Goal: Task Accomplishment & Management: Use online tool/utility

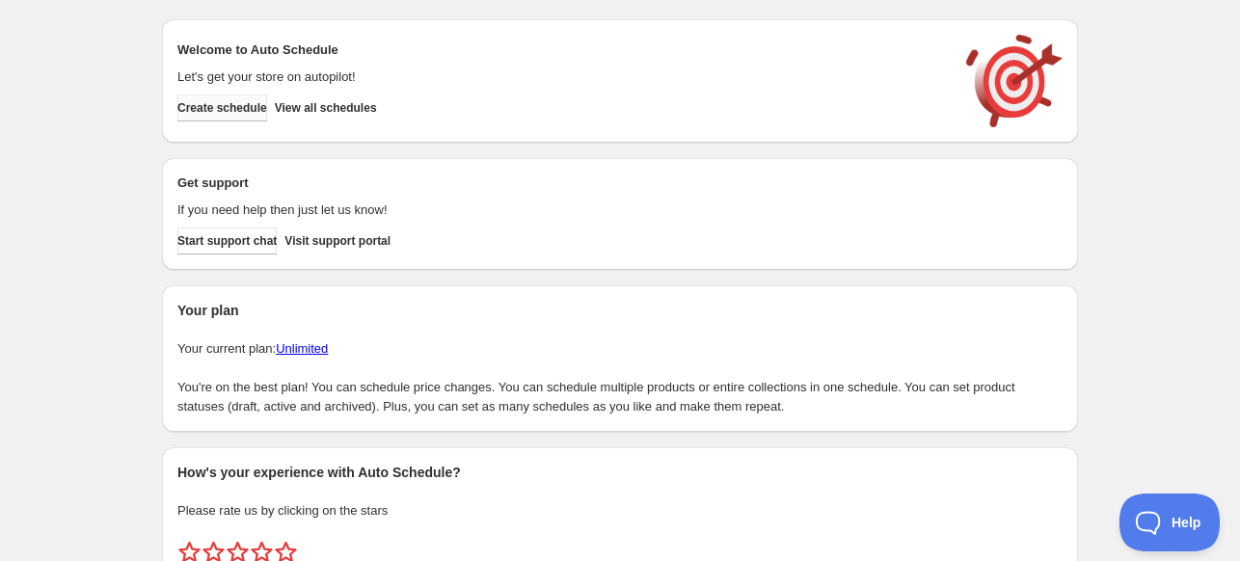
click at [251, 102] on span "Create schedule" at bounding box center [222, 107] width 90 height 15
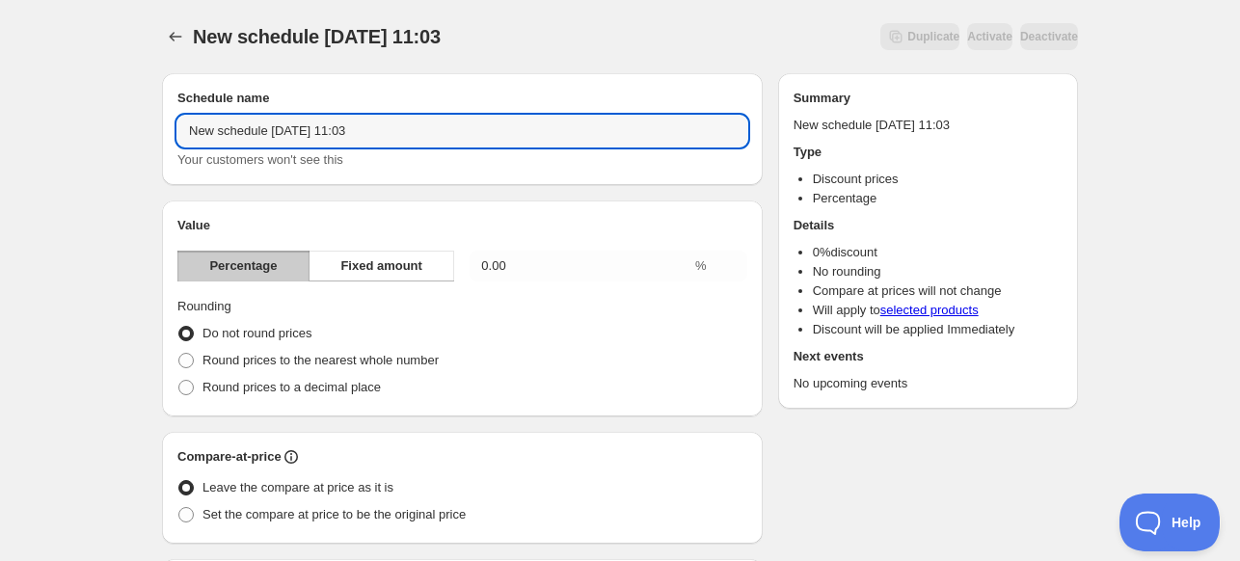
drag, startPoint x: 422, startPoint y: 129, endPoint x: 151, endPoint y: 152, distance: 271.9
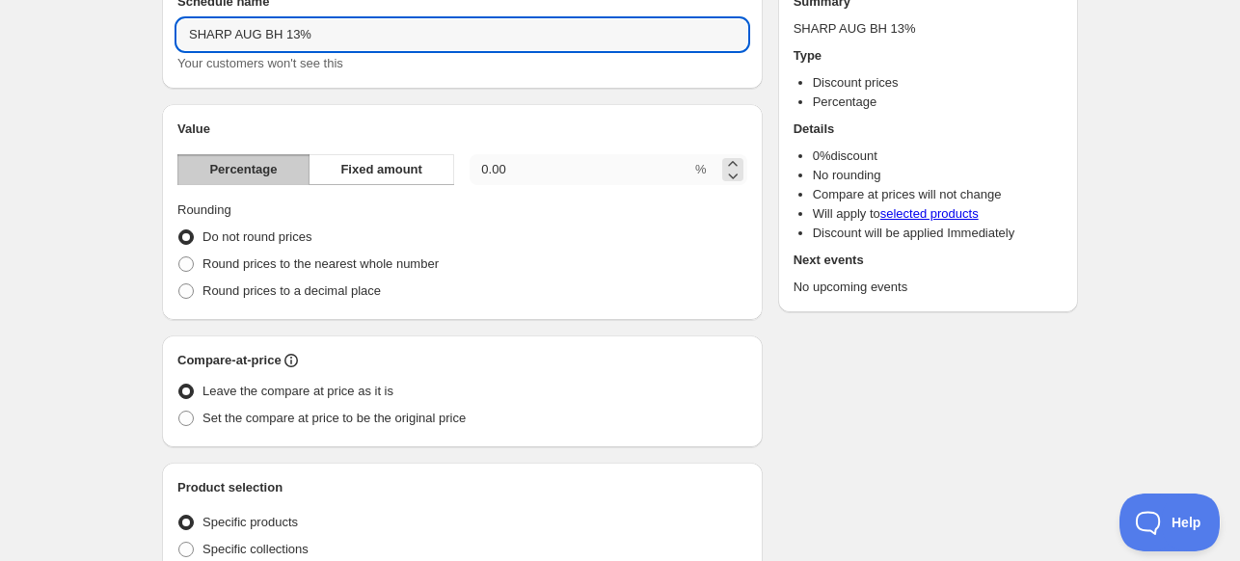
type input "SHARP AUG BH 13%"
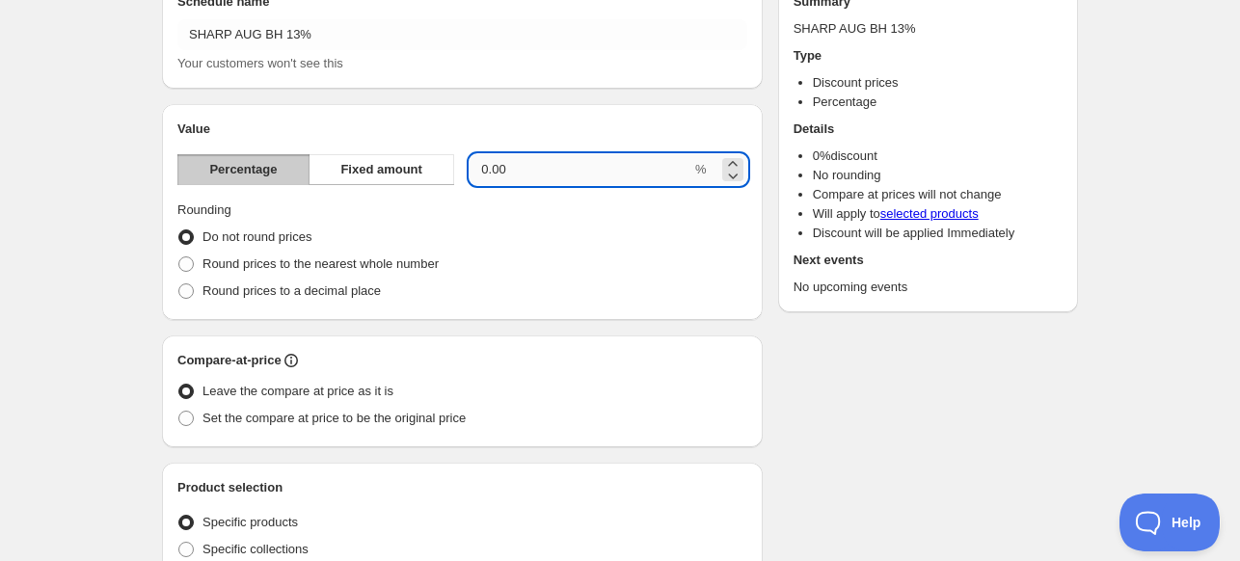
drag, startPoint x: 552, startPoint y: 174, endPoint x: 489, endPoint y: 164, distance: 64.4
click at [489, 164] on input "0.00" at bounding box center [581, 169] width 222 height 31
type input "0"
type input "13"
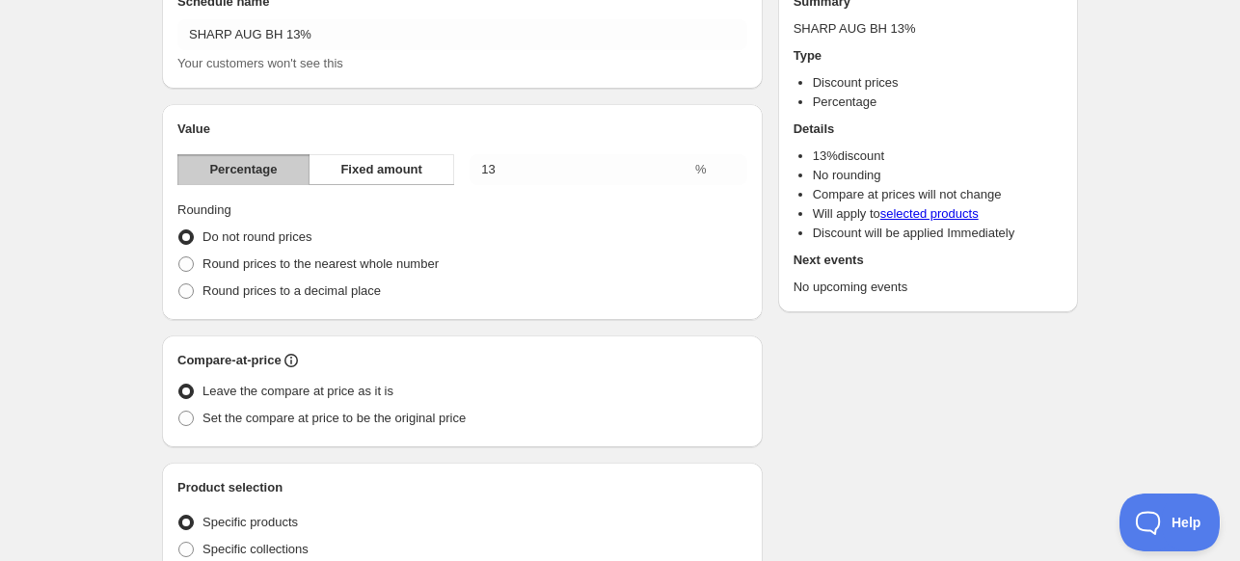
click at [582, 238] on div "Do not round prices" at bounding box center [462, 237] width 570 height 27
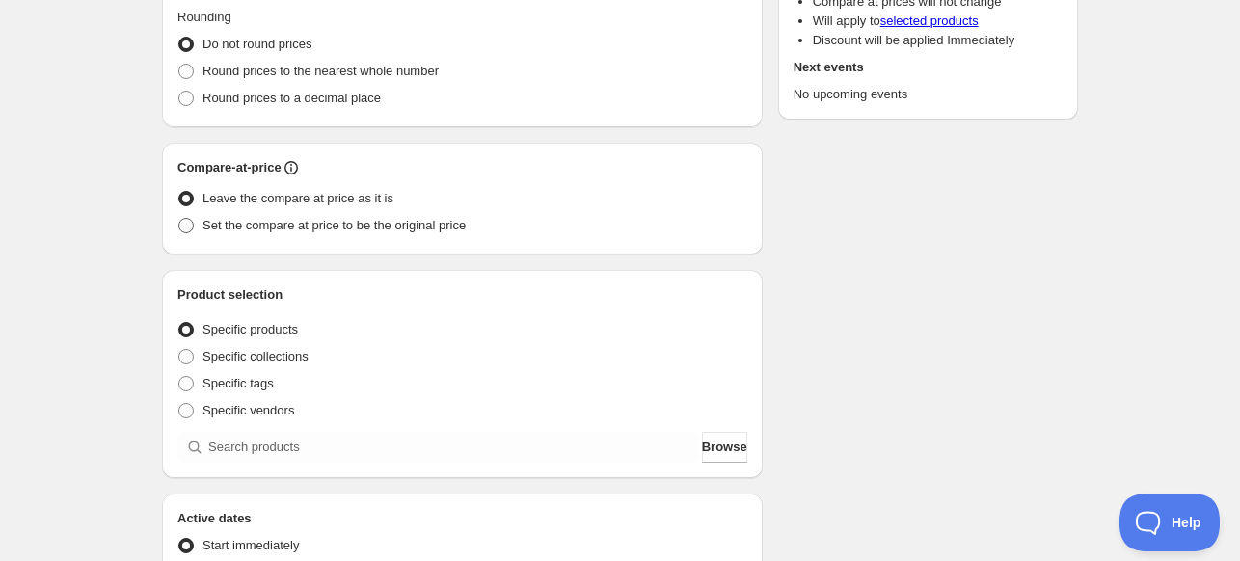
scroll to position [386, 0]
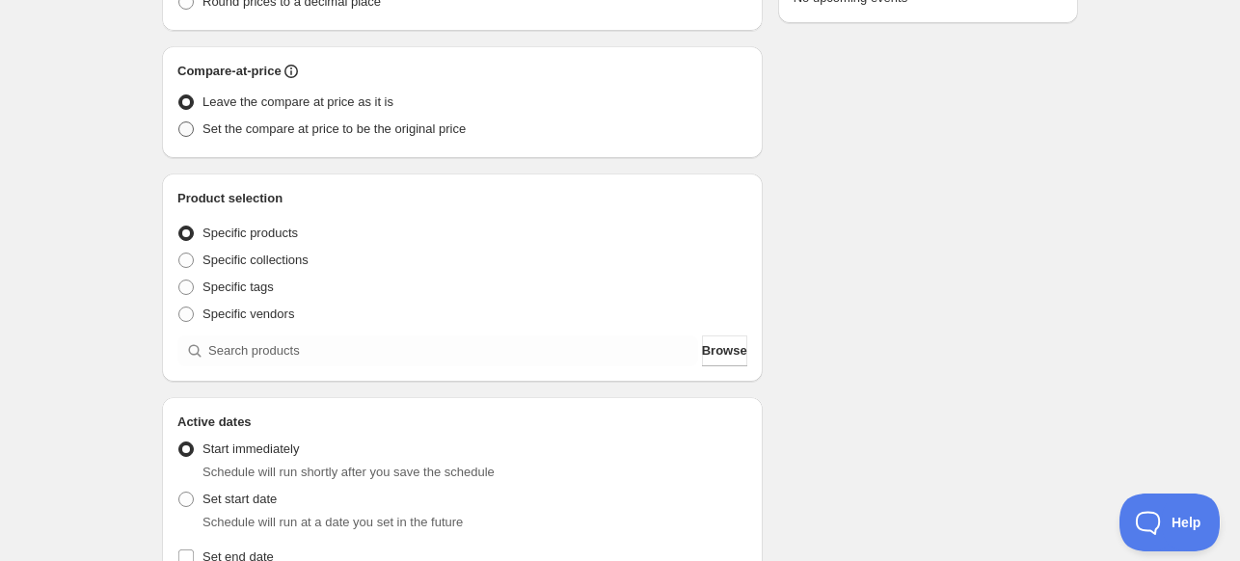
click at [202, 133] on span "Set the compare at price to be the original price" at bounding box center [333, 128] width 263 height 14
click at [179, 122] on input "Set the compare at price to be the original price" at bounding box center [178, 121] width 1 height 1
radio input "true"
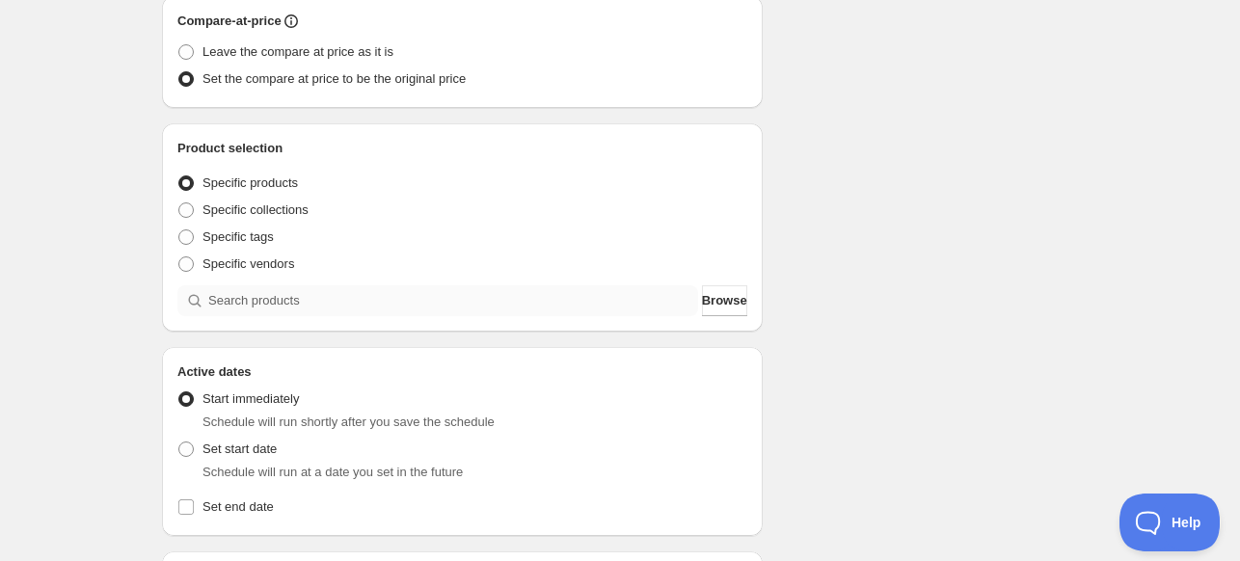
scroll to position [482, 0]
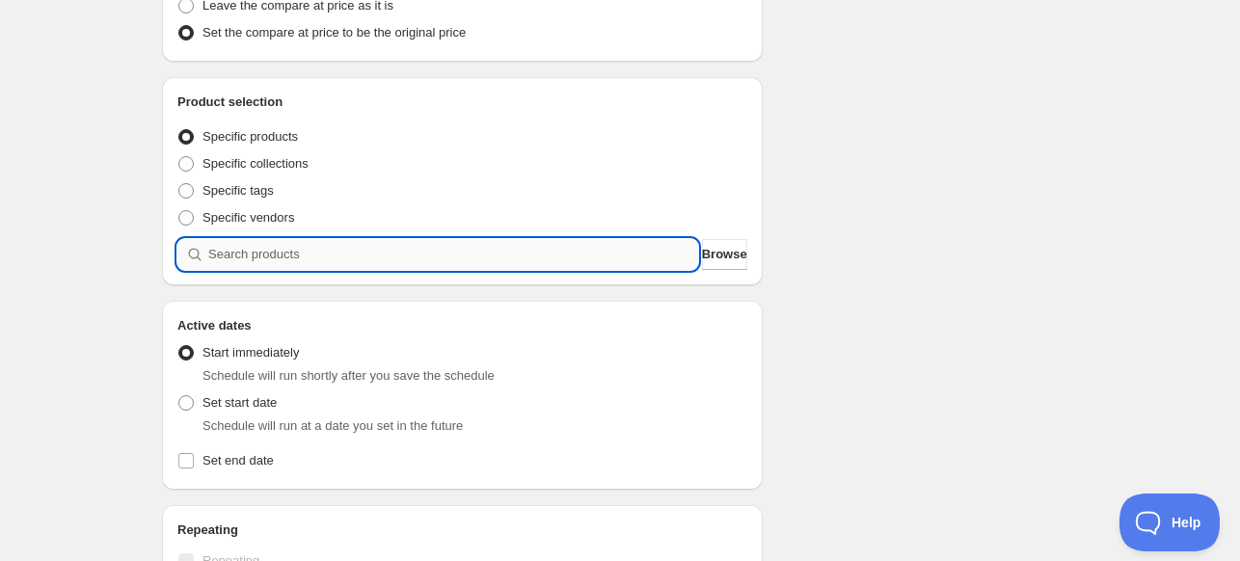
click at [322, 247] on input "search" at bounding box center [453, 254] width 490 height 31
paste input "HT-SBW53121(BK)"
type input "HT-SBW53121(BK)"
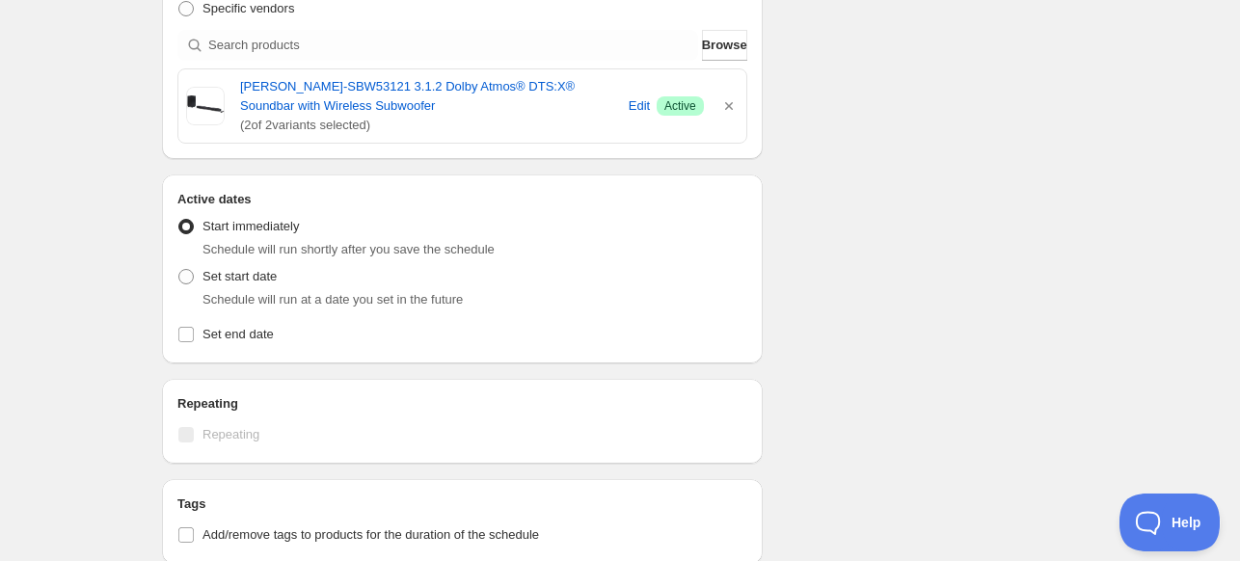
scroll to position [771, 0]
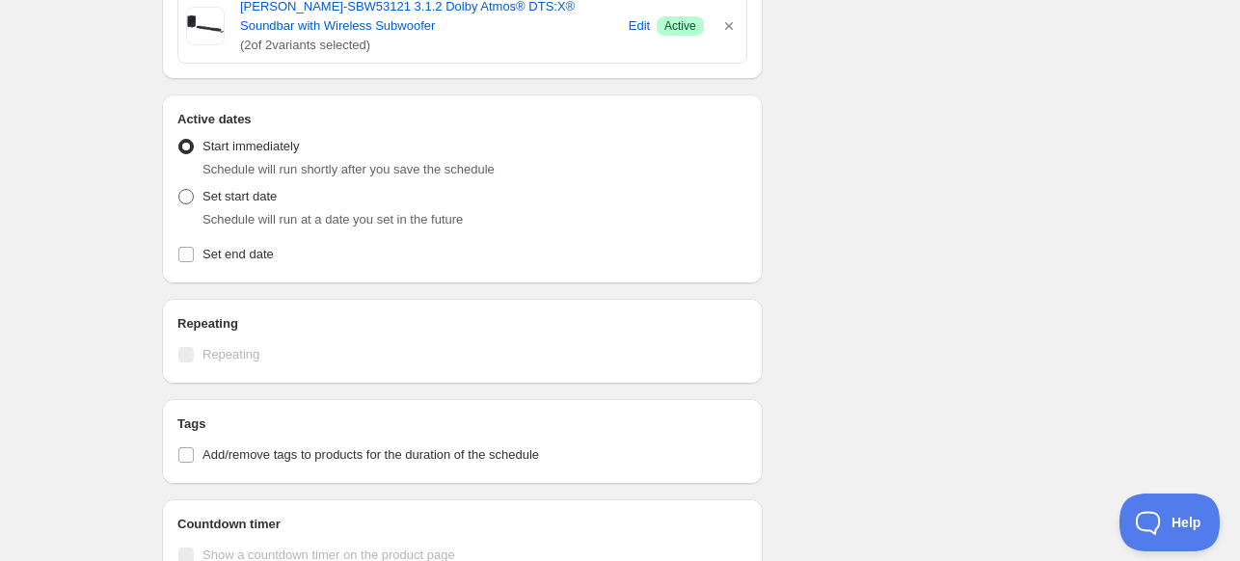
click at [191, 200] on span at bounding box center [185, 196] width 15 height 15
click at [179, 190] on input "Set start date" at bounding box center [178, 189] width 1 height 1
radio input "true"
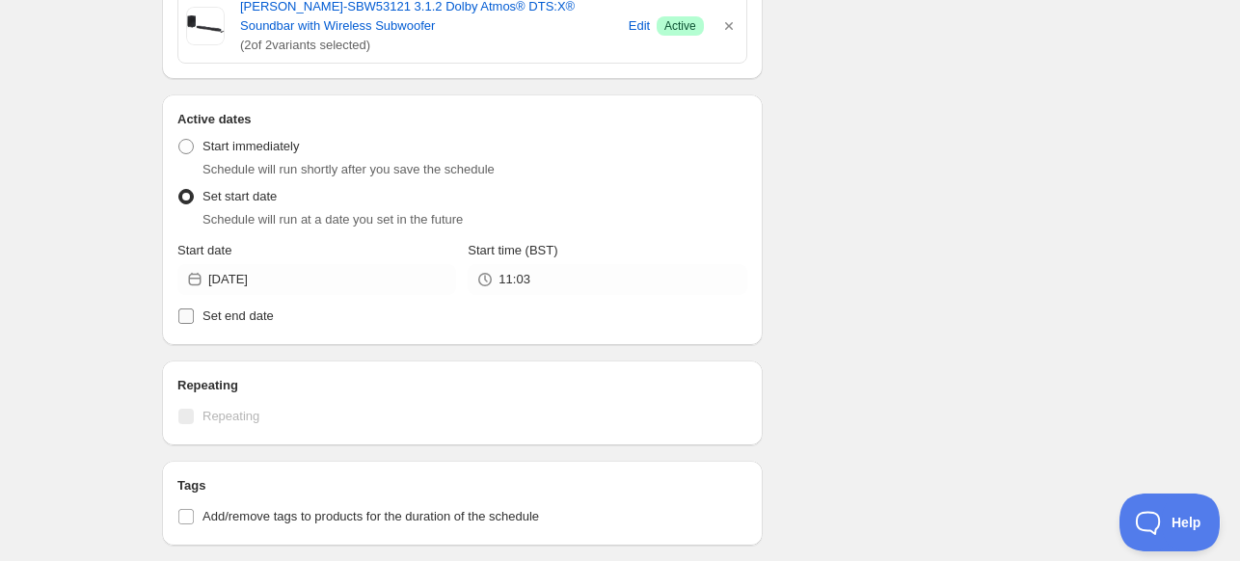
click at [192, 315] on input "Set end date" at bounding box center [185, 316] width 15 height 15
checkbox input "true"
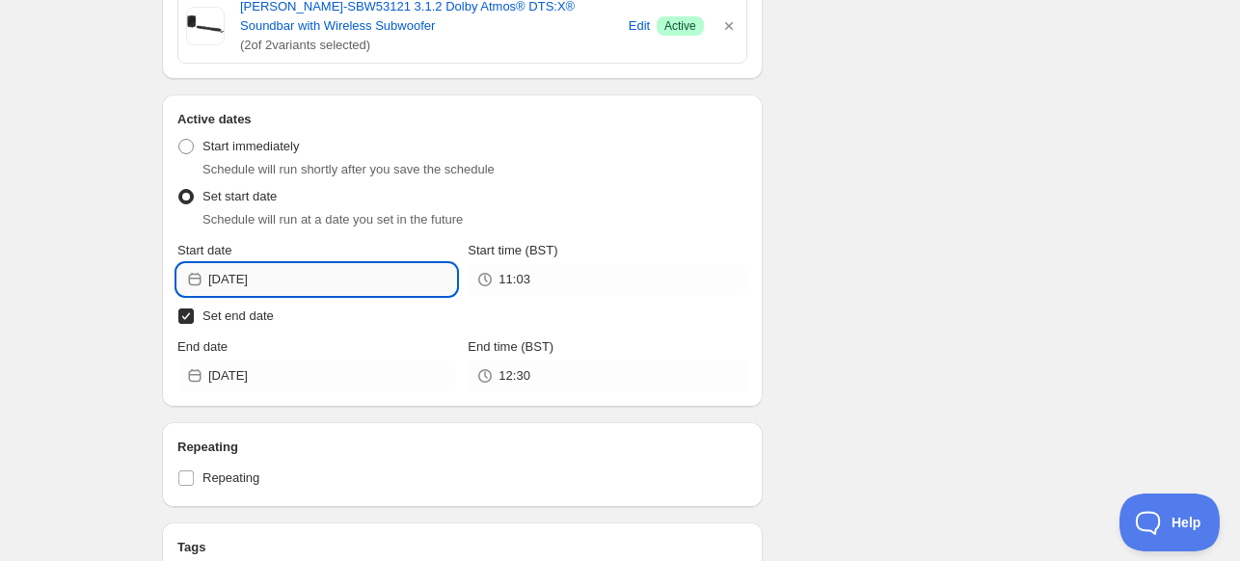
click at [312, 284] on input "[DATE]" at bounding box center [332, 279] width 248 height 31
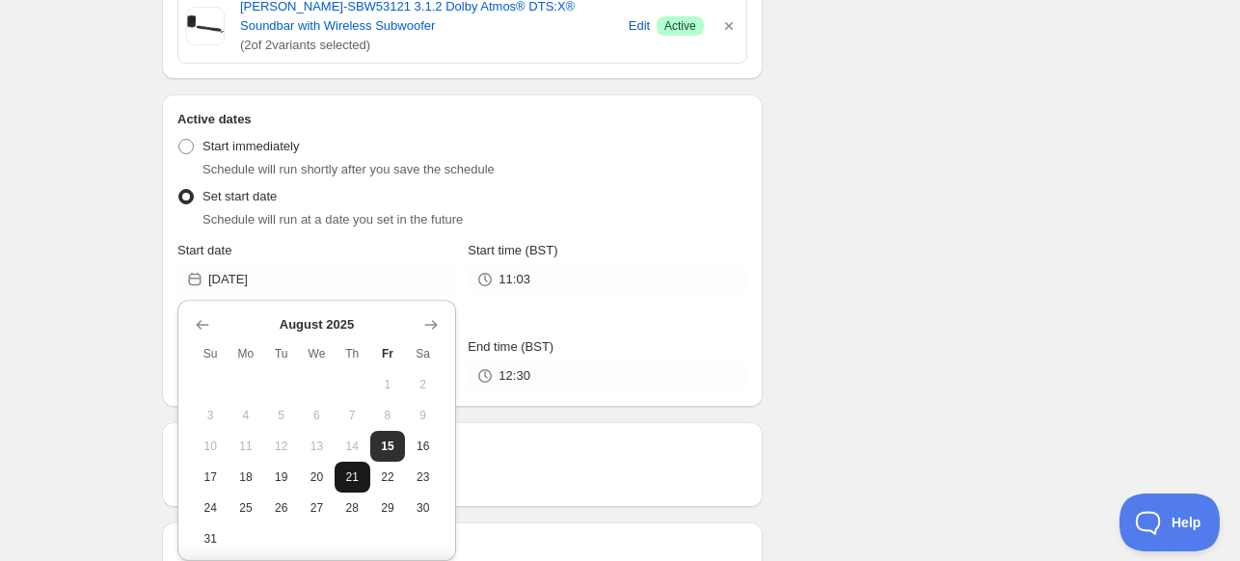
click at [347, 476] on span "21" at bounding box center [352, 477] width 20 height 15
type input "[DATE]"
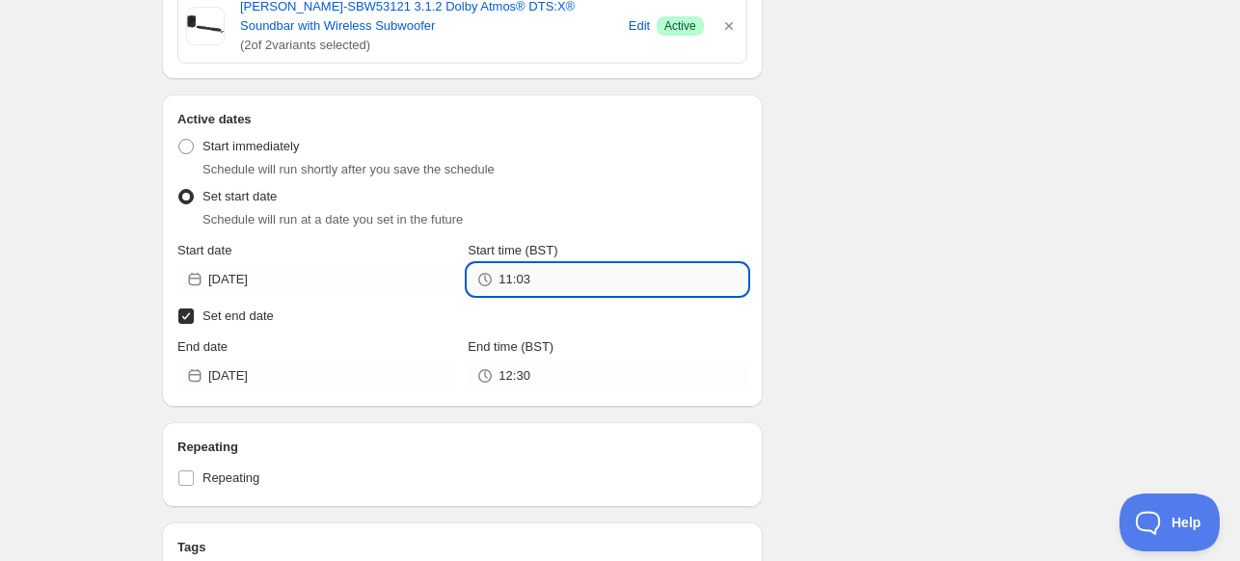
click at [574, 266] on input "11:03" at bounding box center [622, 279] width 248 height 31
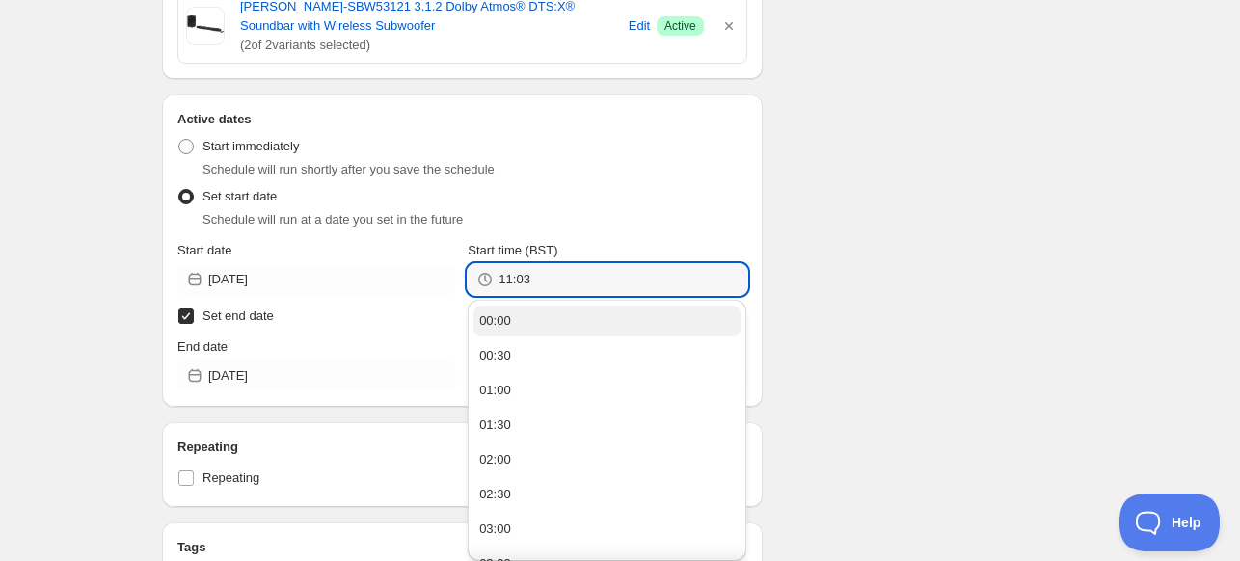
click at [593, 327] on button "00:00" at bounding box center [606, 321] width 267 height 31
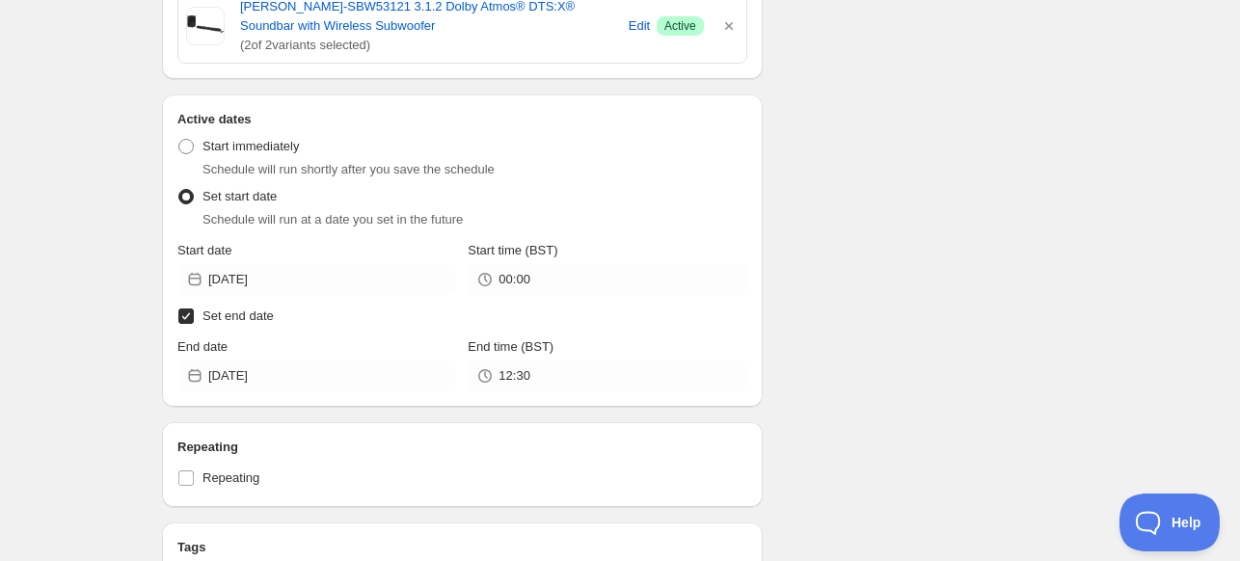
type input "00:00"
click at [910, 238] on div "Schedule name SHARP AUG BH 13% Your customers won't see this Value Percentage F…" at bounding box center [612, 55] width 931 height 1537
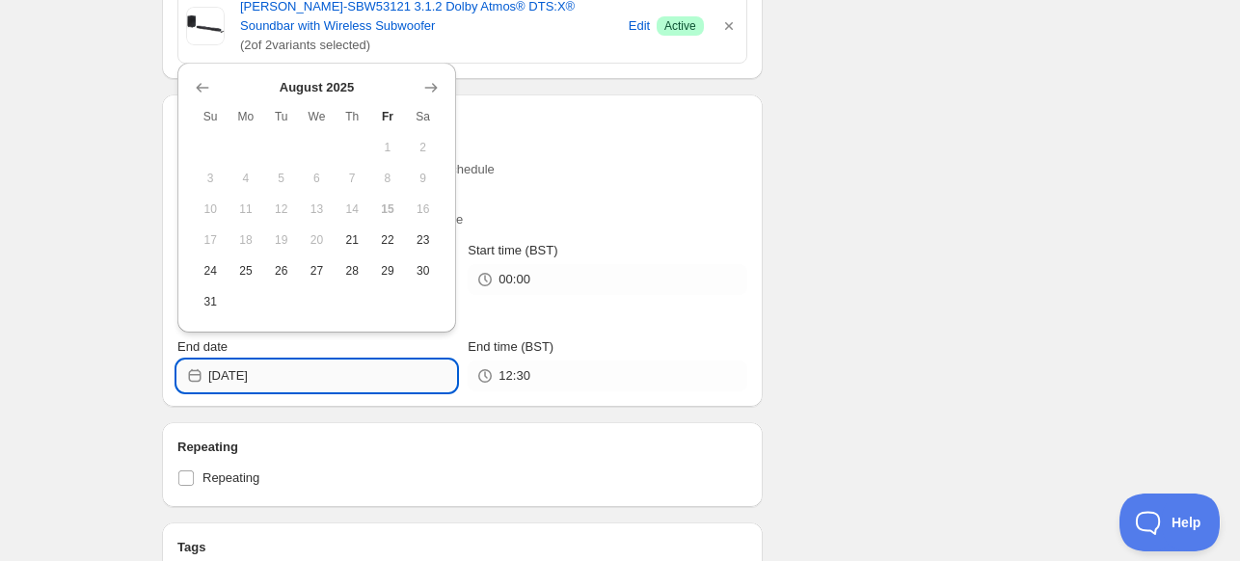
click at [274, 381] on input "[DATE]" at bounding box center [332, 376] width 248 height 31
click at [429, 94] on icon "Show next month, September 2025" at bounding box center [430, 87] width 19 height 19
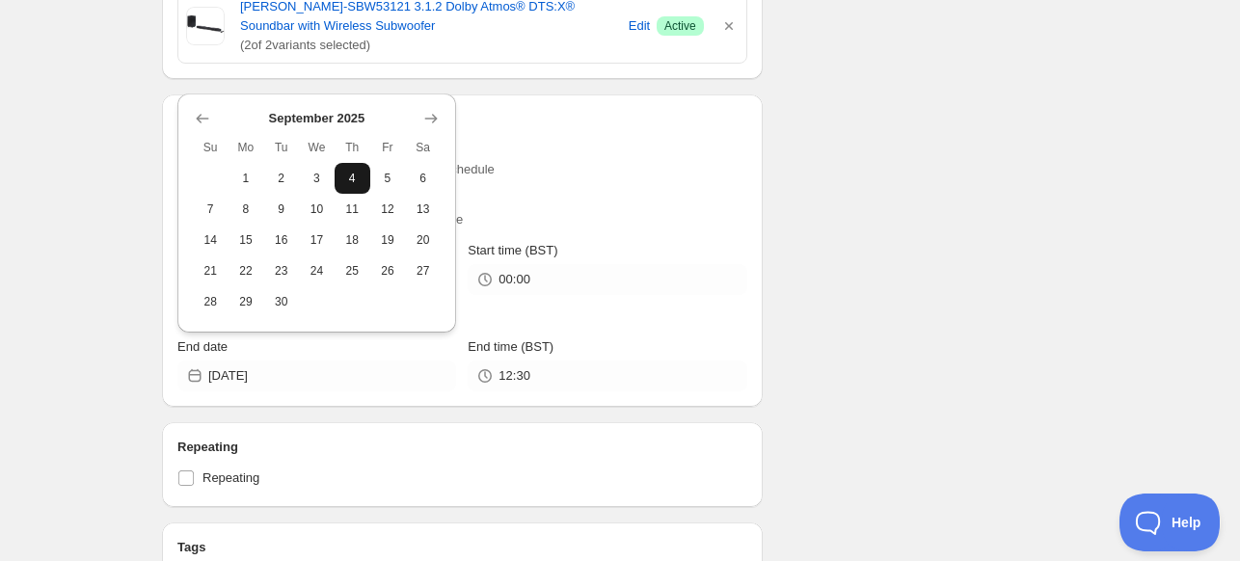
click at [353, 173] on span "4" at bounding box center [352, 178] width 20 height 15
type input "[DATE]"
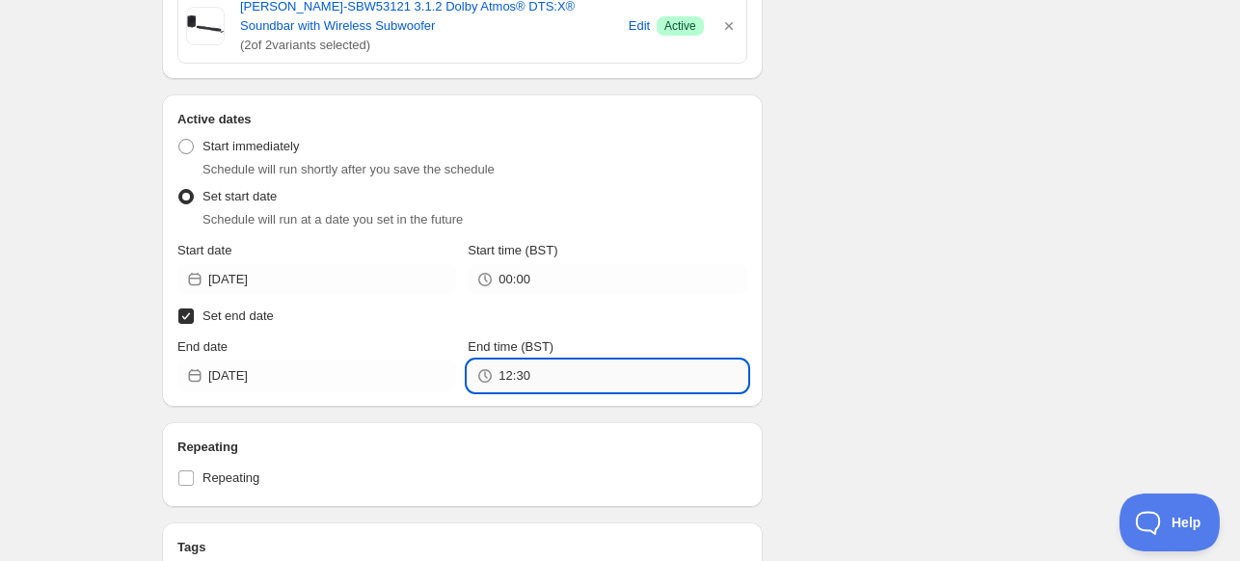
click at [536, 374] on input "12:30" at bounding box center [622, 376] width 248 height 31
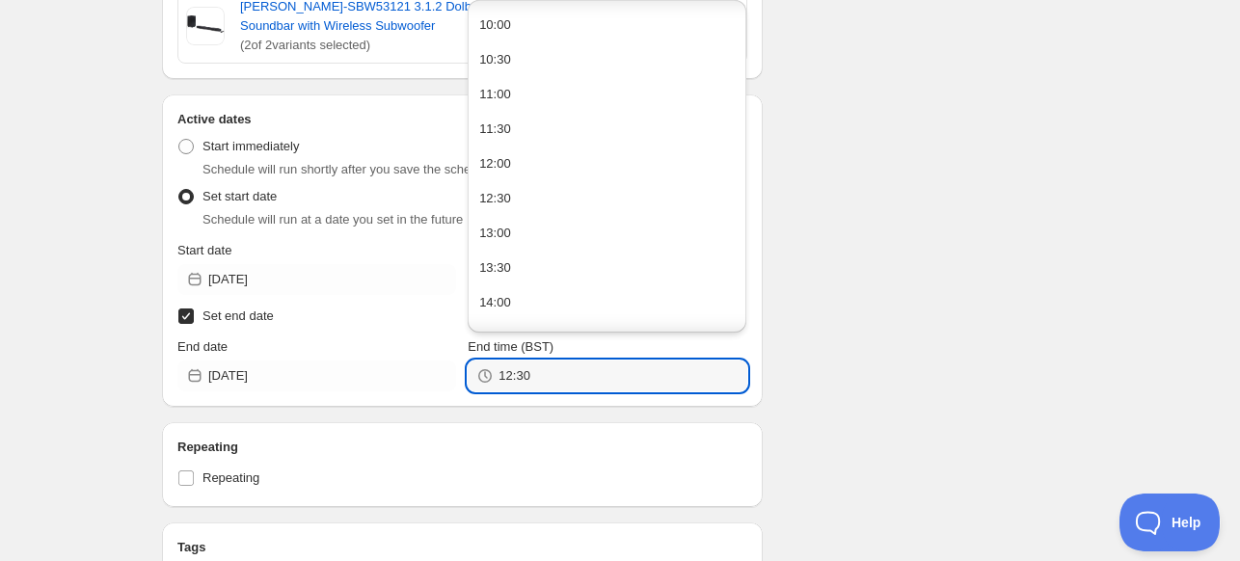
scroll to position [1341, 0]
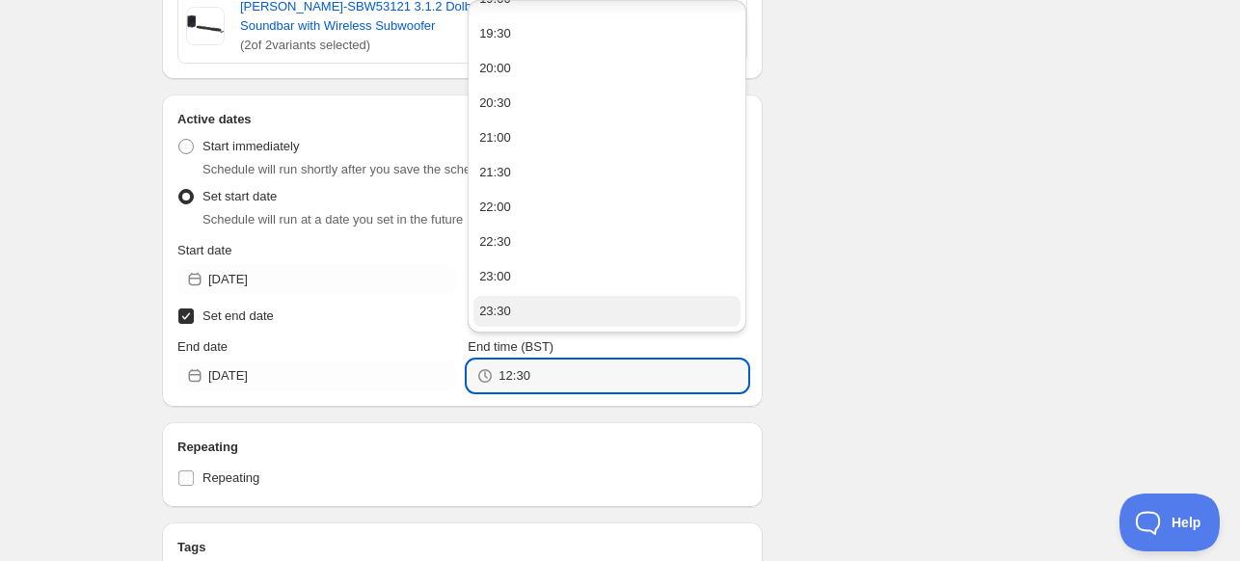
click at [613, 315] on button "23:30" at bounding box center [606, 311] width 267 height 31
type input "23:30"
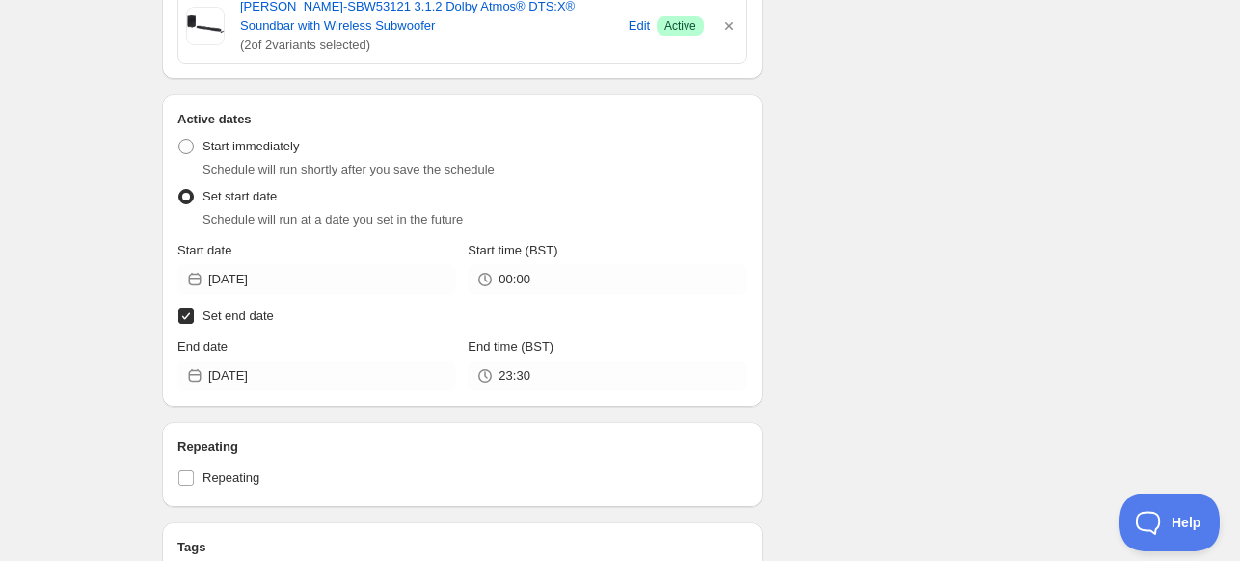
click at [906, 246] on div "Schedule name SHARP AUG BH 13% Your customers won't see this Value Percentage F…" at bounding box center [612, 55] width 931 height 1537
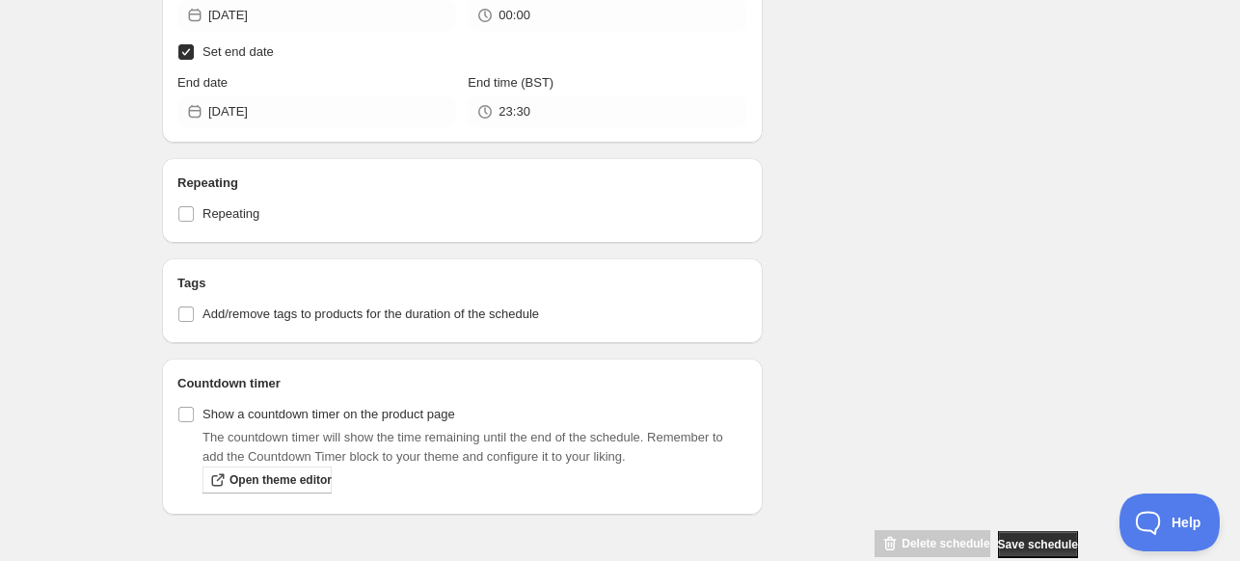
scroll to position [1068, 0]
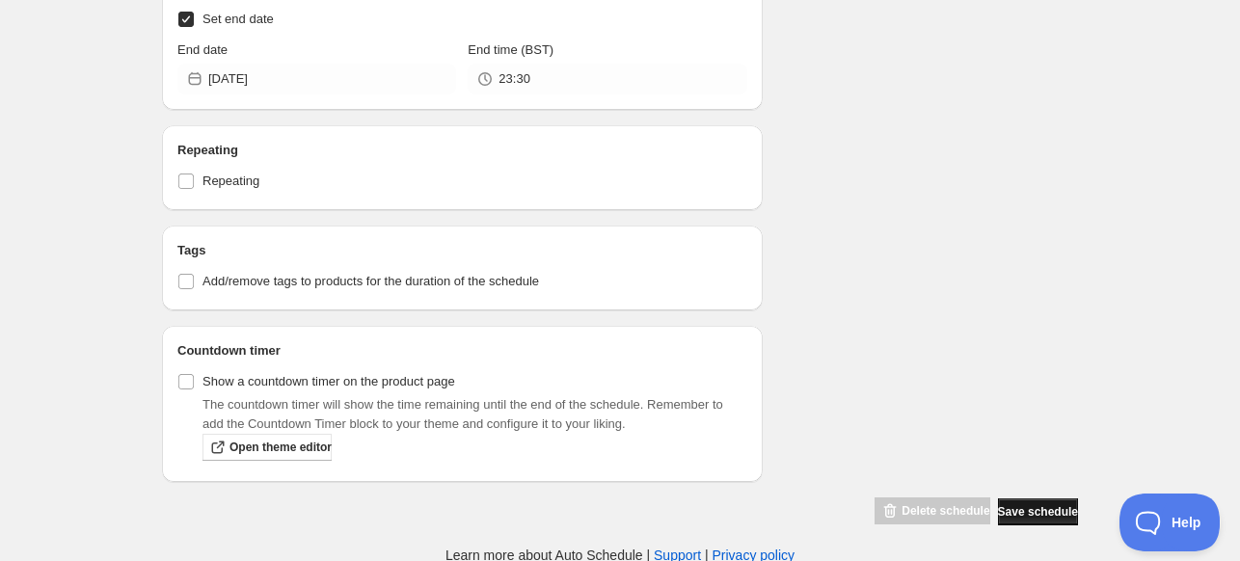
click at [1033, 500] on button "Save schedule" at bounding box center [1038, 511] width 80 height 27
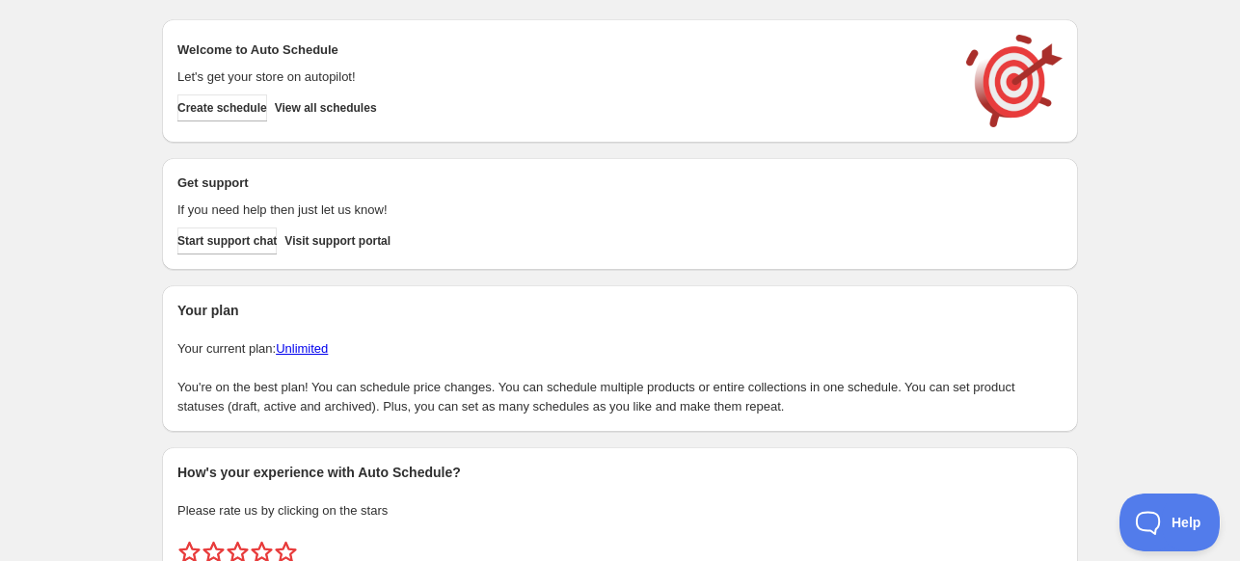
click at [362, 123] on div "Welcome to Auto Schedule Let's get your store on autopilot! Create schedule Vie…" at bounding box center [619, 81] width 885 height 93
click at [360, 106] on span "View all schedules" at bounding box center [326, 107] width 102 height 15
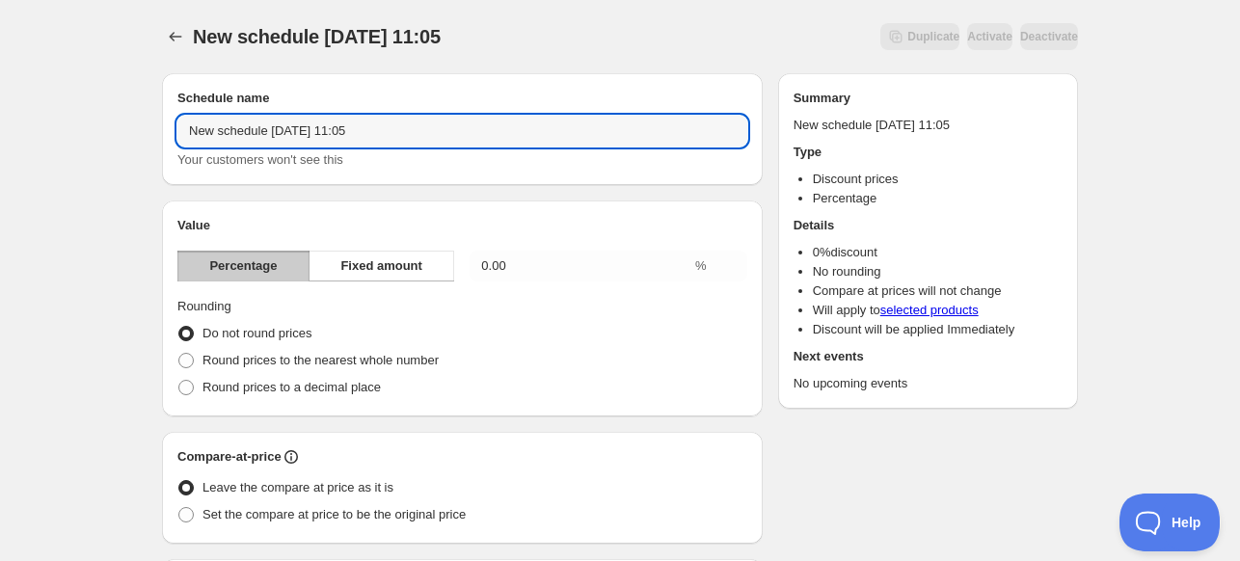
drag, startPoint x: 409, startPoint y: 126, endPoint x: 174, endPoint y: 129, distance: 235.3
click at [174, 129] on div "Schedule name New schedule [DATE] 11:05 Your customers won't see this" at bounding box center [462, 129] width 601 height 112
type input "SHARP AUG BH 15%"
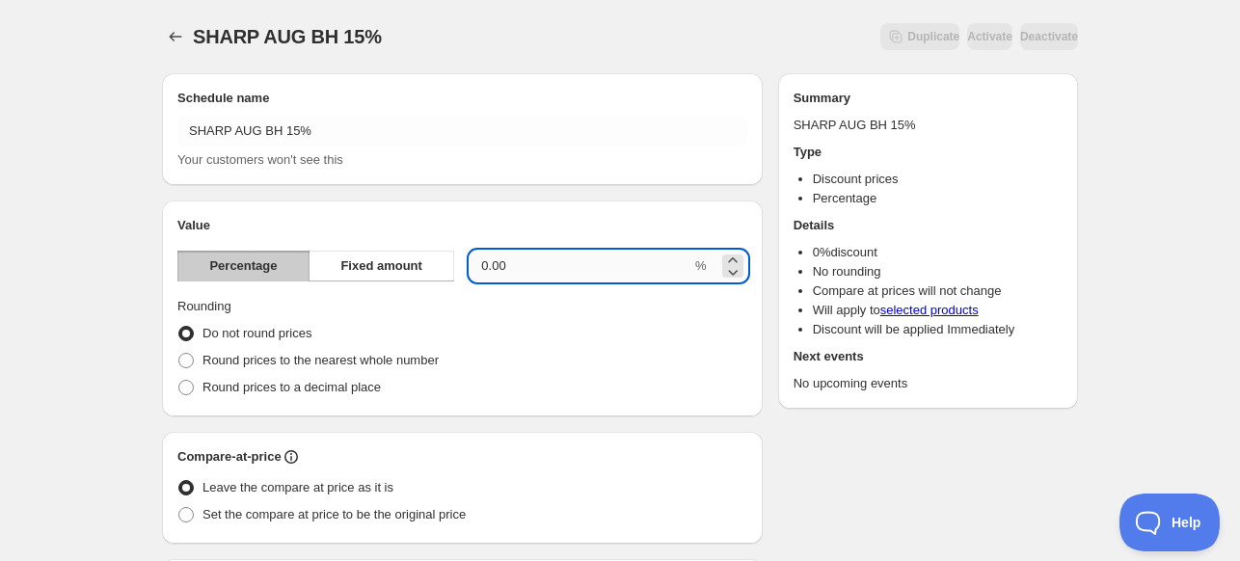
drag, startPoint x: 563, startPoint y: 276, endPoint x: 479, endPoint y: 279, distance: 83.9
click at [479, 279] on input "0.00" at bounding box center [581, 266] width 222 height 31
type input "15"
click at [532, 318] on fieldset "Rounding Do not round prices Round prices to the nearest whole number Round pri…" at bounding box center [462, 349] width 570 height 104
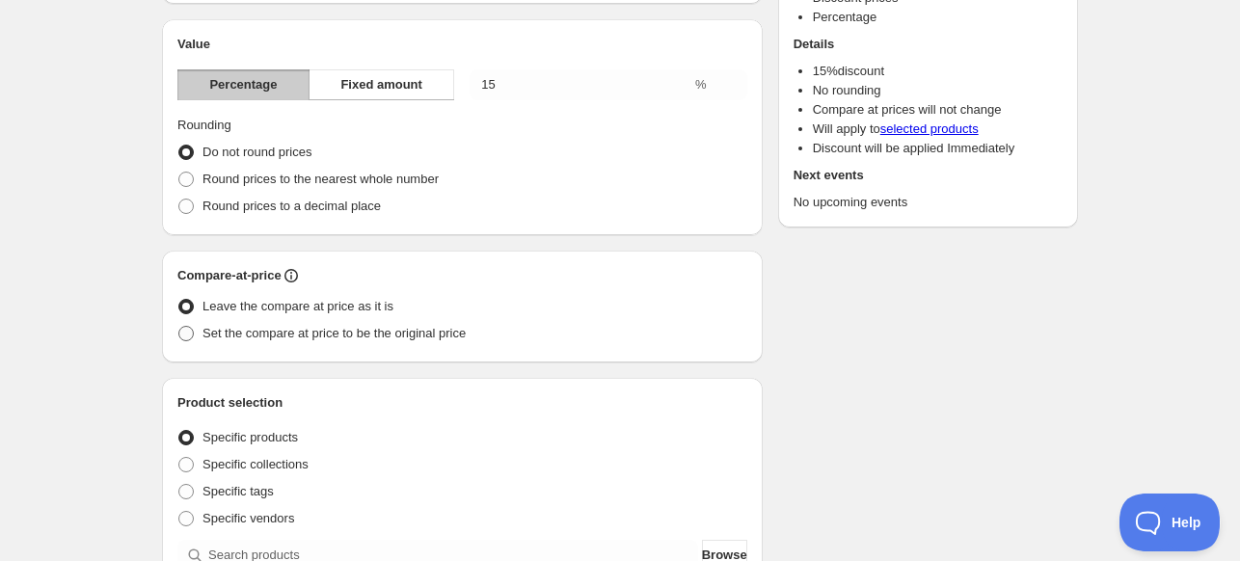
scroll to position [193, 0]
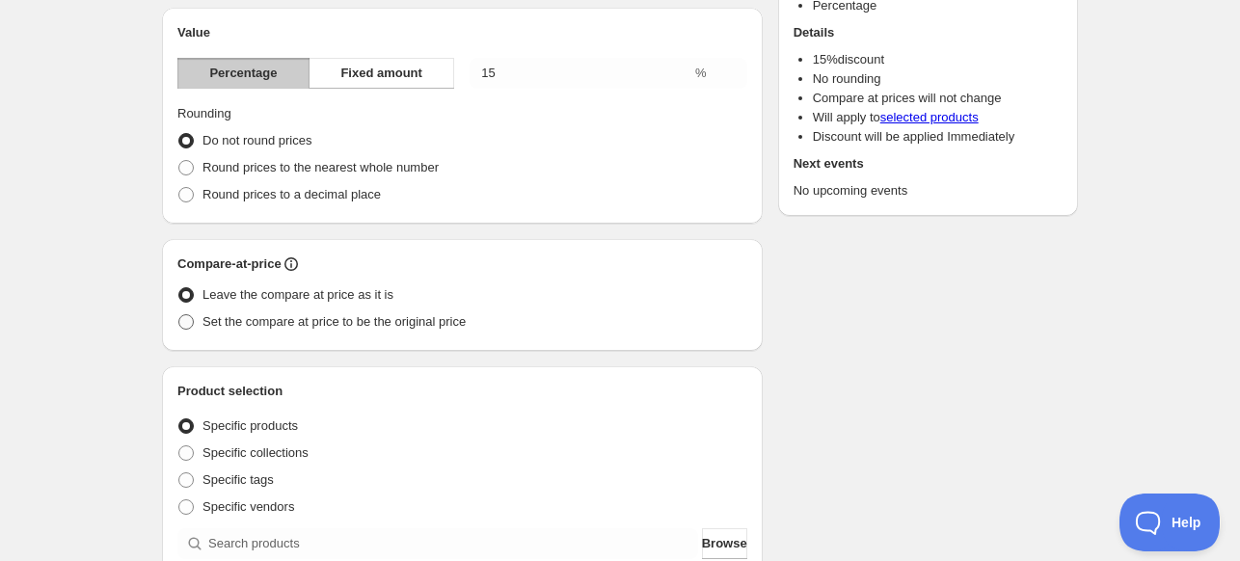
click at [339, 326] on span "Set the compare at price to be the original price" at bounding box center [333, 321] width 263 height 14
click at [179, 315] on input "Set the compare at price to be the original price" at bounding box center [178, 314] width 1 height 1
radio input "true"
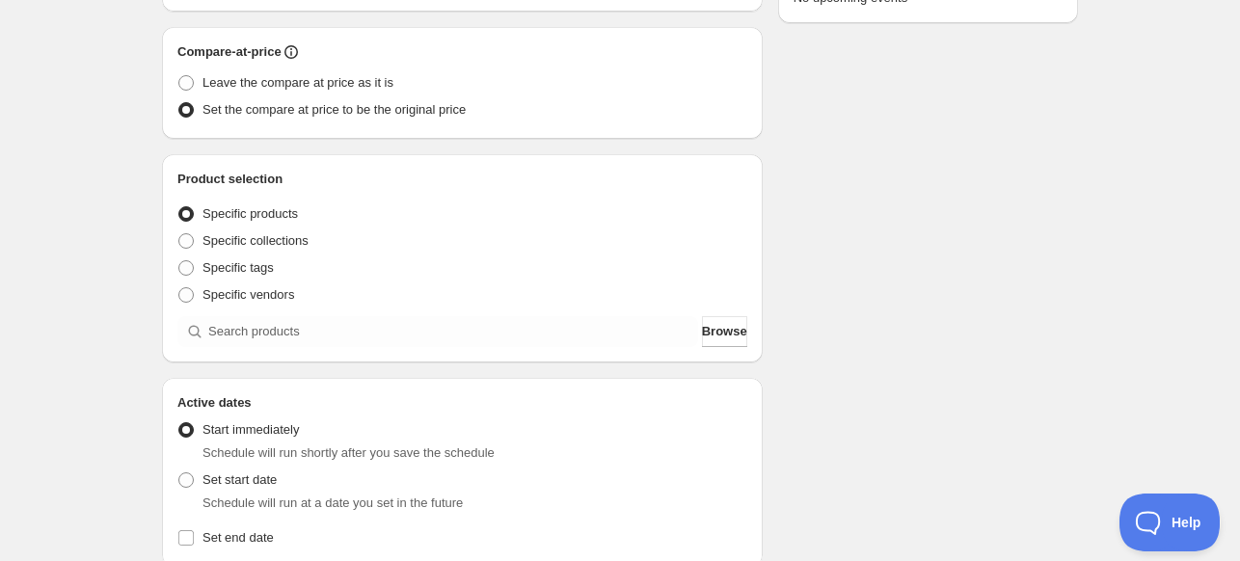
scroll to position [482, 0]
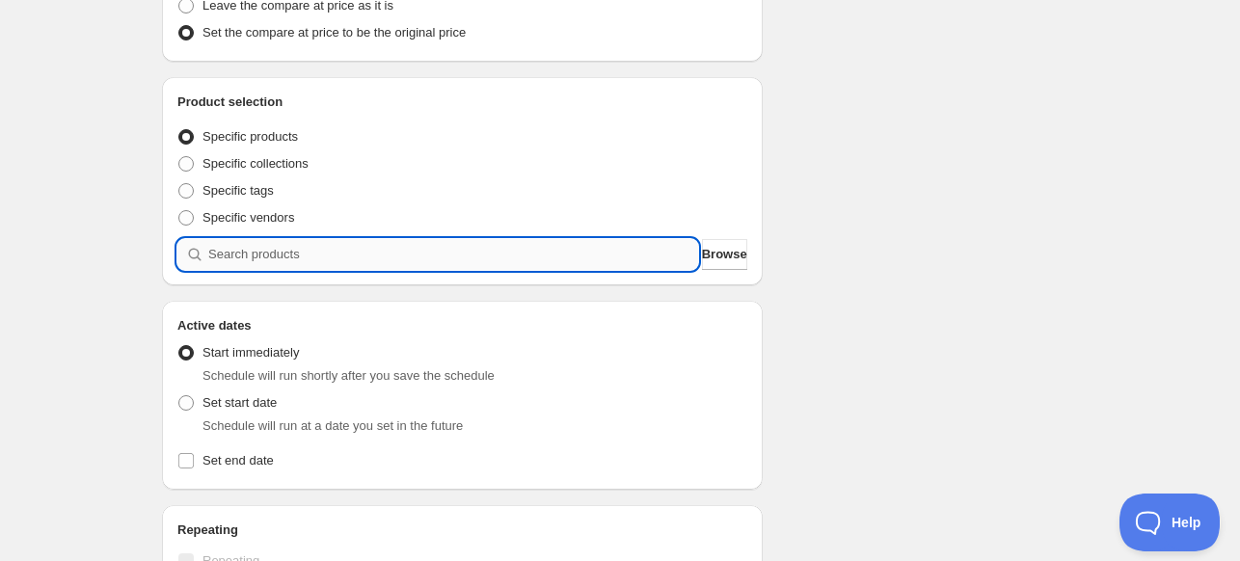
click at [329, 250] on input "search" at bounding box center [453, 254] width 490 height 31
paste input "search"
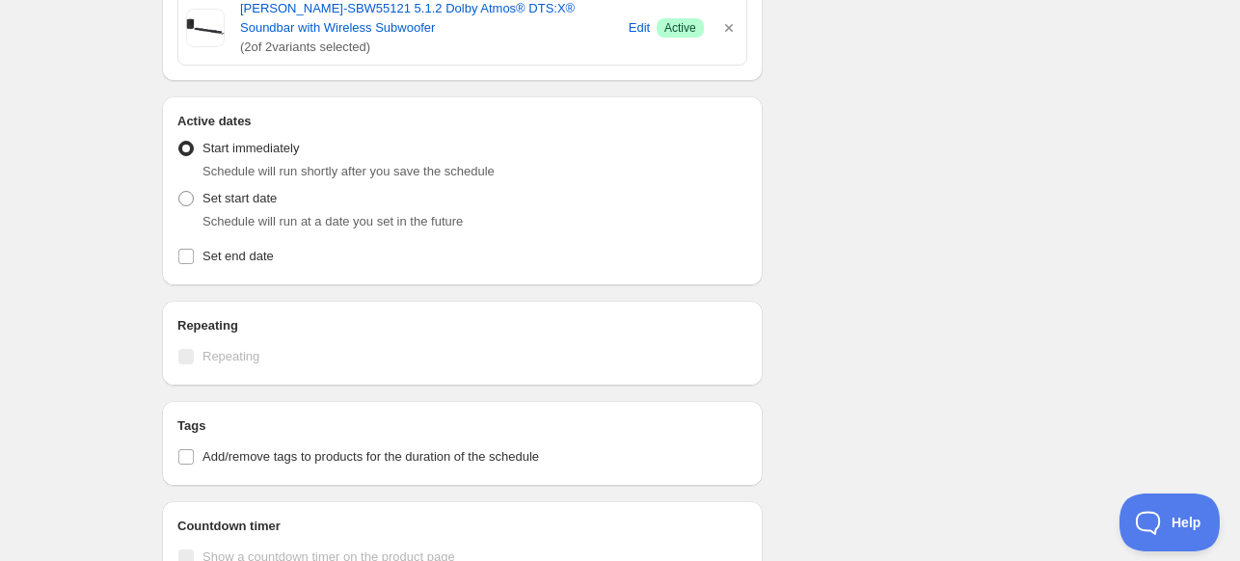
scroll to position [771, 0]
click at [194, 200] on span at bounding box center [185, 196] width 17 height 17
click at [179, 190] on input "Set start date" at bounding box center [178, 189] width 1 height 1
radio input "true"
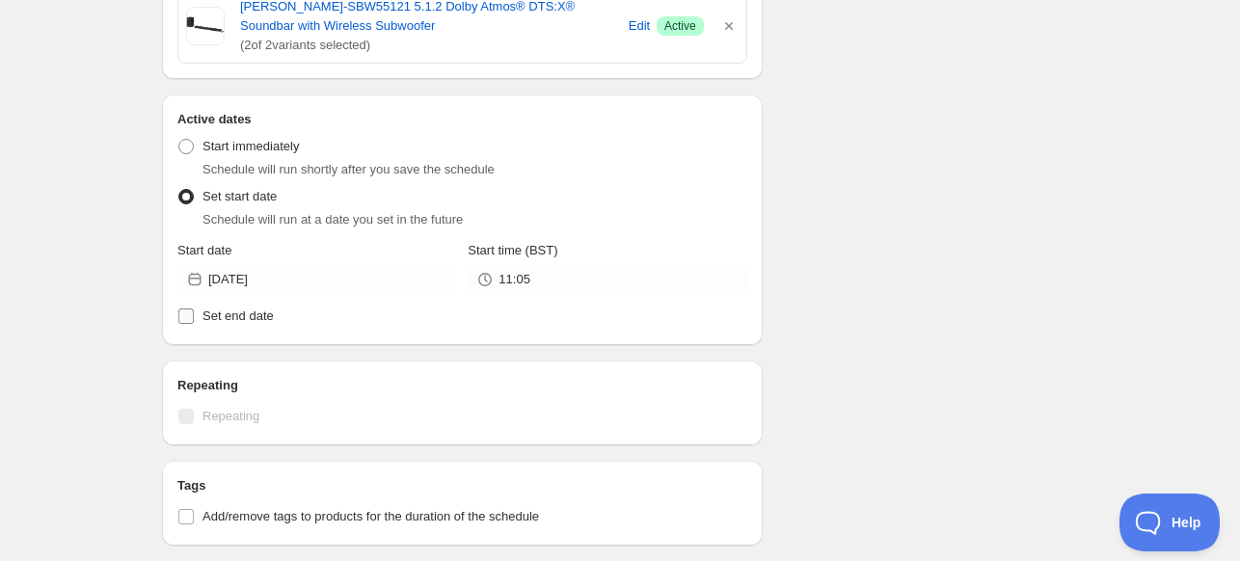
click at [201, 313] on label "Set end date" at bounding box center [462, 316] width 570 height 27
click at [194, 313] on input "Set end date" at bounding box center [185, 316] width 15 height 15
checkbox input "true"
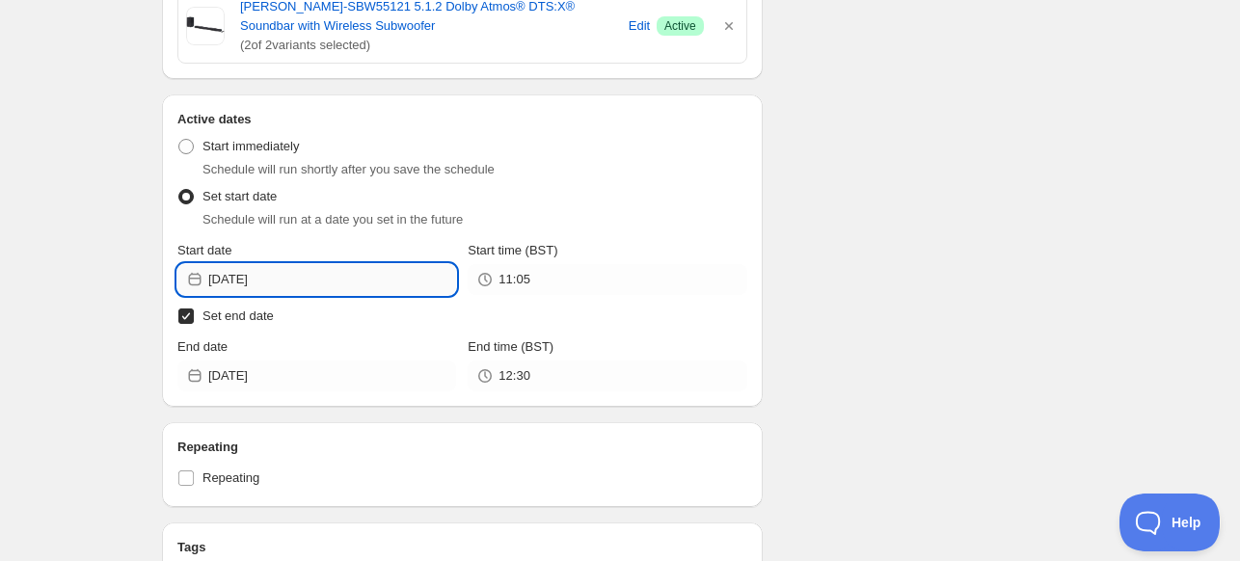
click at [338, 291] on input "[DATE]" at bounding box center [332, 279] width 248 height 31
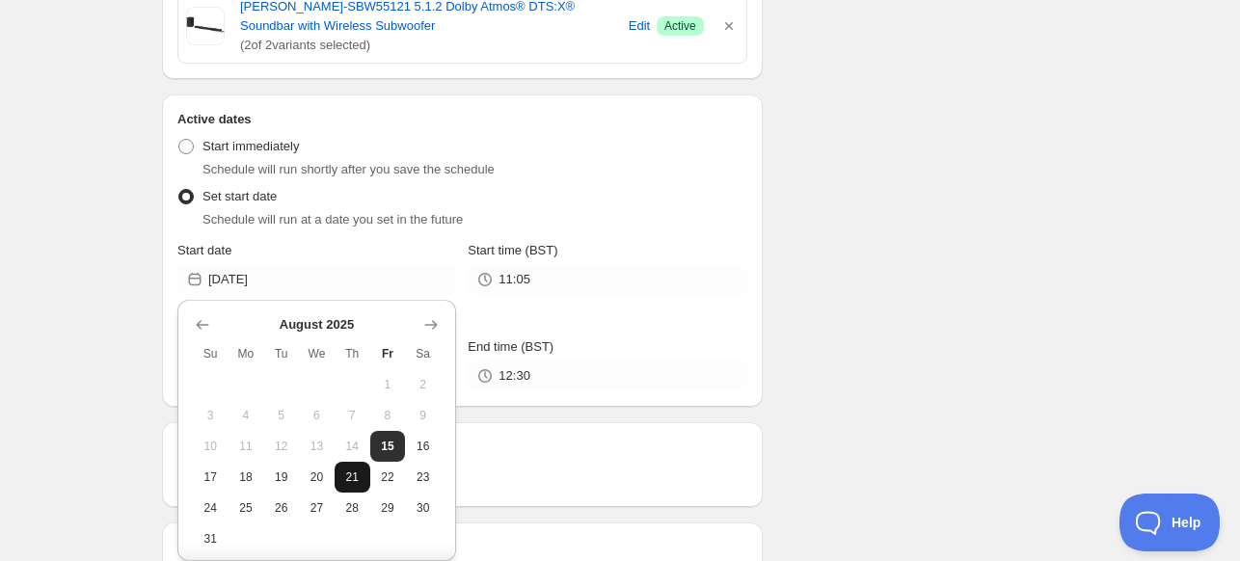
click at [345, 465] on button "21" at bounding box center [353, 477] width 36 height 31
type input "[DATE]"
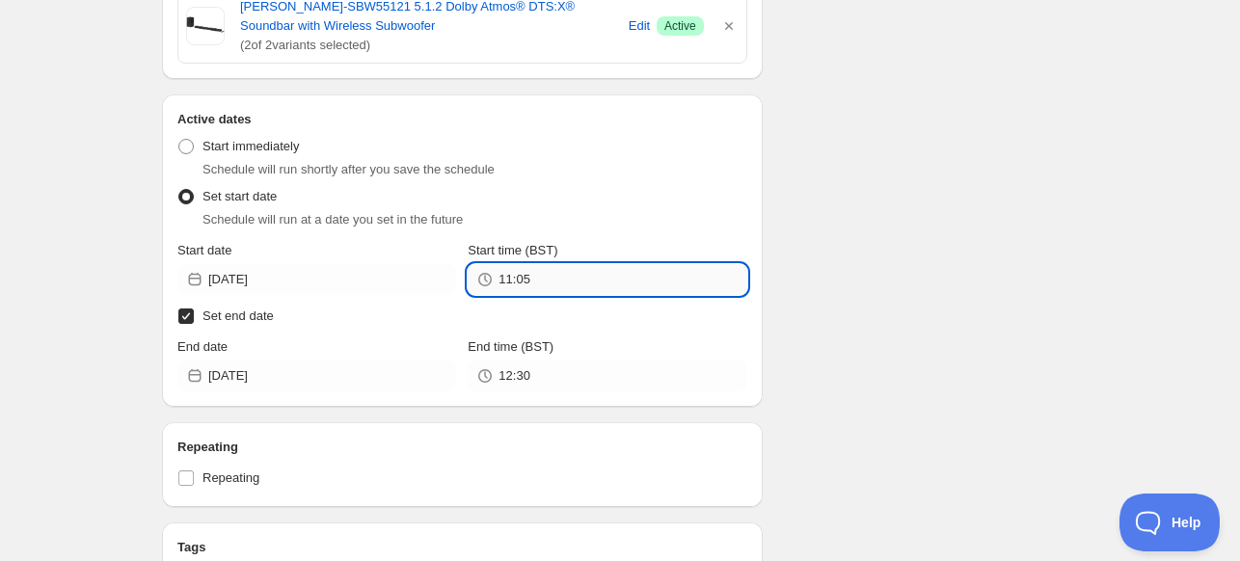
click at [596, 272] on input "11:05" at bounding box center [622, 279] width 248 height 31
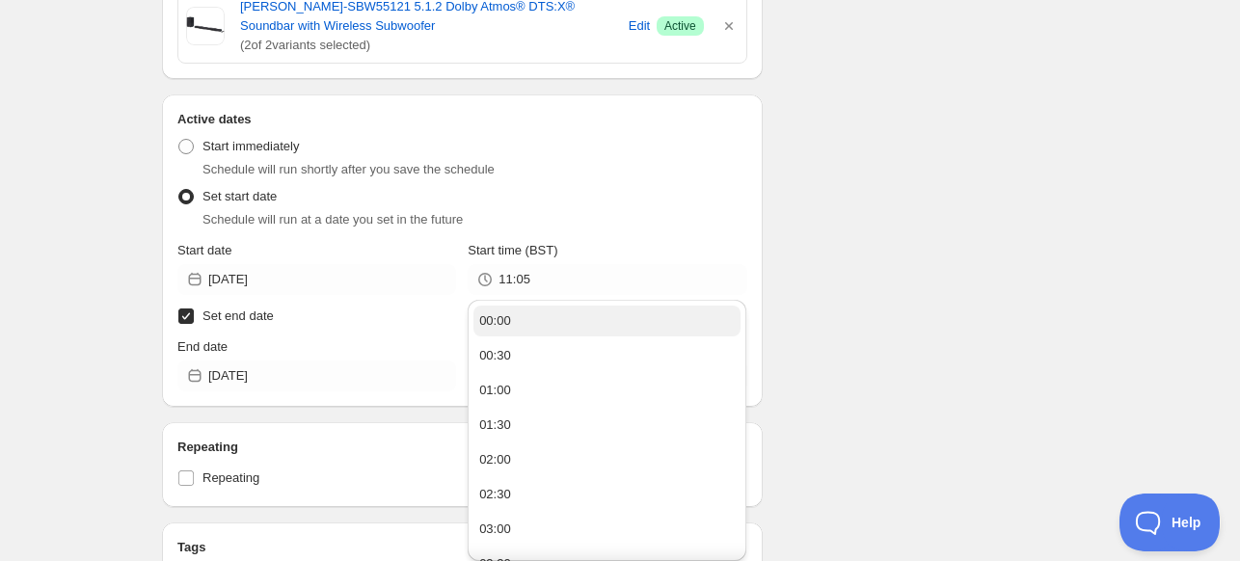
click at [600, 315] on button "00:00" at bounding box center [606, 321] width 267 height 31
type input "00:00"
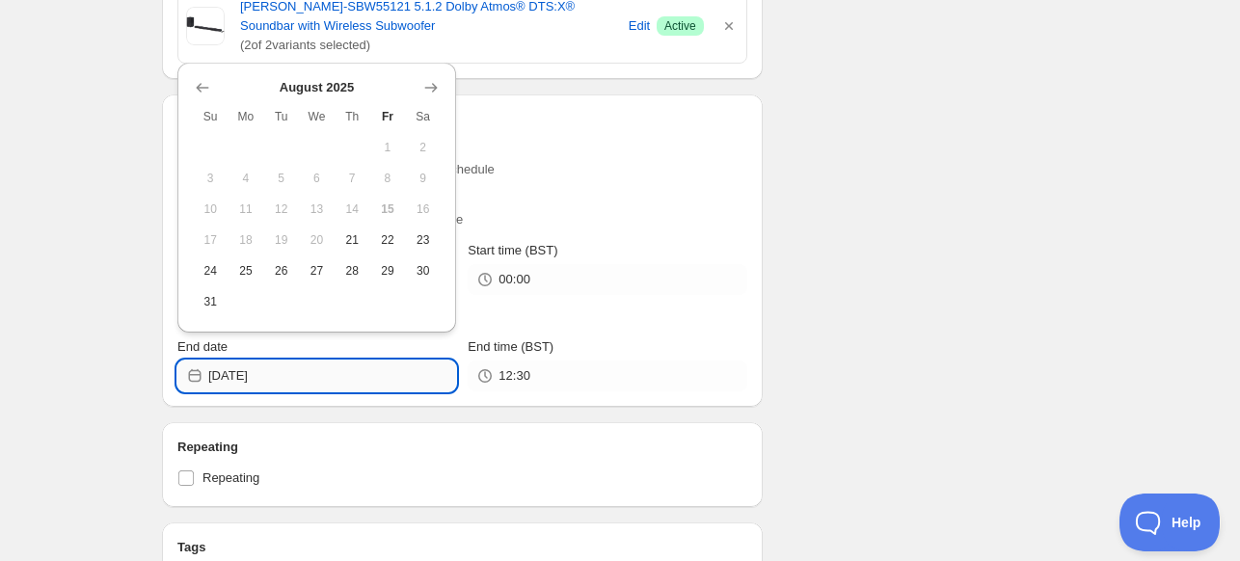
click at [280, 375] on input "[DATE]" at bounding box center [332, 376] width 248 height 31
click at [429, 87] on icon "Show next month, September 2025" at bounding box center [431, 87] width 13 height 9
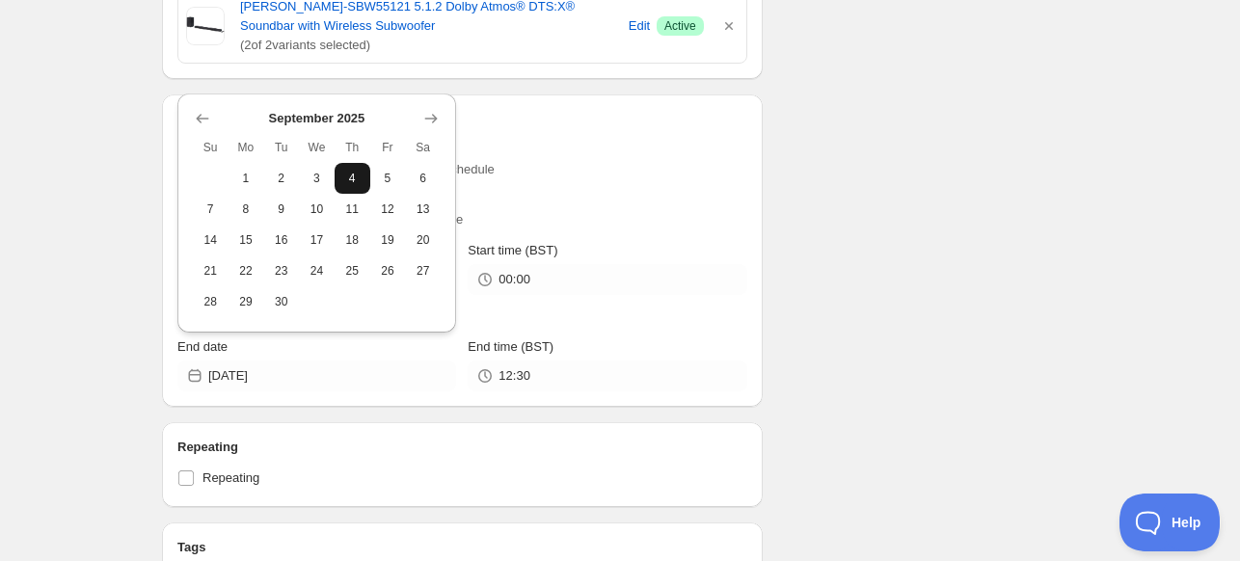
click at [347, 183] on span "4" at bounding box center [352, 178] width 20 height 15
type input "[DATE]"
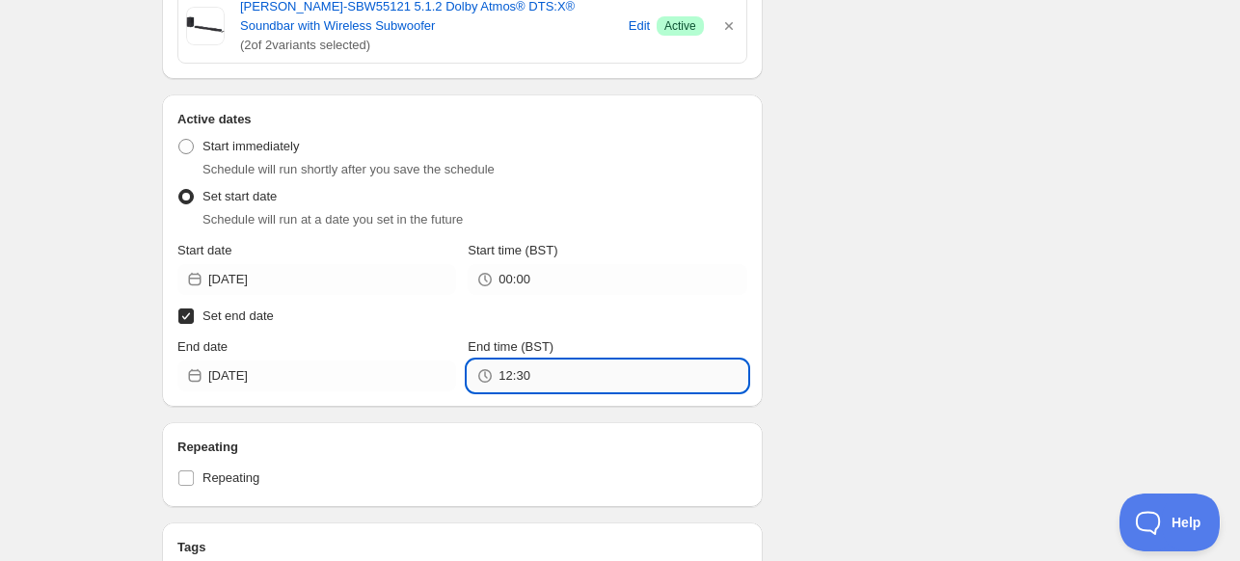
click at [636, 375] on input "12:30" at bounding box center [622, 376] width 248 height 31
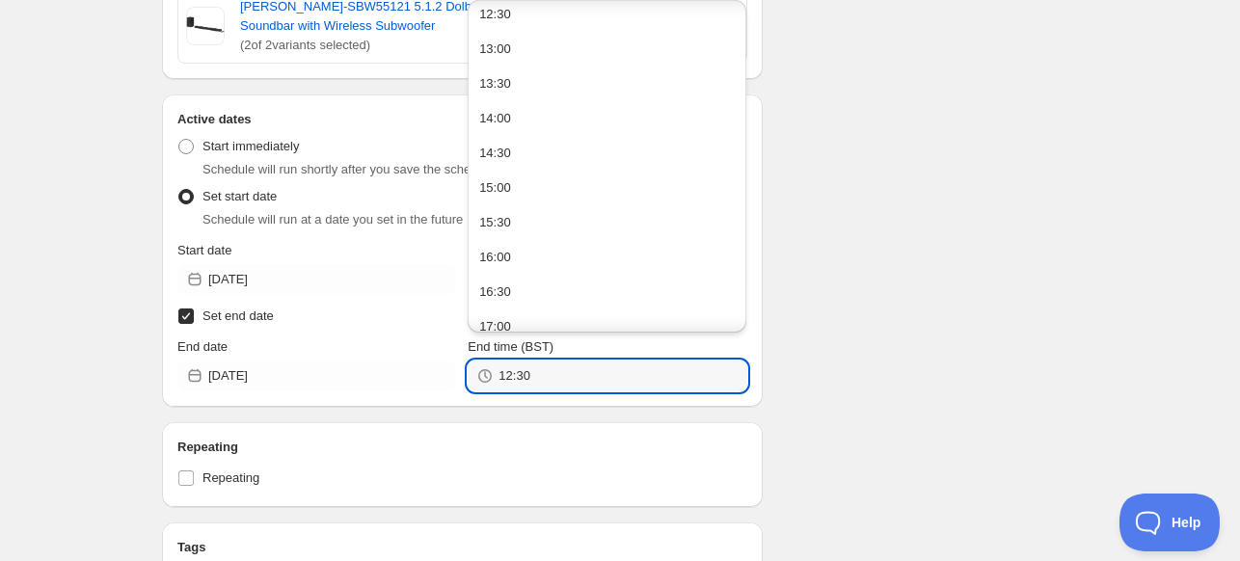
scroll to position [1341, 0]
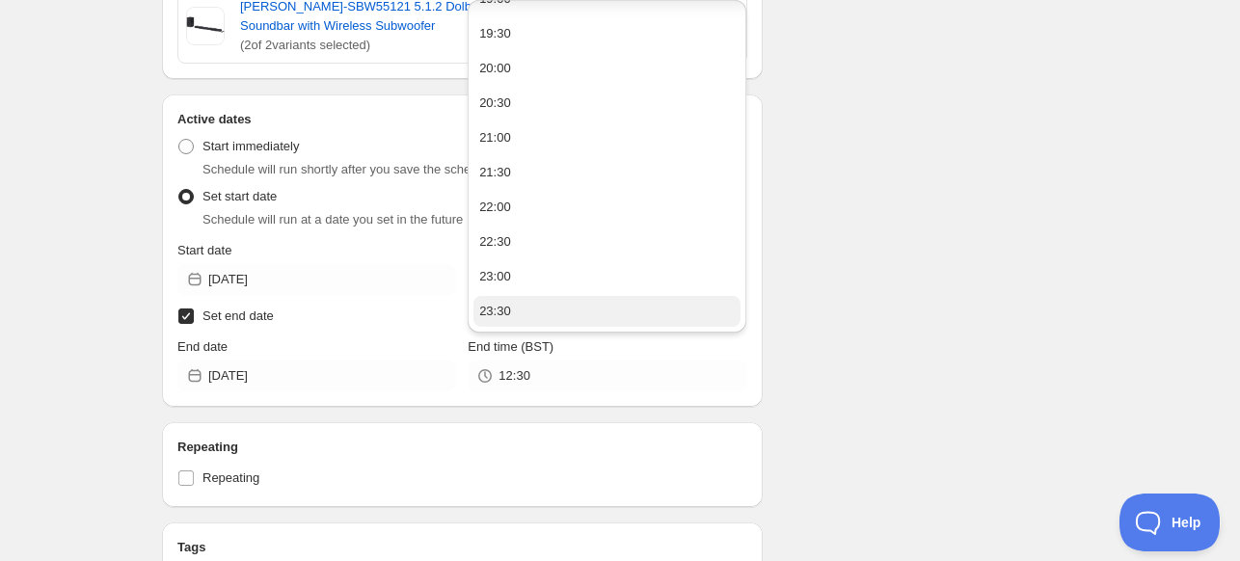
click at [640, 325] on button "23:30" at bounding box center [606, 311] width 267 height 31
type input "23:30"
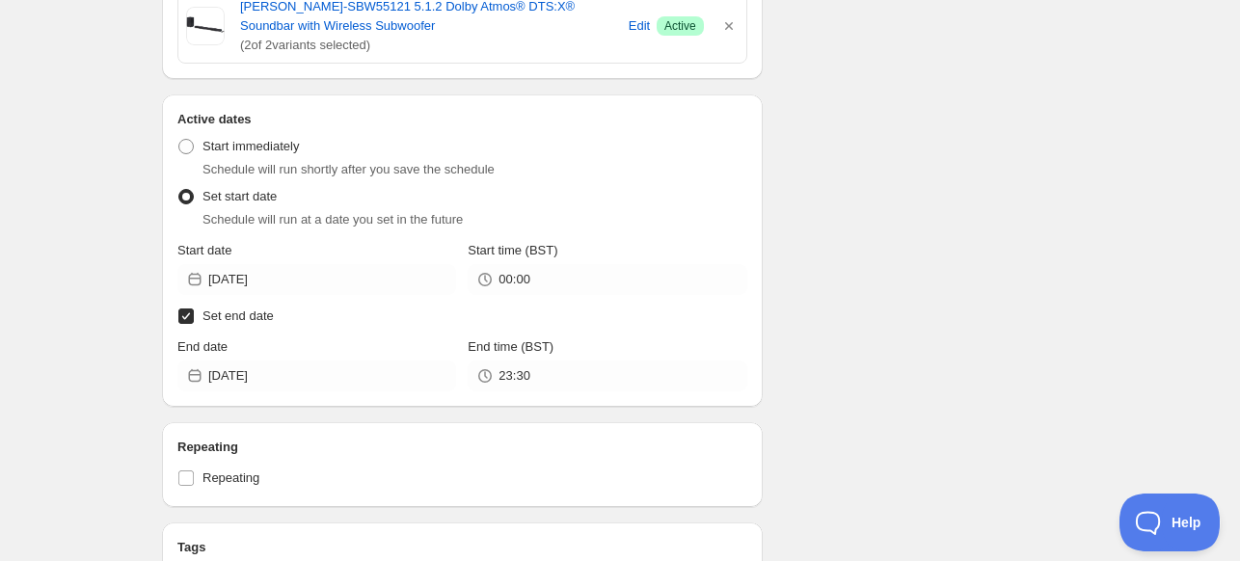
click at [929, 263] on div "Schedule name SHARP AUG BH 15% Your customers won't see this Value Percentage F…" at bounding box center [612, 55] width 931 height 1537
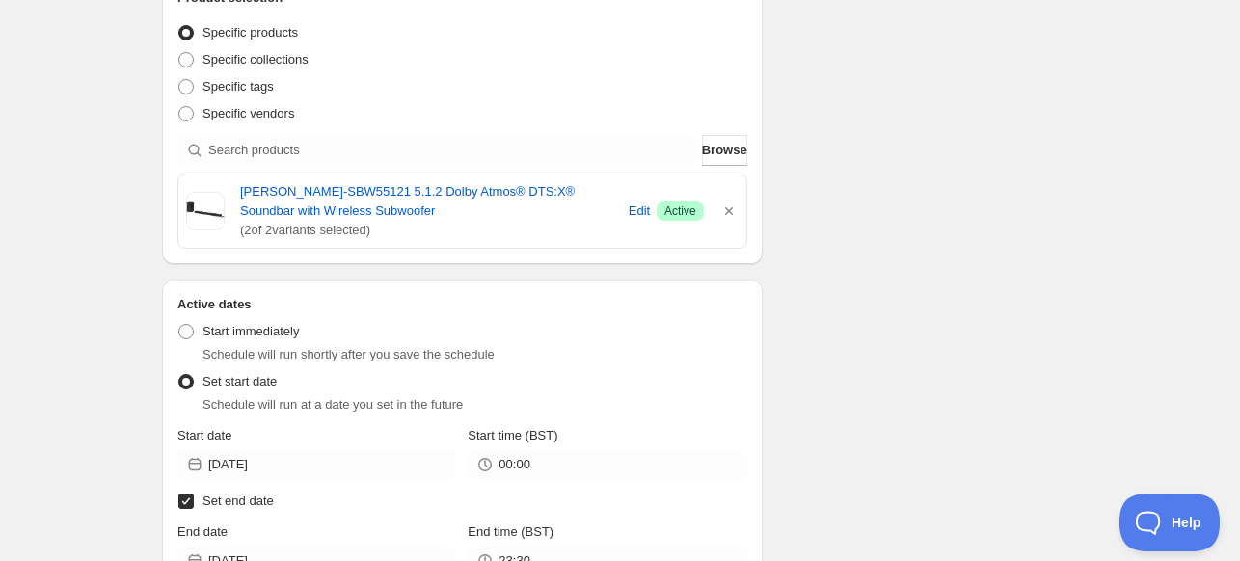
scroll to position [1068, 0]
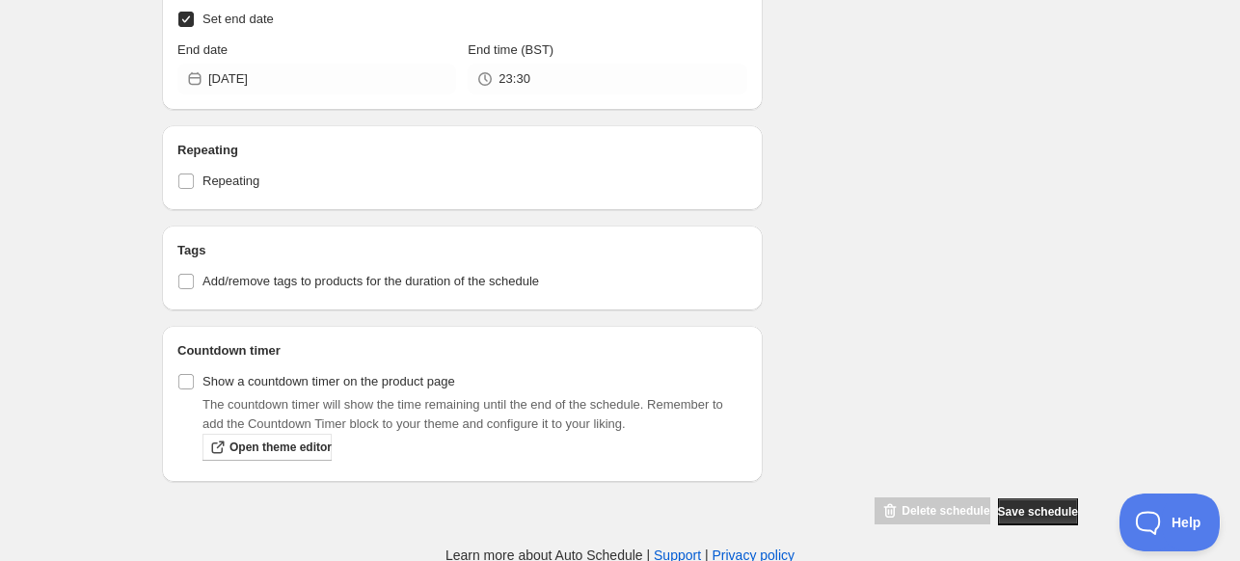
click at [1035, 492] on div "Delete schedule Save schedule" at bounding box center [972, 508] width 211 height 37
click at [1034, 500] on button "Save schedule" at bounding box center [1038, 511] width 80 height 27
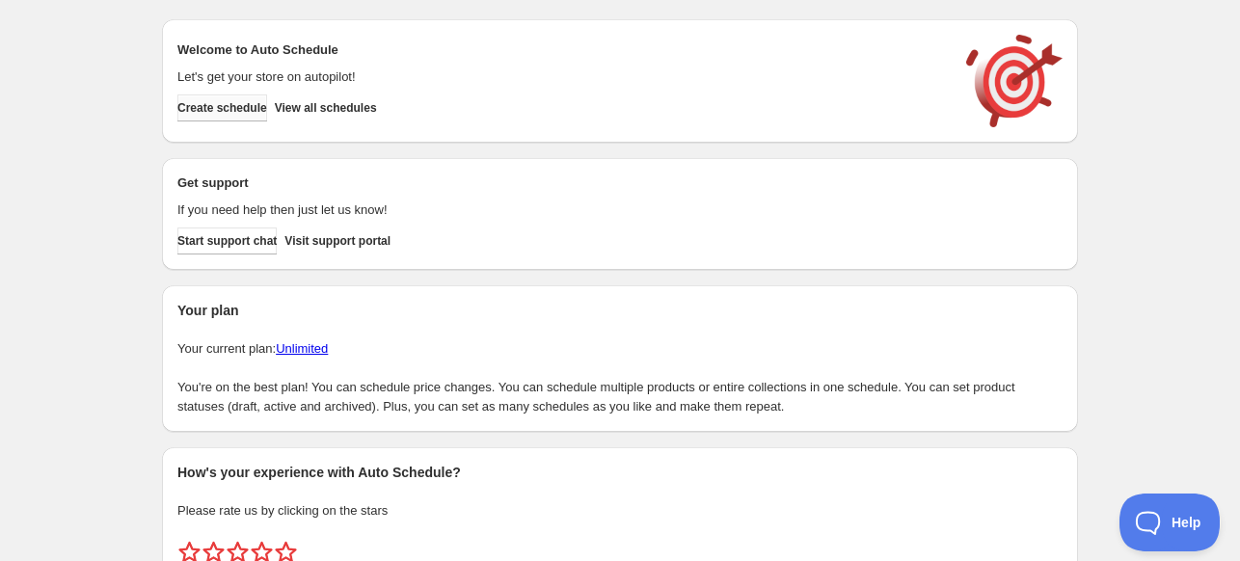
click at [222, 119] on button "Create schedule" at bounding box center [222, 107] width 90 height 27
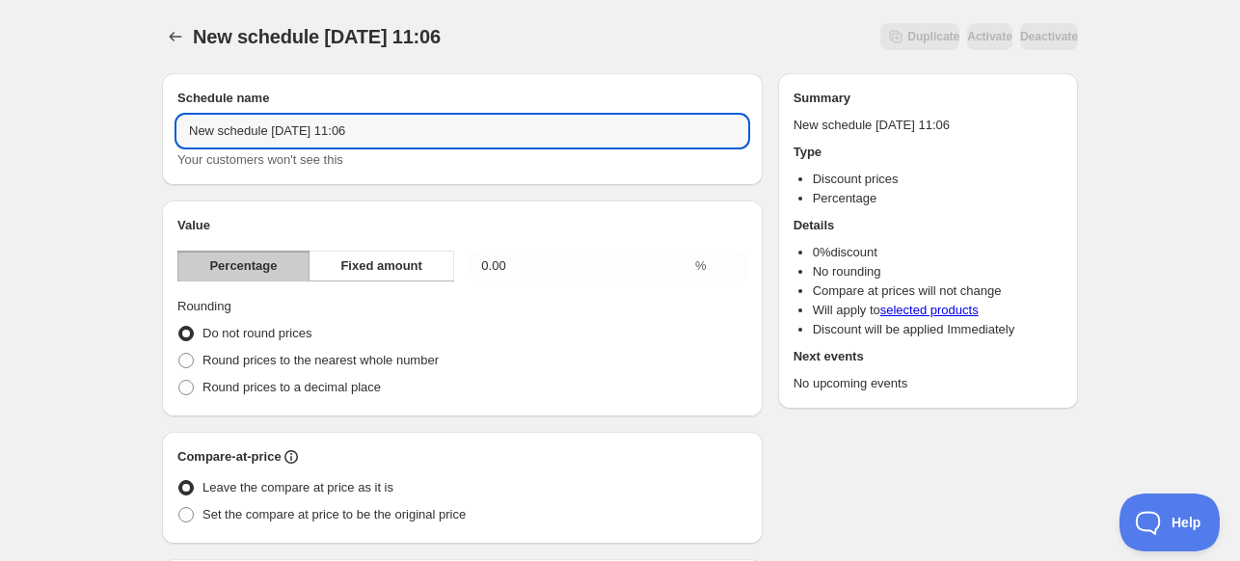
drag, startPoint x: 385, startPoint y: 130, endPoint x: 40, endPoint y: 148, distance: 345.6
type input "SHARP AUG BH 18%"
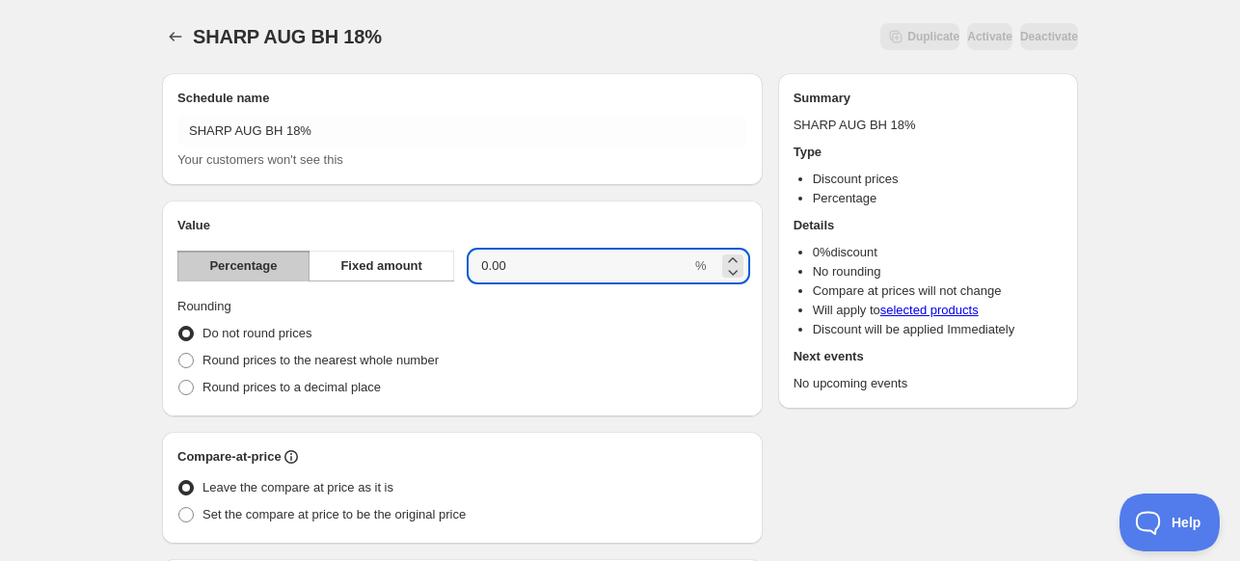
drag, startPoint x: 567, startPoint y: 264, endPoint x: 456, endPoint y: 273, distance: 111.2
click at [456, 273] on div "Percentage Fixed amount 0.00 %" at bounding box center [462, 266] width 570 height 31
type input "18"
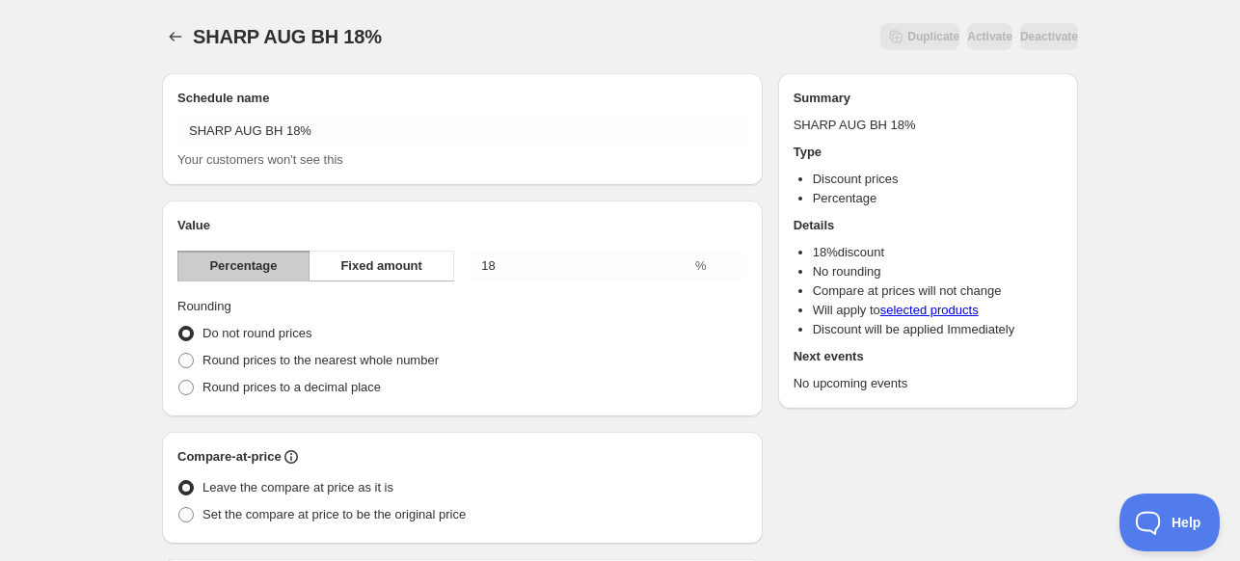
click at [524, 296] on div "Value Percentage Fixed amount 18 % Rounding Do not round prices Round prices to…" at bounding box center [462, 308] width 570 height 185
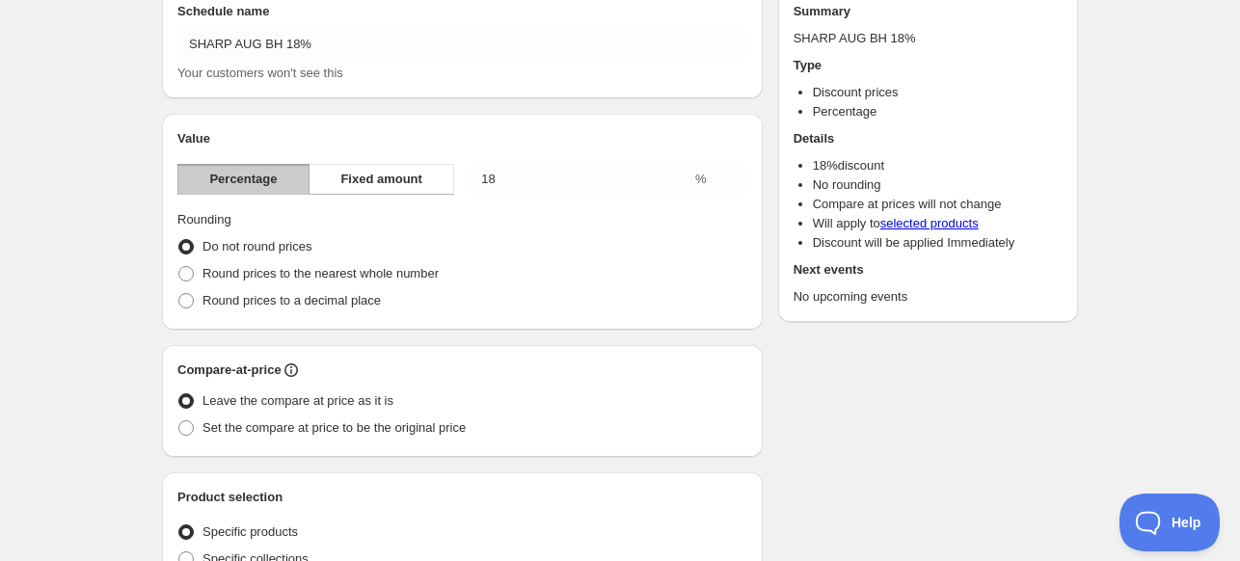
scroll to position [193, 0]
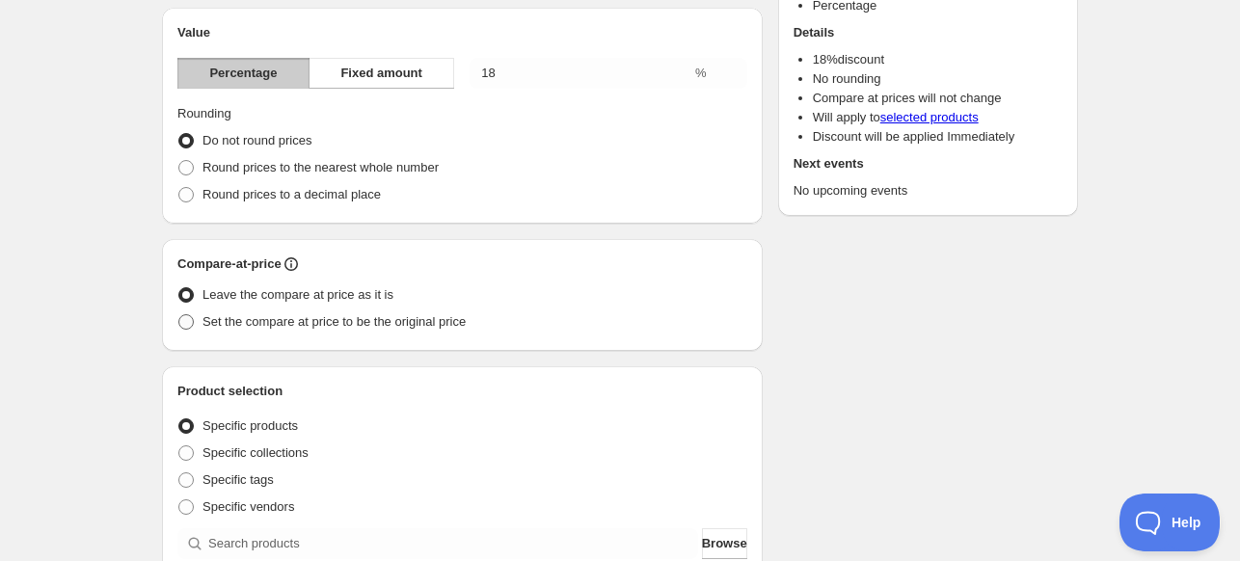
click at [211, 327] on span "Set the compare at price to be the original price" at bounding box center [333, 321] width 263 height 14
click at [179, 315] on input "Set the compare at price to be the original price" at bounding box center [178, 314] width 1 height 1
radio input "true"
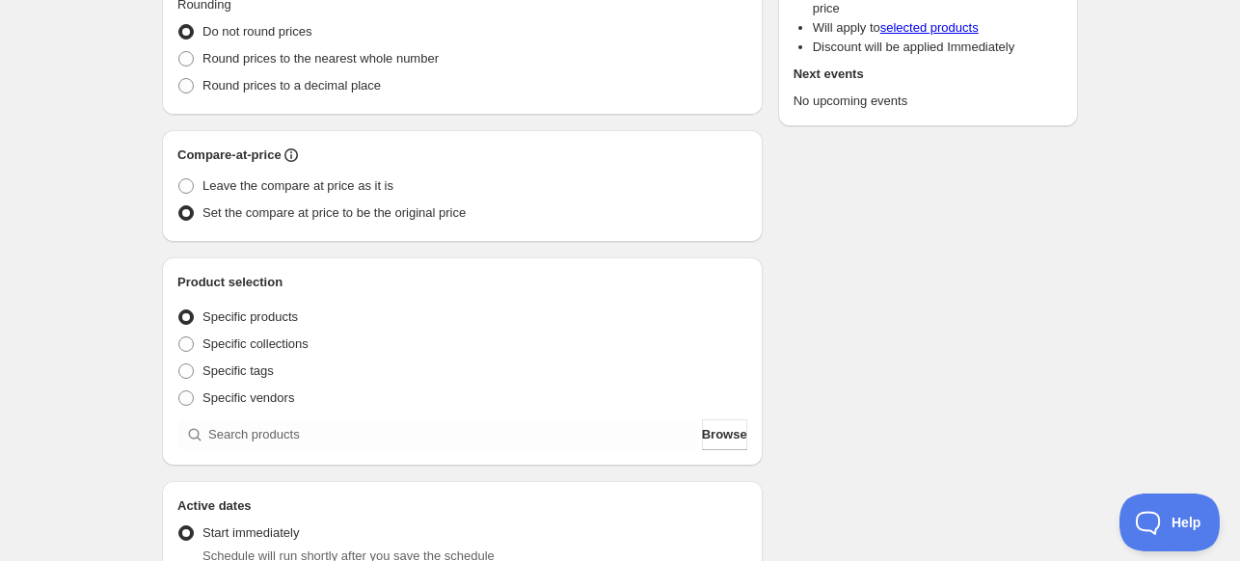
scroll to position [386, 0]
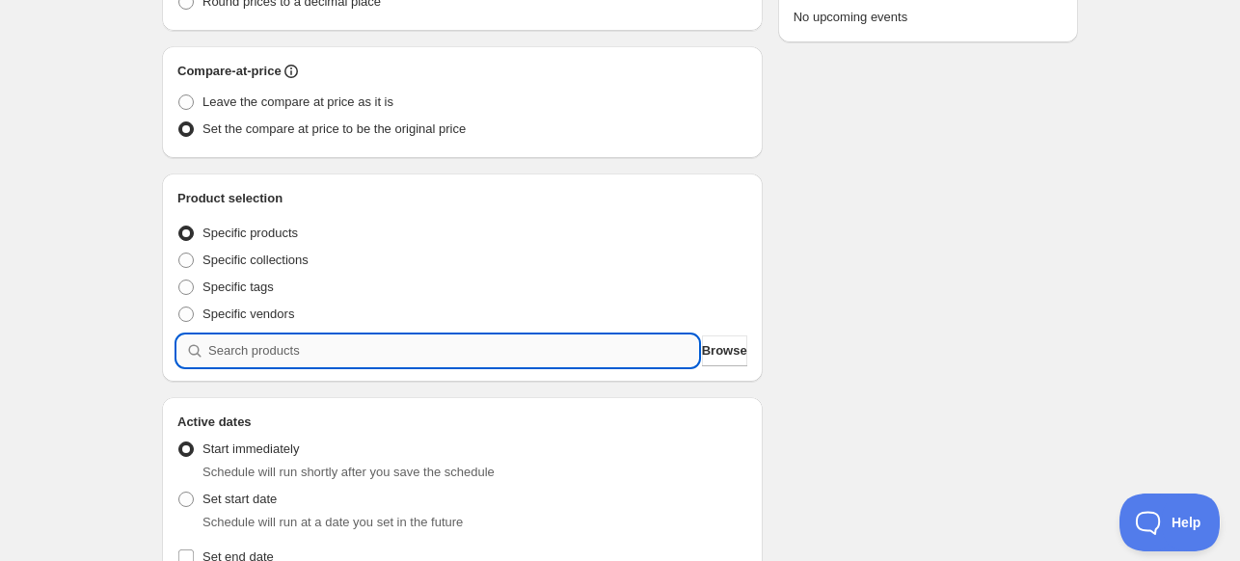
click at [354, 358] on input "search" at bounding box center [453, 351] width 490 height 31
paste input "search"
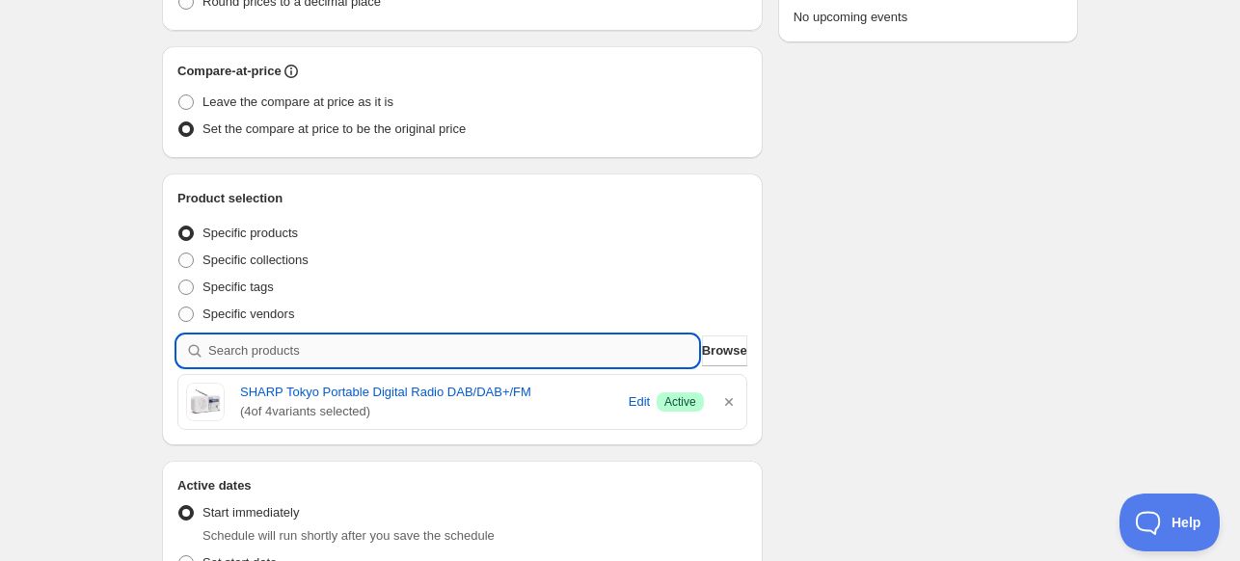
click at [278, 342] on input "search" at bounding box center [453, 351] width 490 height 31
paste input "search"
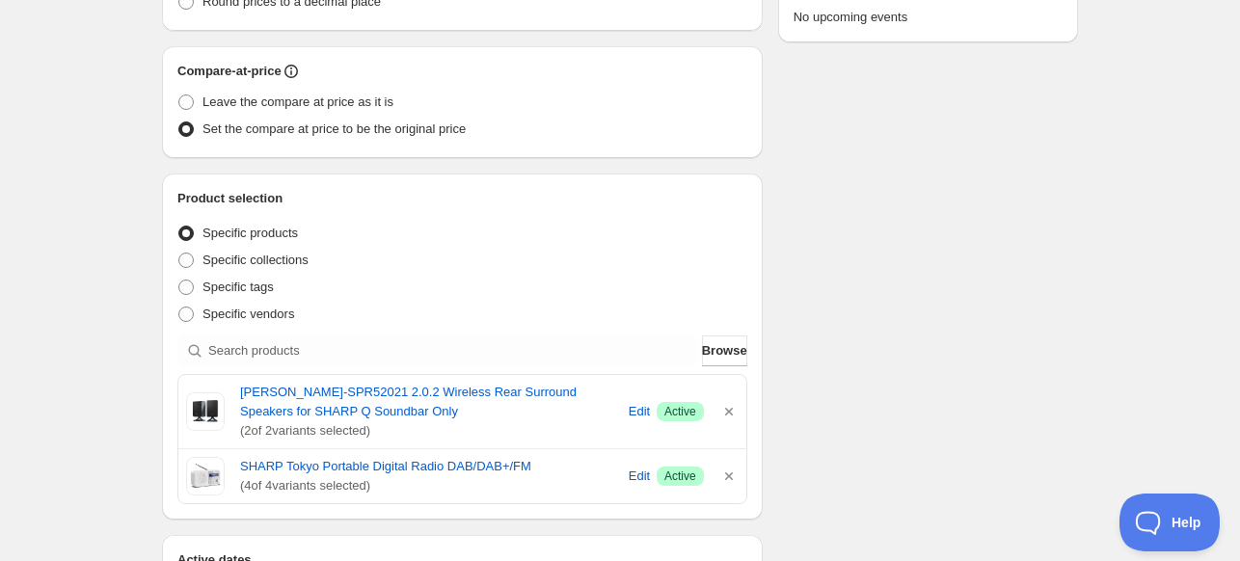
drag, startPoint x: 890, startPoint y: 315, endPoint x: 867, endPoint y: 301, distance: 27.3
click at [885, 309] on div "Schedule name SHARP AUG BH 18% Your customers won't see this Value Percentage F…" at bounding box center [612, 406] width 931 height 1468
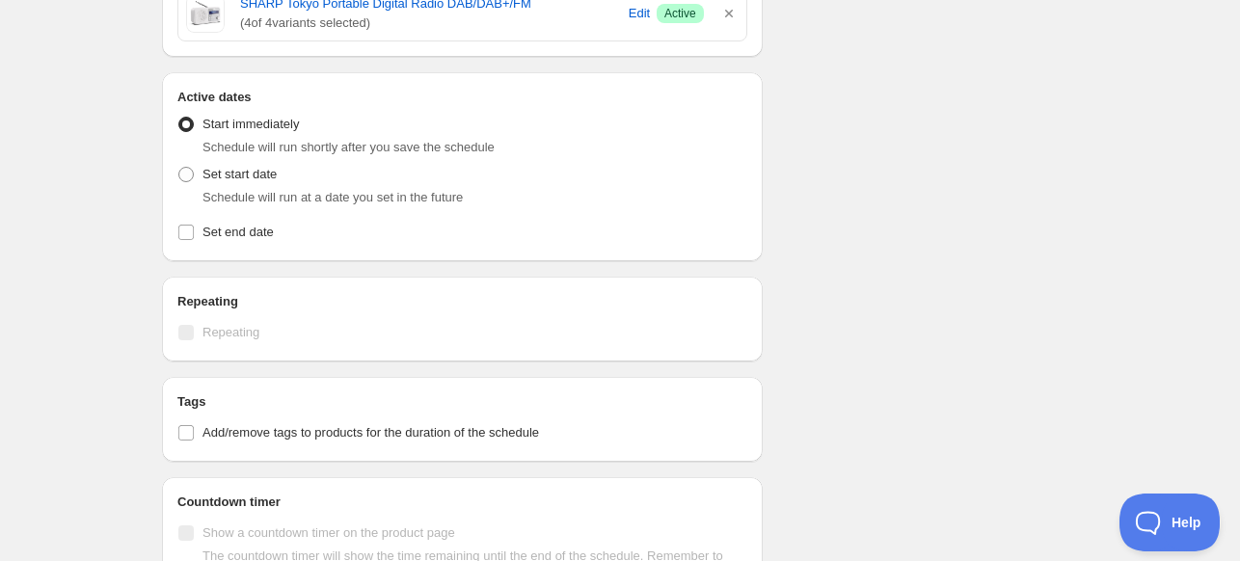
scroll to position [868, 0]
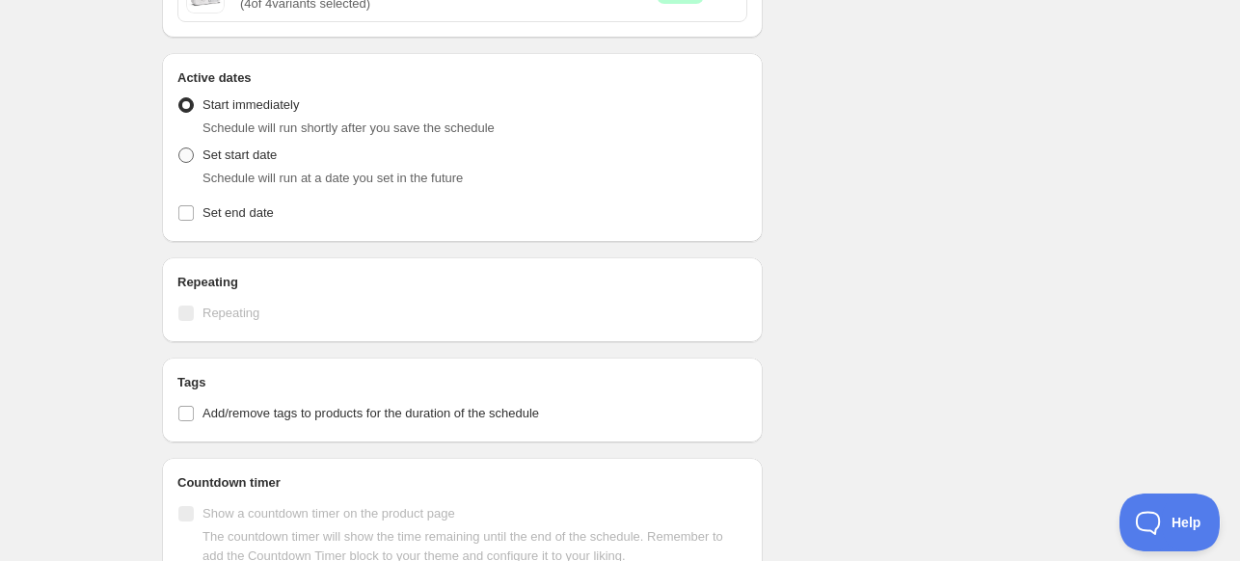
click at [251, 156] on span "Set start date" at bounding box center [239, 155] width 74 height 14
click at [179, 148] on input "Set start date" at bounding box center [178, 148] width 1 height 1
radio input "true"
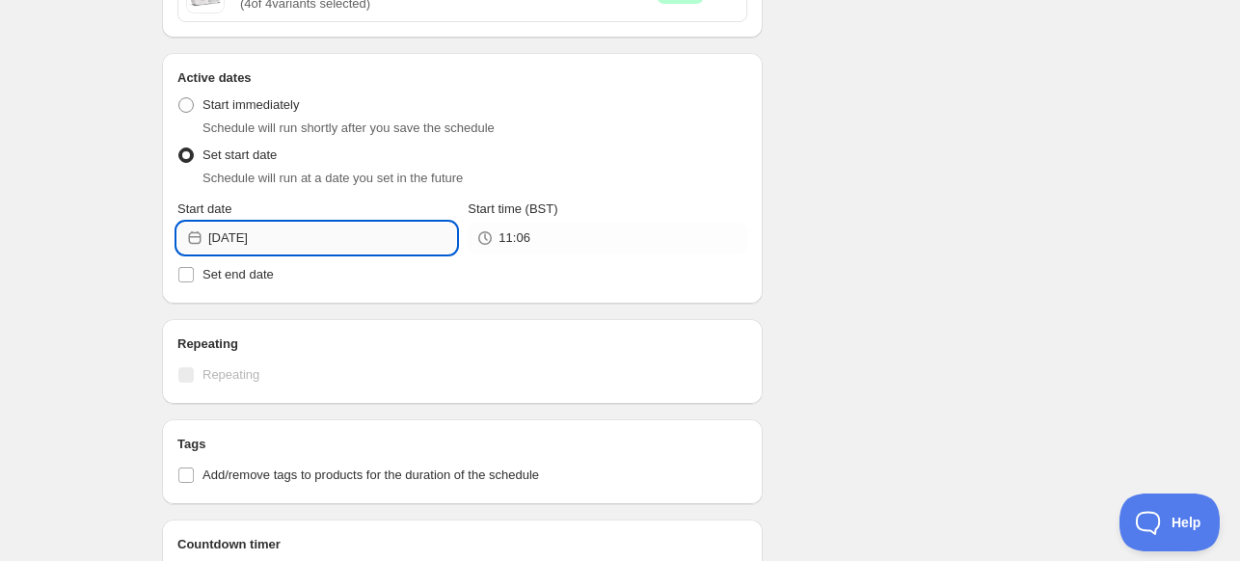
click at [291, 245] on input "[DATE]" at bounding box center [332, 238] width 248 height 31
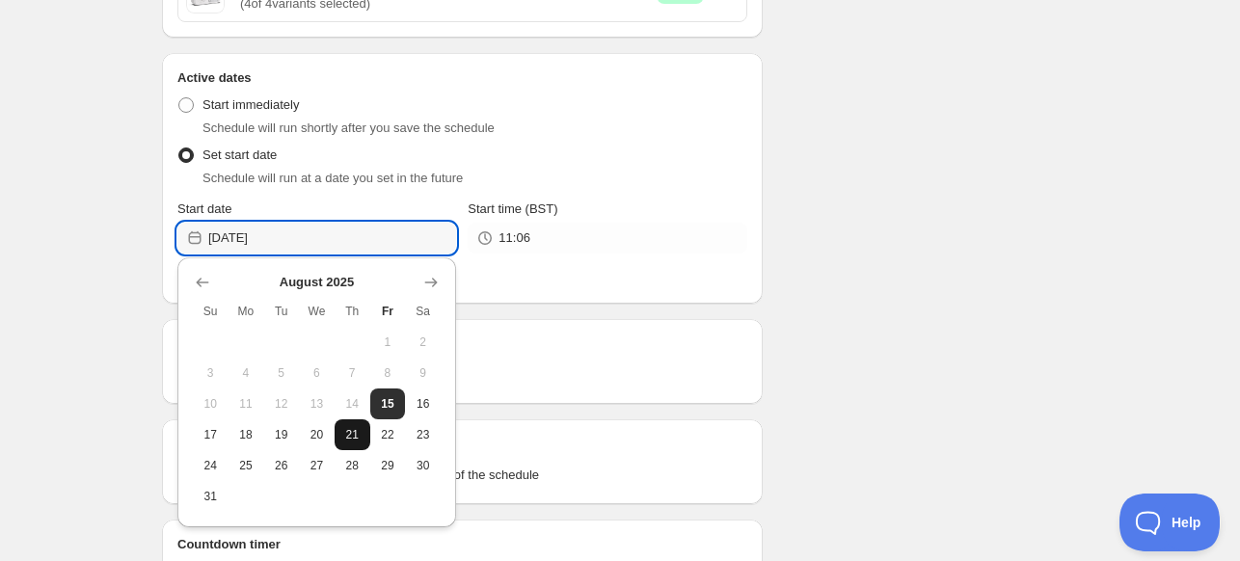
click at [362, 434] on button "21" at bounding box center [353, 434] width 36 height 31
type input "[DATE]"
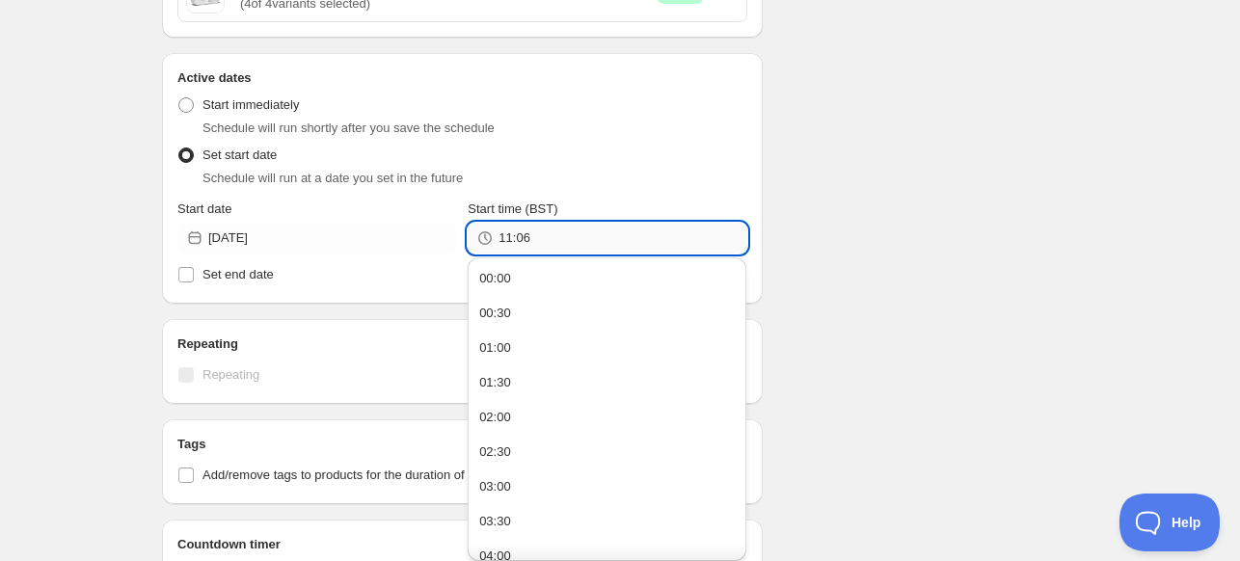
click at [544, 234] on input "11:06" at bounding box center [622, 238] width 248 height 31
click at [640, 267] on button "00:00" at bounding box center [606, 278] width 267 height 31
type input "00:00"
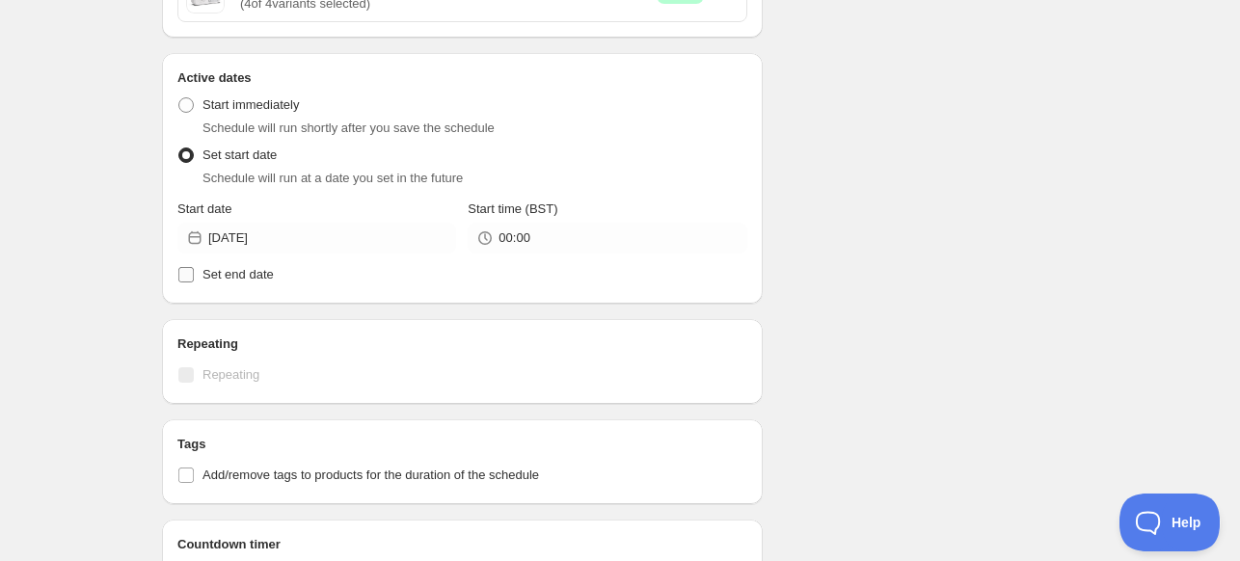
click at [254, 277] on span "Set end date" at bounding box center [237, 274] width 71 height 14
click at [194, 277] on input "Set end date" at bounding box center [185, 274] width 15 height 15
checkbox input "true"
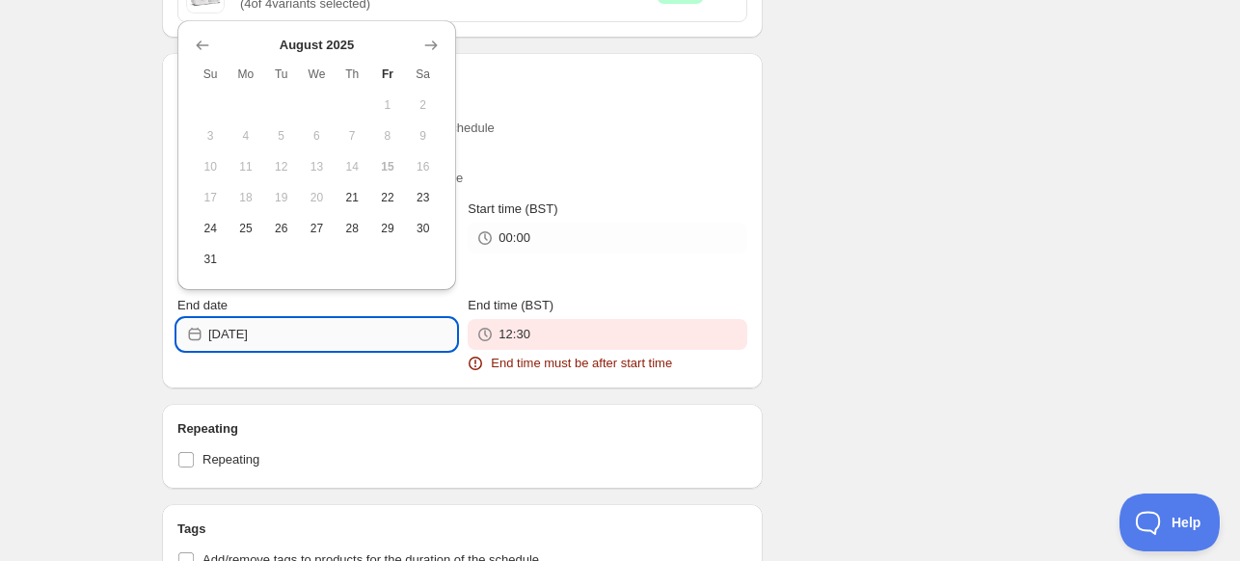
click at [338, 341] on input "[DATE]" at bounding box center [332, 334] width 248 height 31
click at [439, 51] on icon "Show next month, September 2025" at bounding box center [430, 45] width 19 height 19
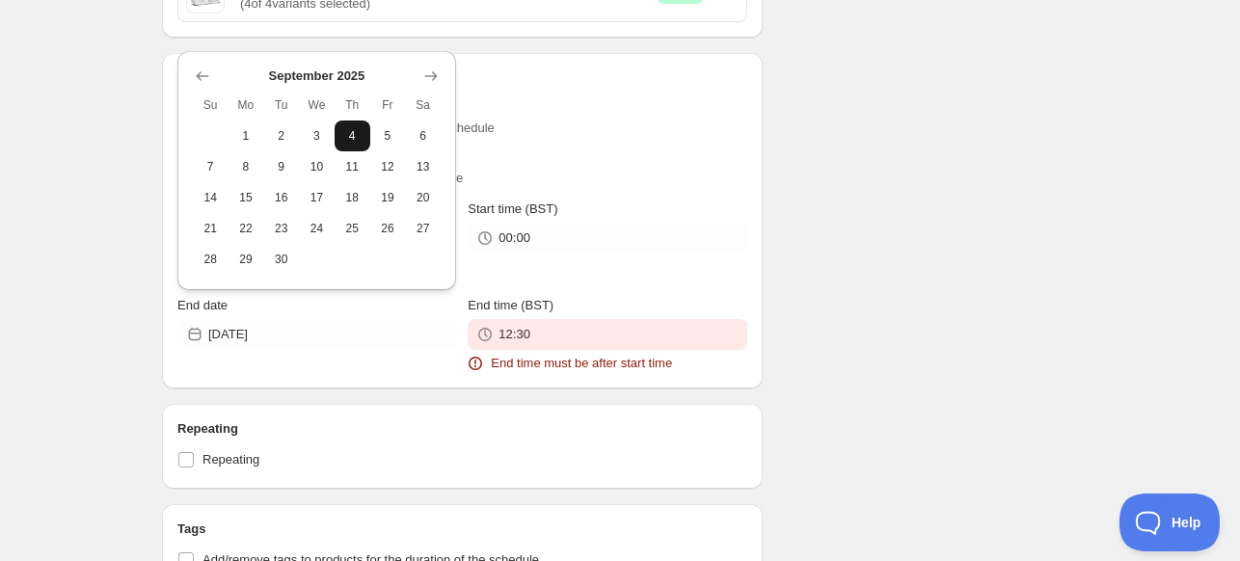
click at [349, 139] on span "4" at bounding box center [352, 135] width 20 height 15
type input "[DATE]"
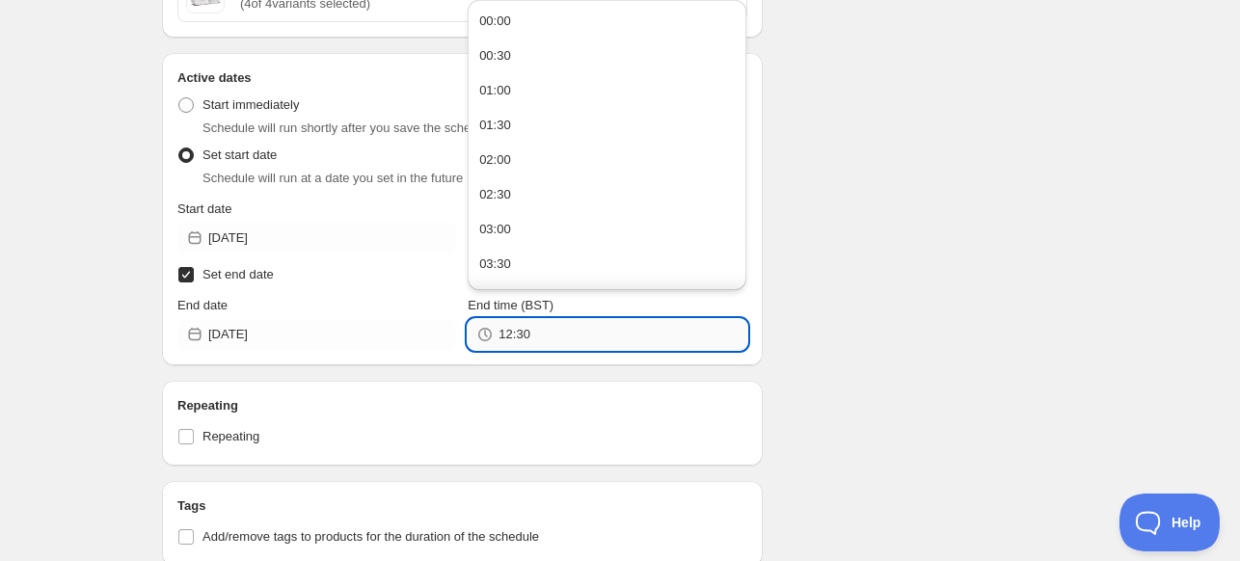
click at [549, 342] on input "12:30" at bounding box center [622, 334] width 248 height 31
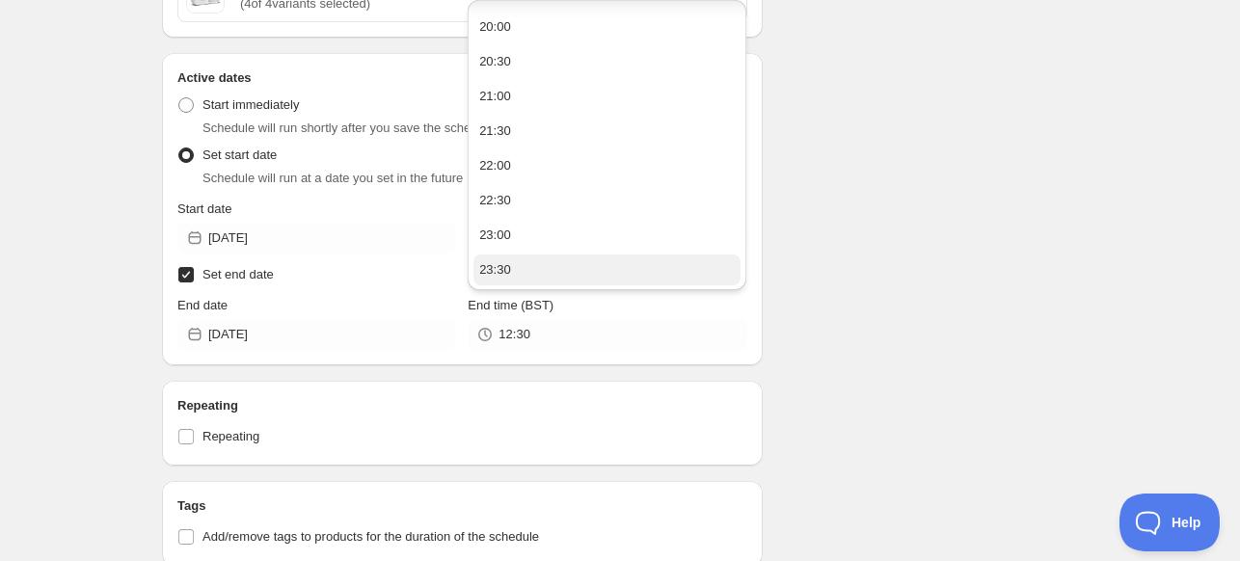
click at [648, 282] on button "23:30" at bounding box center [606, 270] width 267 height 31
type input "23:30"
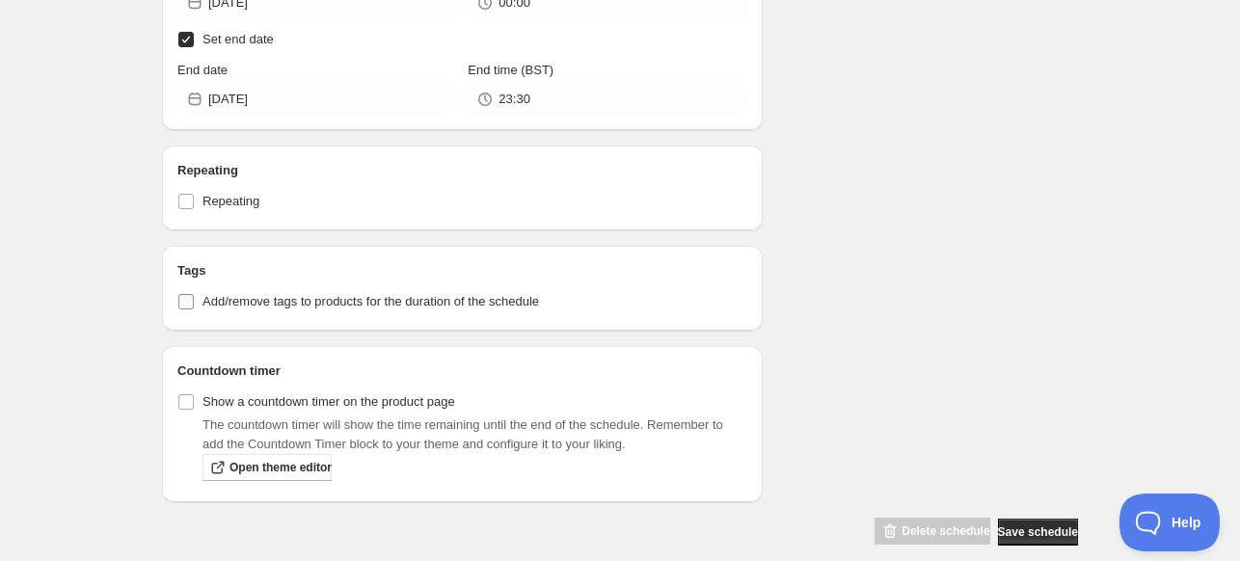
scroll to position [1123, 0]
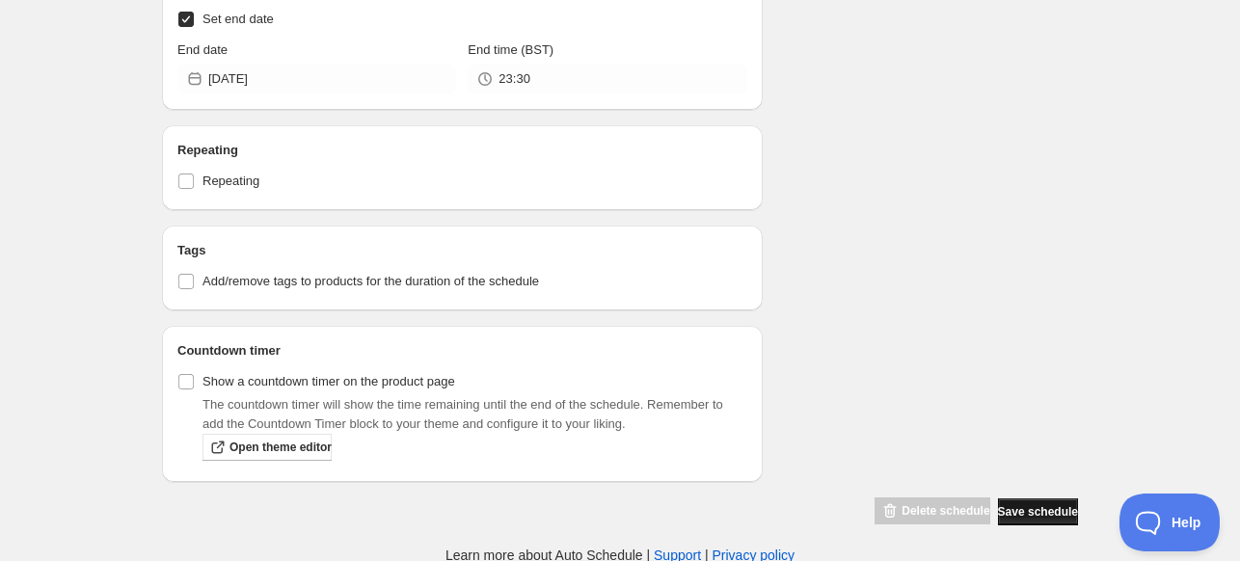
click at [1030, 498] on button "Save schedule" at bounding box center [1038, 511] width 80 height 27
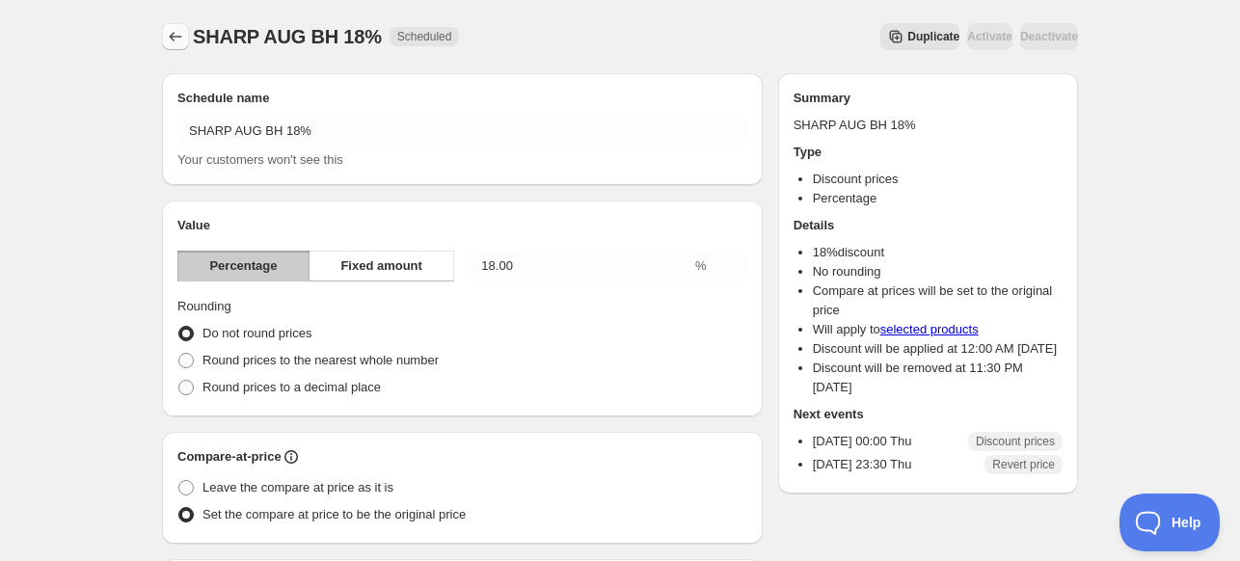
click at [178, 41] on icon "Schedules" at bounding box center [175, 36] width 19 height 19
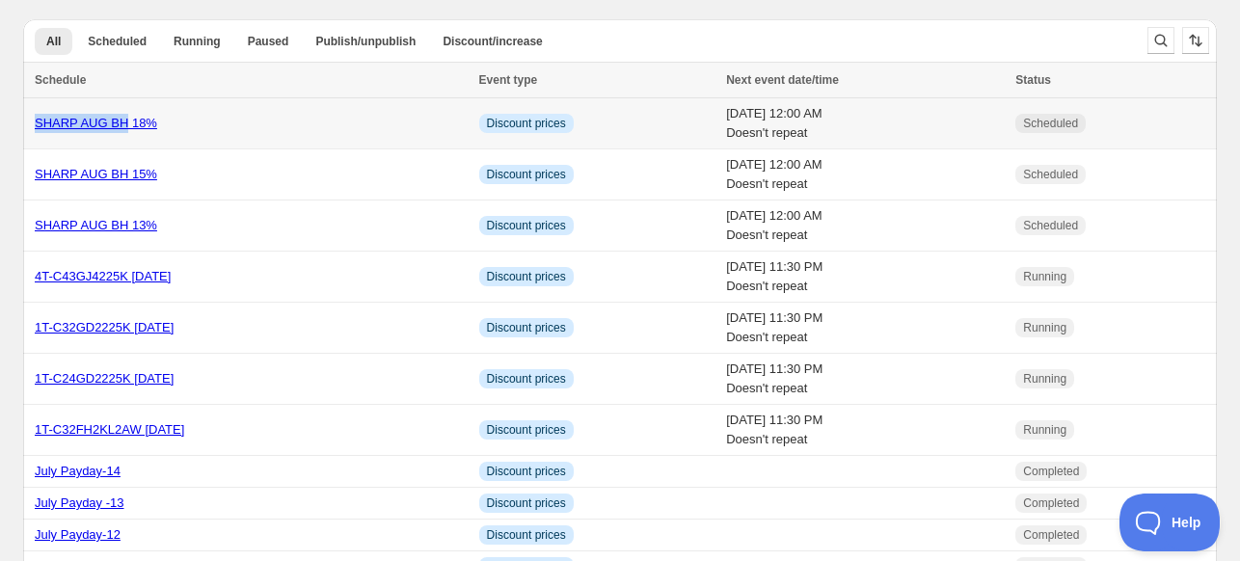
drag, startPoint x: 24, startPoint y: 123, endPoint x: 120, endPoint y: 133, distance: 95.9
click at [120, 133] on td "SHARP AUG BH 18%" at bounding box center [248, 123] width 450 height 51
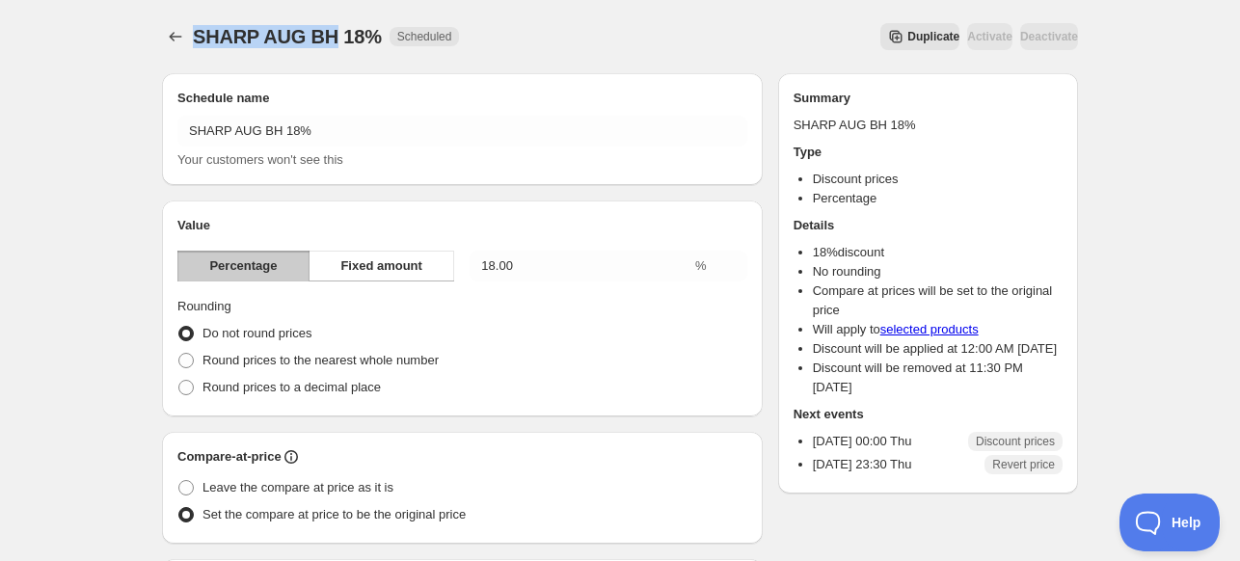
drag, startPoint x: 334, startPoint y: 45, endPoint x: 190, endPoint y: 42, distance: 143.7
click at [190, 42] on div "SHARP AUG BH 18% Scheduled Duplicate Activate Deactivate More actions Duplicate…" at bounding box center [620, 36] width 916 height 27
copy span "SHARP AUG BH"
click at [172, 41] on icon "Schedules" at bounding box center [175, 36] width 19 height 19
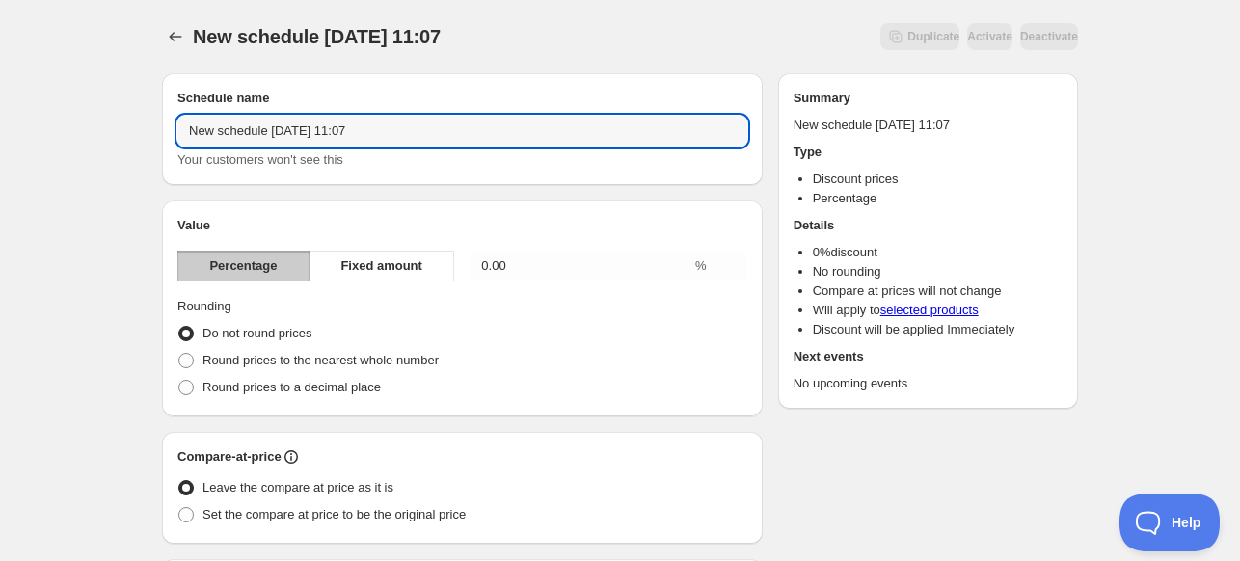
drag, startPoint x: 276, startPoint y: 124, endPoint x: 144, endPoint y: 125, distance: 132.1
paste input "SHARP AUG BH"
type input "SHARP AUG BH 20%"
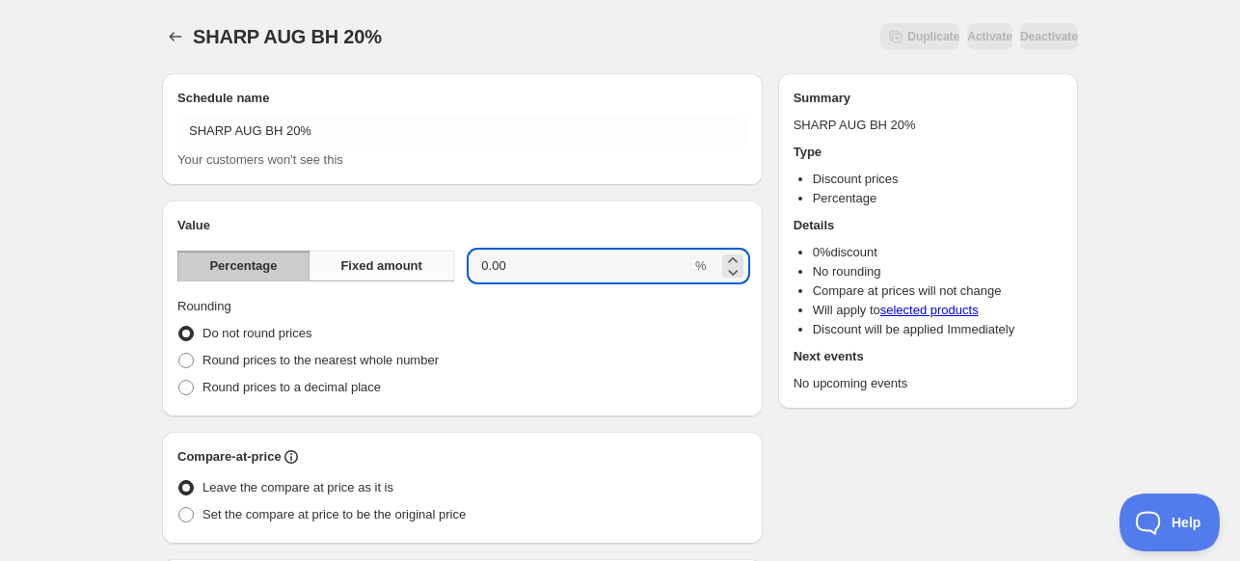
drag, startPoint x: 517, startPoint y: 276, endPoint x: 422, endPoint y: 258, distance: 96.1
click at [422, 258] on div "Percentage Fixed amount 0.00 %" at bounding box center [462, 266] width 570 height 31
type input "20"
click at [558, 336] on div "Do not round prices" at bounding box center [462, 333] width 570 height 27
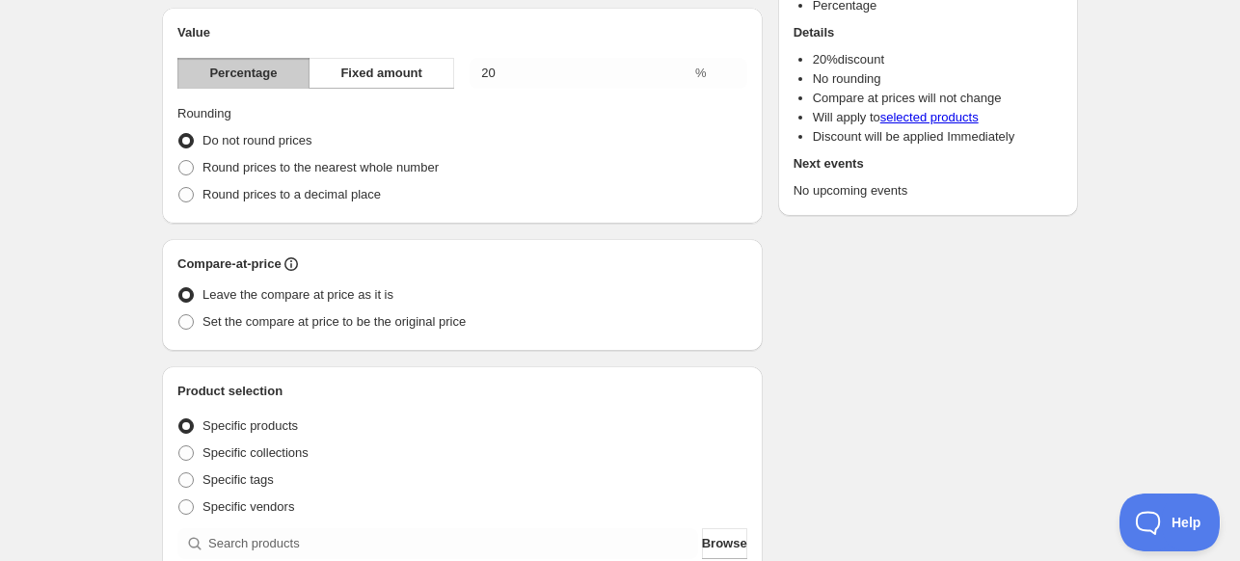
scroll to position [289, 0]
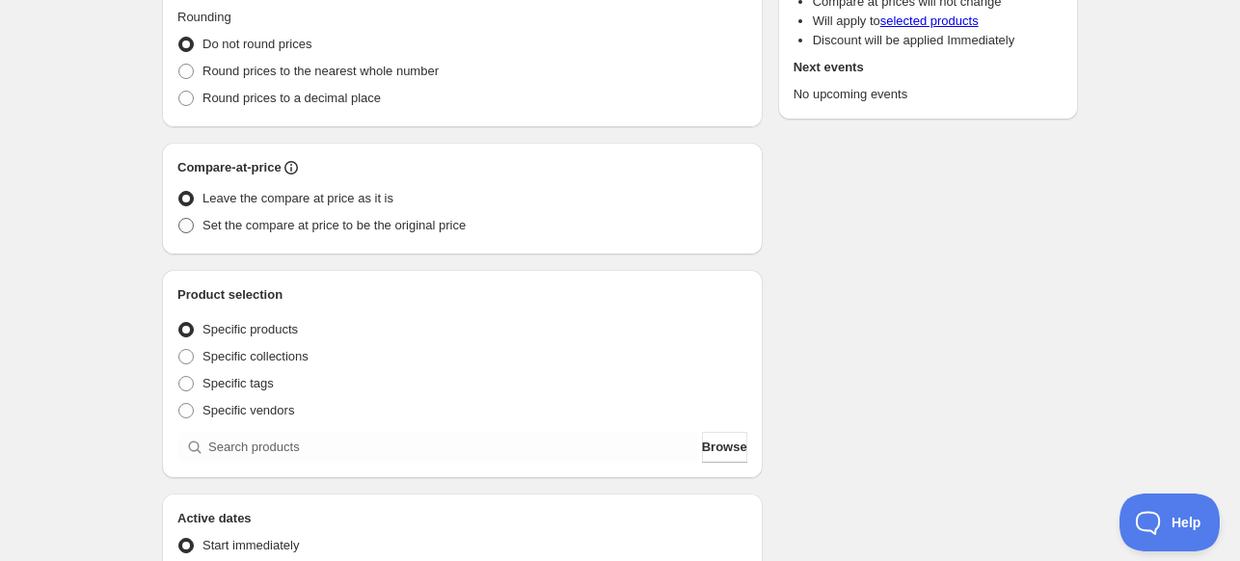
click at [235, 230] on span "Set the compare at price to be the original price" at bounding box center [333, 225] width 263 height 14
click at [179, 219] on input "Set the compare at price to be the original price" at bounding box center [178, 218] width 1 height 1
radio input "true"
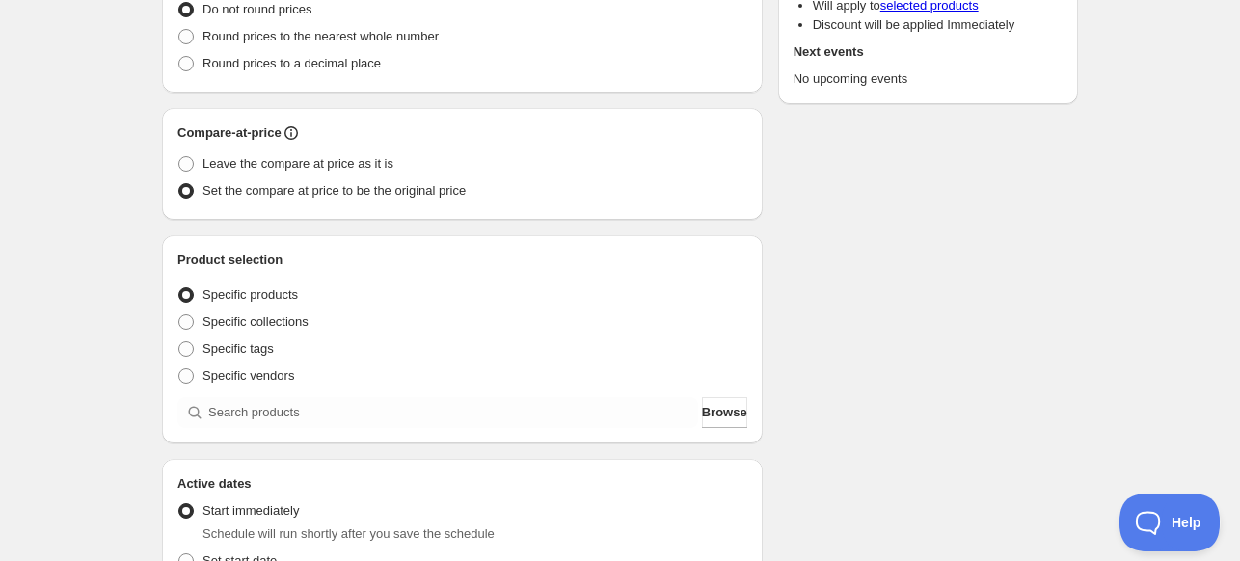
scroll to position [386, 0]
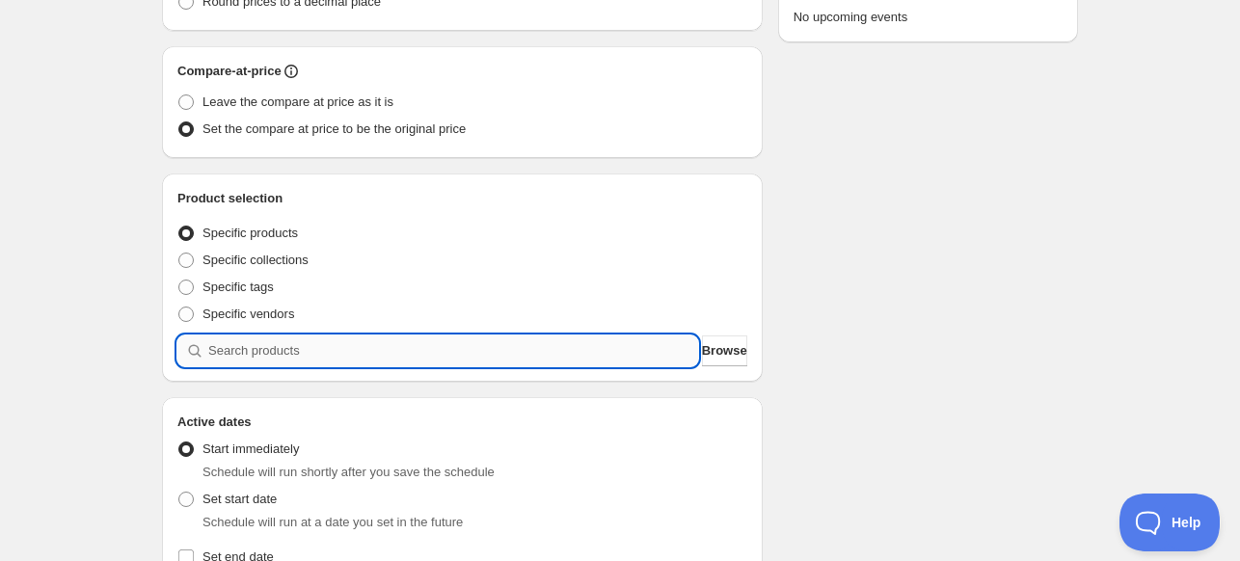
click at [307, 339] on input "search" at bounding box center [453, 351] width 490 height 31
paste input "search"
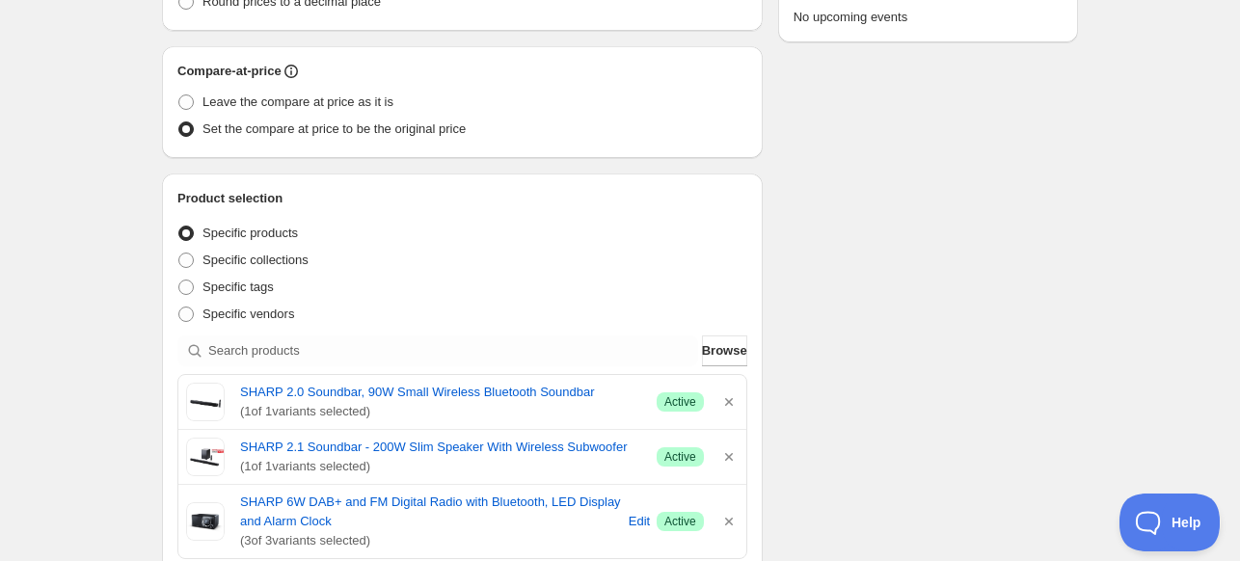
click at [891, 358] on div "Schedule name SHARP AUG BH 20% Your customers won't see this Value Percentage F…" at bounding box center [612, 433] width 931 height 1523
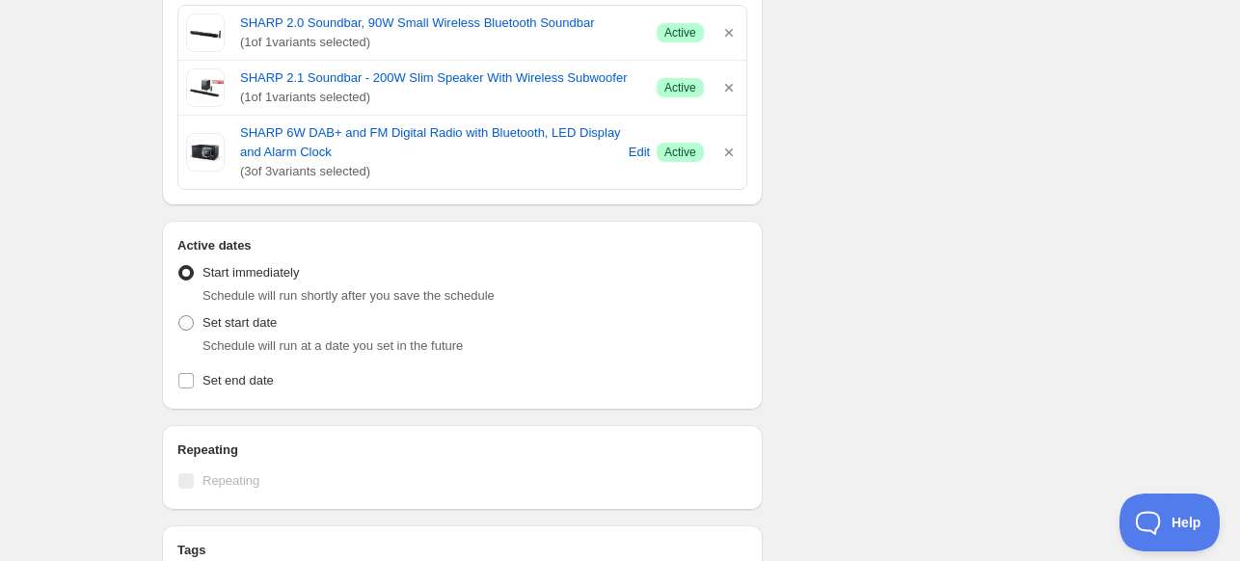
scroll to position [771, 0]
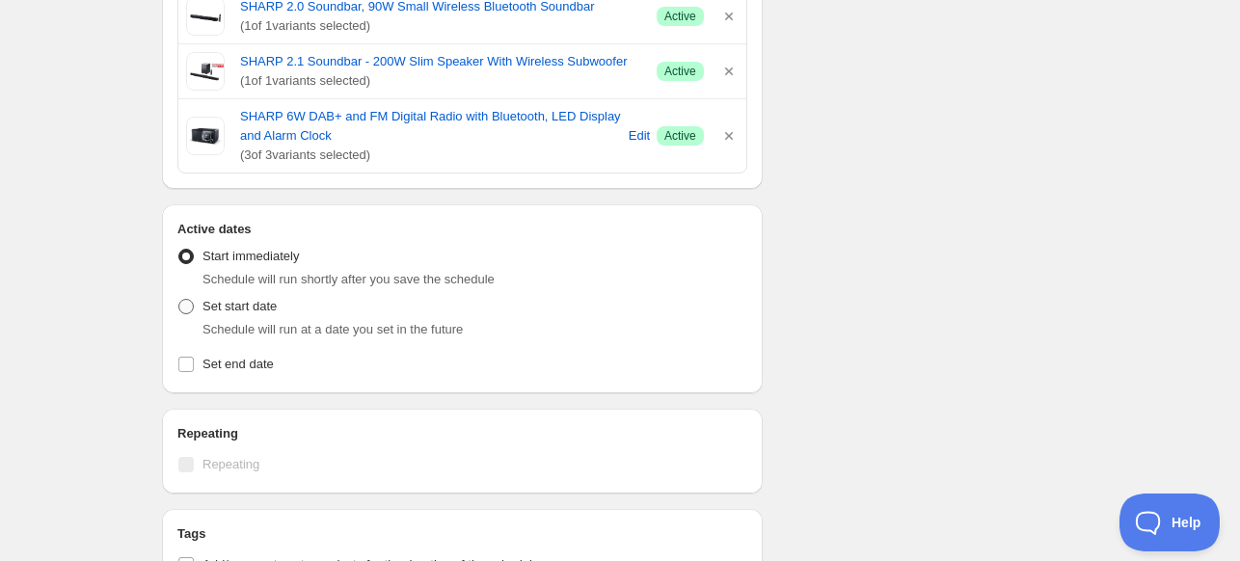
click at [202, 304] on span "Set start date" at bounding box center [239, 306] width 74 height 14
click at [179, 300] on input "Set start date" at bounding box center [178, 299] width 1 height 1
radio input "true"
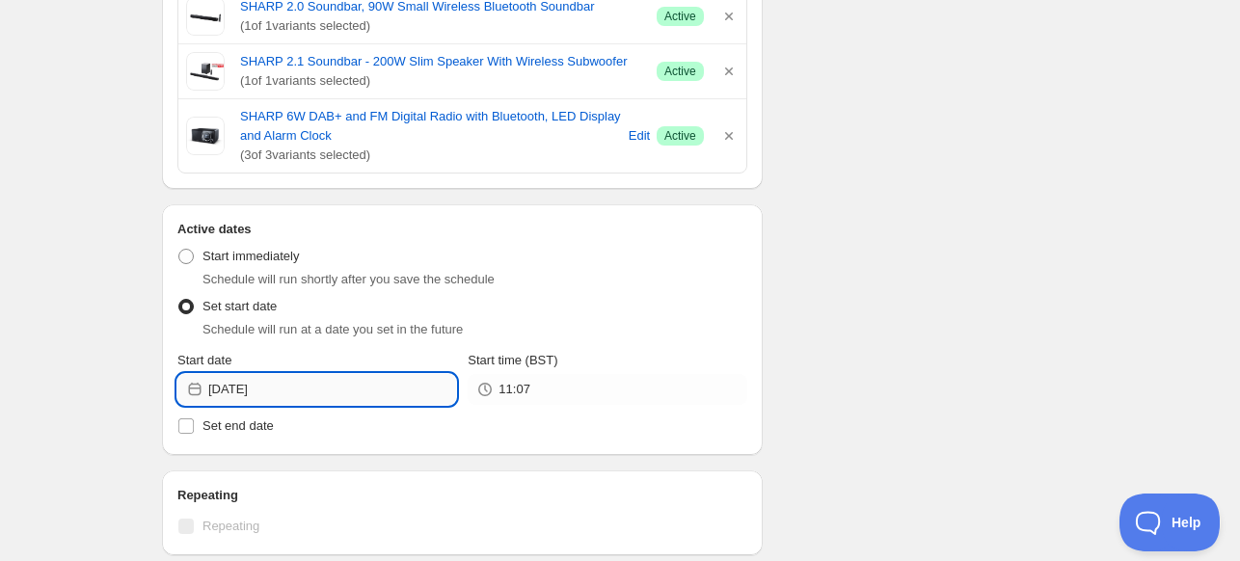
click at [307, 389] on input "[DATE]" at bounding box center [332, 389] width 248 height 31
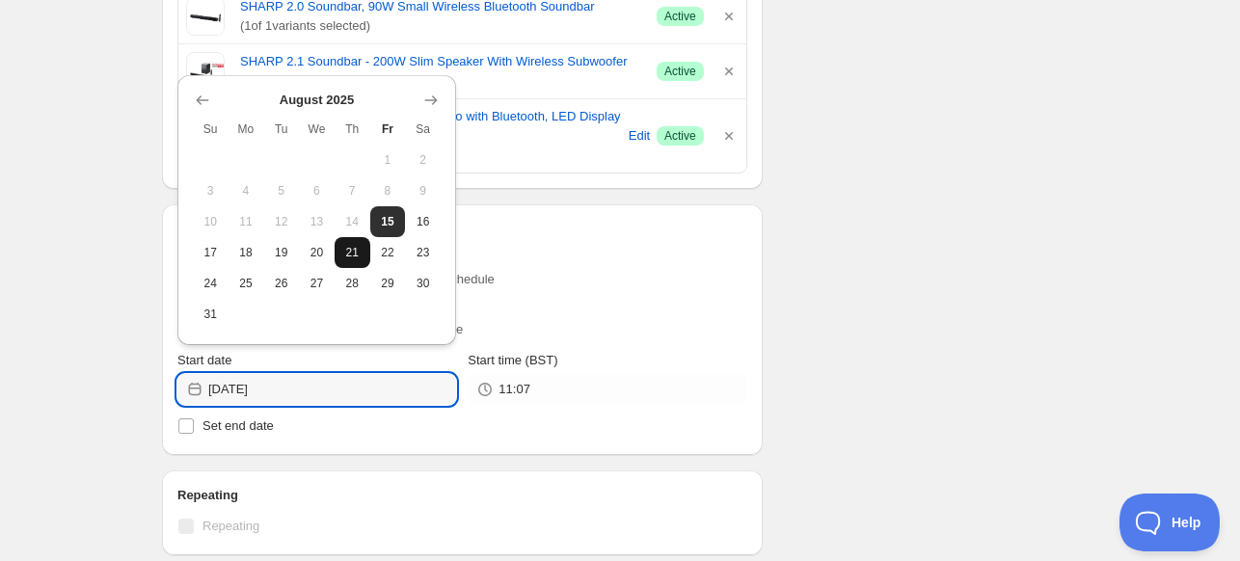
click at [357, 250] on span "21" at bounding box center [352, 252] width 20 height 15
type input "[DATE]"
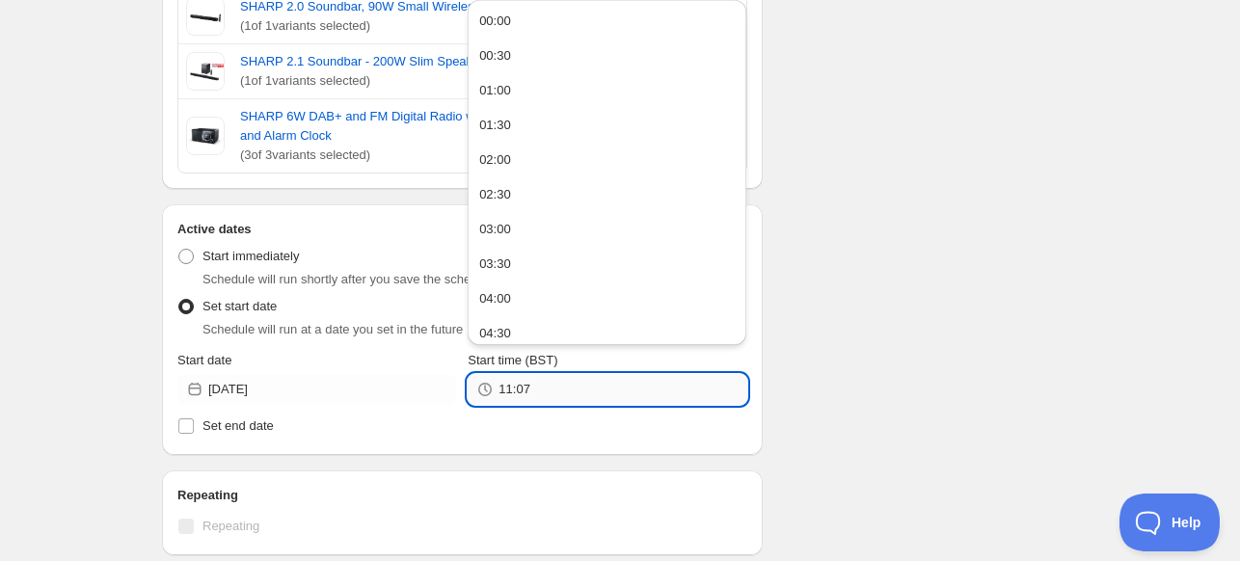
click at [531, 387] on input "11:07" at bounding box center [622, 389] width 248 height 31
click at [573, 29] on button "00:00" at bounding box center [606, 21] width 267 height 31
type input "00:00"
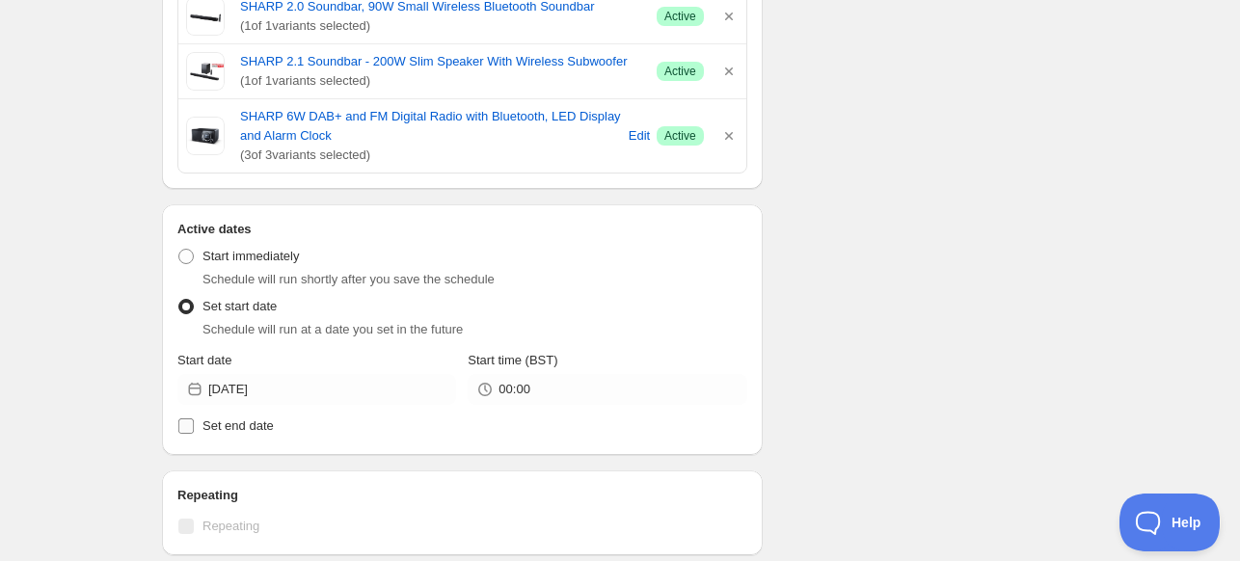
click at [220, 415] on label "Set end date" at bounding box center [462, 426] width 570 height 27
click at [194, 418] on input "Set end date" at bounding box center [185, 425] width 15 height 15
checkbox input "true"
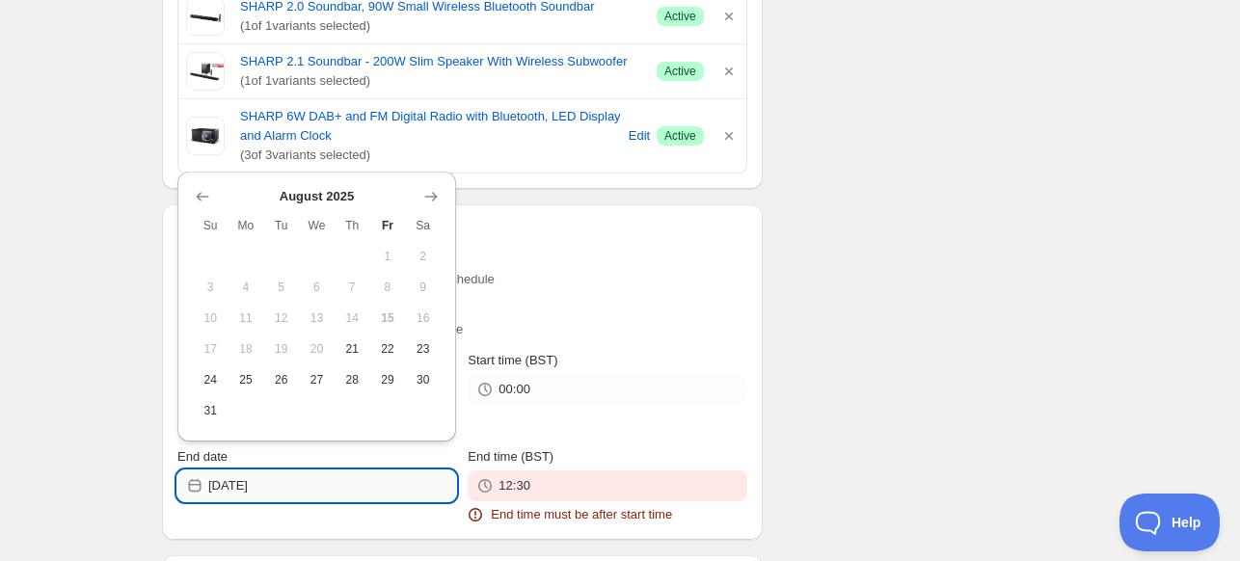
click at [374, 492] on input "[DATE]" at bounding box center [332, 485] width 248 height 31
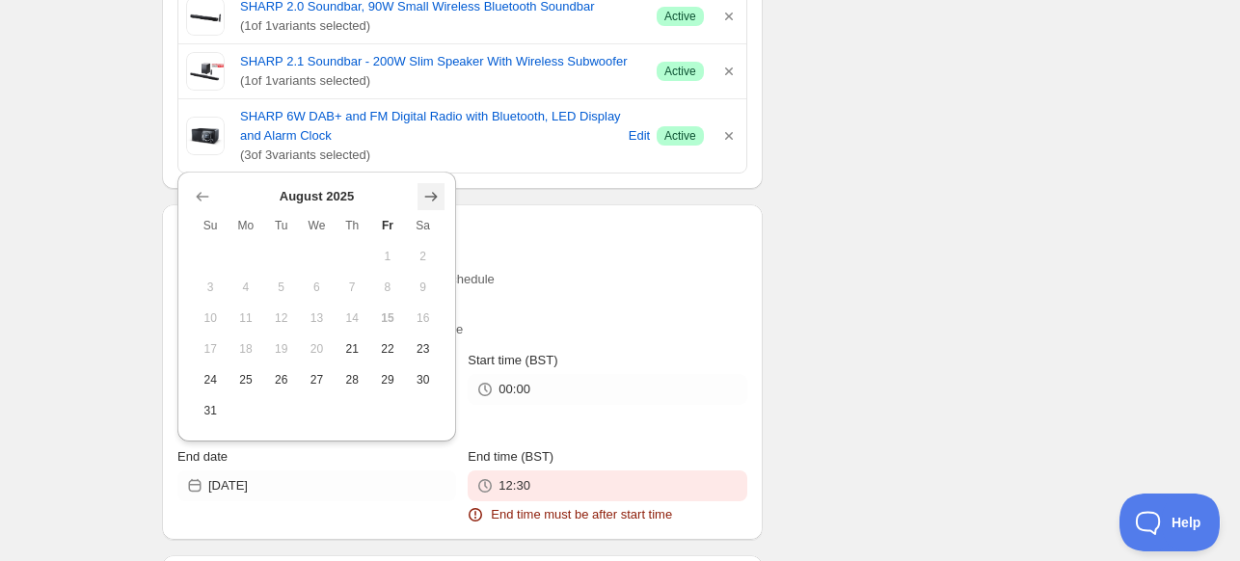
click at [435, 188] on icon "Show next month, September 2025" at bounding box center [430, 196] width 19 height 19
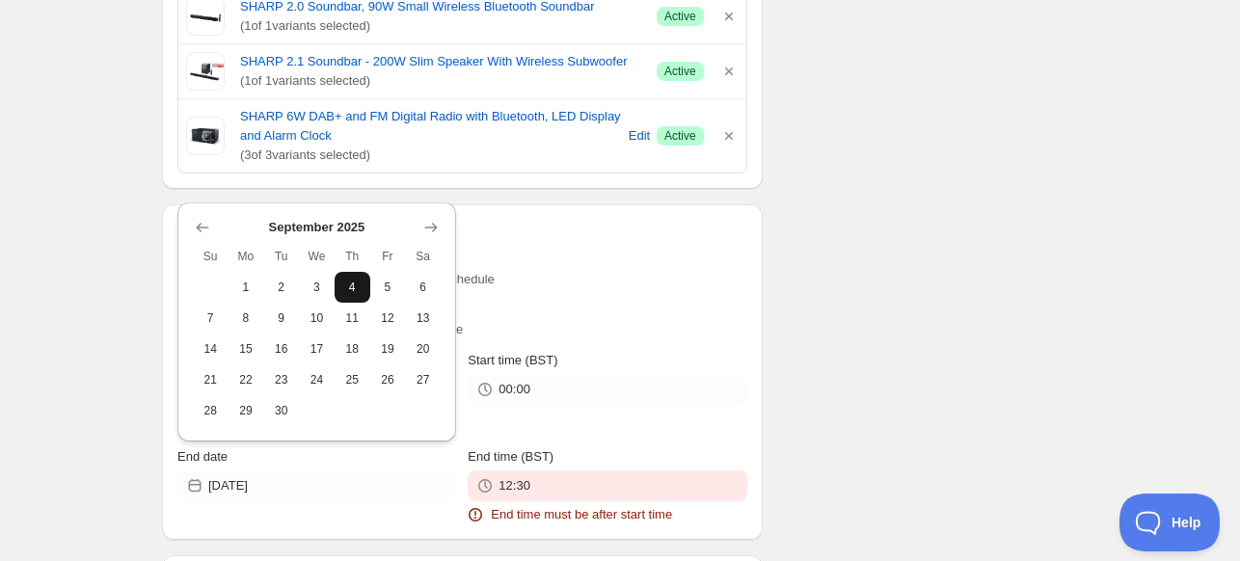
click at [343, 279] on button "4" at bounding box center [353, 287] width 36 height 31
type input "[DATE]"
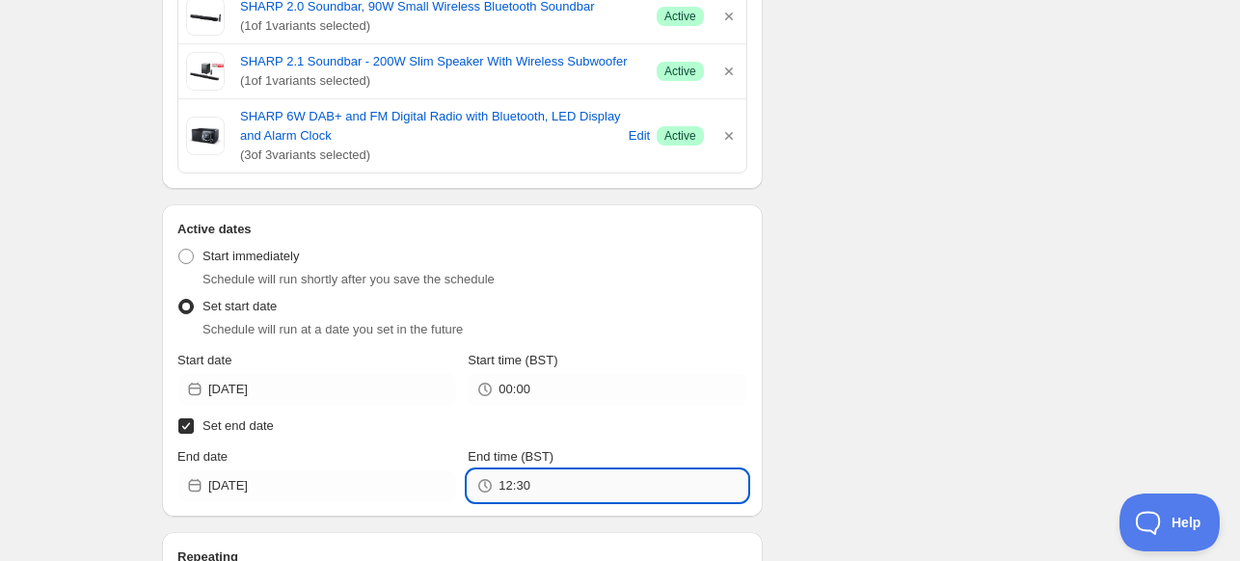
click at [551, 477] on input "12:30" at bounding box center [622, 485] width 248 height 31
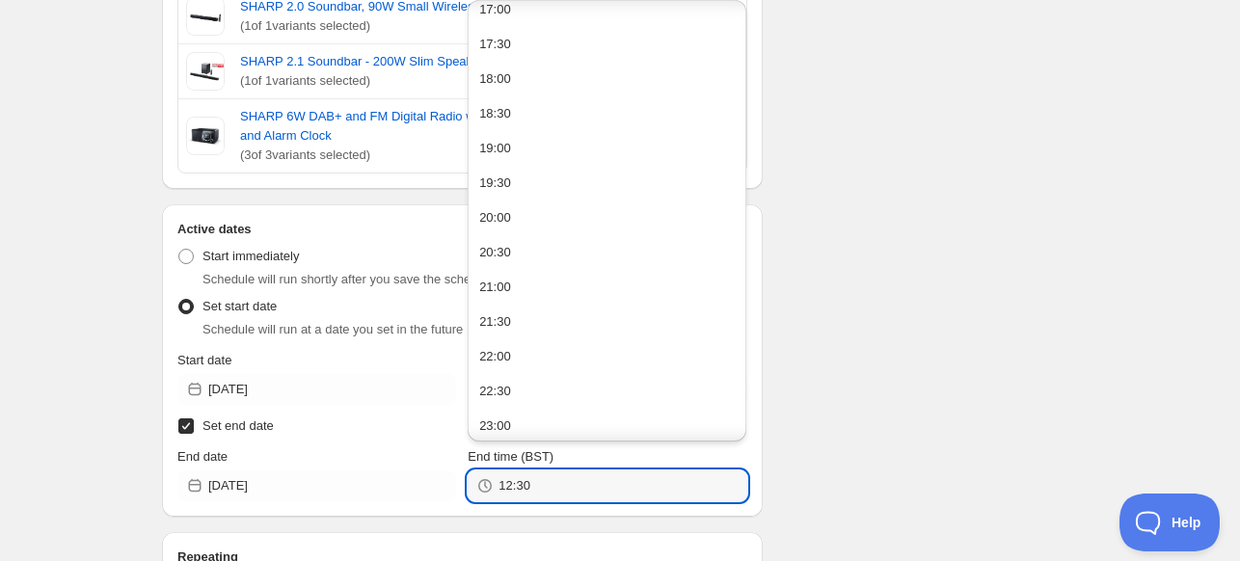
scroll to position [1231, 0]
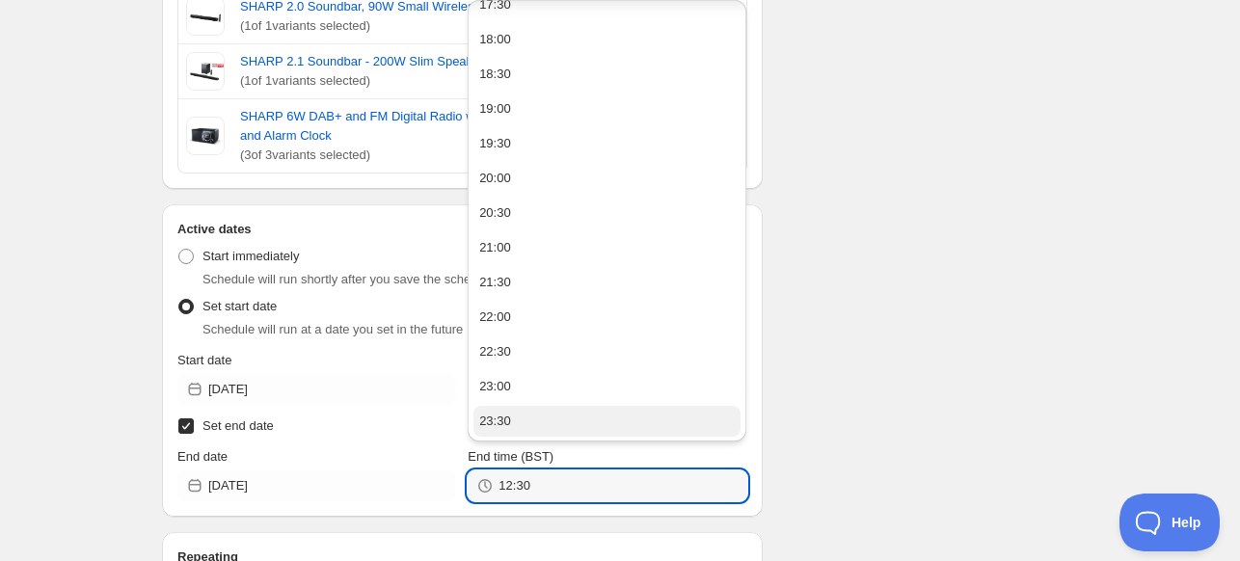
click at [578, 419] on button "23:30" at bounding box center [606, 421] width 267 height 31
type input "23:30"
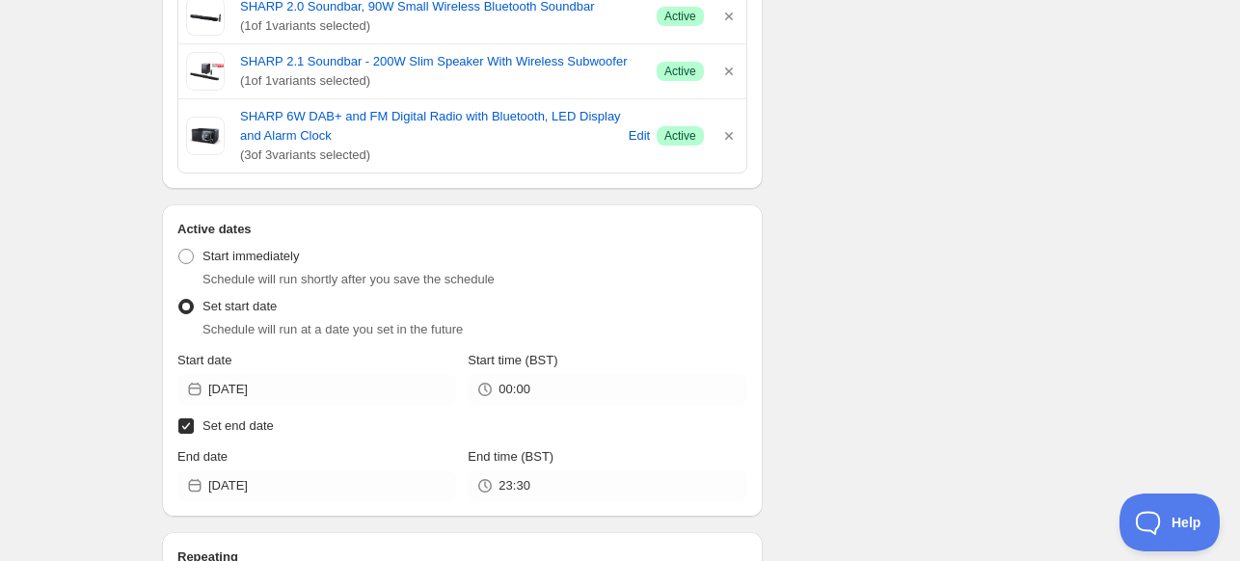
click at [905, 354] on div "Schedule name SHARP AUG BH 20% Your customers won't see this Value Percentage F…" at bounding box center [612, 110] width 931 height 1647
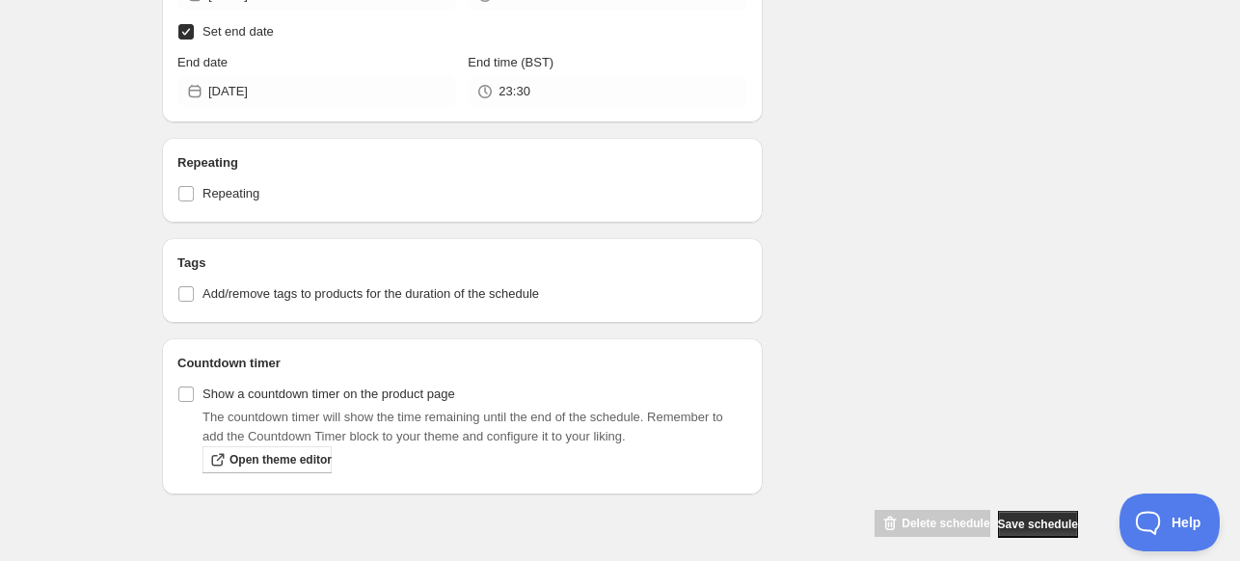
scroll to position [1178, 0]
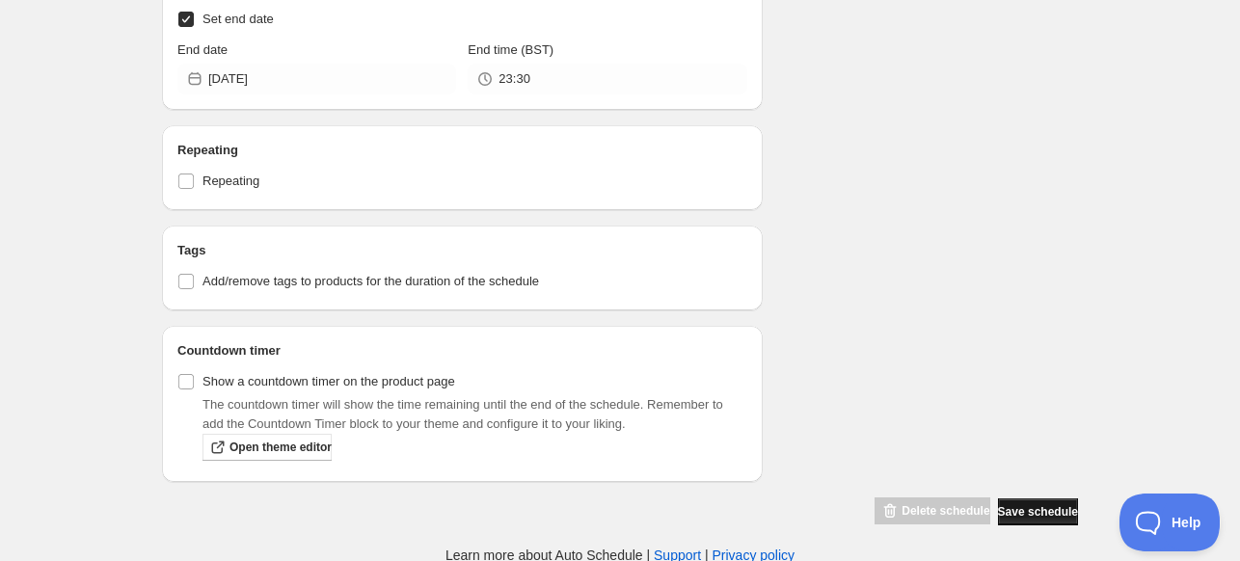
click at [1020, 515] on span "Save schedule" at bounding box center [1038, 511] width 80 height 15
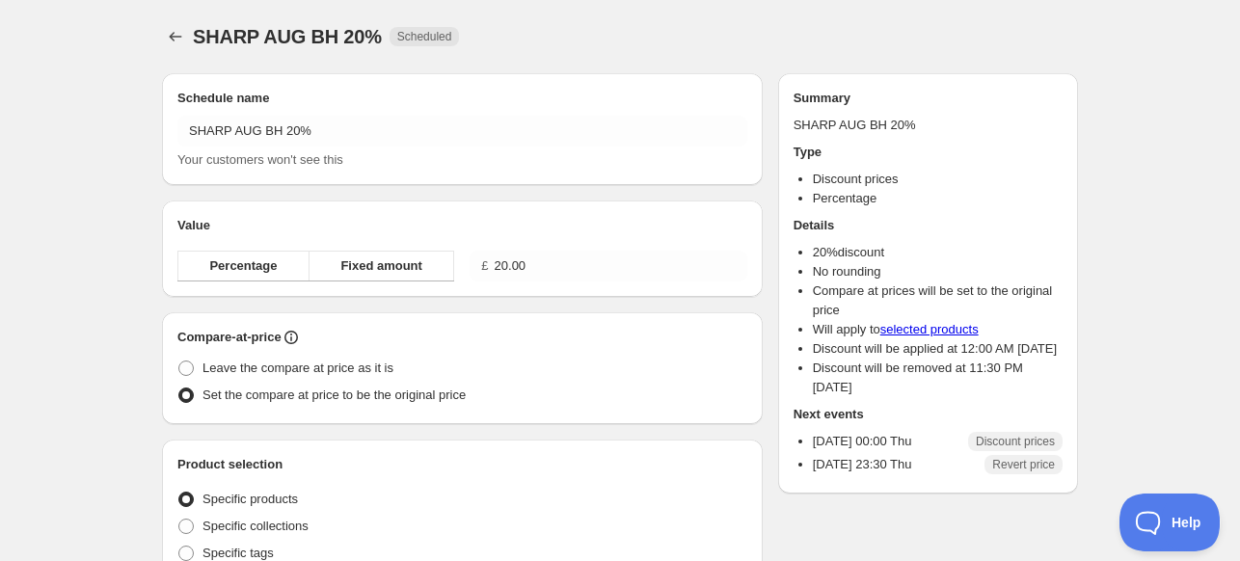
radio input "true"
checkbox input "true"
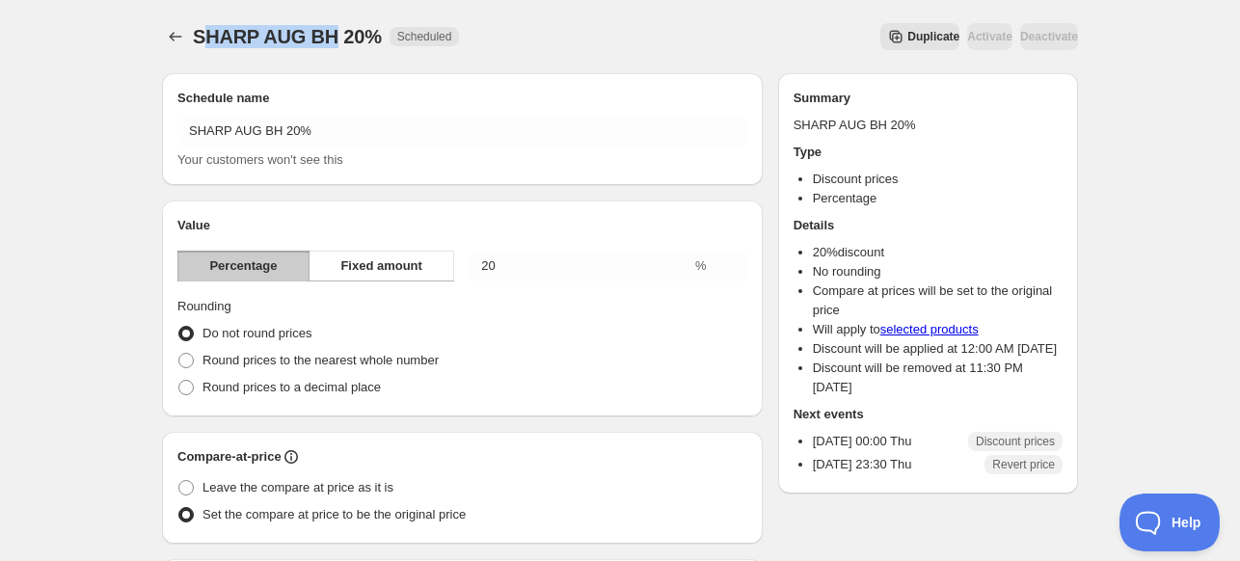
drag, startPoint x: 328, startPoint y: 39, endPoint x: 198, endPoint y: 45, distance: 130.3
click at [198, 45] on span "SHARP AUG BH 20%" at bounding box center [287, 36] width 189 height 21
drag, startPoint x: 196, startPoint y: 38, endPoint x: 333, endPoint y: 41, distance: 137.0
click at [333, 41] on span "SHARP AUG BH 20%" at bounding box center [287, 36] width 189 height 21
copy span "SHARP AUG BH"
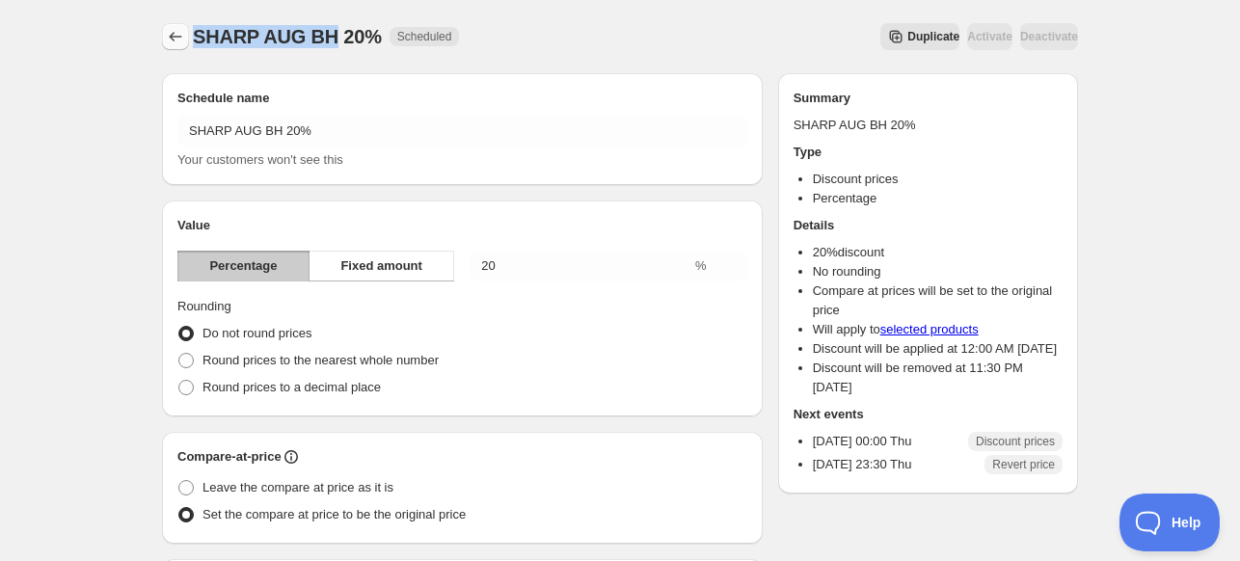
click at [181, 36] on icon "Schedules" at bounding box center [175, 36] width 19 height 19
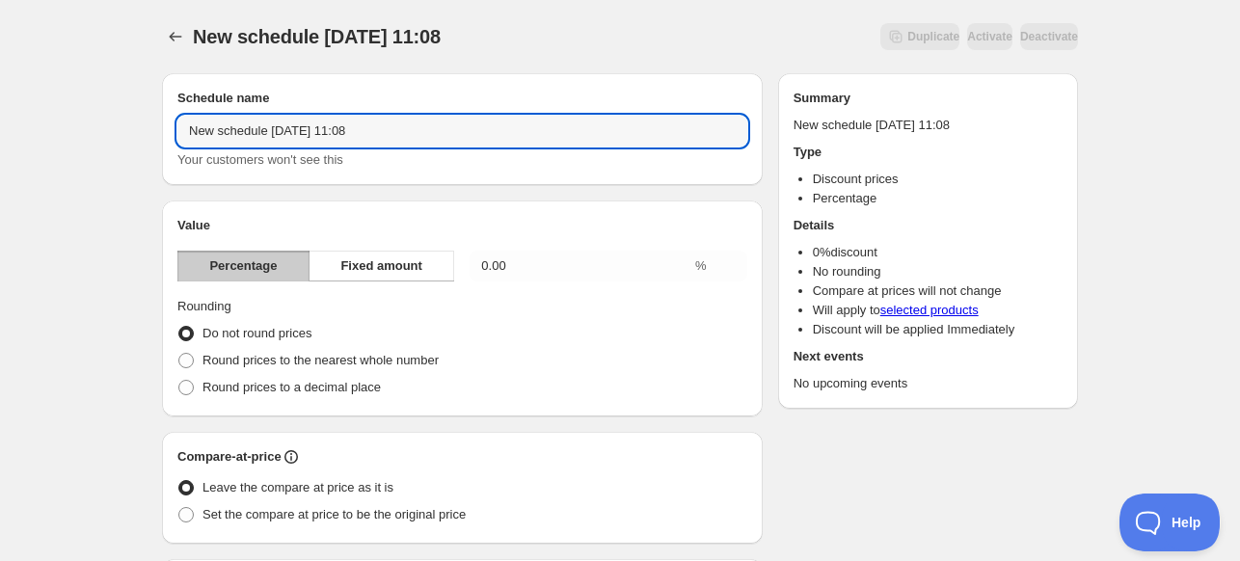
paste input "SHARP AUG BH"
drag, startPoint x: 398, startPoint y: 142, endPoint x: 124, endPoint y: 162, distance: 274.5
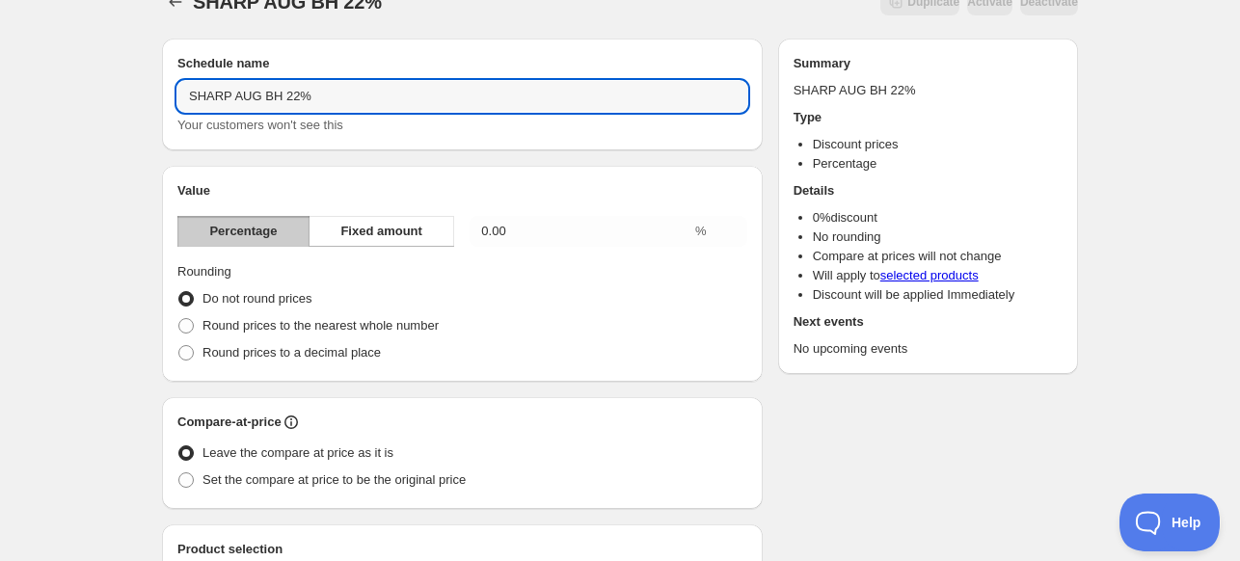
scroll to position [96, 0]
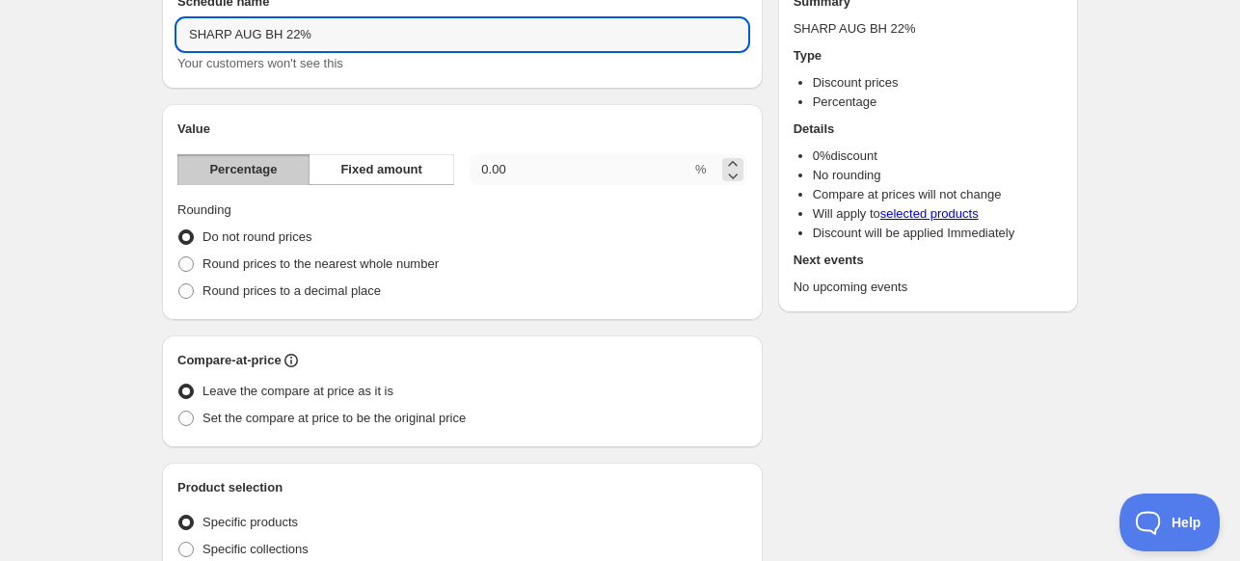
type input "SHARP AUG BH 22%"
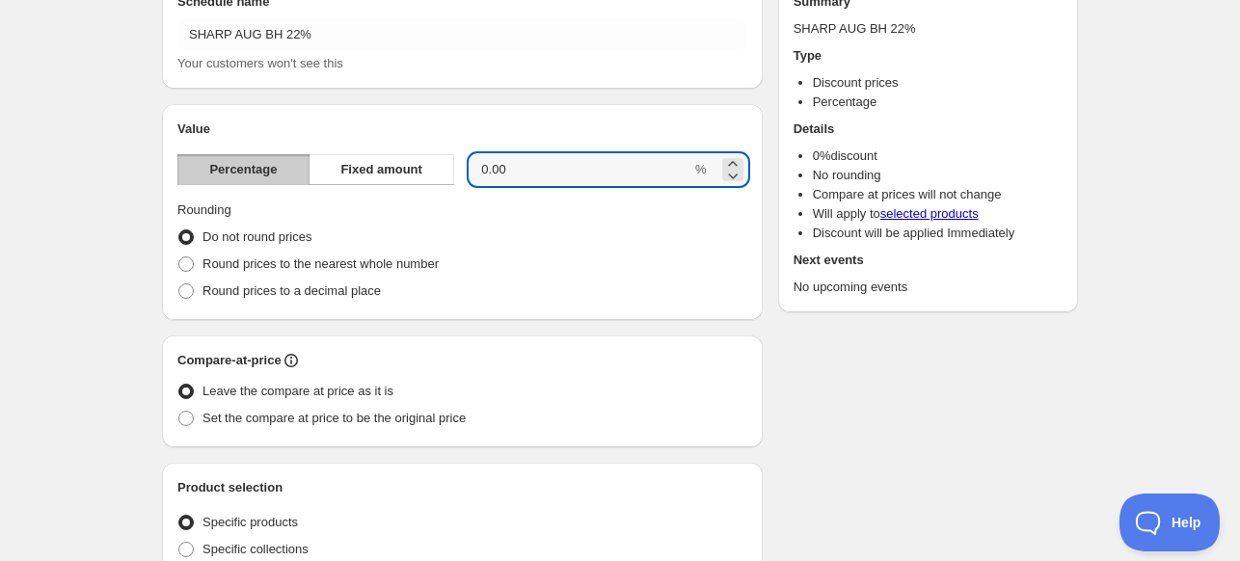
drag, startPoint x: 518, startPoint y: 169, endPoint x: 454, endPoint y: 180, distance: 64.7
click at [454, 180] on div "Percentage Fixed amount 0.00 %" at bounding box center [462, 169] width 570 height 31
type input "22"
click at [536, 215] on fieldset "Rounding Do not round prices Round prices to the nearest whole number Round pri…" at bounding box center [462, 253] width 570 height 104
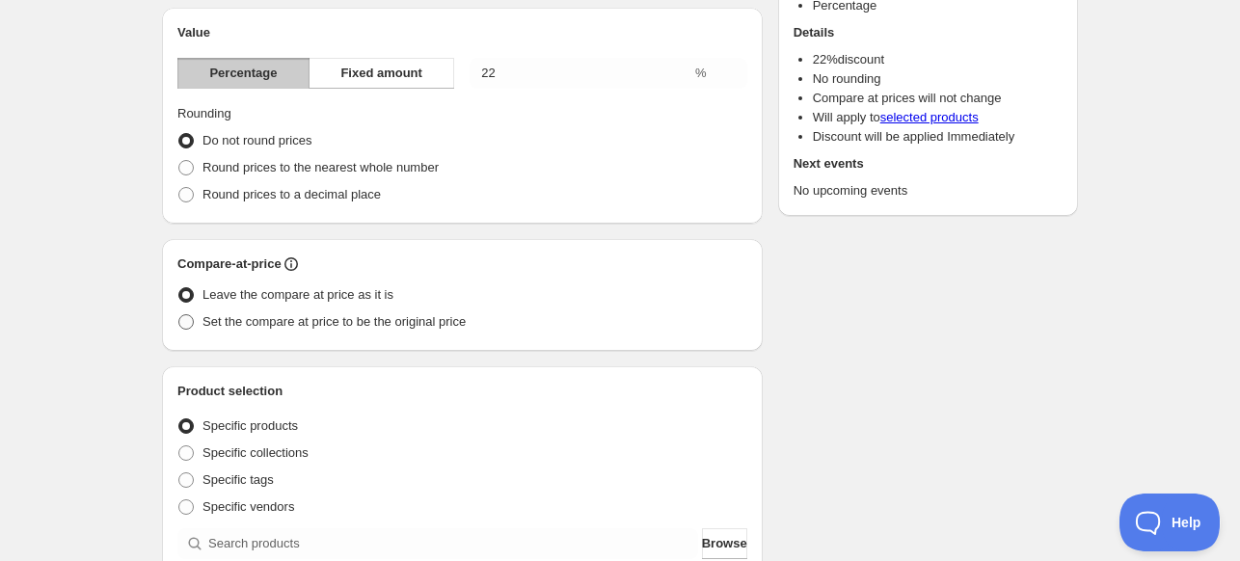
scroll to position [289, 0]
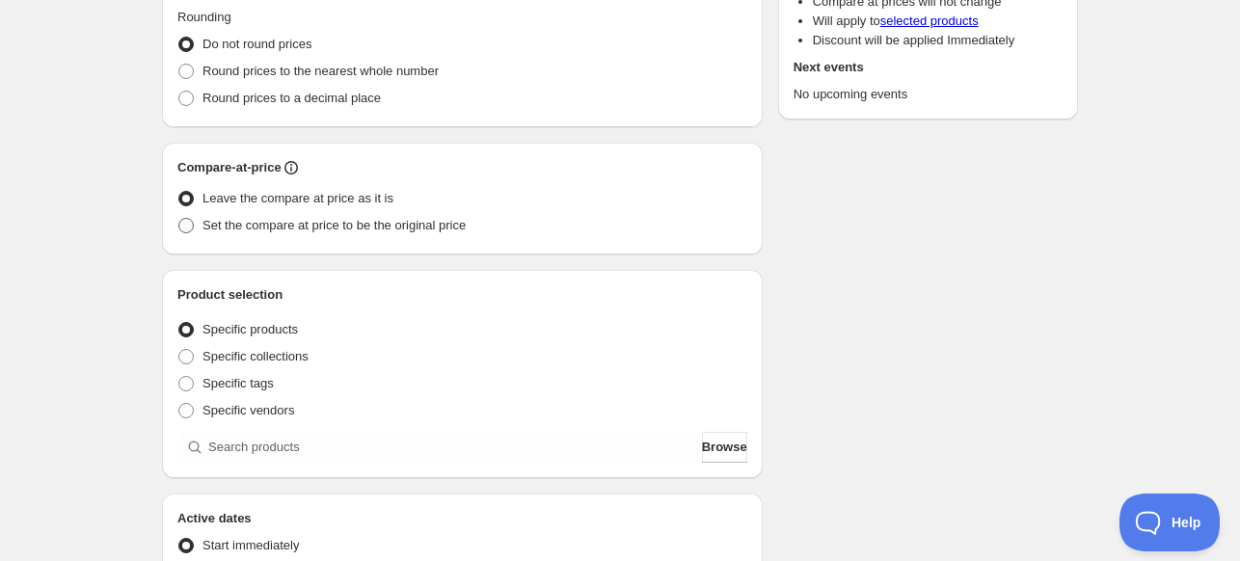
click at [373, 221] on span "Set the compare at price to be the original price" at bounding box center [333, 225] width 263 height 14
click at [179, 219] on input "Set the compare at price to be the original price" at bounding box center [178, 218] width 1 height 1
radio input "true"
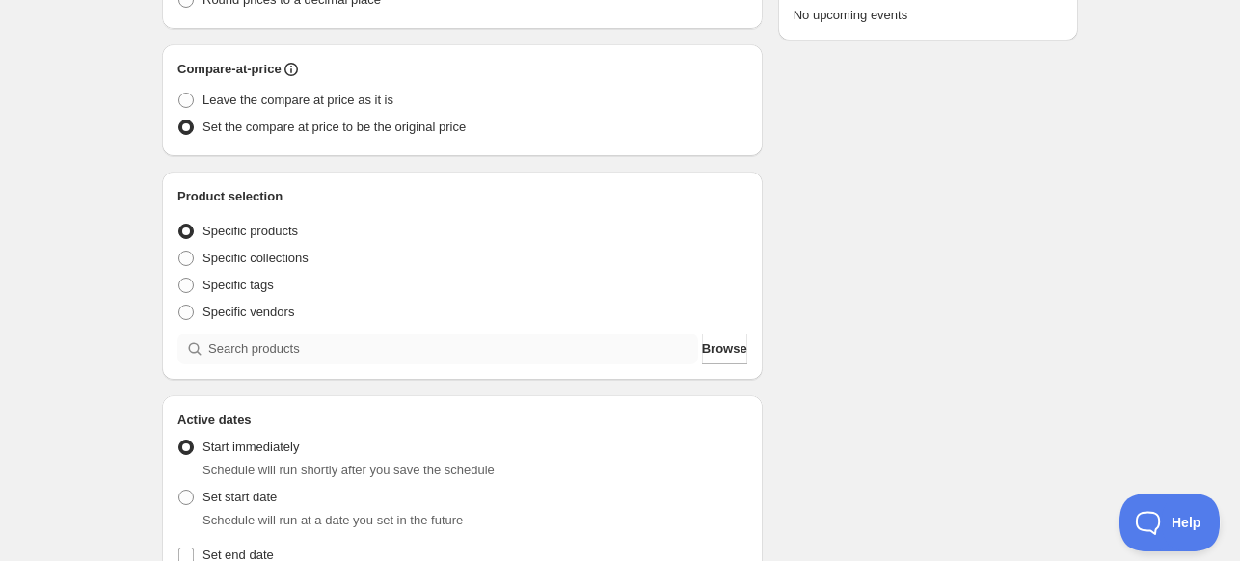
scroll to position [482, 0]
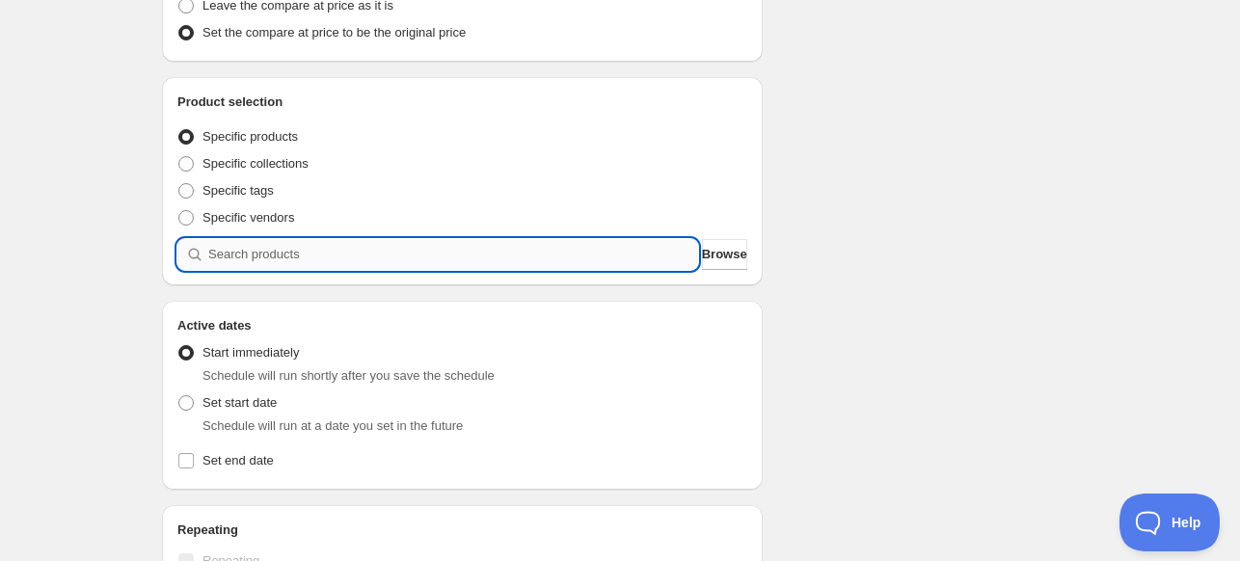
click at [395, 257] on input "search" at bounding box center [453, 254] width 490 height 31
paste input "search"
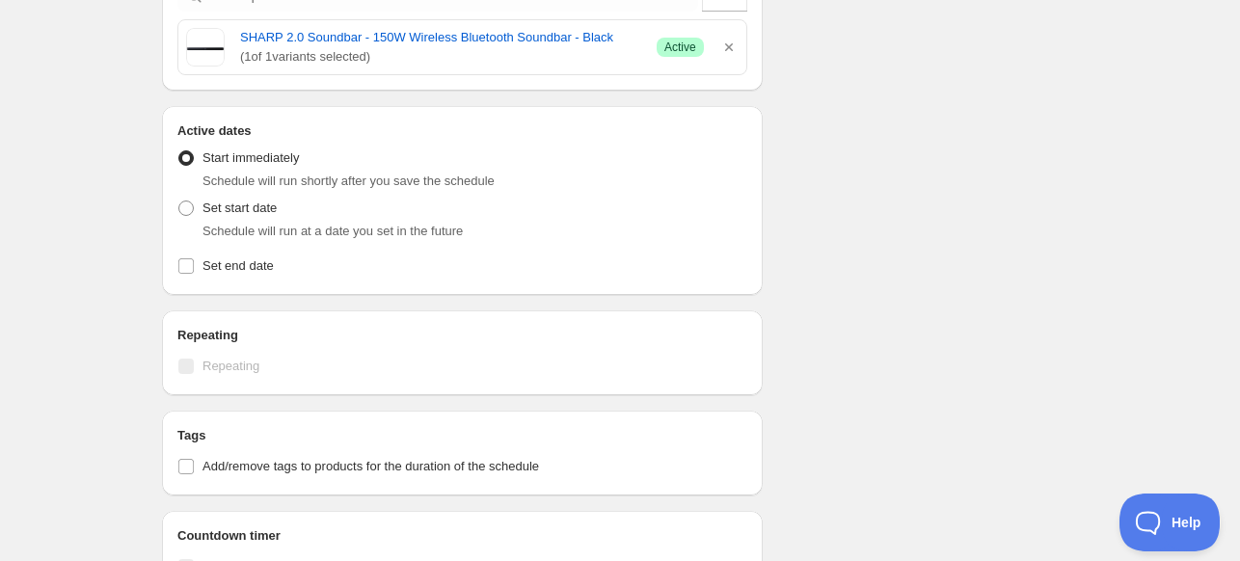
scroll to position [771, 0]
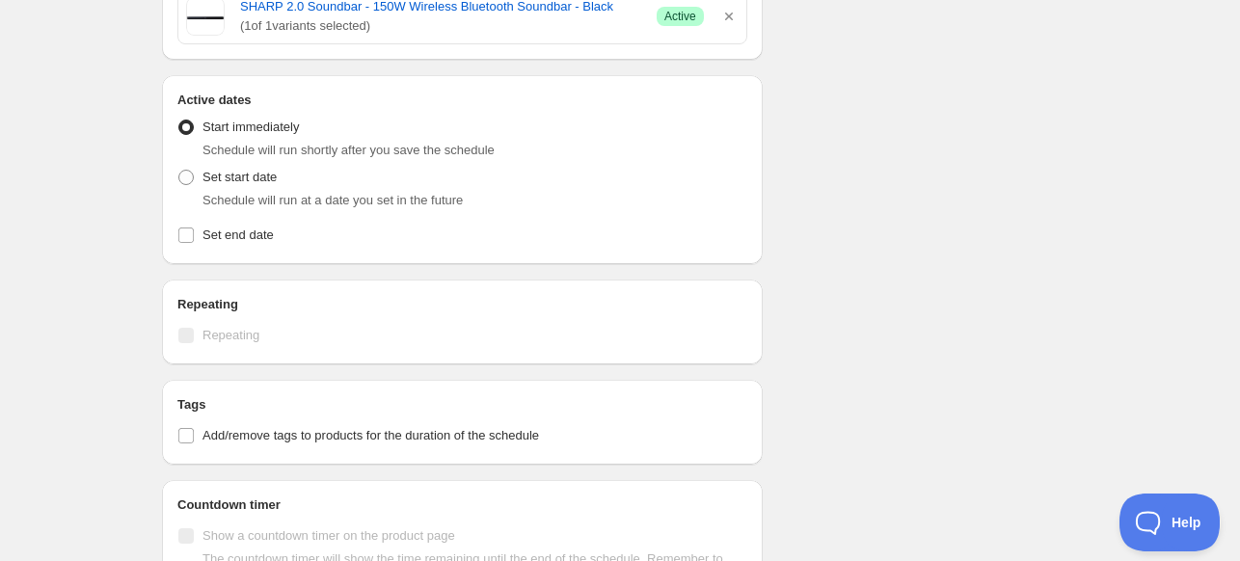
click at [306, 186] on div "Set start date Schedule will run at a date you set in the future" at bounding box center [462, 187] width 570 height 46
click at [208, 191] on div "Schedule will run at a date you set in the future" at bounding box center [474, 200] width 545 height 19
click at [183, 179] on span at bounding box center [185, 177] width 15 height 15
click at [179, 171] on input "Set start date" at bounding box center [178, 170] width 1 height 1
radio input "true"
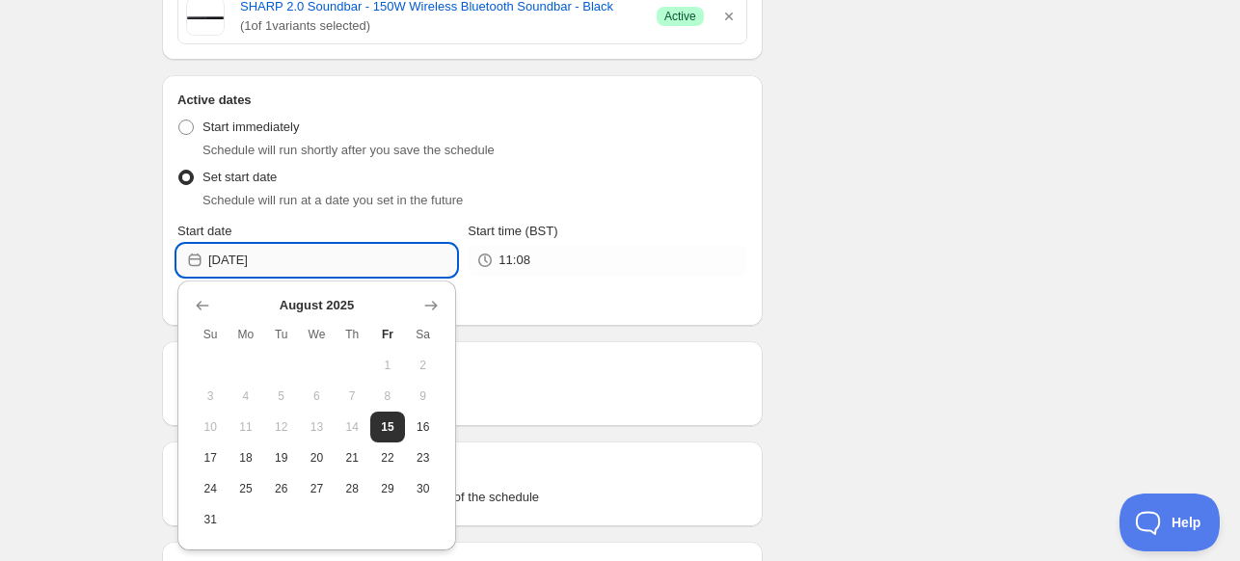
click at [382, 273] on input "[DATE]" at bounding box center [332, 260] width 248 height 31
click at [339, 459] on button "21" at bounding box center [353, 458] width 36 height 31
type input "[DATE]"
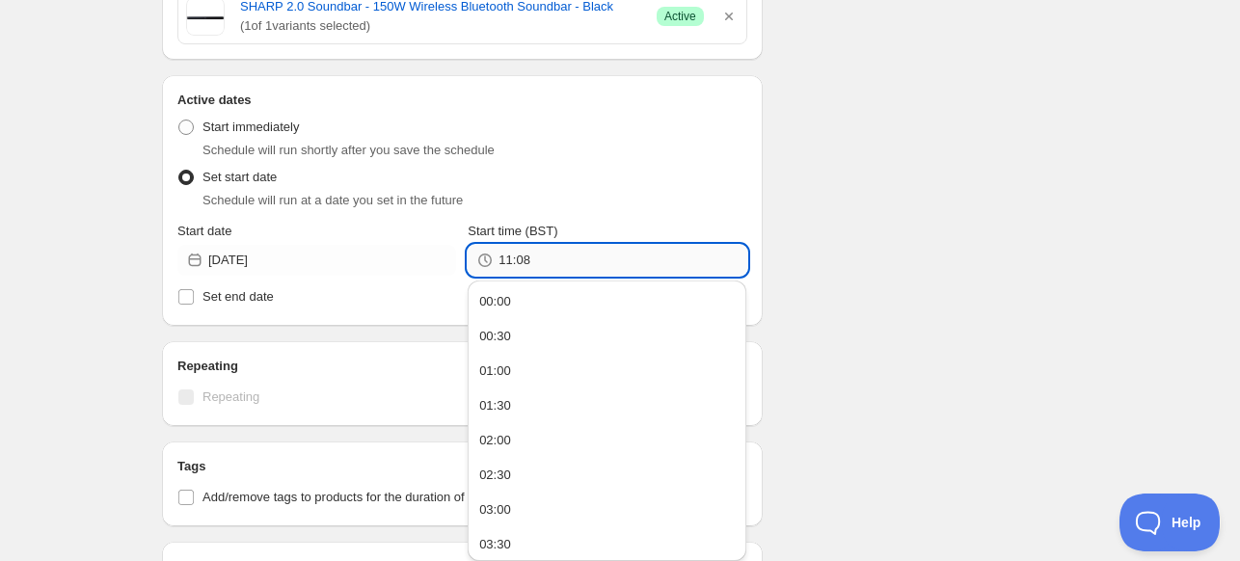
click at [517, 271] on input "11:08" at bounding box center [622, 260] width 248 height 31
click at [557, 300] on button "00:00" at bounding box center [606, 301] width 267 height 31
type input "00:00"
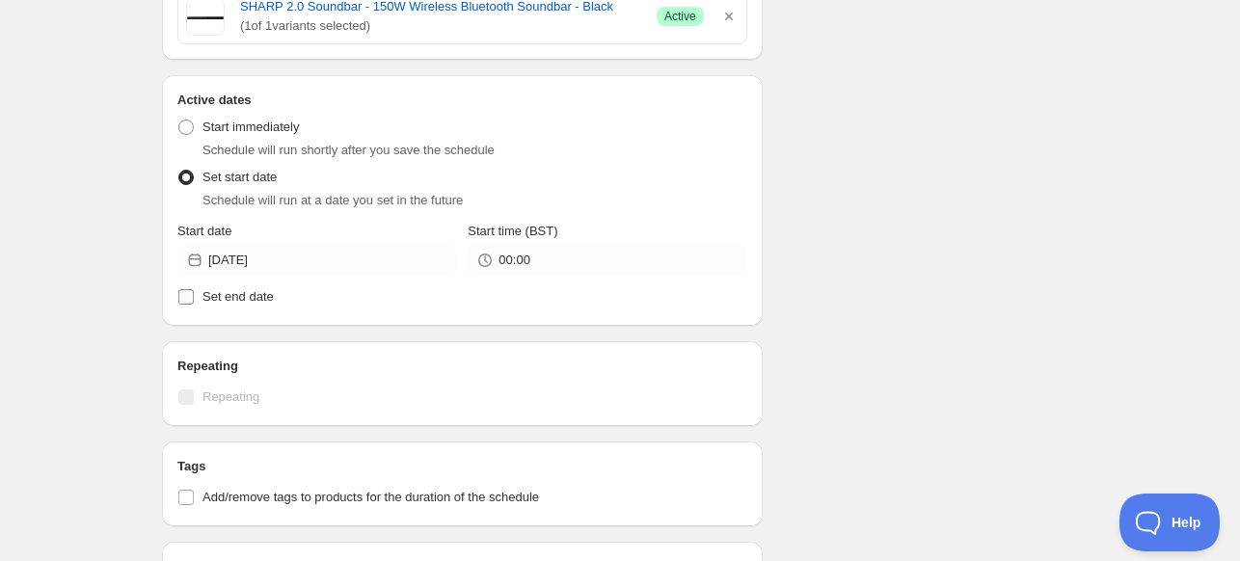
click at [189, 303] on input "Set end date" at bounding box center [185, 296] width 15 height 15
checkbox input "true"
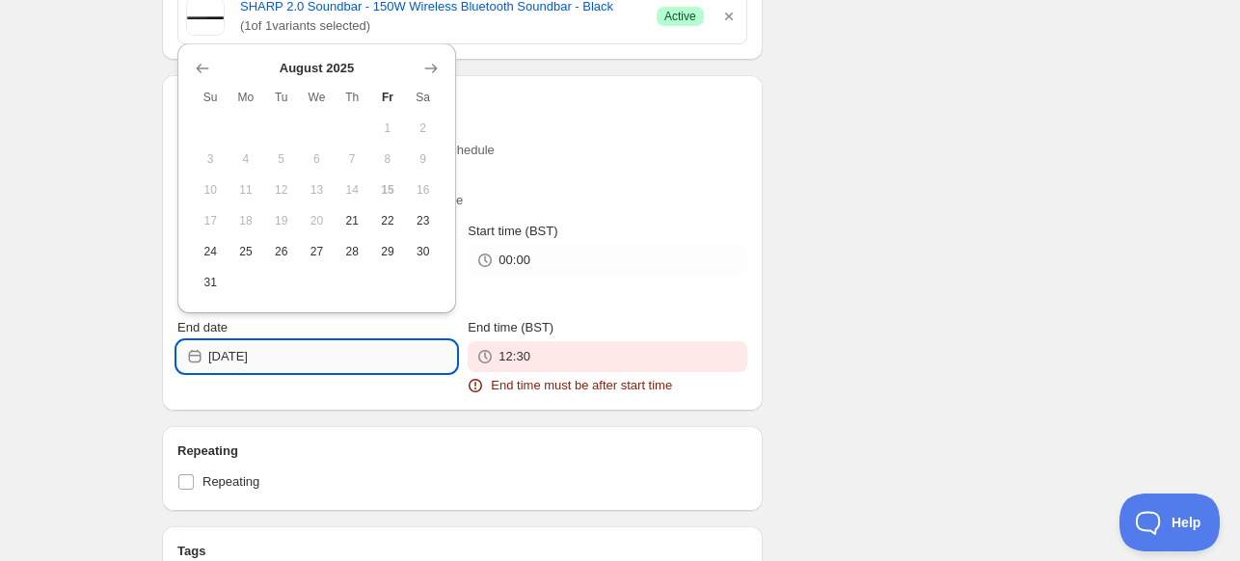
click at [247, 365] on input "[DATE]" at bounding box center [332, 356] width 248 height 31
click at [431, 72] on icon "Show next month, September 2025" at bounding box center [430, 68] width 19 height 19
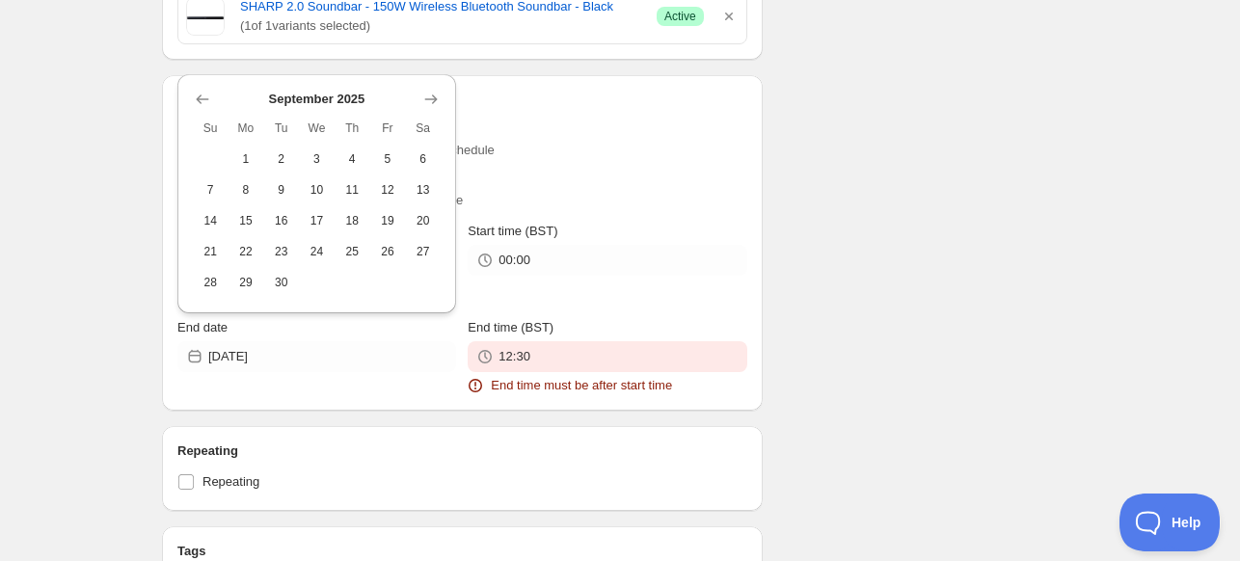
drag, startPoint x: 359, startPoint y: 152, endPoint x: 377, endPoint y: 168, distance: 23.9
click at [360, 151] on span "4" at bounding box center [352, 158] width 20 height 15
type input "[DATE]"
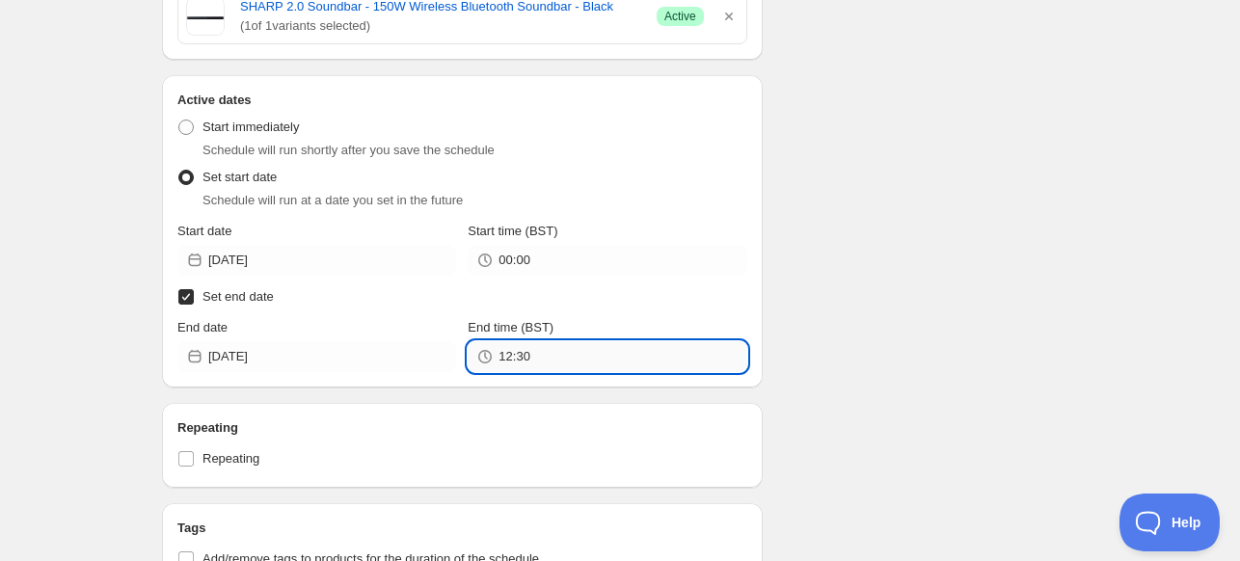
click at [563, 355] on input "12:30" at bounding box center [622, 356] width 248 height 31
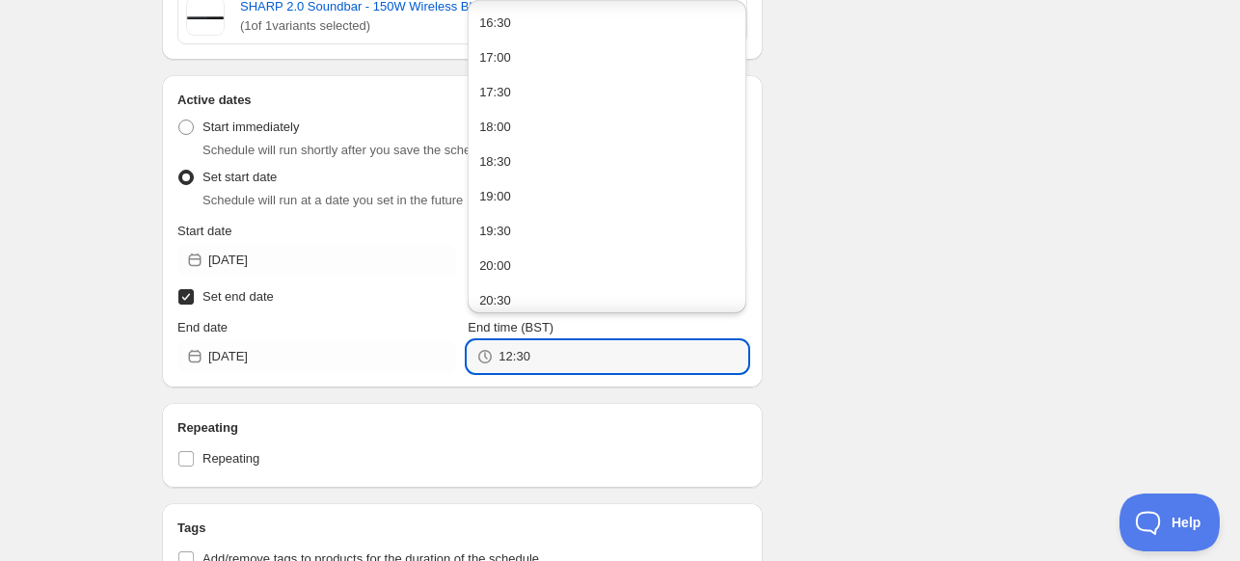
scroll to position [1360, 0]
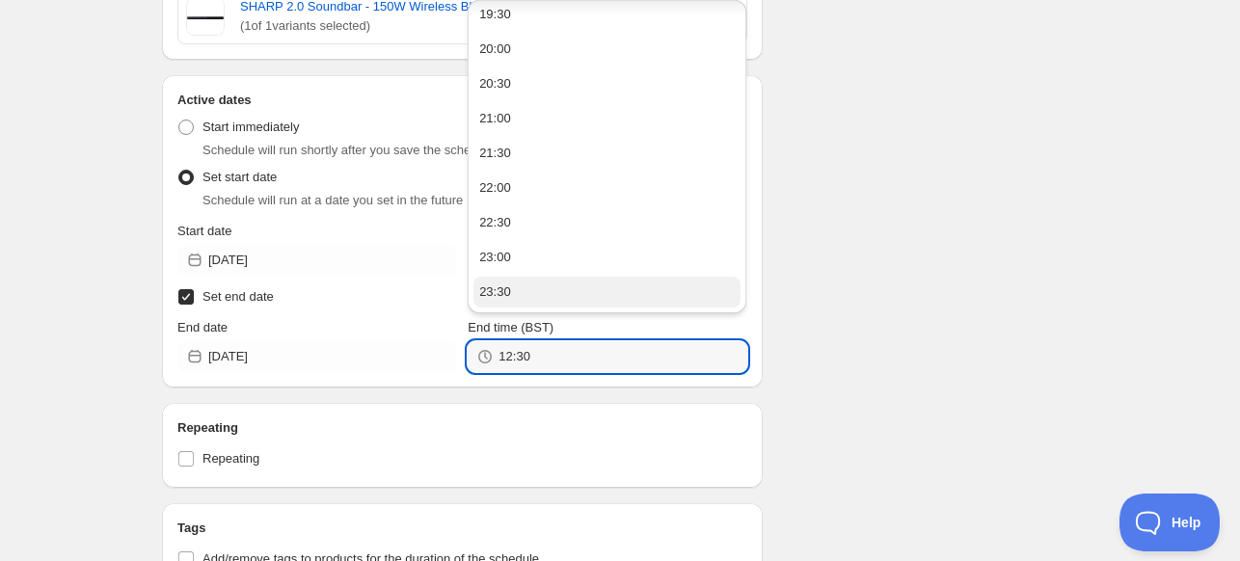
click at [636, 289] on button "23:30" at bounding box center [606, 292] width 267 height 31
type input "23:30"
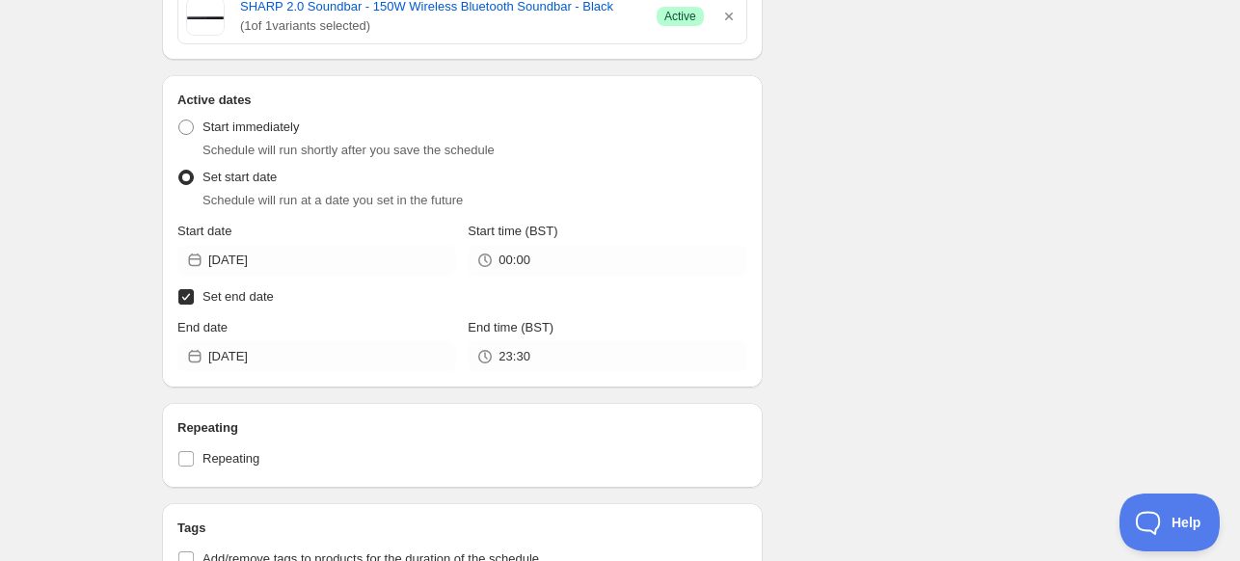
click at [838, 269] on div "Schedule name SHARP AUG BH 22% Your customers won't see this Value Percentage F…" at bounding box center [612, 45] width 931 height 1517
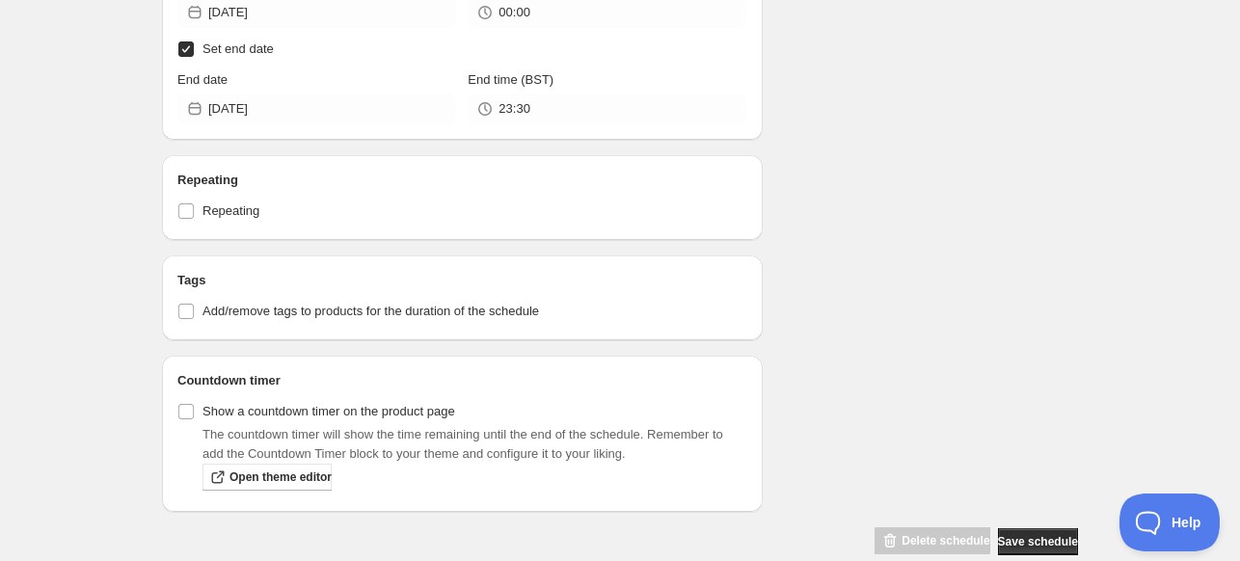
scroll to position [1049, 0]
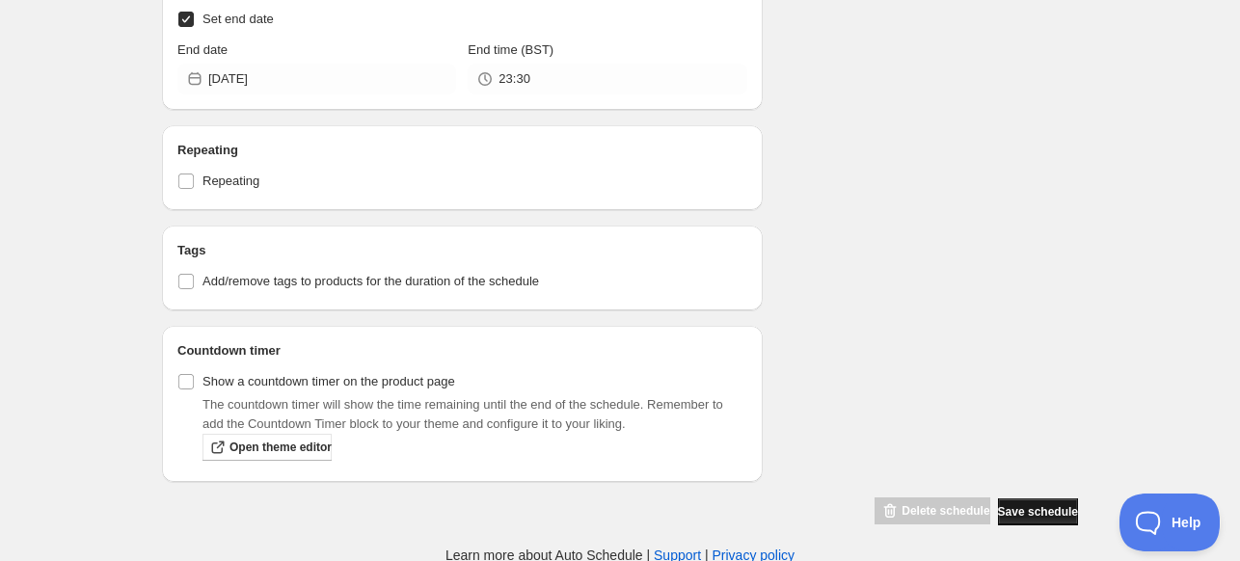
click at [1026, 510] on span "Save schedule" at bounding box center [1038, 511] width 80 height 15
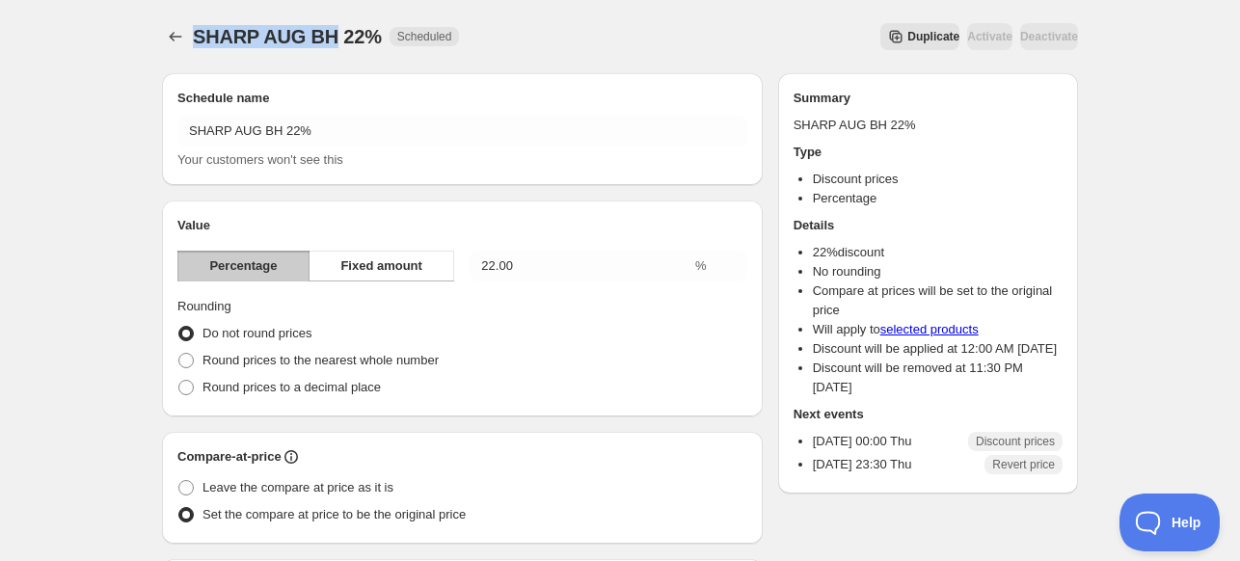
drag, startPoint x: 328, startPoint y: 40, endPoint x: 196, endPoint y: 43, distance: 132.1
click at [196, 43] on span "SHARP AUG BH 22%" at bounding box center [287, 36] width 189 height 21
copy span "SHARP AUG BH"
click at [184, 36] on icon "Schedules" at bounding box center [175, 36] width 19 height 19
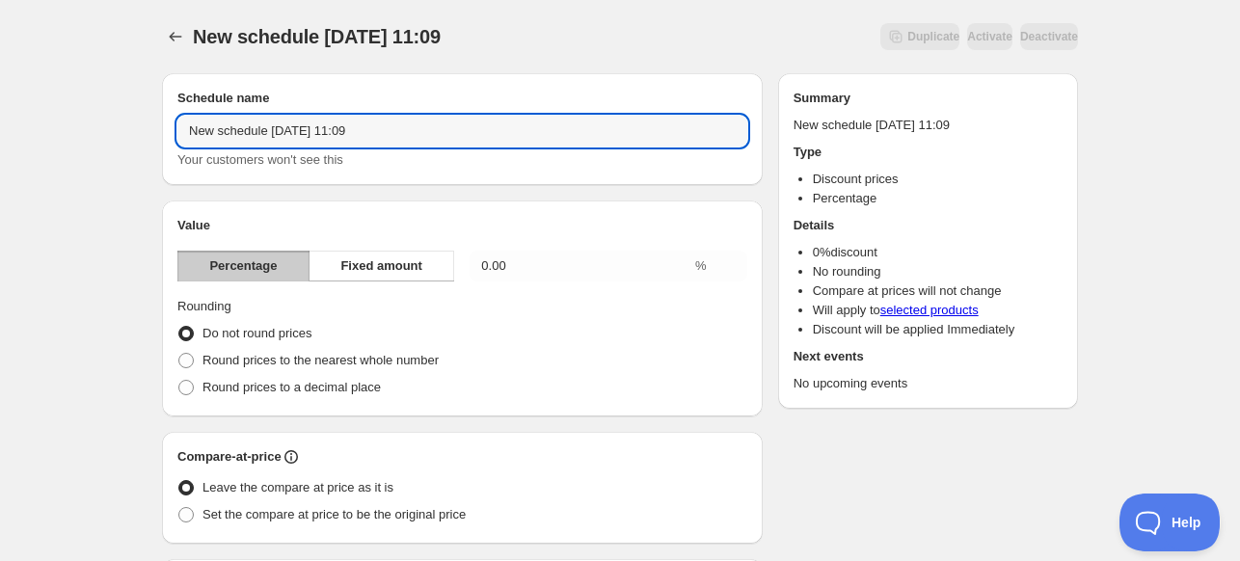
drag, startPoint x: 405, startPoint y: 130, endPoint x: 149, endPoint y: 137, distance: 255.6
paste input "SHARP AUG BH"
type input "SHARP AUG BH 23%"
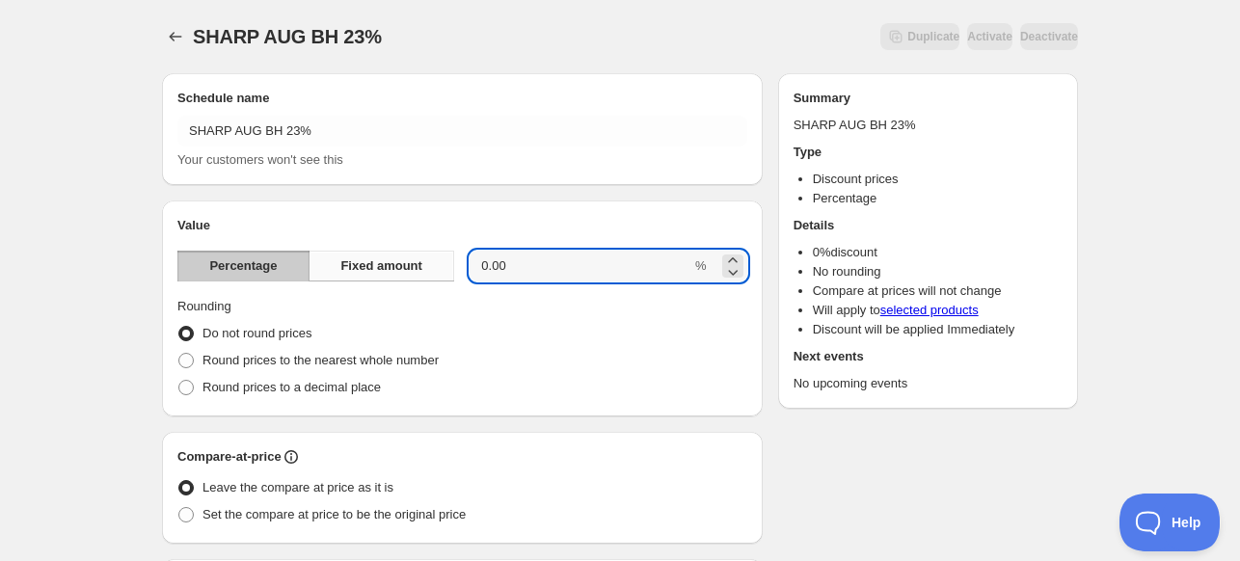
drag, startPoint x: 563, startPoint y: 281, endPoint x: 449, endPoint y: 278, distance: 113.8
click at [451, 278] on div "Percentage Fixed amount 0.00 %" at bounding box center [462, 266] width 570 height 31
type input "23"
click at [523, 327] on div "Do not round prices" at bounding box center [462, 333] width 570 height 27
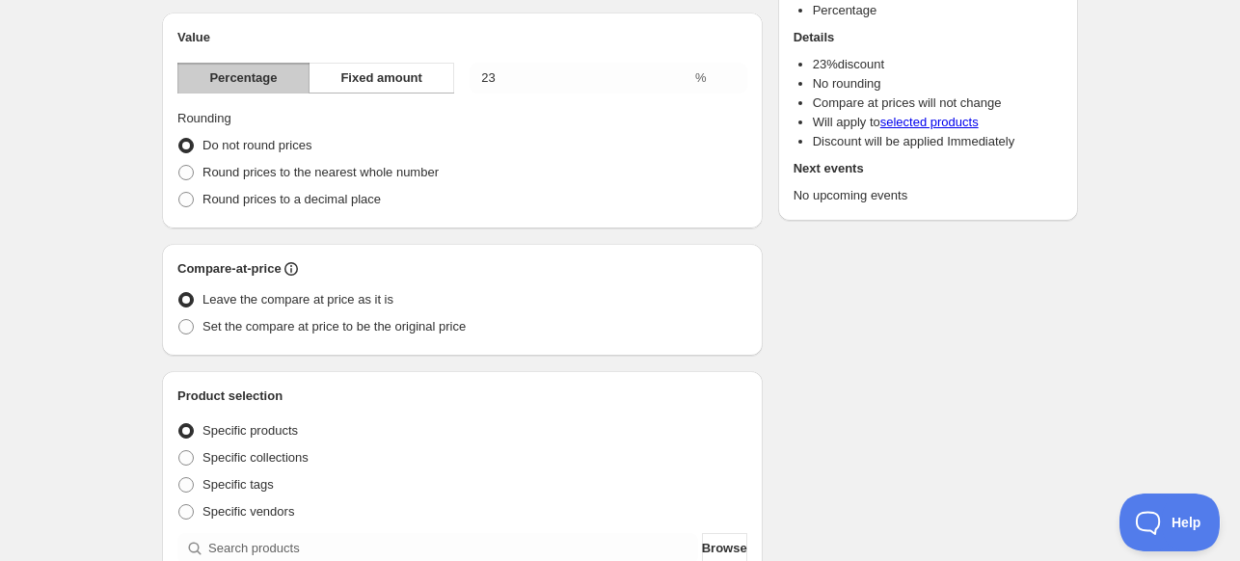
scroll to position [193, 0]
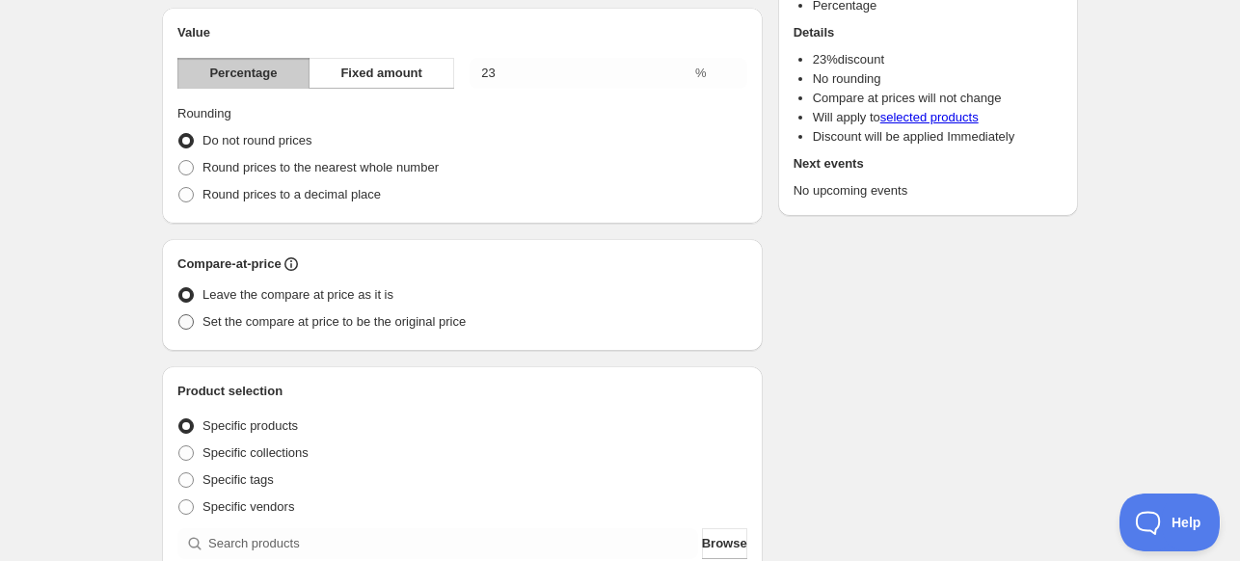
click at [286, 310] on label "Set the compare at price to be the original price" at bounding box center [321, 322] width 288 height 27
click at [179, 314] on input "Set the compare at price to be the original price" at bounding box center [178, 314] width 1 height 1
radio input "true"
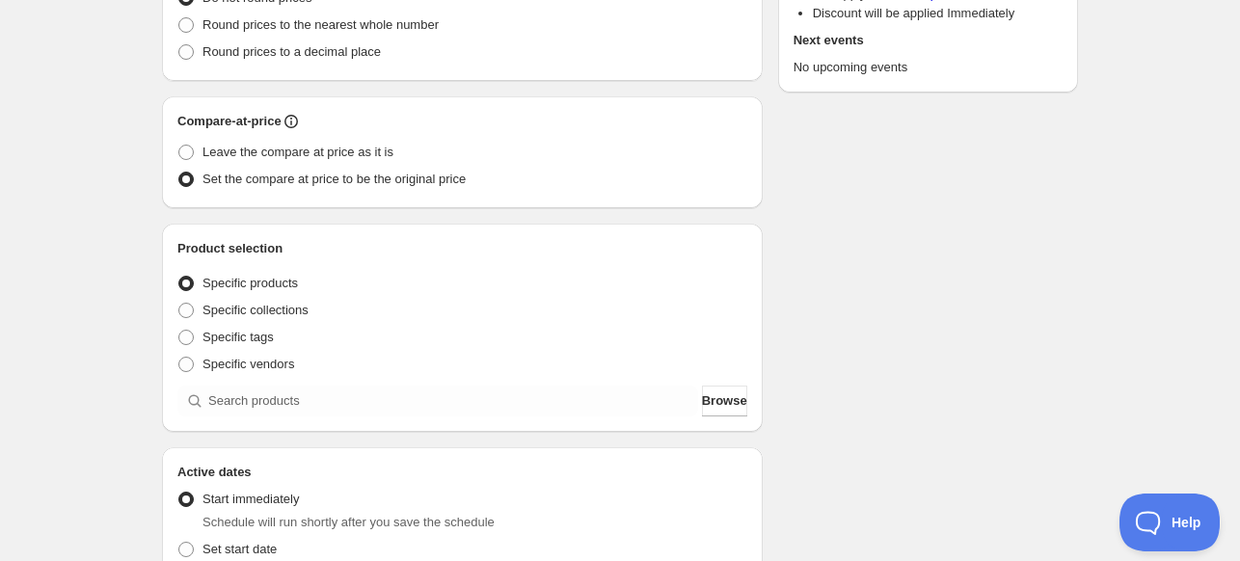
scroll to position [386, 0]
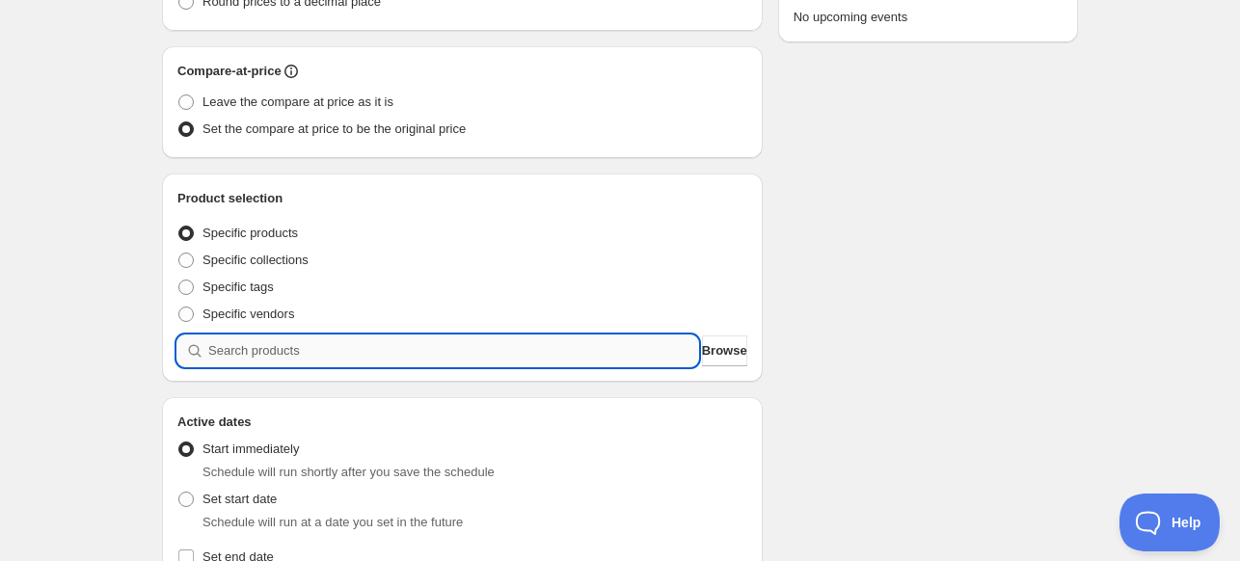
click at [260, 345] on input "search" at bounding box center [453, 351] width 490 height 31
paste input "search"
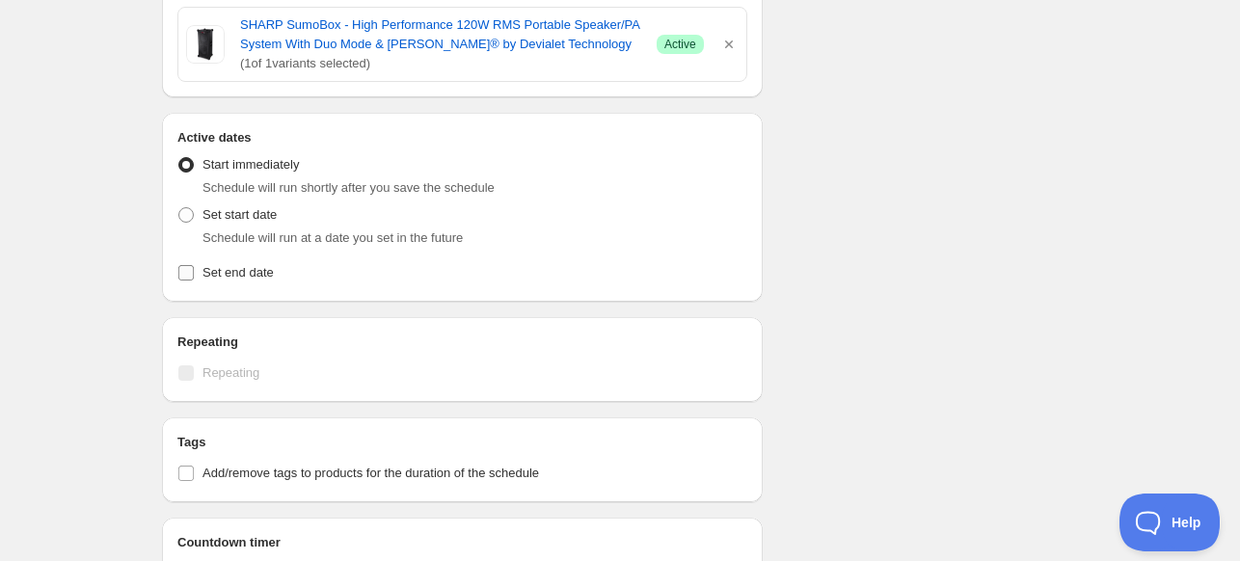
scroll to position [771, 0]
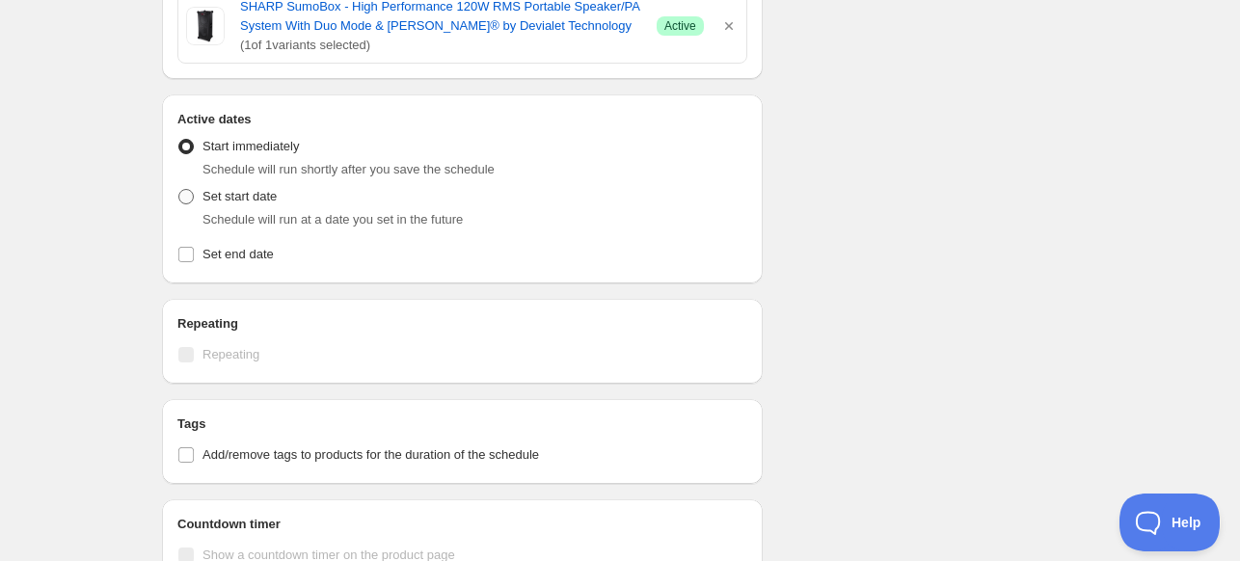
click at [191, 204] on label "Set start date" at bounding box center [226, 196] width 99 height 27
click at [179, 190] on input "Set start date" at bounding box center [178, 189] width 1 height 1
radio input "true"
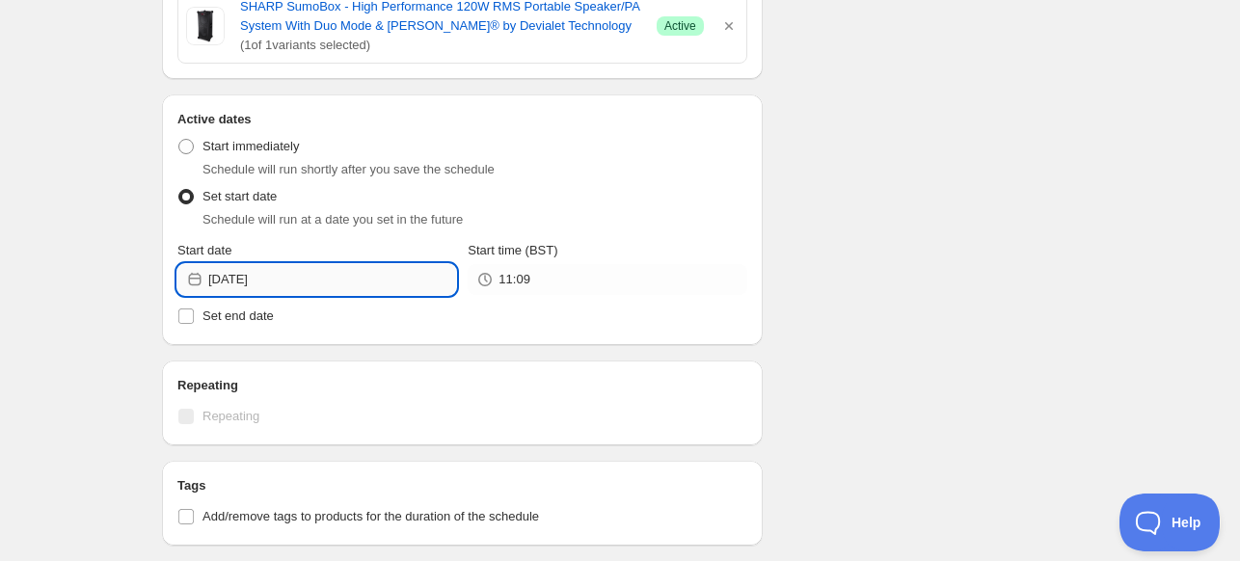
click at [269, 277] on input "[DATE]" at bounding box center [332, 279] width 248 height 31
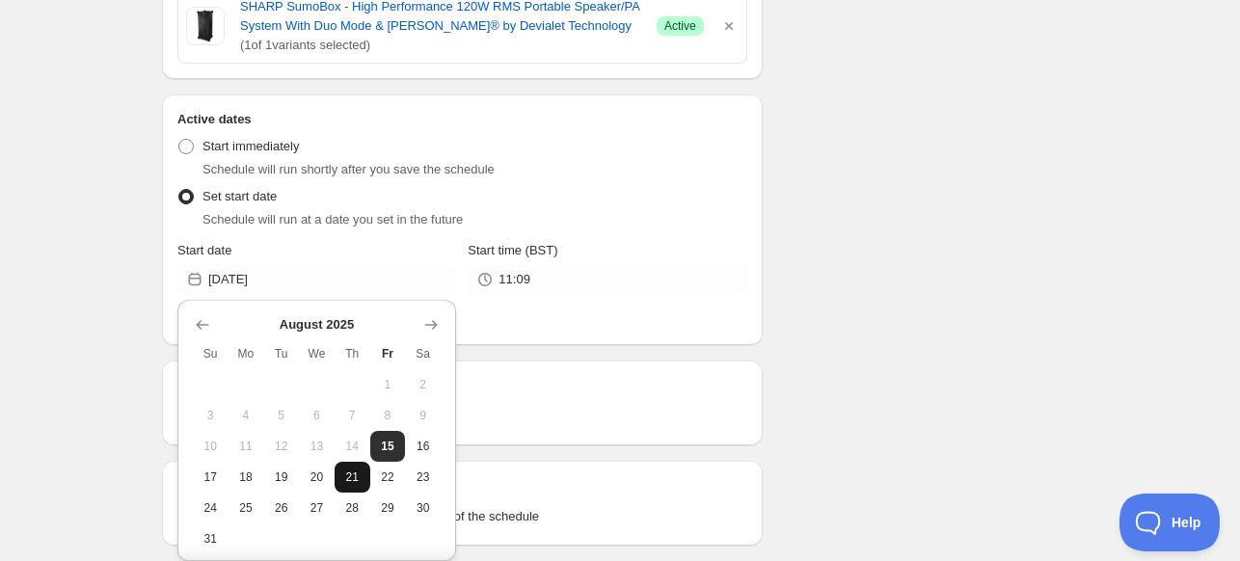
click at [351, 474] on span "21" at bounding box center [352, 477] width 20 height 15
type input "[DATE]"
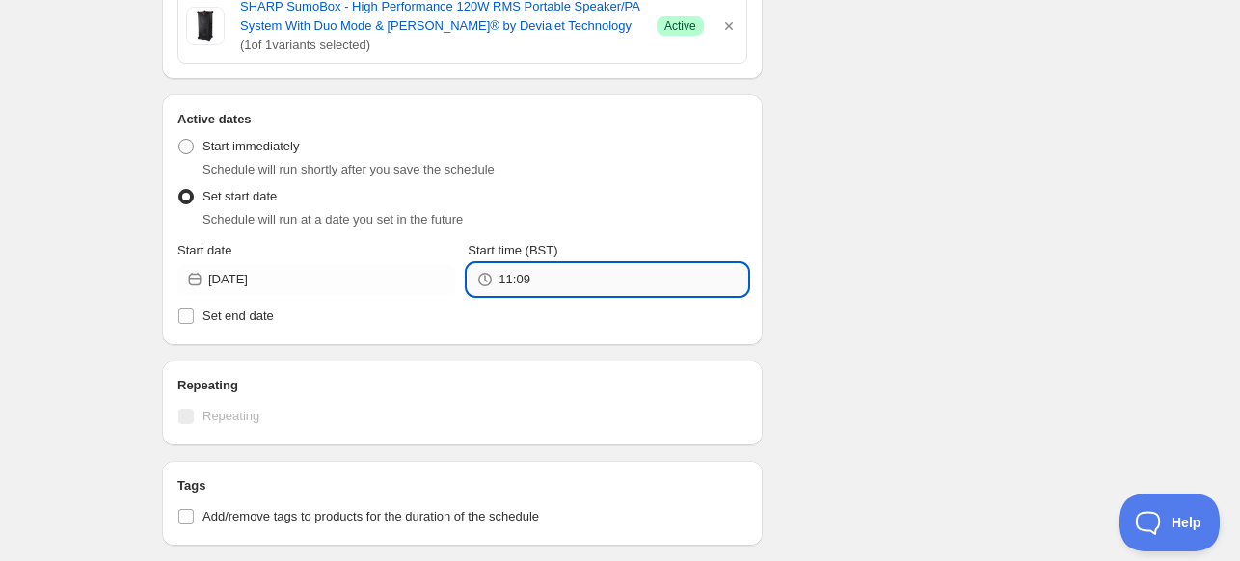
click at [629, 277] on input "11:09" at bounding box center [622, 279] width 248 height 31
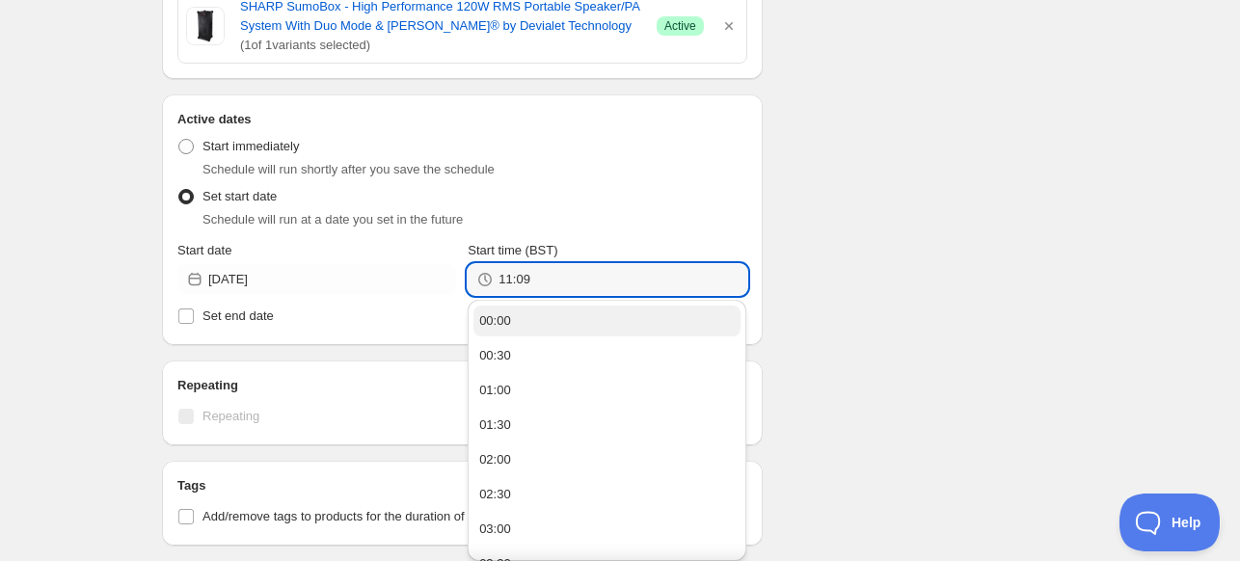
click at [606, 319] on button "00:00" at bounding box center [606, 321] width 267 height 31
type input "00:00"
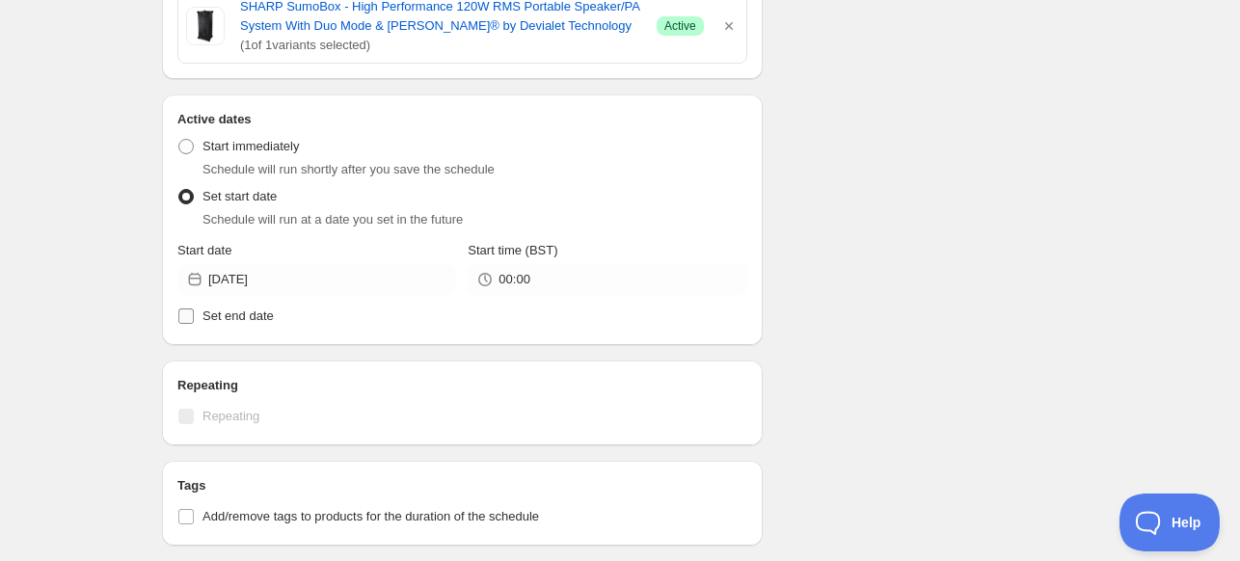
click at [285, 322] on label "Set end date" at bounding box center [462, 316] width 570 height 27
click at [194, 322] on input "Set end date" at bounding box center [185, 316] width 15 height 15
checkbox input "true"
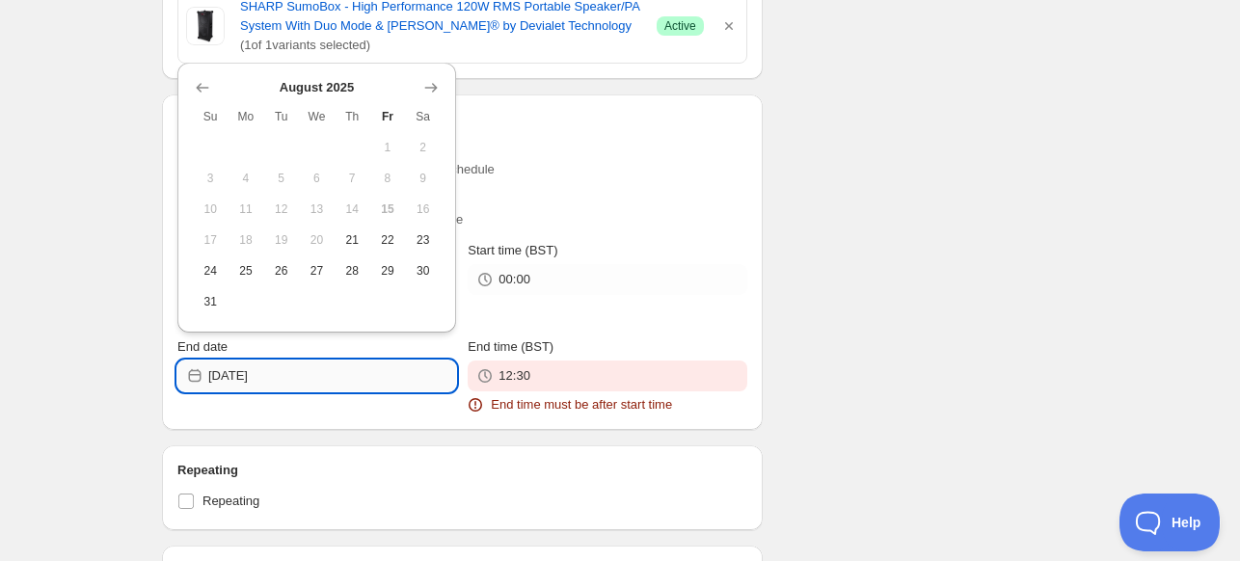
click at [311, 362] on input "[DATE]" at bounding box center [332, 376] width 248 height 31
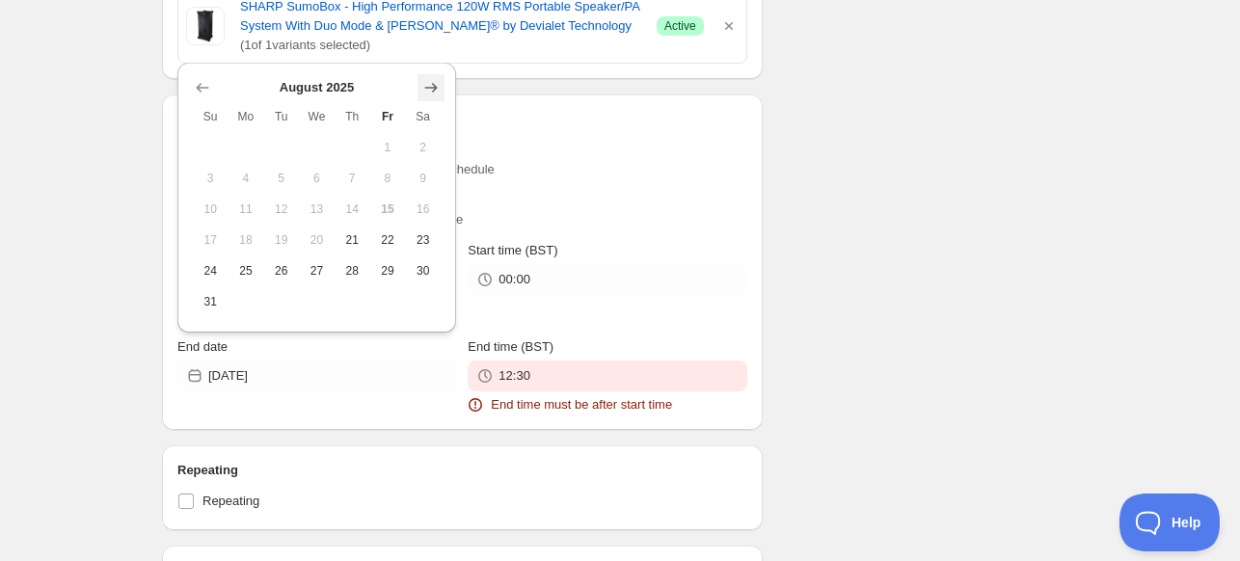
click at [422, 94] on icon "Show next month, September 2025" at bounding box center [430, 87] width 19 height 19
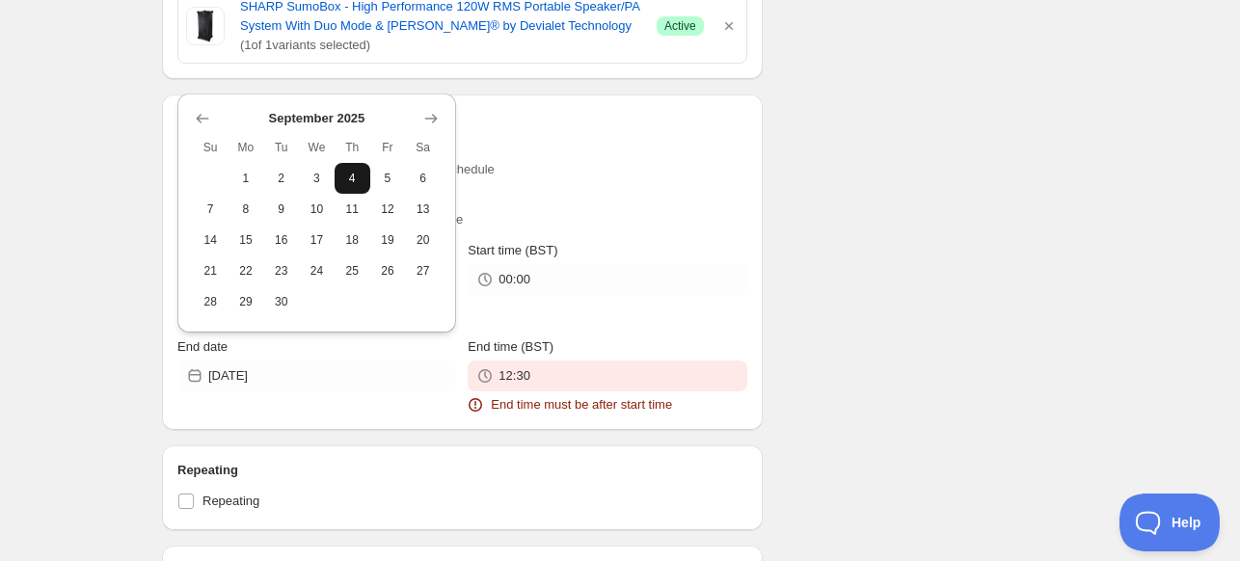
click at [351, 180] on span "4" at bounding box center [352, 178] width 20 height 15
type input "[DATE]"
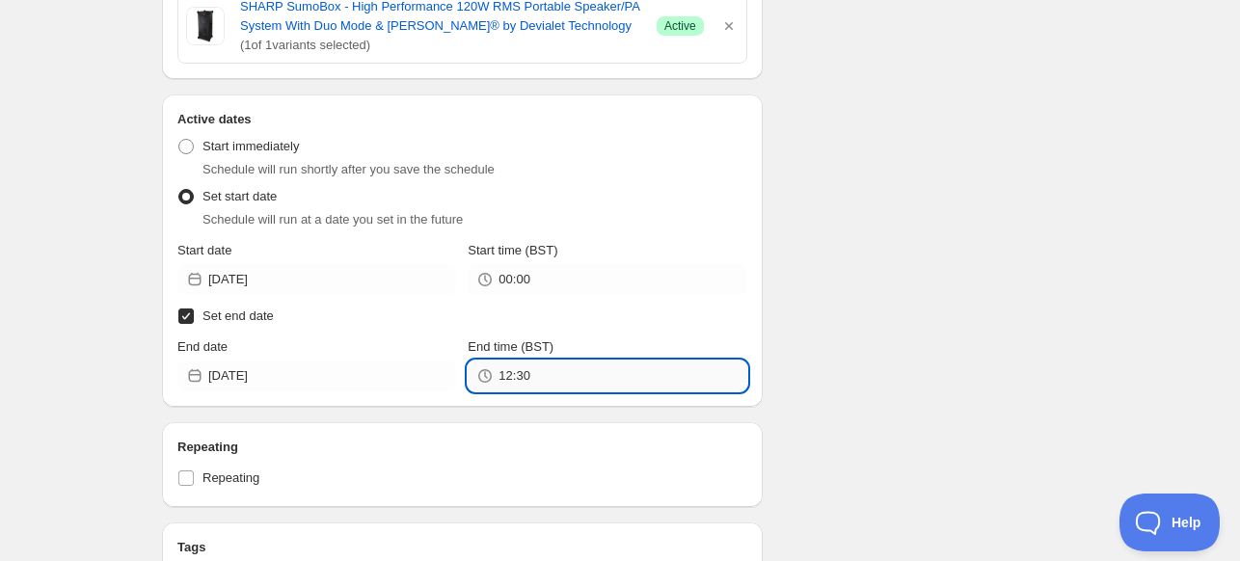
click at [562, 371] on input "12:30" at bounding box center [622, 376] width 248 height 31
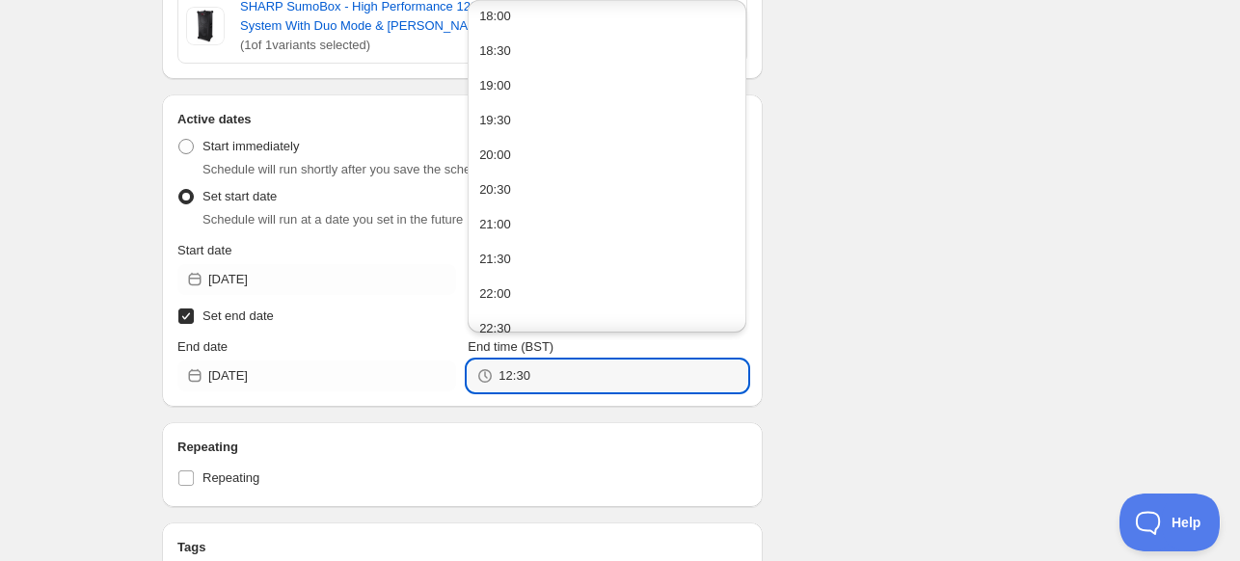
scroll to position [1341, 0]
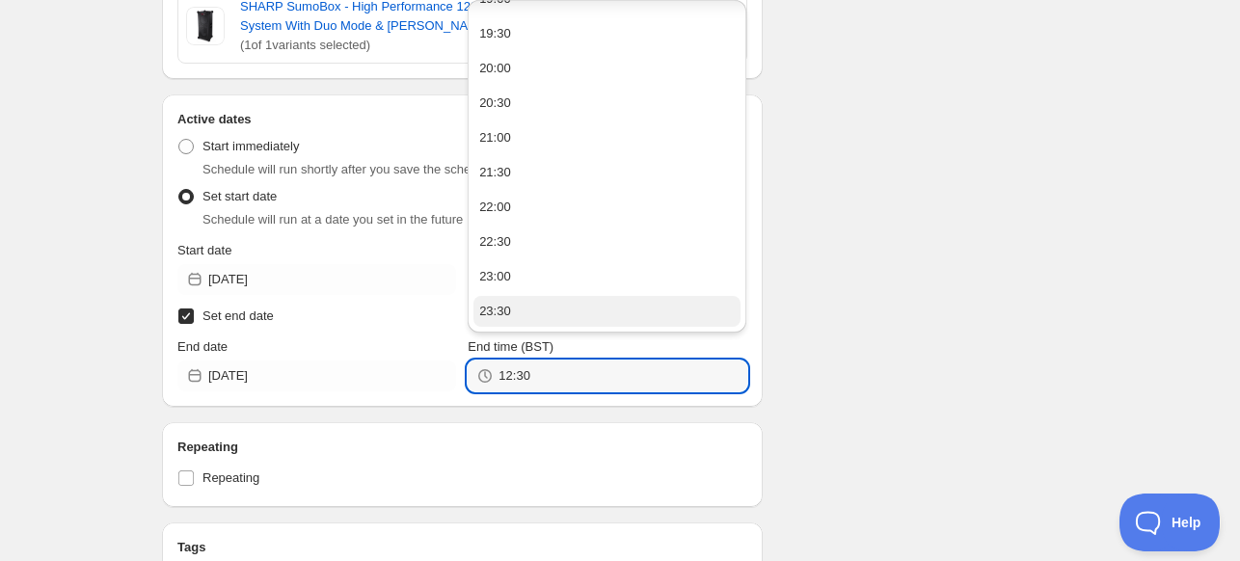
click at [682, 310] on button "23:30" at bounding box center [606, 311] width 267 height 31
type input "23:30"
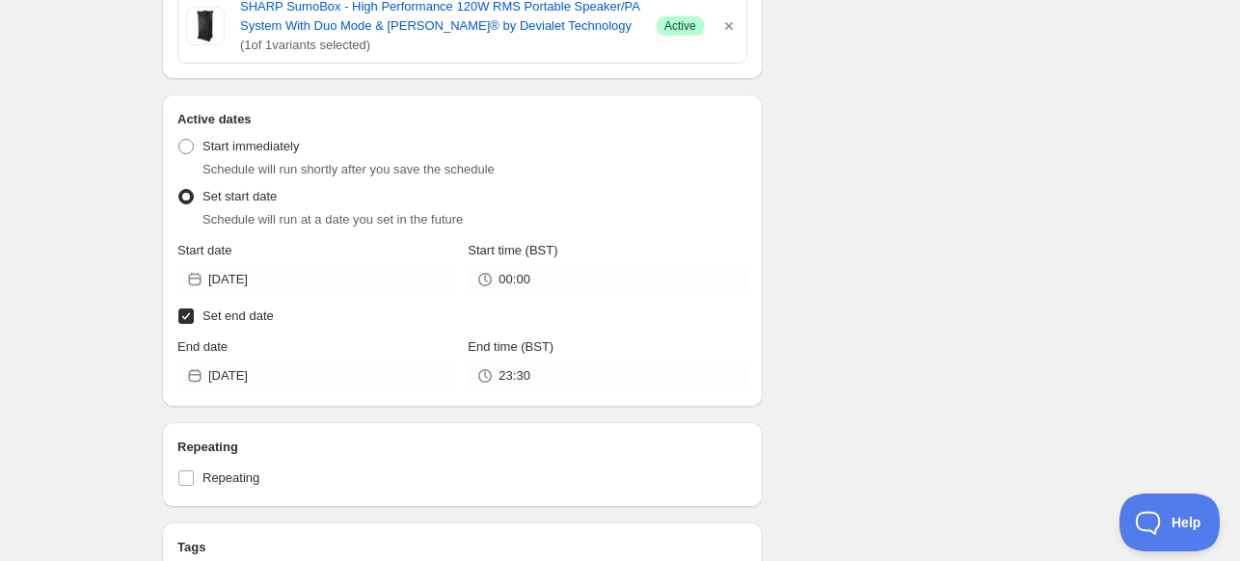
click at [879, 259] on div "Schedule name SHARP AUG BH 23% Your customers won't see this Value Percentage F…" at bounding box center [612, 55] width 931 height 1537
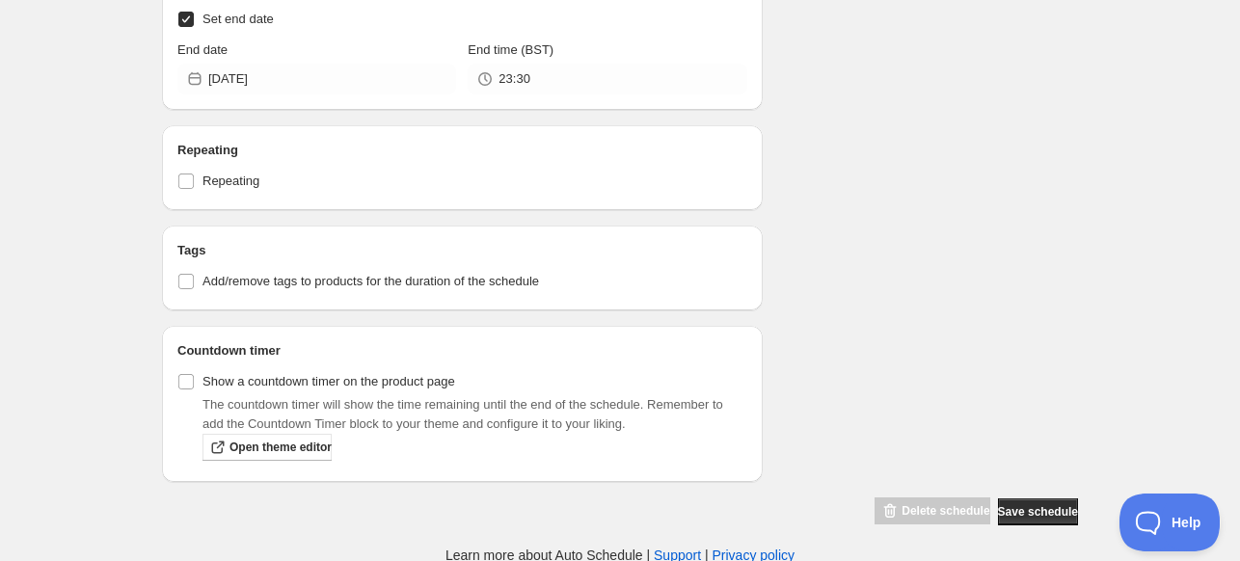
scroll to position [1068, 0]
click at [1012, 500] on button "Save schedule" at bounding box center [1038, 511] width 80 height 27
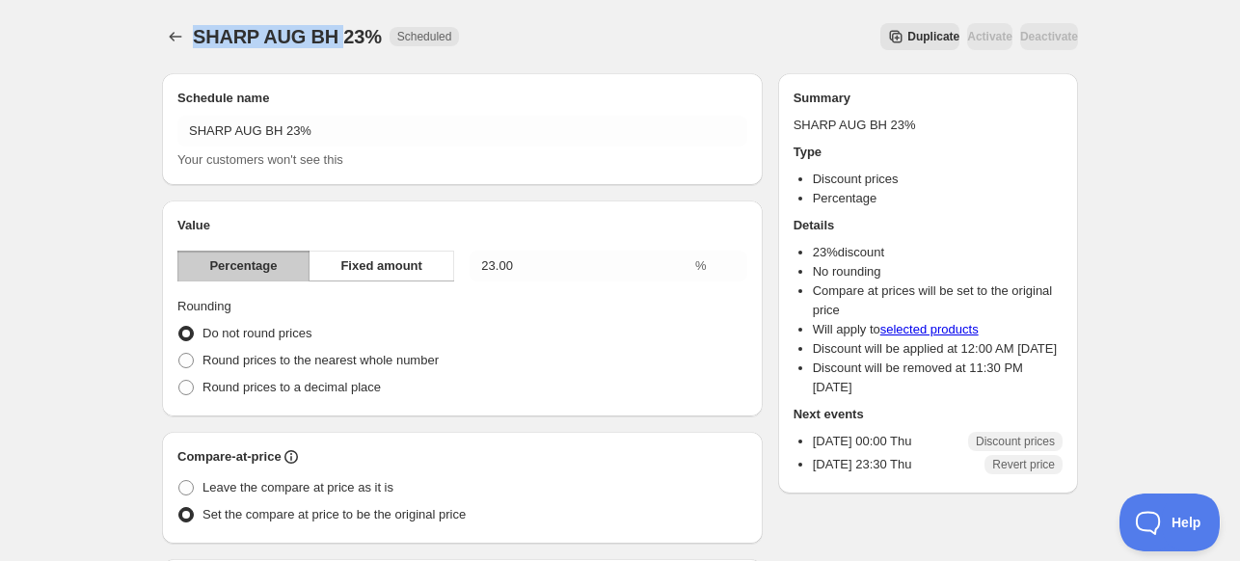
drag, startPoint x: 336, startPoint y: 35, endPoint x: 195, endPoint y: 49, distance: 141.5
click at [195, 49] on div "SHARP AUG BH 23% Scheduled" at bounding box center [326, 36] width 266 height 27
copy span "SHARP AUG BH"
drag, startPoint x: 150, startPoint y: 27, endPoint x: 174, endPoint y: 30, distance: 24.3
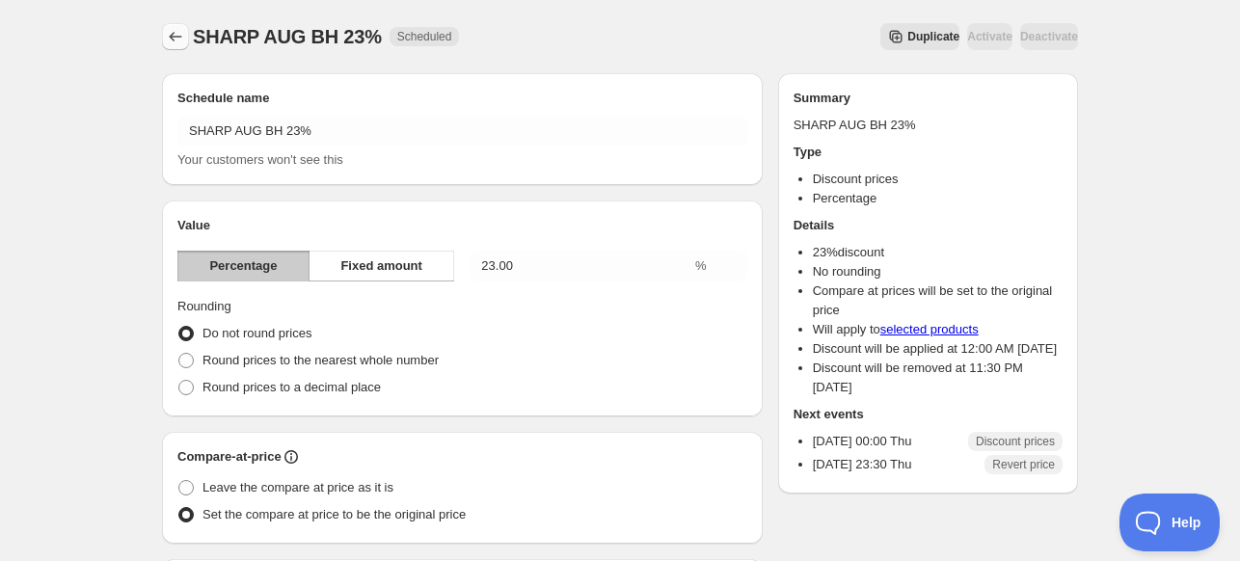
click at [174, 30] on icon "Schedules" at bounding box center [175, 36] width 19 height 19
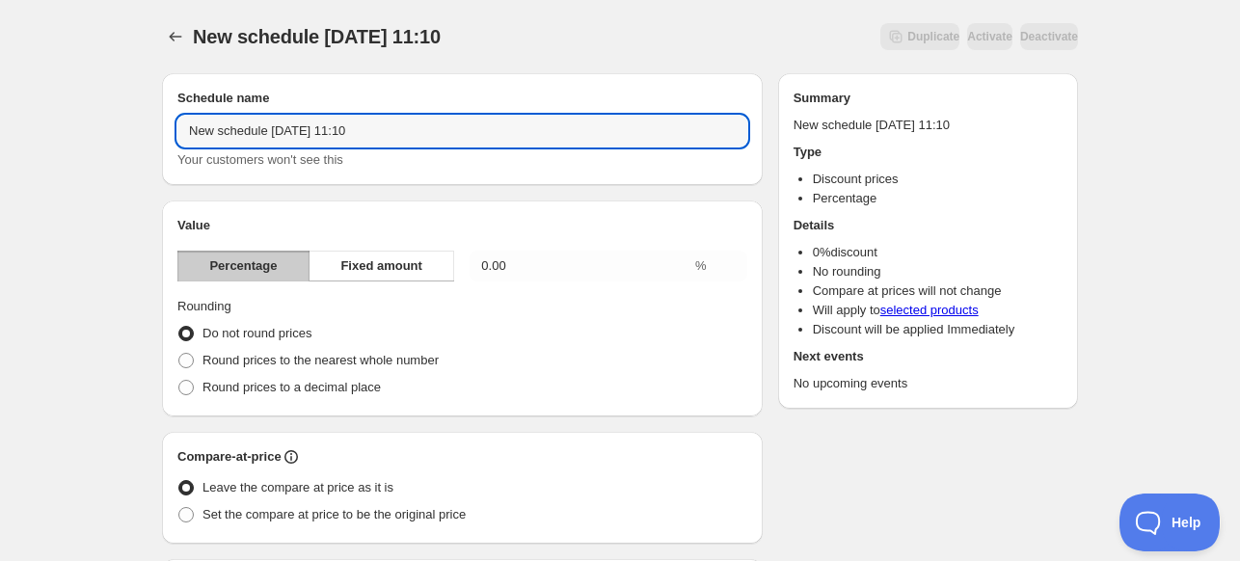
drag, startPoint x: 411, startPoint y: 130, endPoint x: 77, endPoint y: 128, distance: 333.6
paste input "SHARP AUG BH"
type input "SHARP AUG BH 25%"
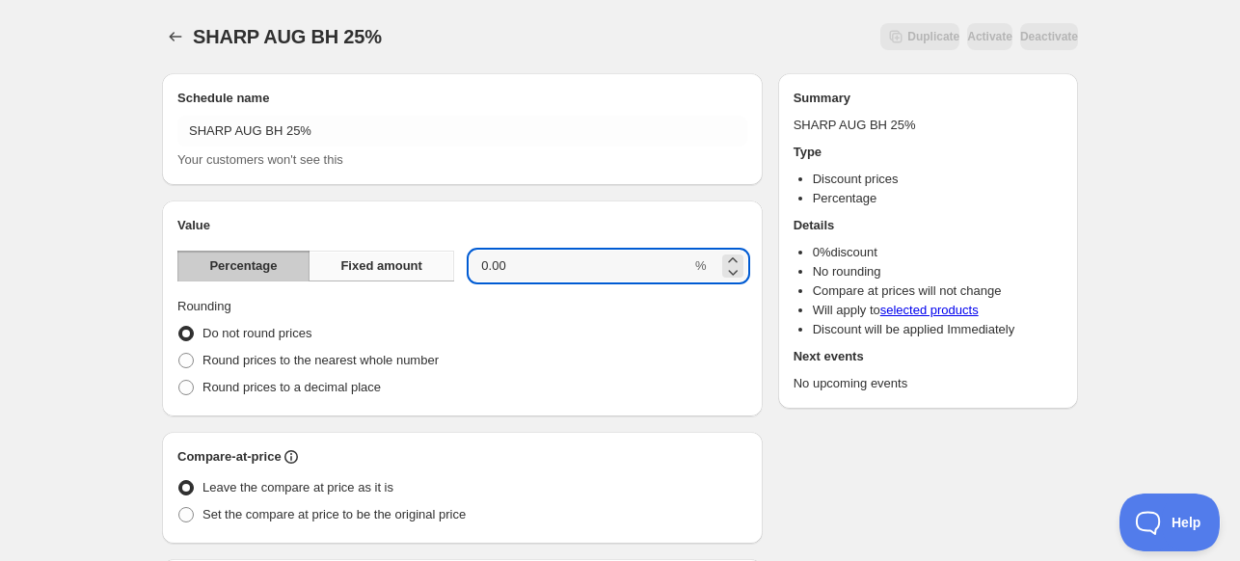
drag, startPoint x: 521, startPoint y: 270, endPoint x: 449, endPoint y: 265, distance: 71.5
click at [450, 265] on div "Percentage Fixed amount 0.00 %" at bounding box center [462, 266] width 570 height 31
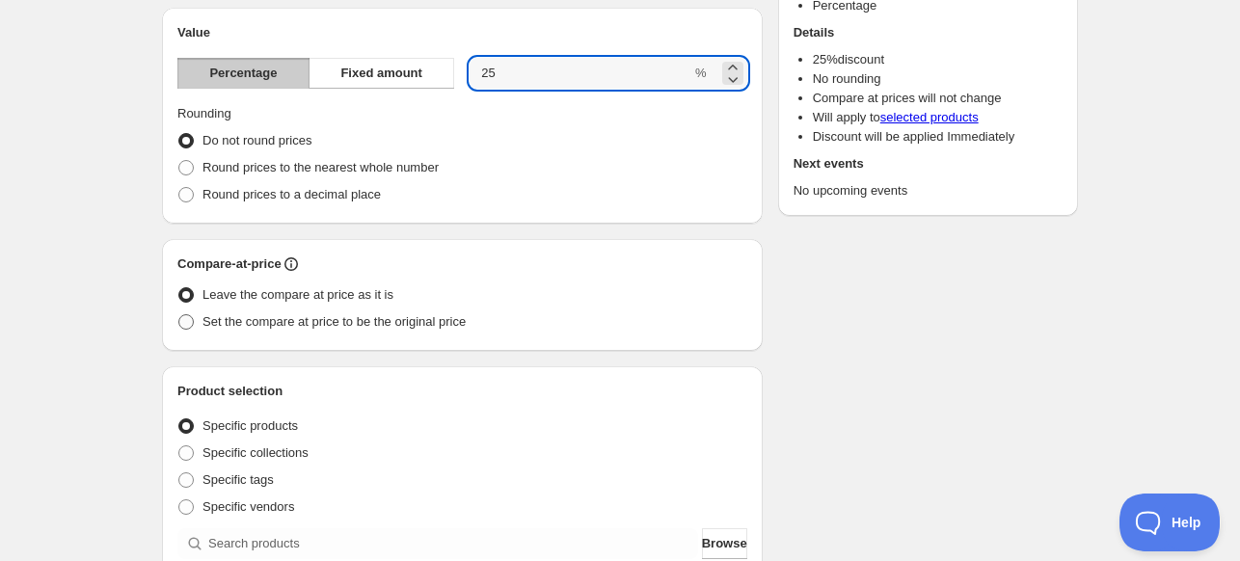
type input "25"
click at [312, 325] on span "Set the compare at price to be the original price" at bounding box center [333, 321] width 263 height 14
click at [179, 315] on input "Set the compare at price to be the original price" at bounding box center [178, 314] width 1 height 1
radio input "true"
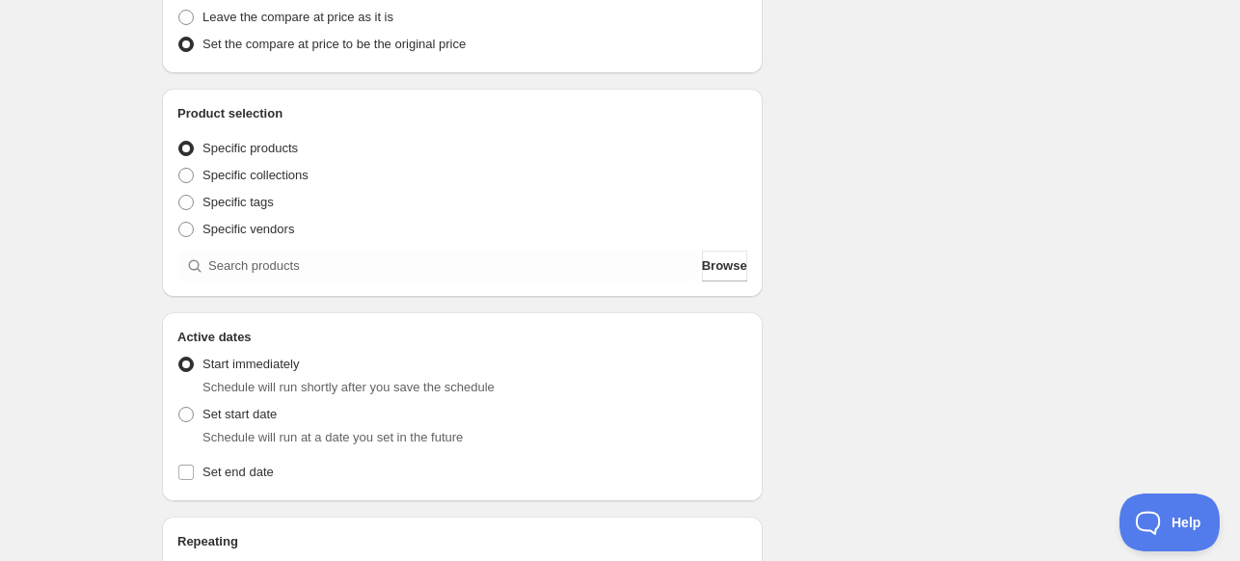
scroll to position [482, 0]
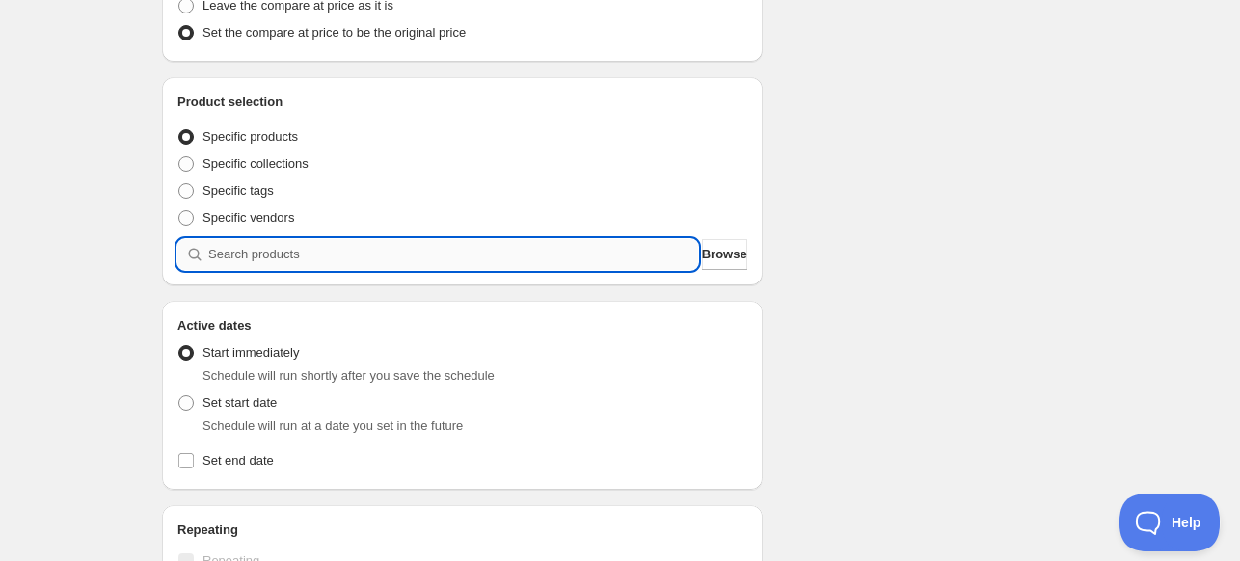
click at [345, 262] on input "search" at bounding box center [453, 254] width 490 height 31
paste input "search"
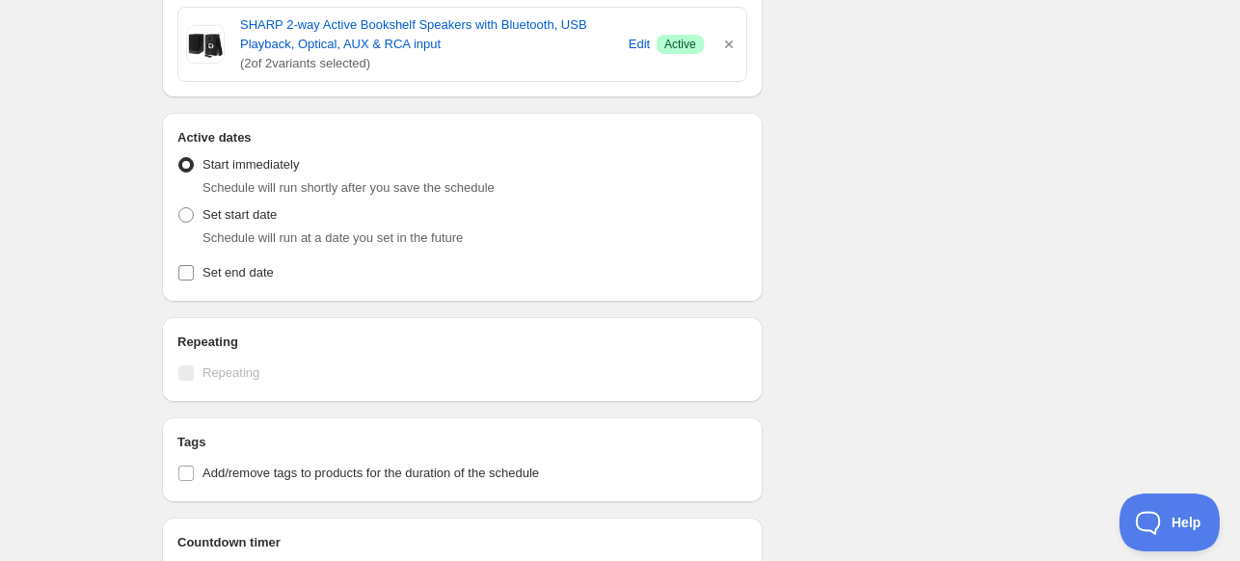
scroll to position [771, 0]
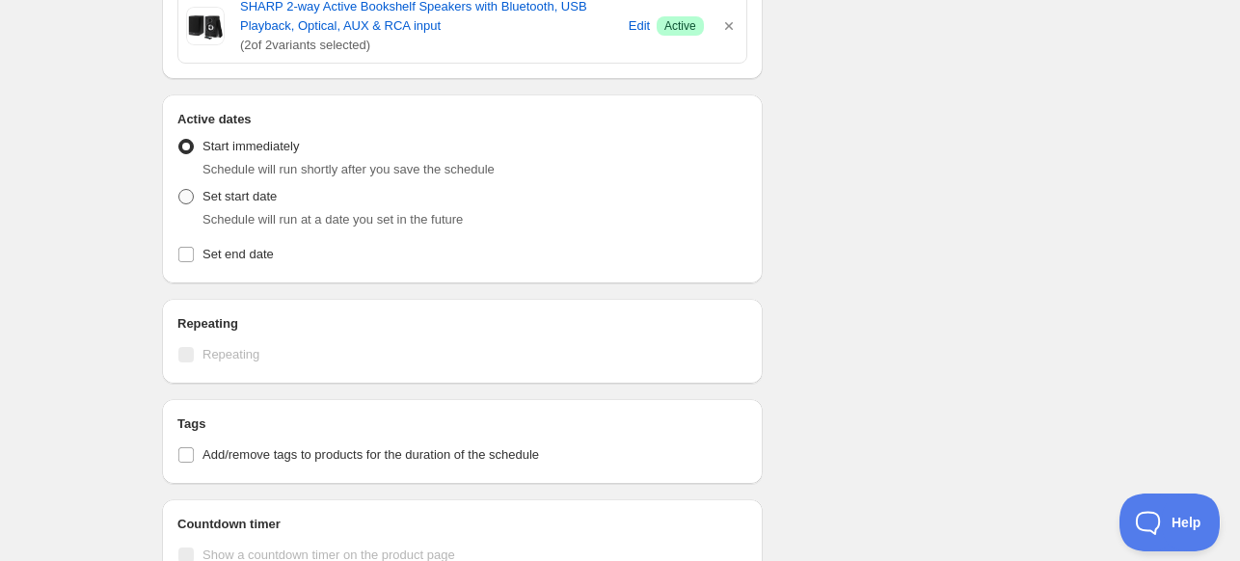
click at [183, 189] on span at bounding box center [185, 196] width 15 height 15
click at [179, 189] on input "Set start date" at bounding box center [178, 189] width 1 height 1
radio input "true"
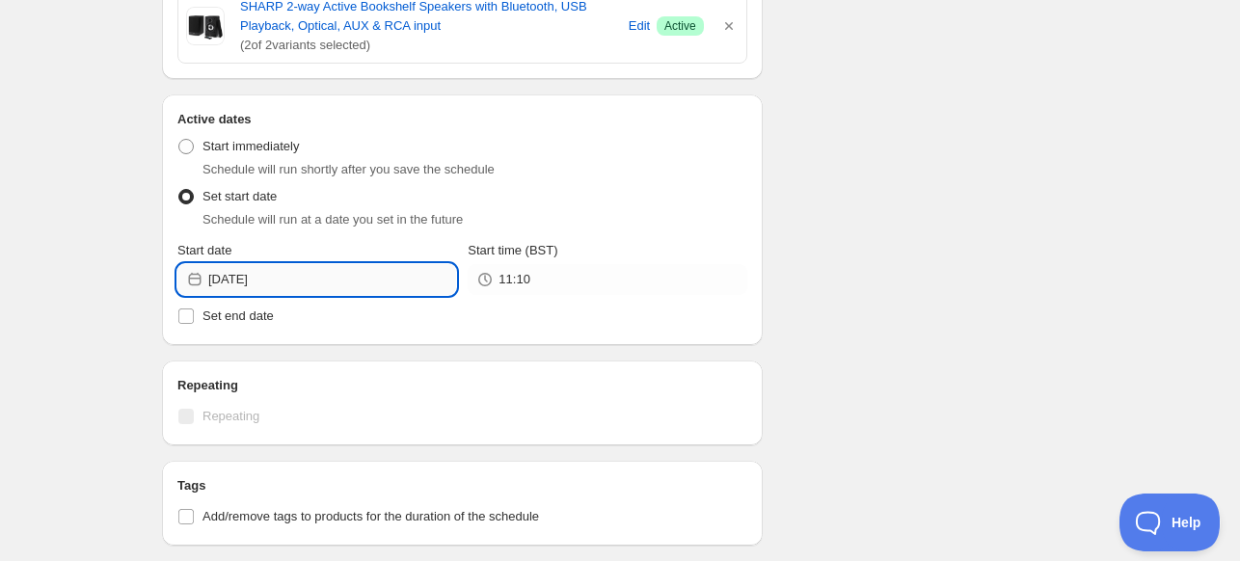
click at [309, 277] on input "[DATE]" at bounding box center [332, 279] width 248 height 31
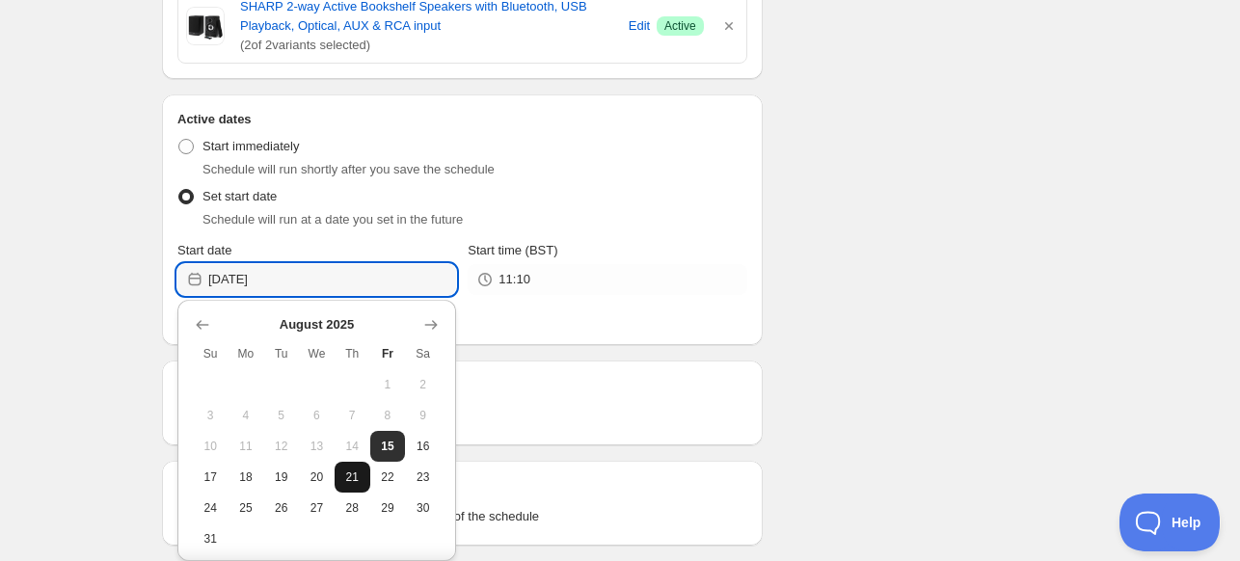
click at [342, 470] on span "21" at bounding box center [352, 477] width 20 height 15
type input "[DATE]"
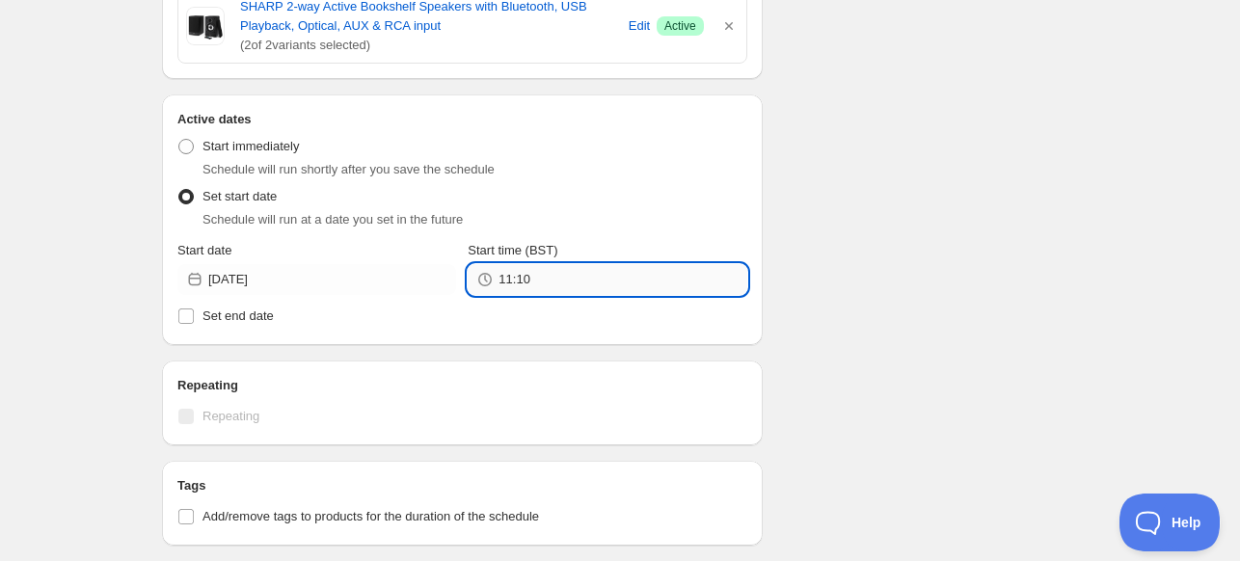
click at [555, 280] on input "11:10" at bounding box center [622, 279] width 248 height 31
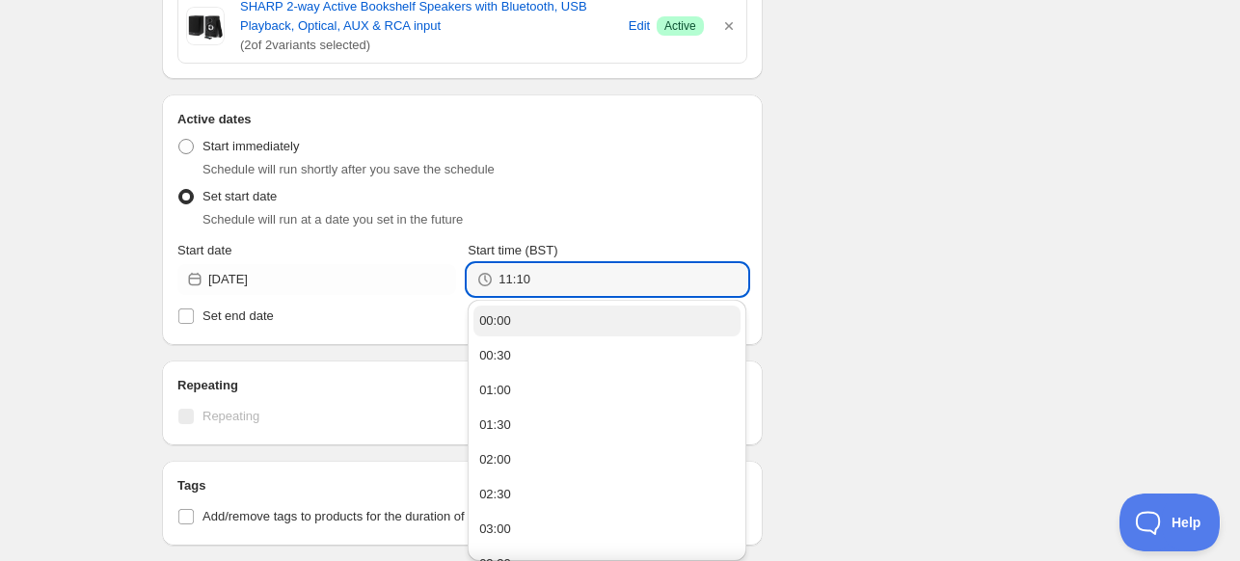
click at [602, 319] on button "00:00" at bounding box center [606, 321] width 267 height 31
type input "00:00"
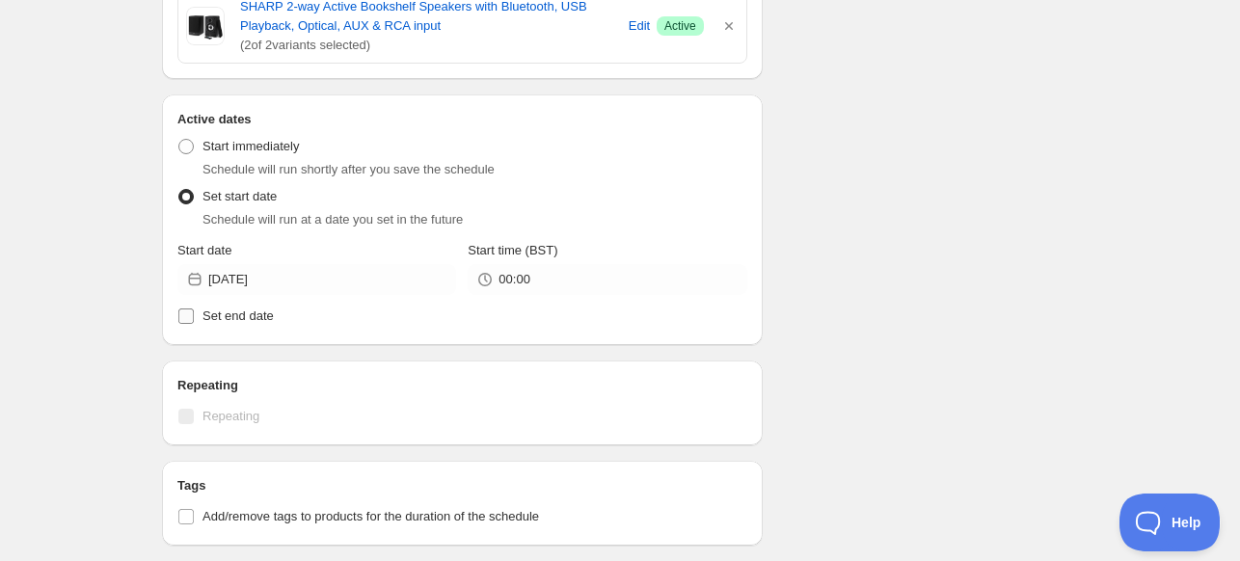
click at [261, 309] on span "Set end date" at bounding box center [237, 316] width 71 height 14
click at [194, 309] on input "Set end date" at bounding box center [185, 316] width 15 height 15
checkbox input "true"
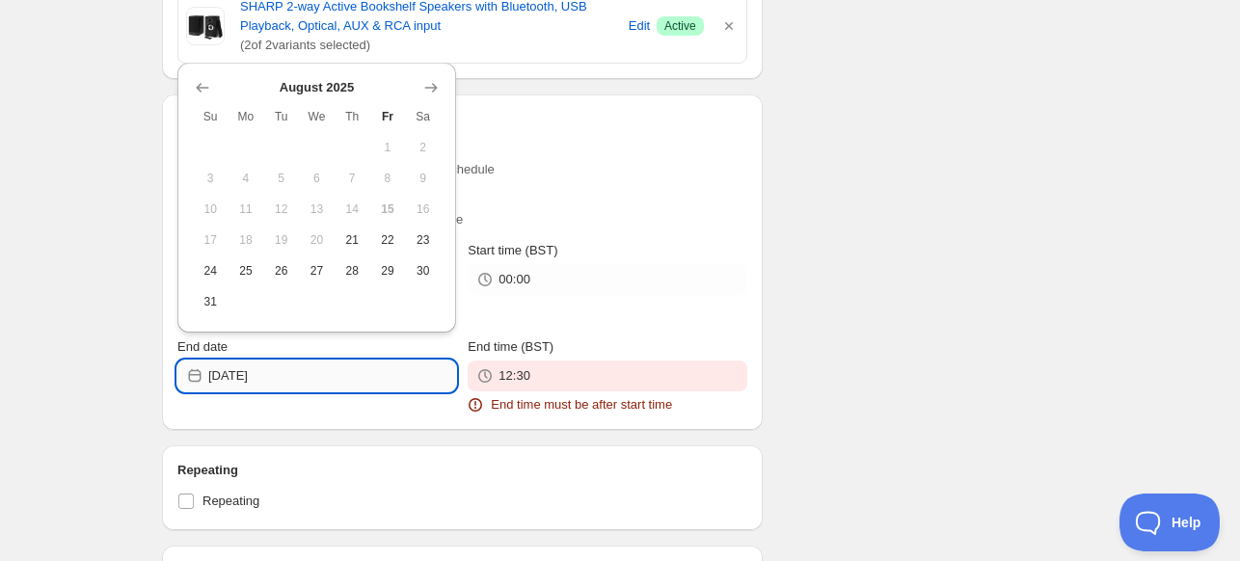
click at [359, 378] on input "[DATE]" at bounding box center [332, 376] width 248 height 31
click at [440, 82] on icon "Show next month, September 2025" at bounding box center [430, 87] width 19 height 19
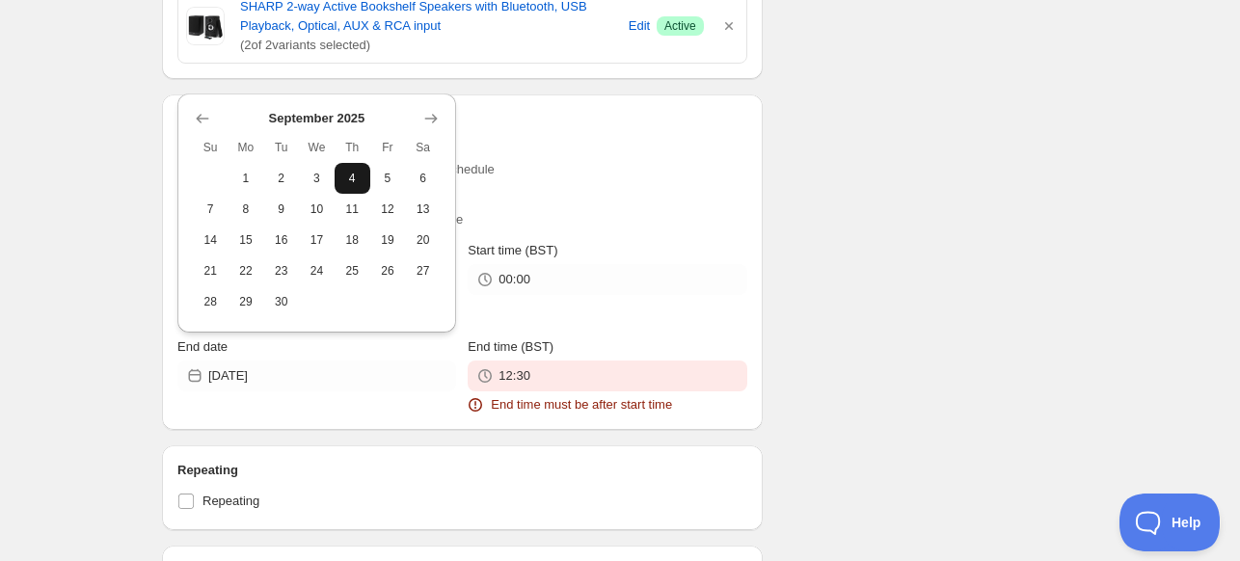
click at [350, 173] on span "4" at bounding box center [352, 178] width 20 height 15
type input "[DATE]"
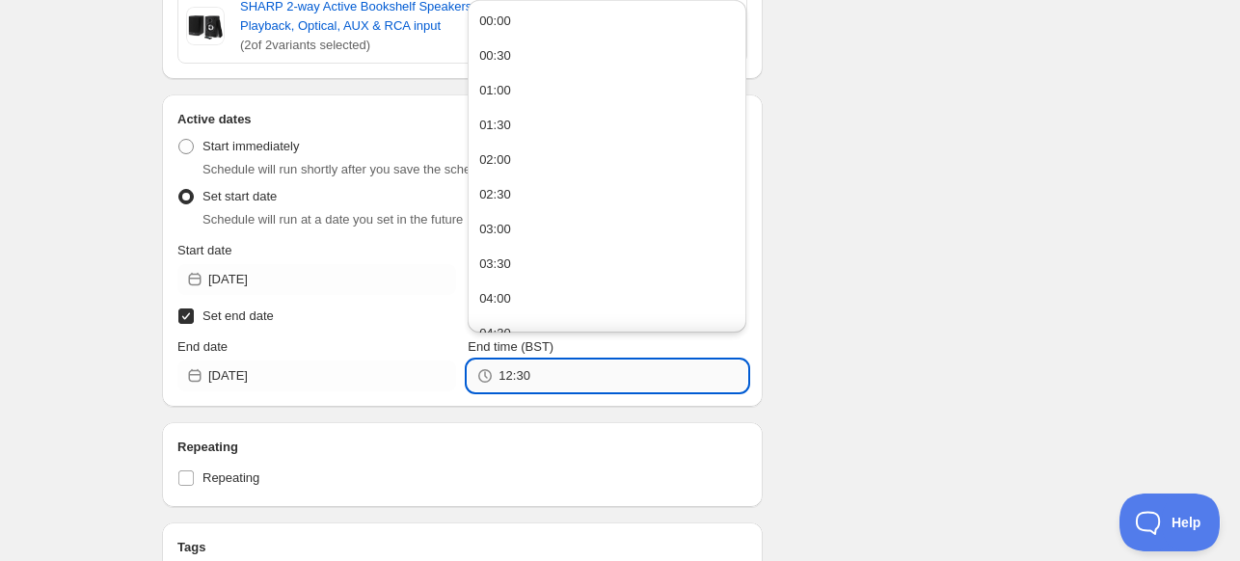
click at [526, 388] on input "12:30" at bounding box center [622, 376] width 248 height 31
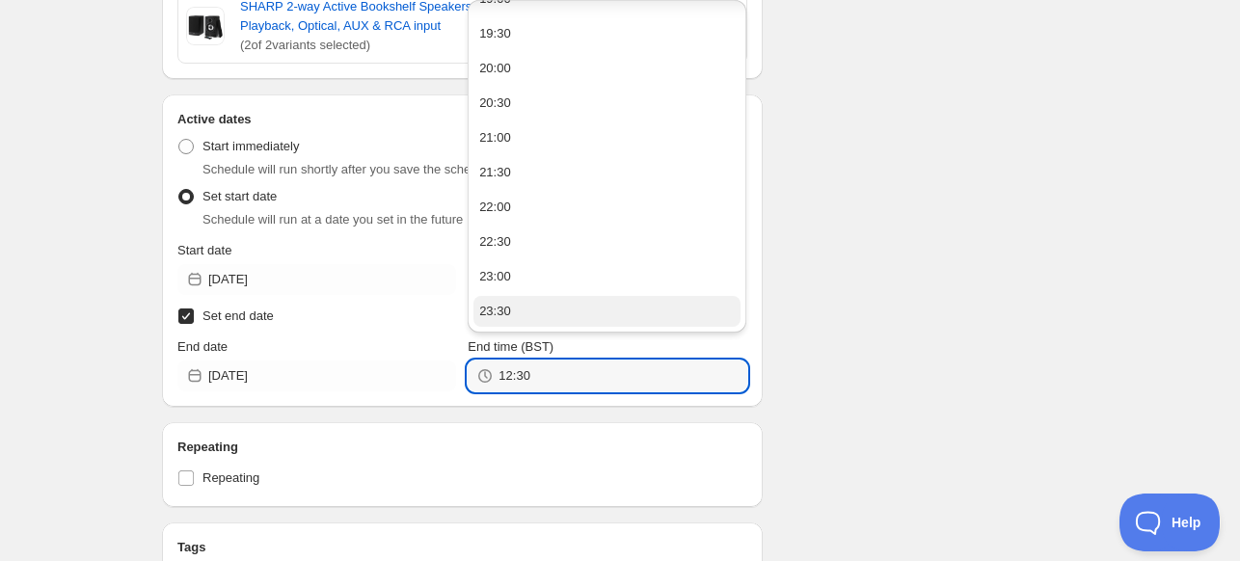
click at [651, 315] on button "23:30" at bounding box center [606, 311] width 267 height 31
type input "23:30"
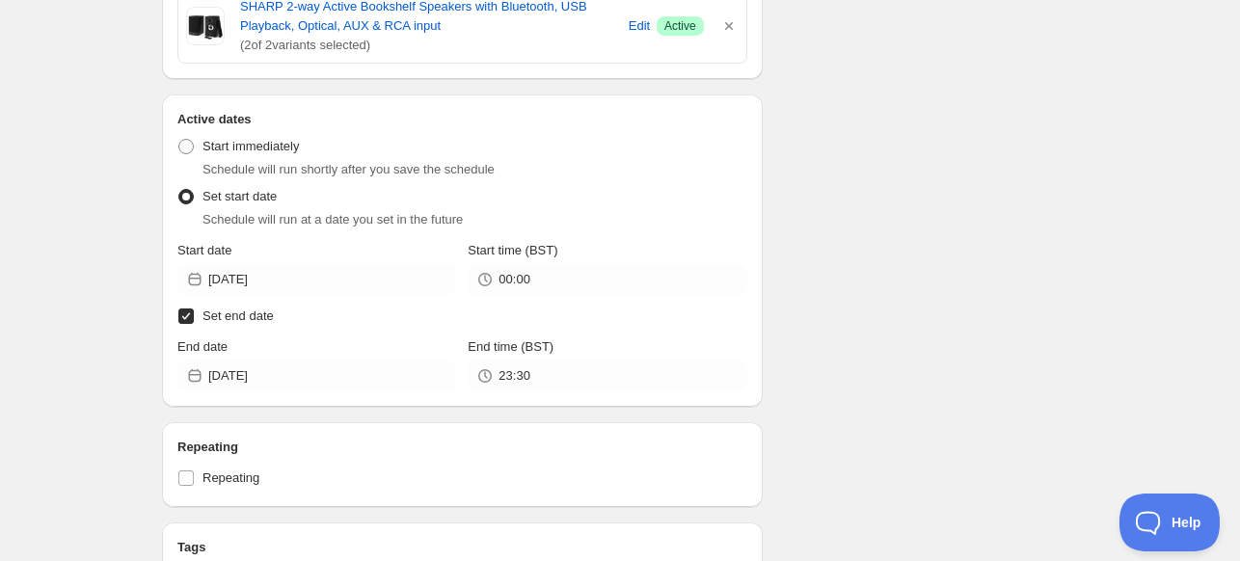
click at [1008, 252] on div "Schedule name SHARP AUG BH 25% Your customers won't see this Value Percentage F…" at bounding box center [612, 55] width 931 height 1537
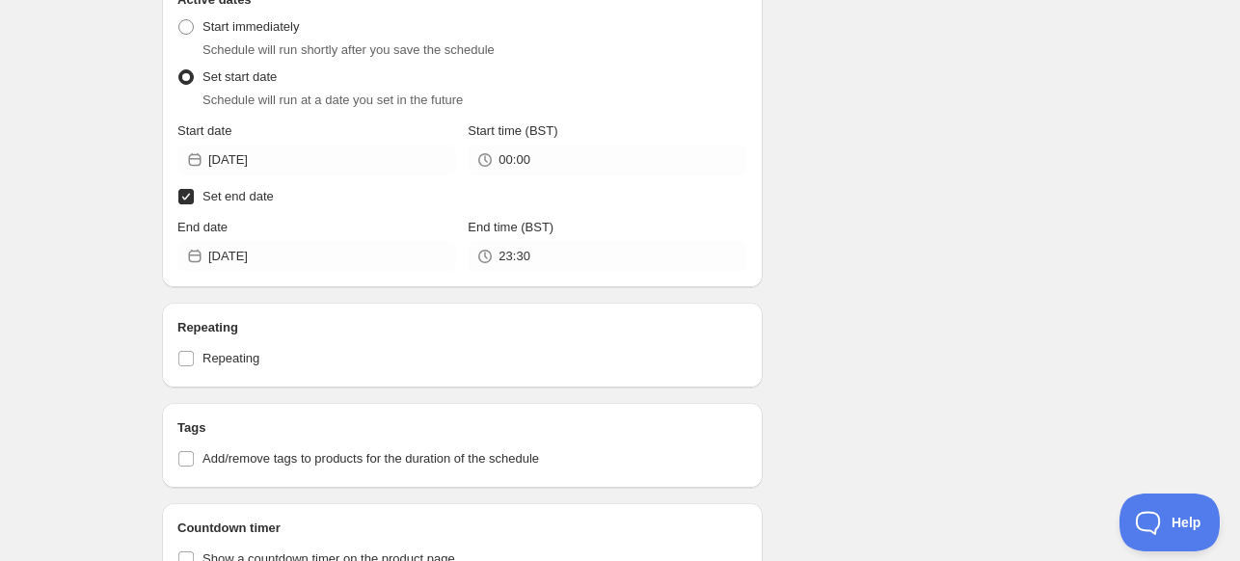
scroll to position [1060, 0]
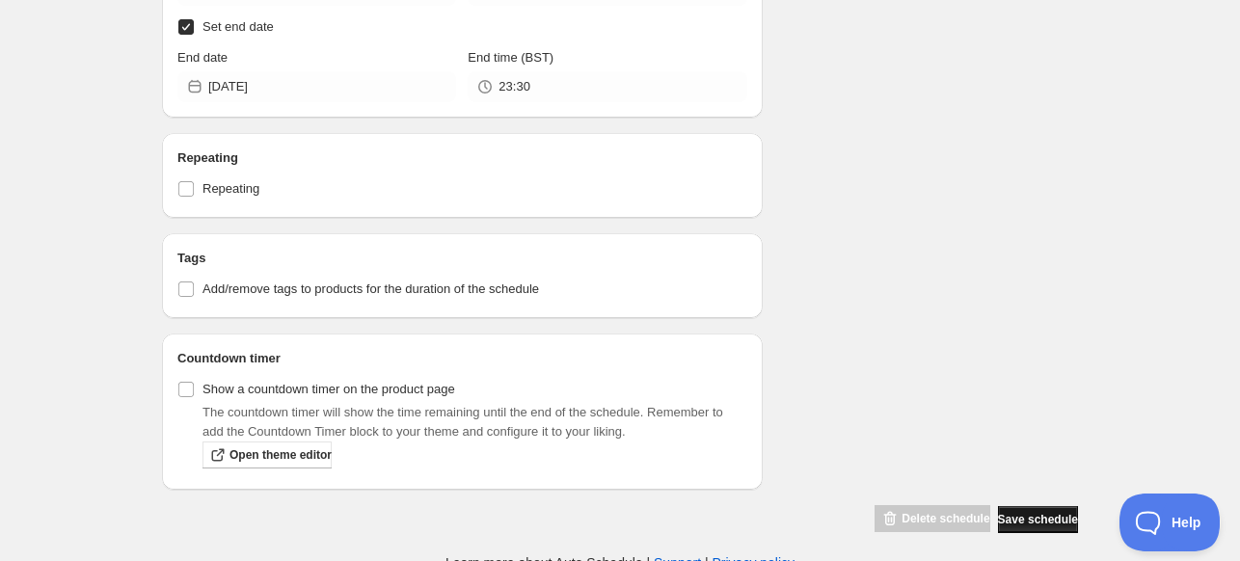
click at [998, 508] on button "Save schedule" at bounding box center [1038, 519] width 80 height 27
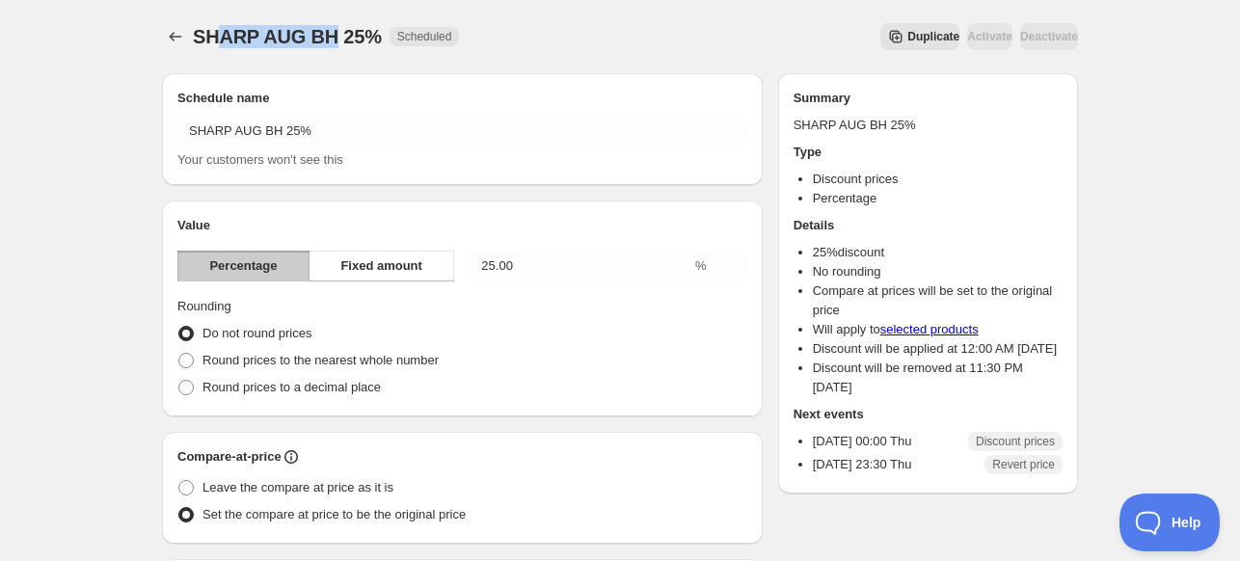
drag, startPoint x: 332, startPoint y: 43, endPoint x: 235, endPoint y: 37, distance: 96.6
click at [214, 40] on span "SHARP AUG BH 25%" at bounding box center [287, 36] width 189 height 21
drag, startPoint x: 192, startPoint y: 38, endPoint x: 329, endPoint y: 42, distance: 137.0
click at [329, 42] on div "SHARP AUG BH 25% Scheduled Duplicate Activate Deactivate More actions Duplicate…" at bounding box center [620, 36] width 916 height 27
copy span "SHARP AUG BH"
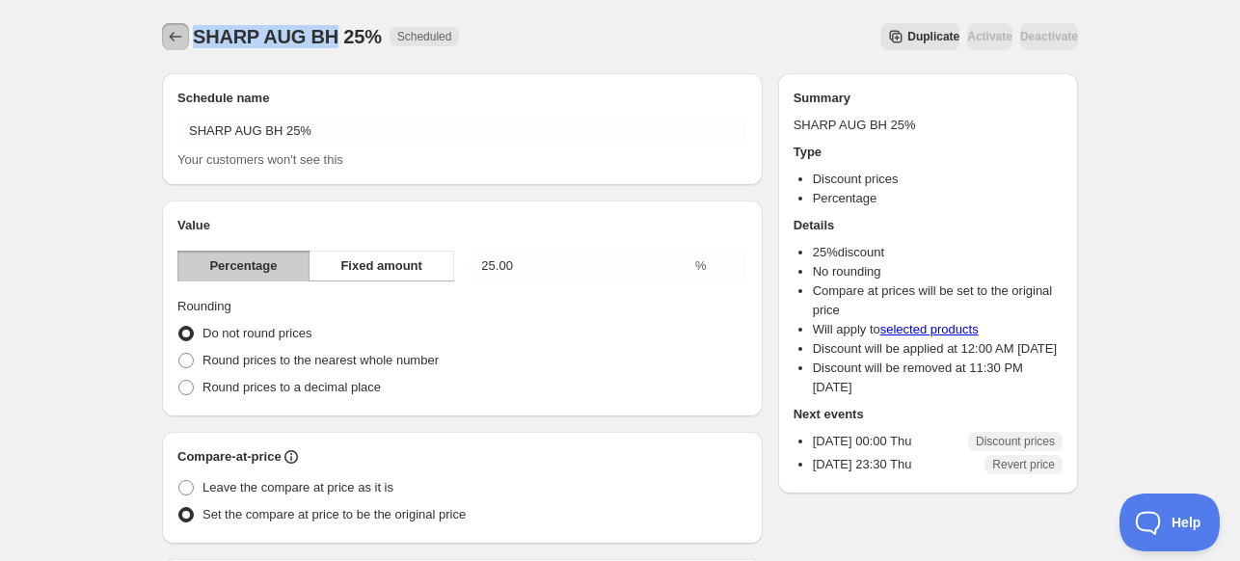
click at [172, 35] on icon "Schedules" at bounding box center [176, 37] width 13 height 10
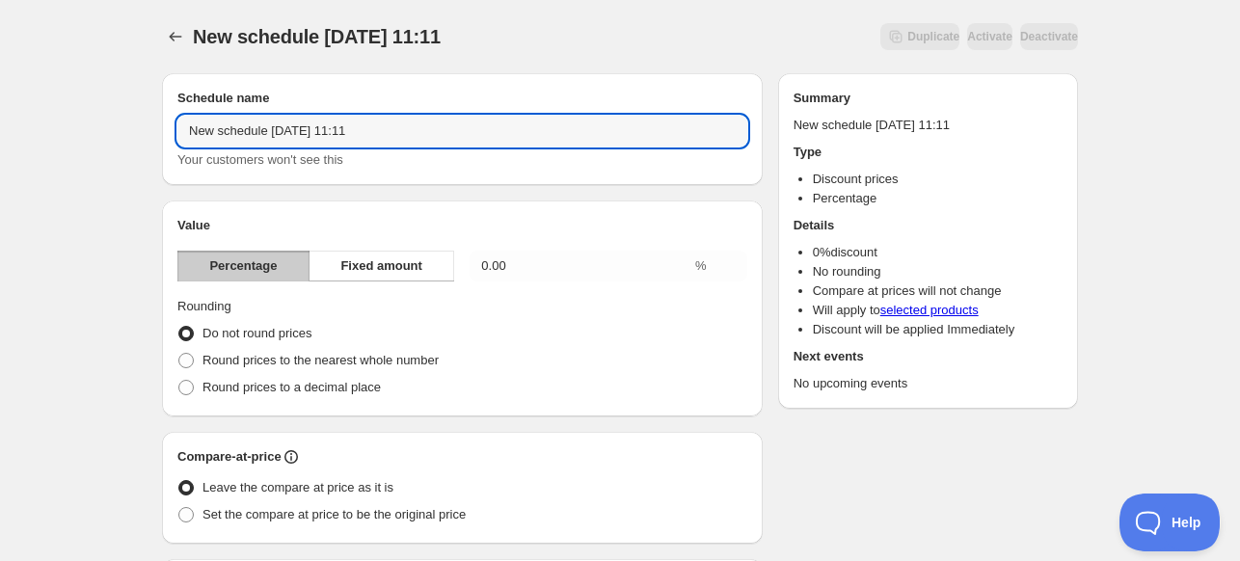
paste input "SHARP AUG BH"
drag, startPoint x: 378, startPoint y: 132, endPoint x: 79, endPoint y: 130, distance: 298.9
click at [338, 137] on input "SHARP AUG BH" at bounding box center [462, 131] width 570 height 31
type input "SHARP AUG BH 26%"
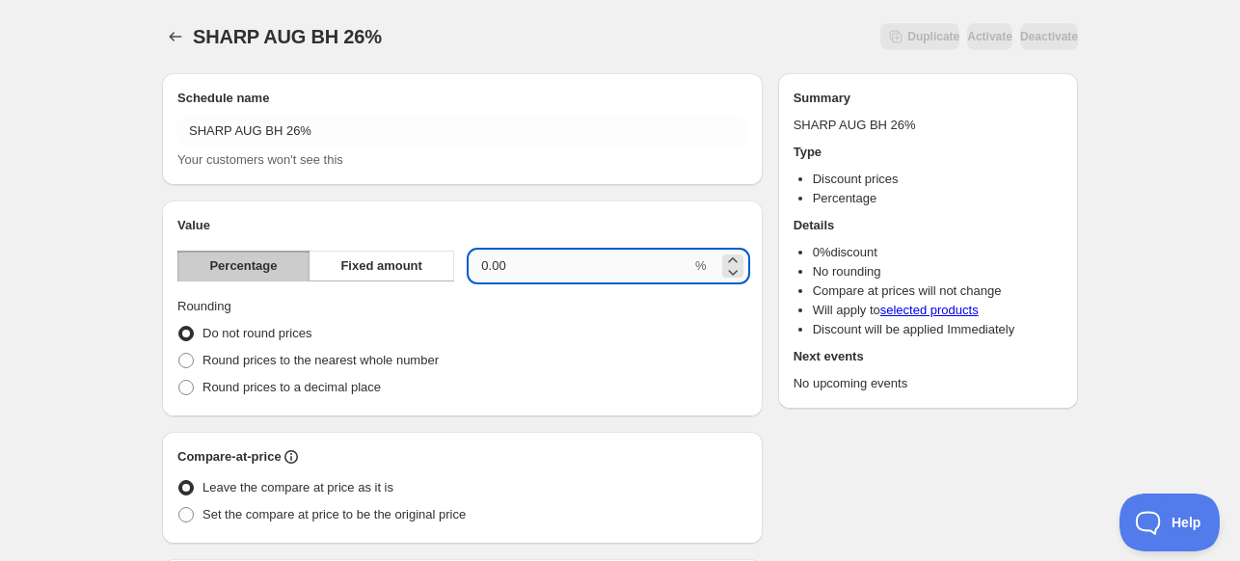
drag, startPoint x: 581, startPoint y: 265, endPoint x: 470, endPoint y: 269, distance: 110.9
click at [475, 269] on input "0.00" at bounding box center [581, 266] width 222 height 31
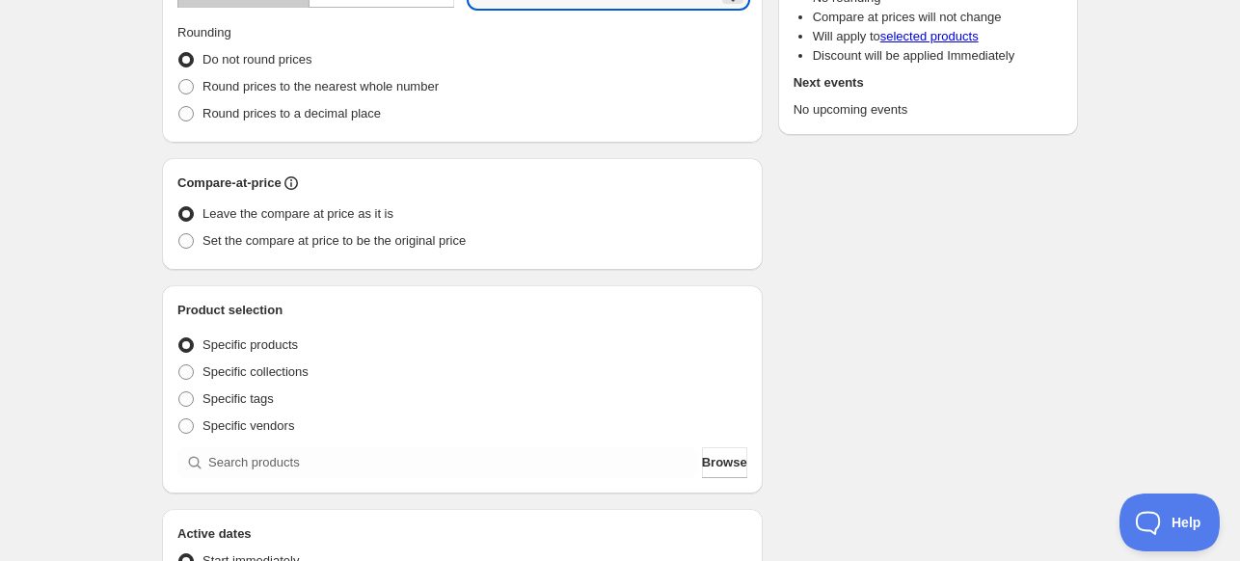
scroll to position [289, 0]
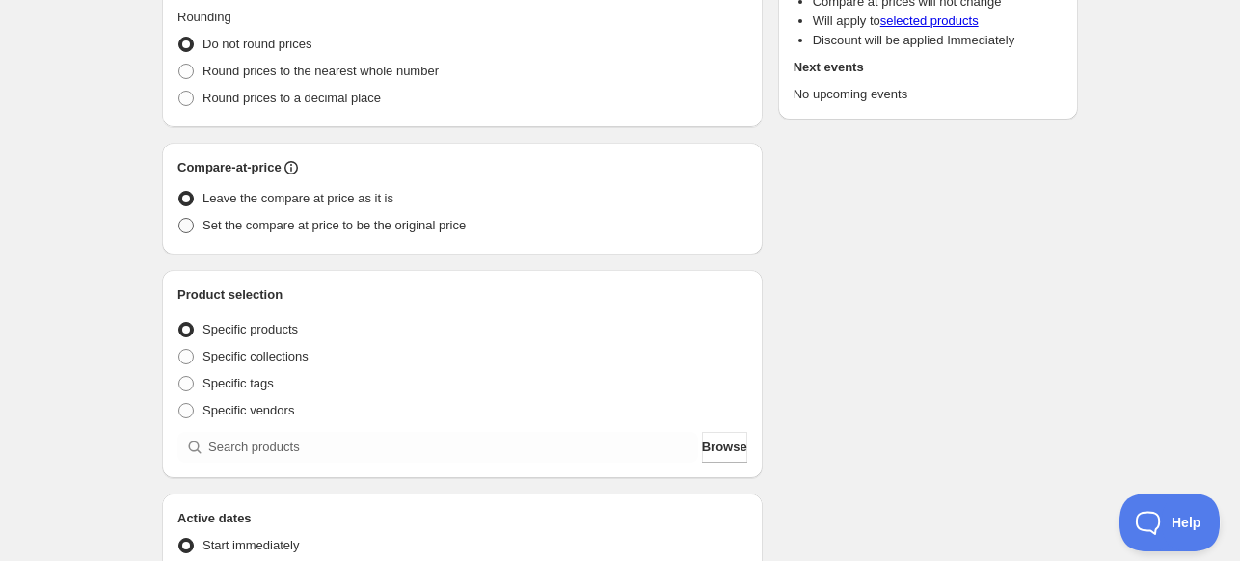
type input "26"
click at [298, 234] on label "Set the compare at price to be the original price" at bounding box center [321, 225] width 288 height 27
click at [179, 219] on input "Set the compare at price to be the original price" at bounding box center [178, 218] width 1 height 1
radio input "true"
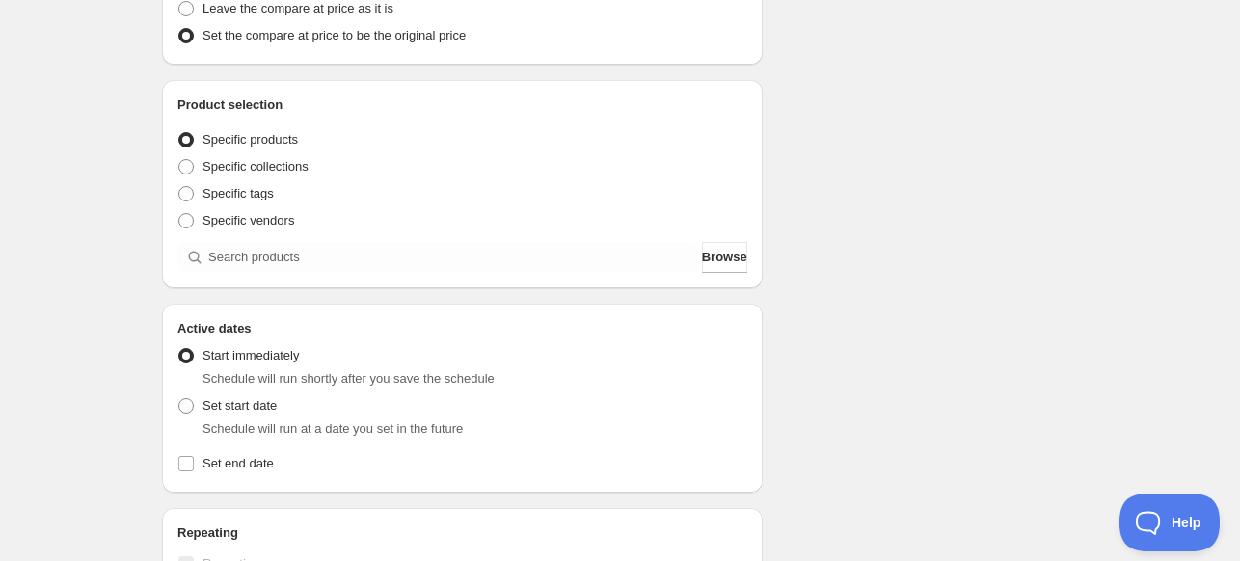
scroll to position [482, 0]
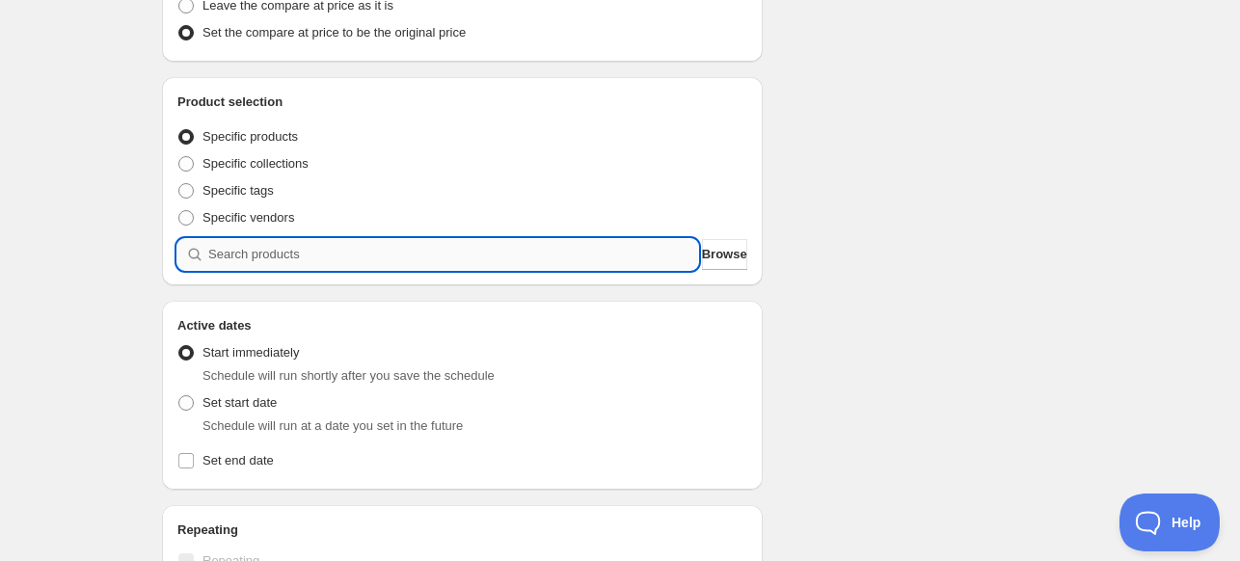
click at [440, 269] on input "search" at bounding box center [453, 254] width 490 height 31
paste input "search"
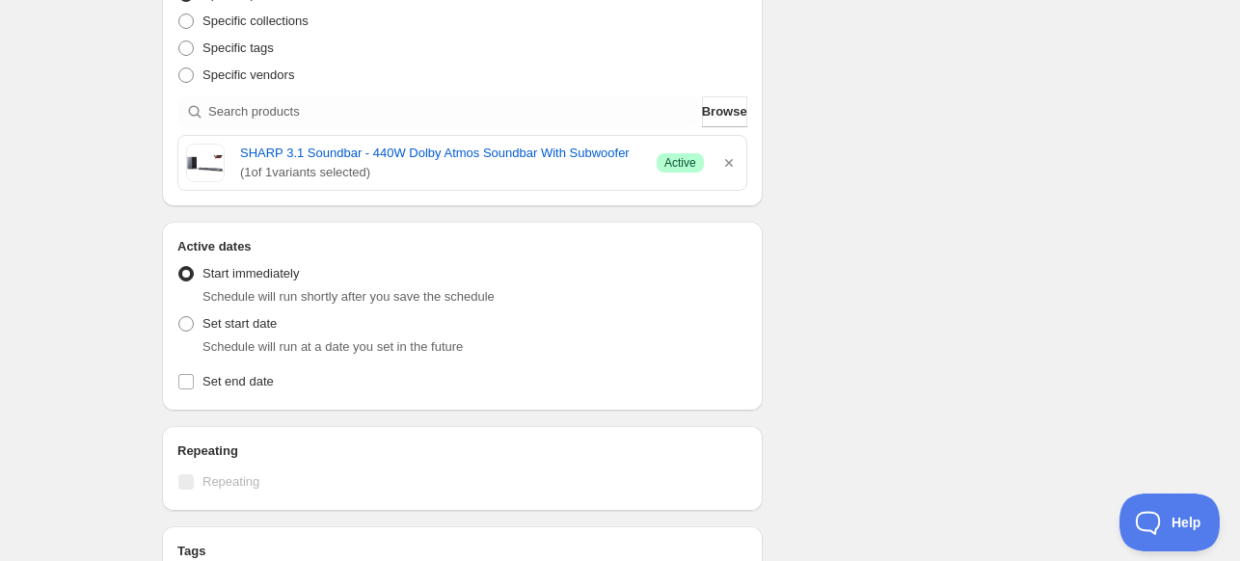
scroll to position [675, 0]
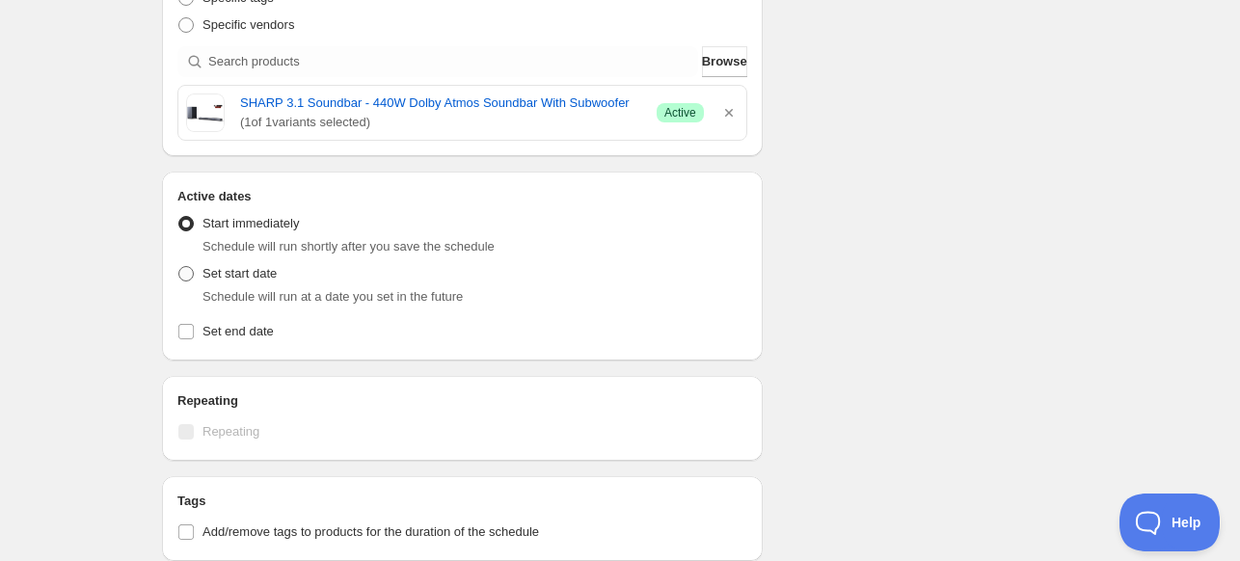
click at [209, 284] on label "Set start date" at bounding box center [226, 273] width 99 height 27
click at [179, 267] on input "Set start date" at bounding box center [178, 266] width 1 height 1
radio input "true"
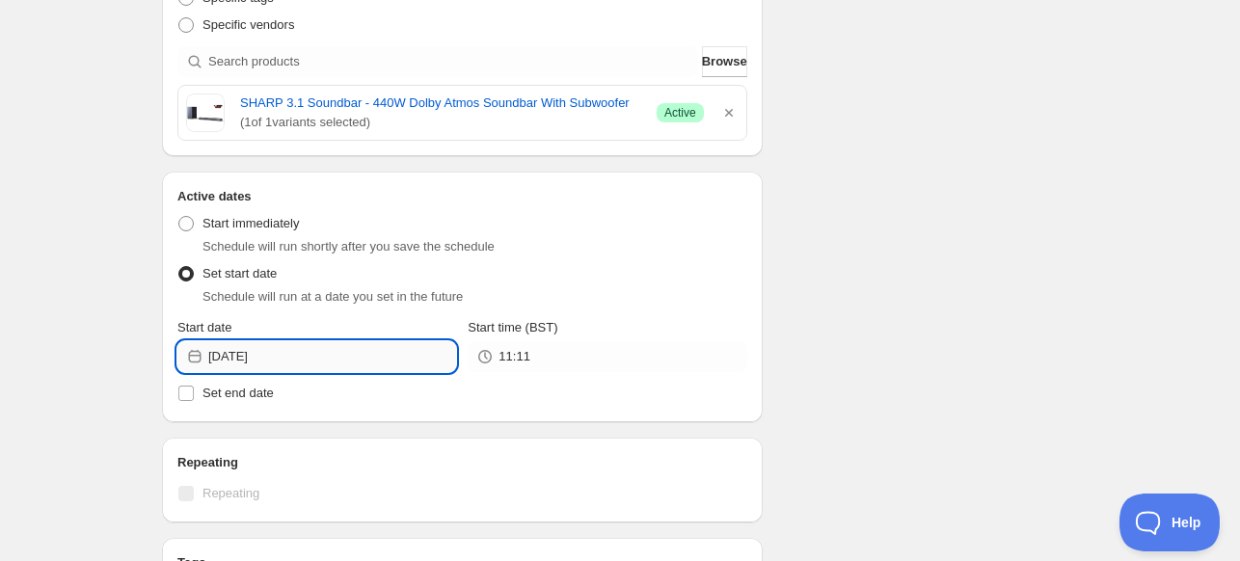
click at [284, 347] on input "[DATE]" at bounding box center [332, 356] width 248 height 31
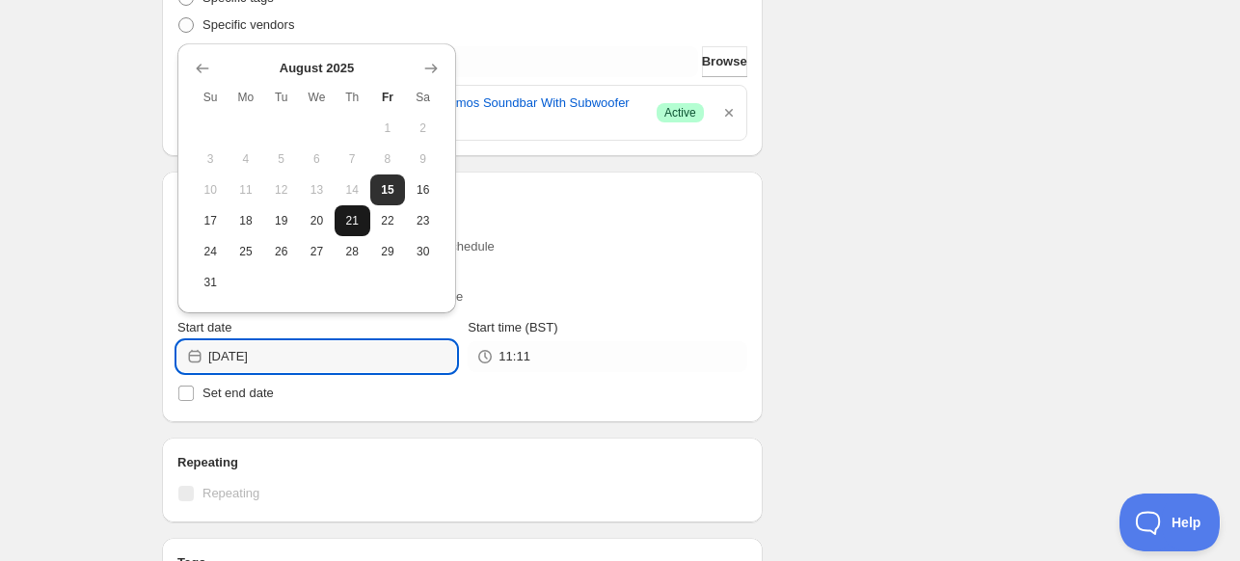
click at [357, 221] on span "21" at bounding box center [352, 220] width 20 height 15
type input "[DATE]"
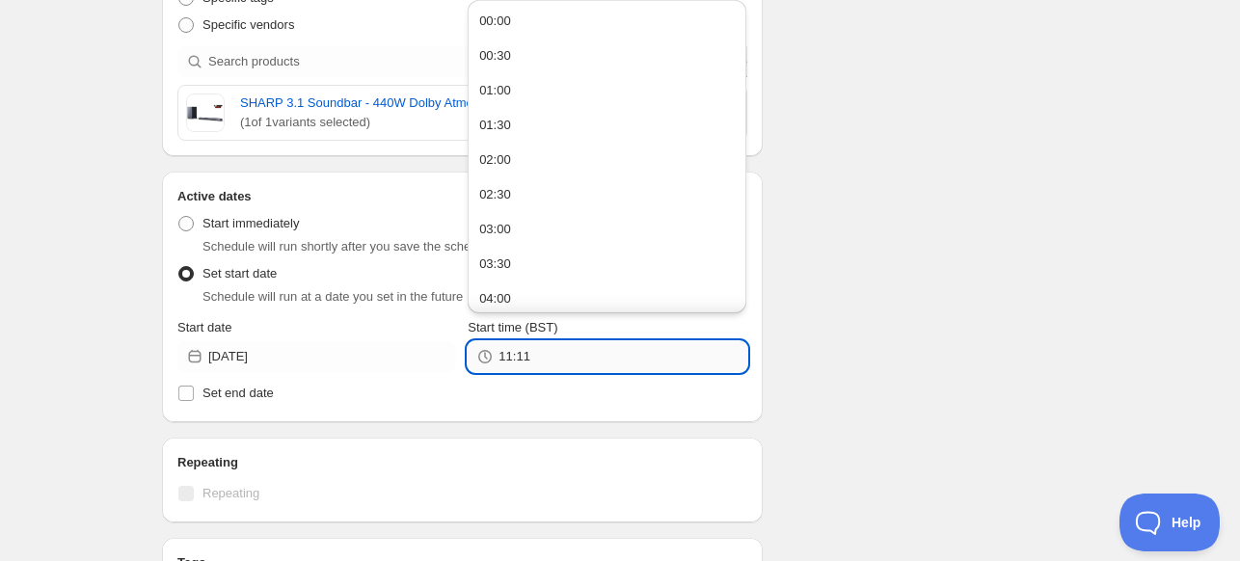
click at [528, 361] on input "11:11" at bounding box center [622, 356] width 248 height 31
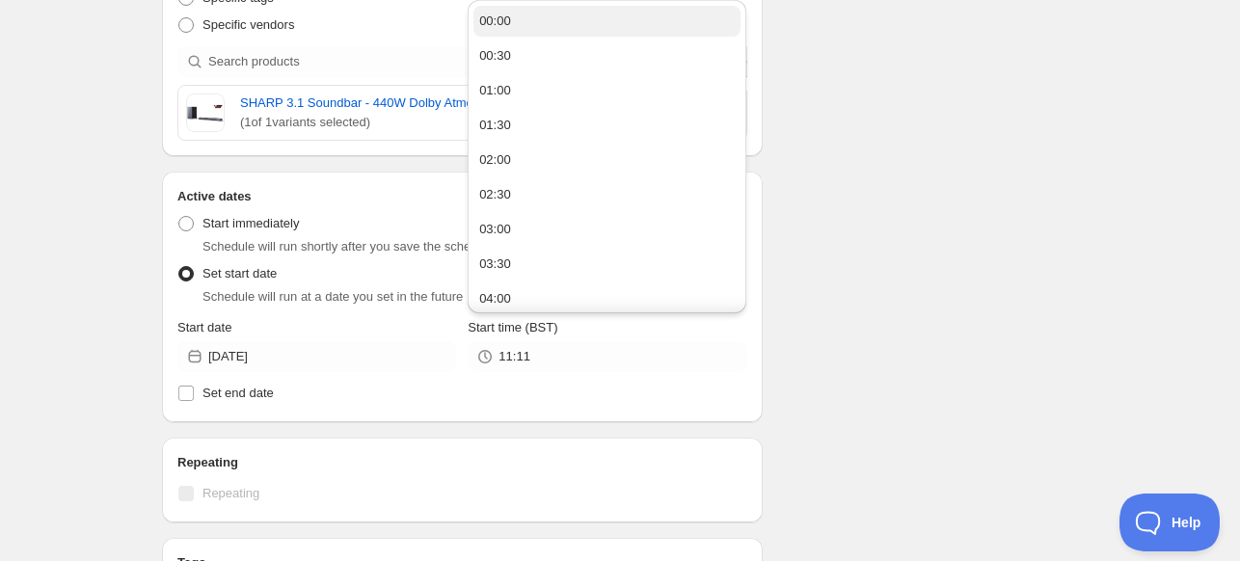
click at [602, 26] on button "00:00" at bounding box center [606, 21] width 267 height 31
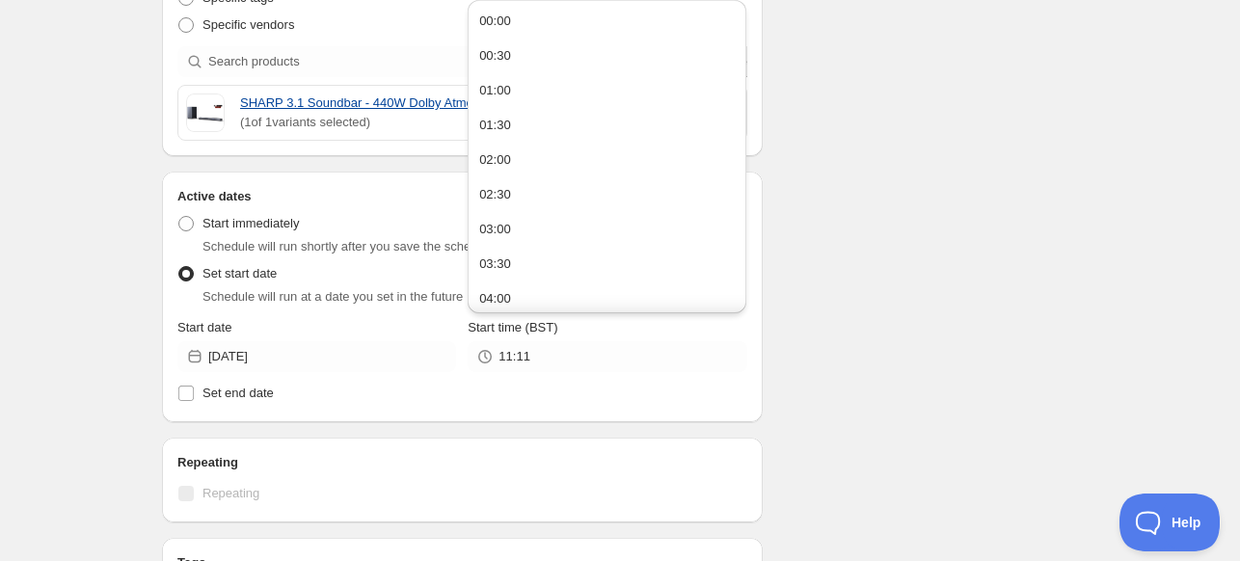
type input "00:00"
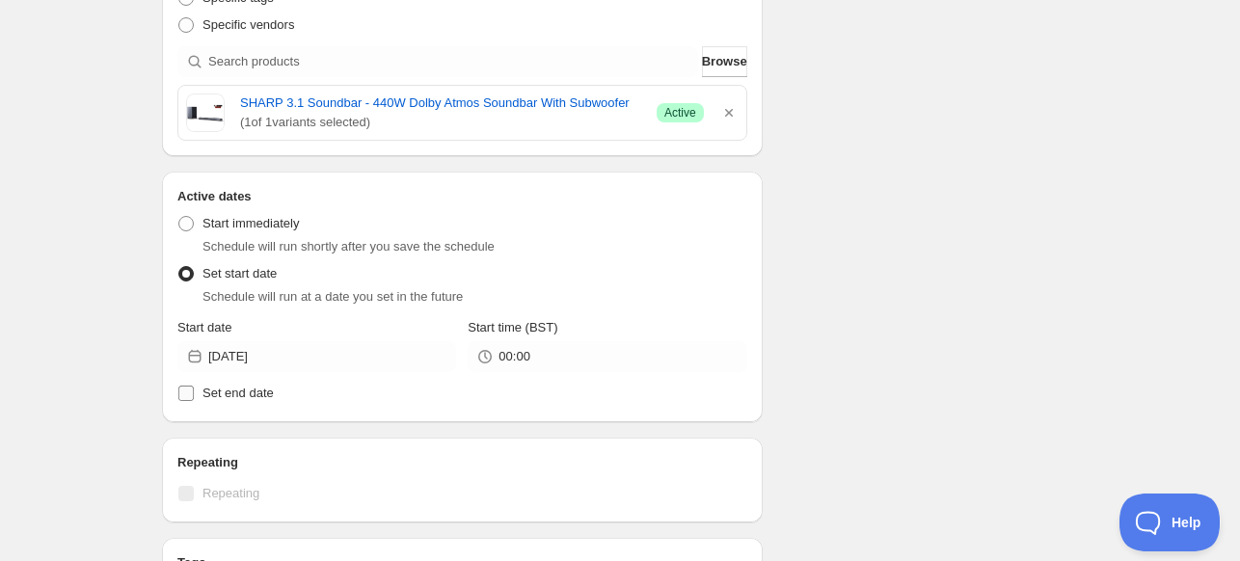
click at [260, 402] on span "Set end date" at bounding box center [237, 393] width 71 height 19
click at [194, 401] on input "Set end date" at bounding box center [185, 393] width 15 height 15
checkbox input "true"
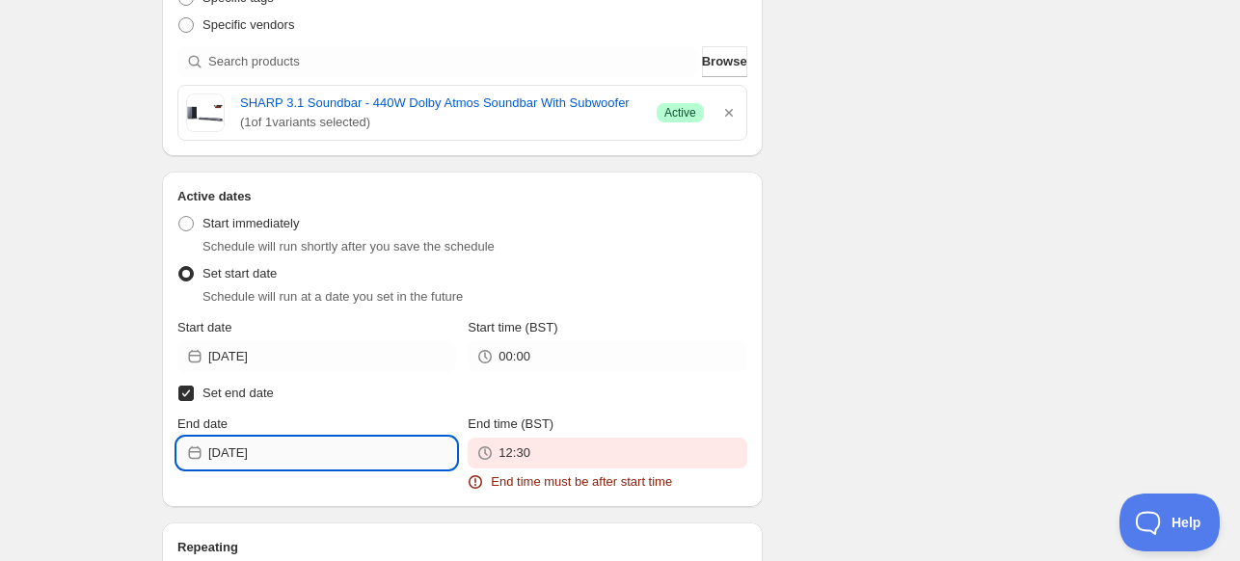
click at [306, 458] on input "[DATE]" at bounding box center [332, 453] width 248 height 31
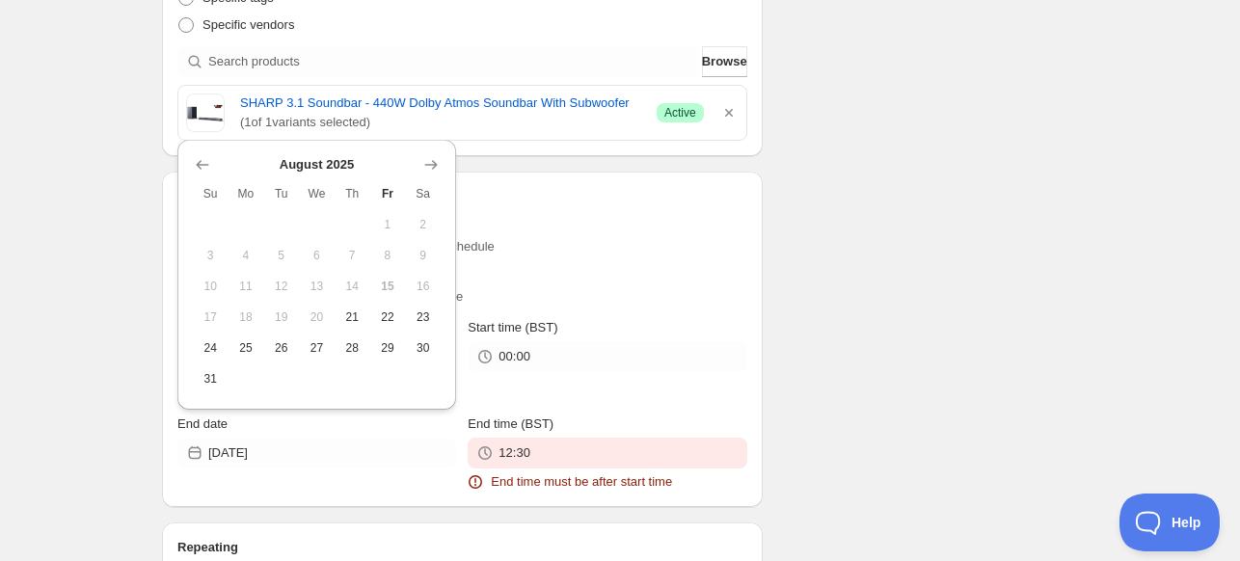
click at [435, 162] on icon "Show next month, September 2025" at bounding box center [431, 165] width 13 height 10
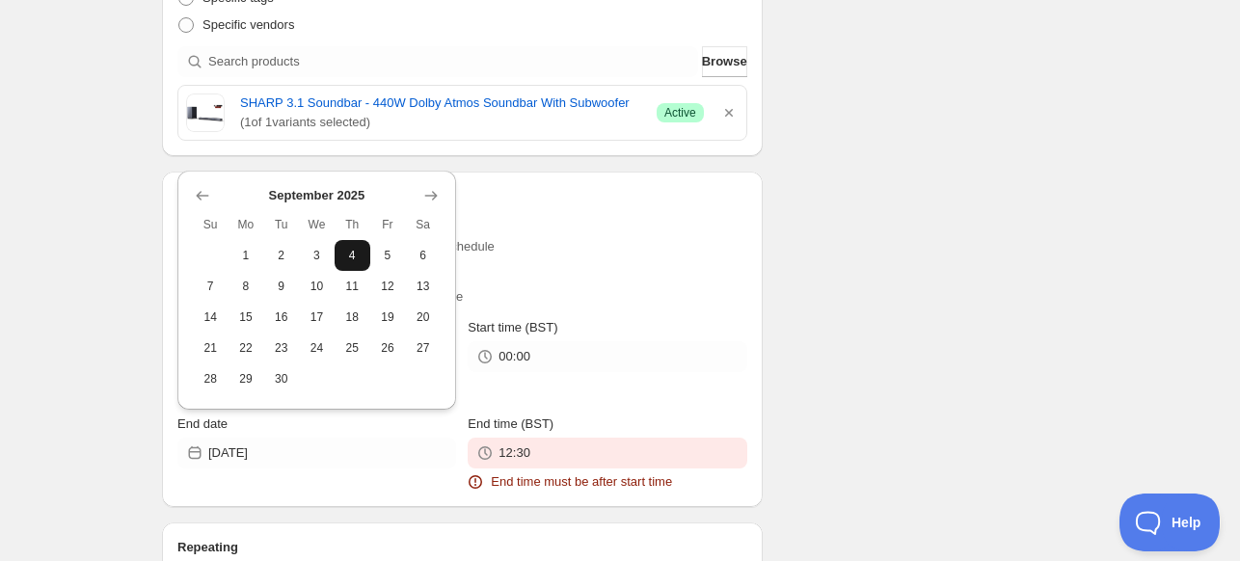
click at [343, 246] on button "4" at bounding box center [353, 255] width 36 height 31
type input "[DATE]"
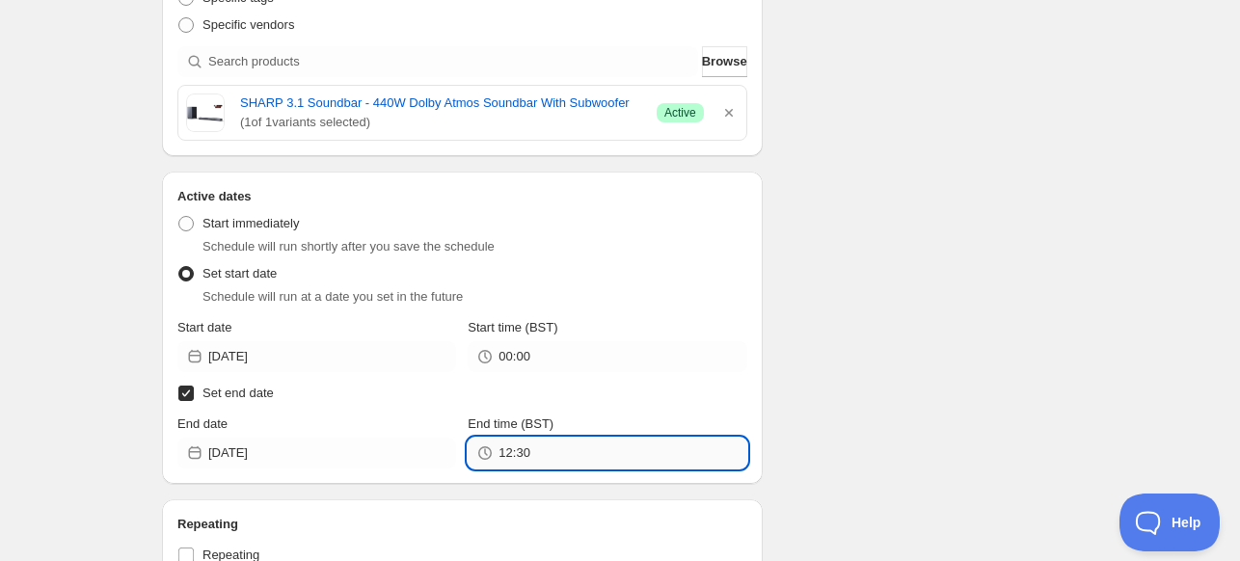
click at [558, 462] on input "12:30" at bounding box center [622, 453] width 248 height 31
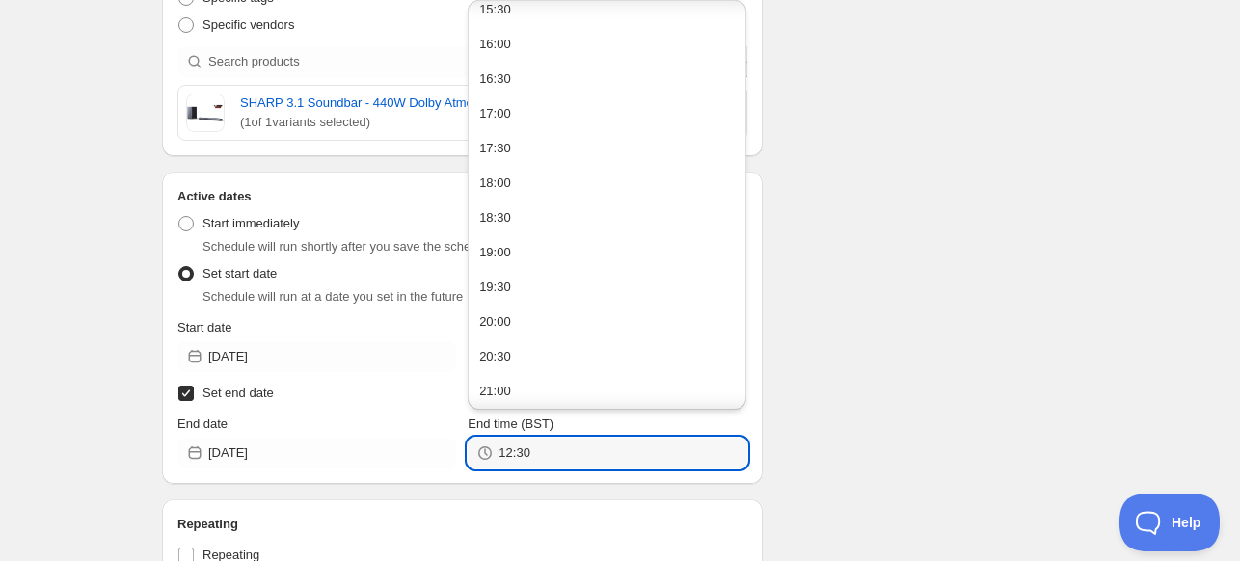
scroll to position [1264, 0]
click at [651, 389] on button "23:30" at bounding box center [606, 388] width 267 height 31
type input "23:30"
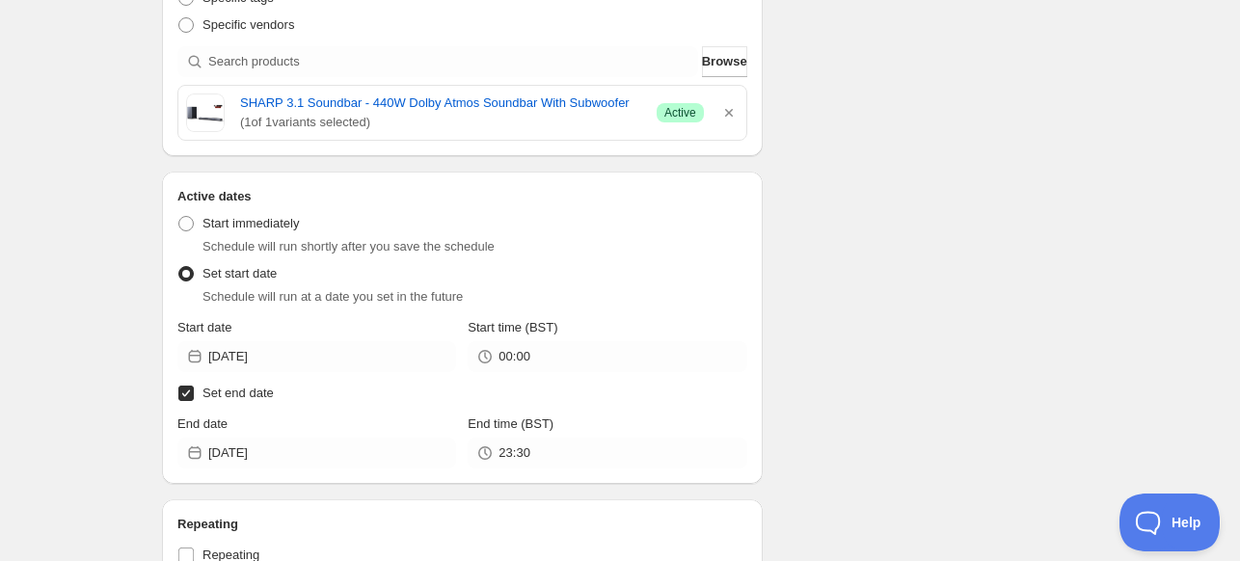
click at [899, 303] on div "Schedule name SHARP AUG BH 26% Your customers won't see this Value Percentage F…" at bounding box center [612, 141] width 931 height 1517
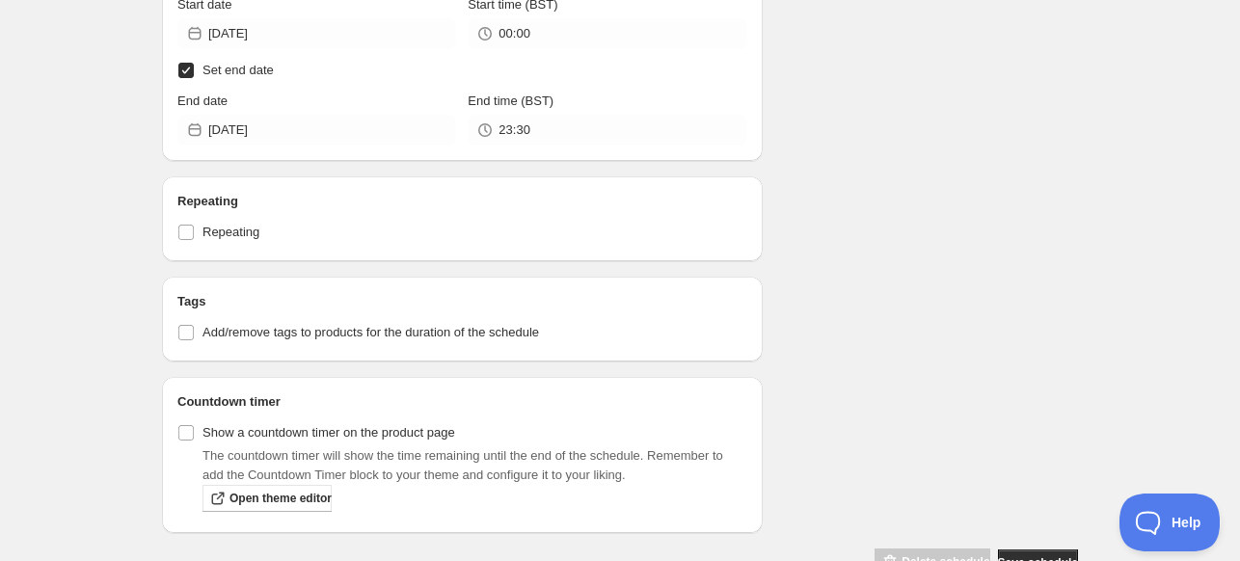
scroll to position [1049, 0]
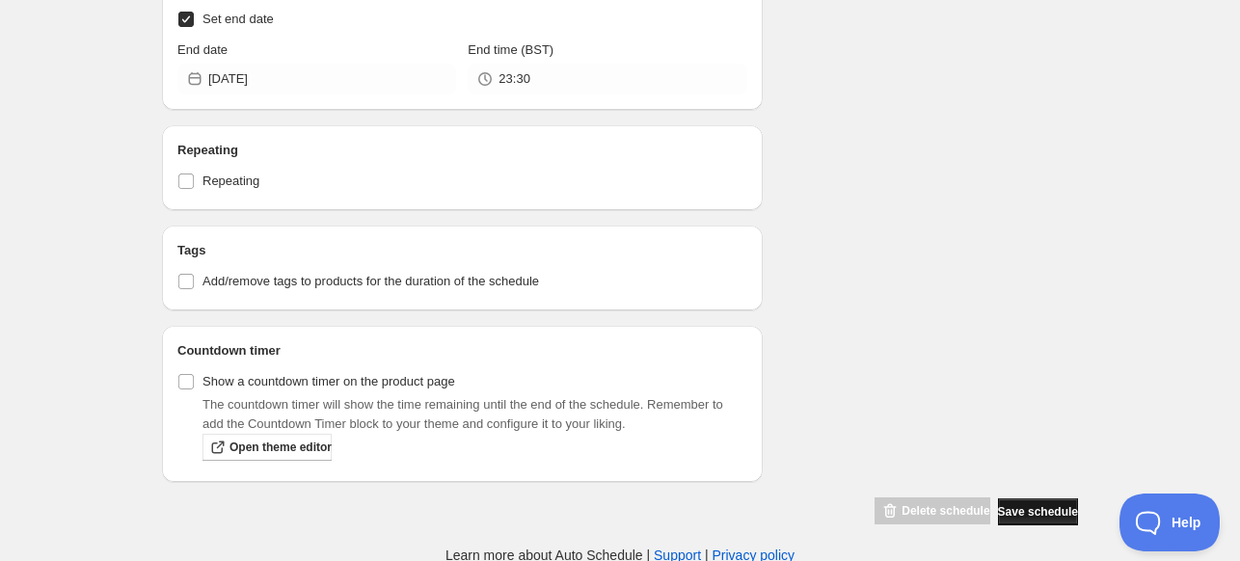
click at [1007, 504] on span "Save schedule" at bounding box center [1038, 511] width 80 height 15
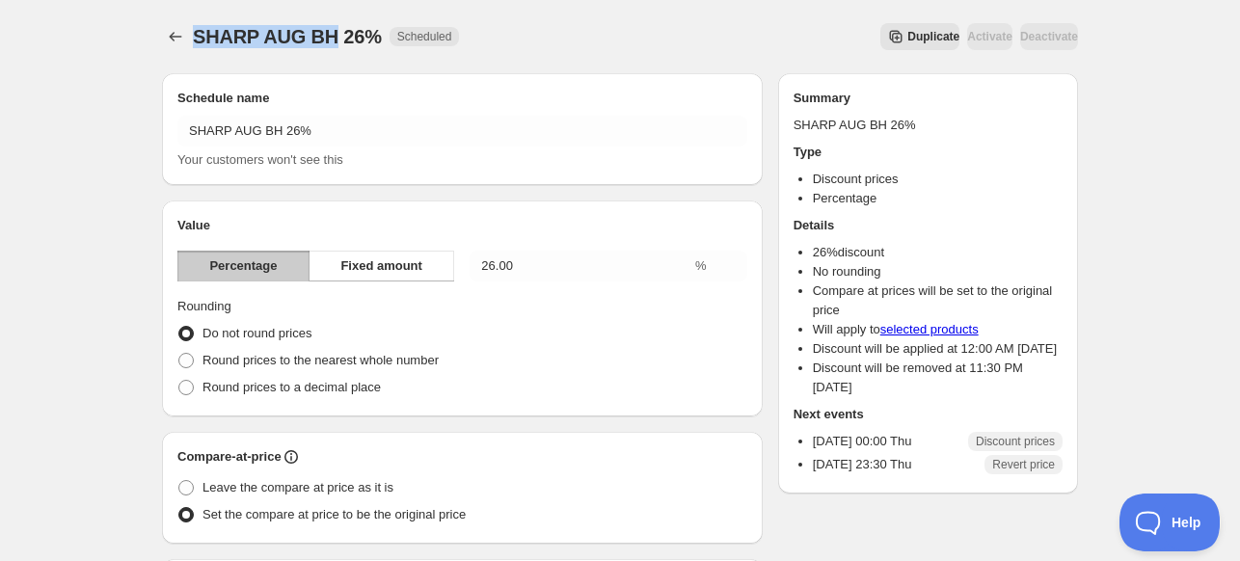
drag, startPoint x: 332, startPoint y: 40, endPoint x: 197, endPoint y: 45, distance: 135.1
click at [197, 45] on span "SHARP AUG BH 26%" at bounding box center [287, 36] width 189 height 21
copy span "SHARP AUG BH"
click at [166, 40] on icon "Schedules" at bounding box center [175, 36] width 19 height 19
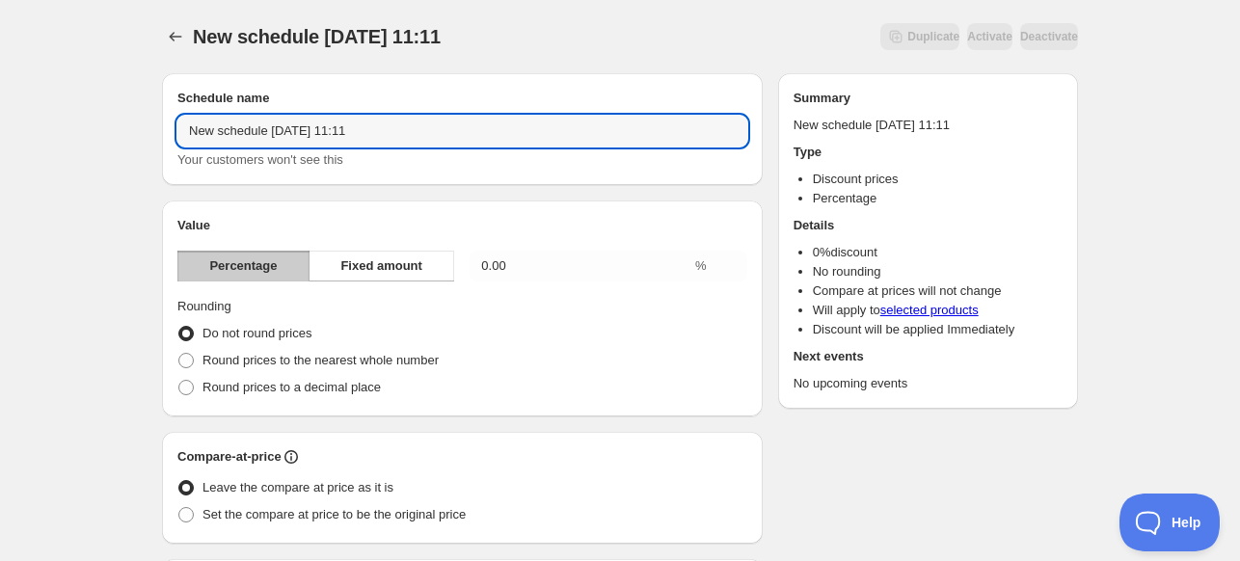
drag, startPoint x: 389, startPoint y: 133, endPoint x: 165, endPoint y: 148, distance: 225.1
click at [165, 148] on div "Schedule name New schedule [DATE] 11:11 Your customers won't see this" at bounding box center [462, 129] width 601 height 112
paste input "SHARP AUG BH"
type input "SHARP AUG BH 27%"
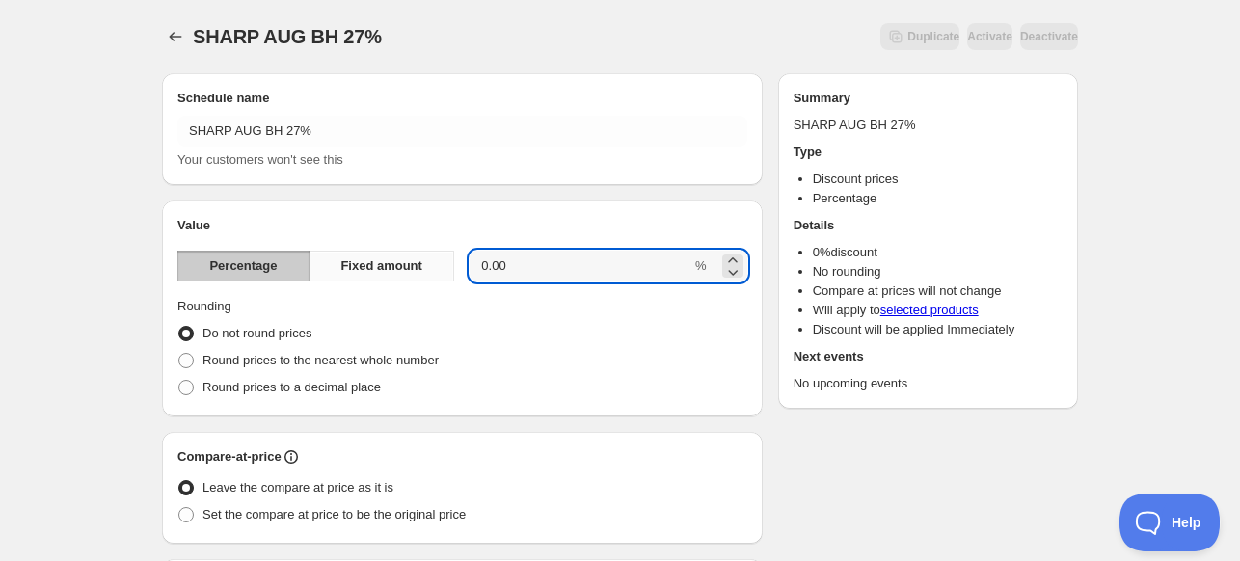
drag, startPoint x: 523, startPoint y: 253, endPoint x: 440, endPoint y: 273, distance: 85.3
click at [442, 273] on div "Percentage Fixed amount 0.00 %" at bounding box center [462, 266] width 570 height 31
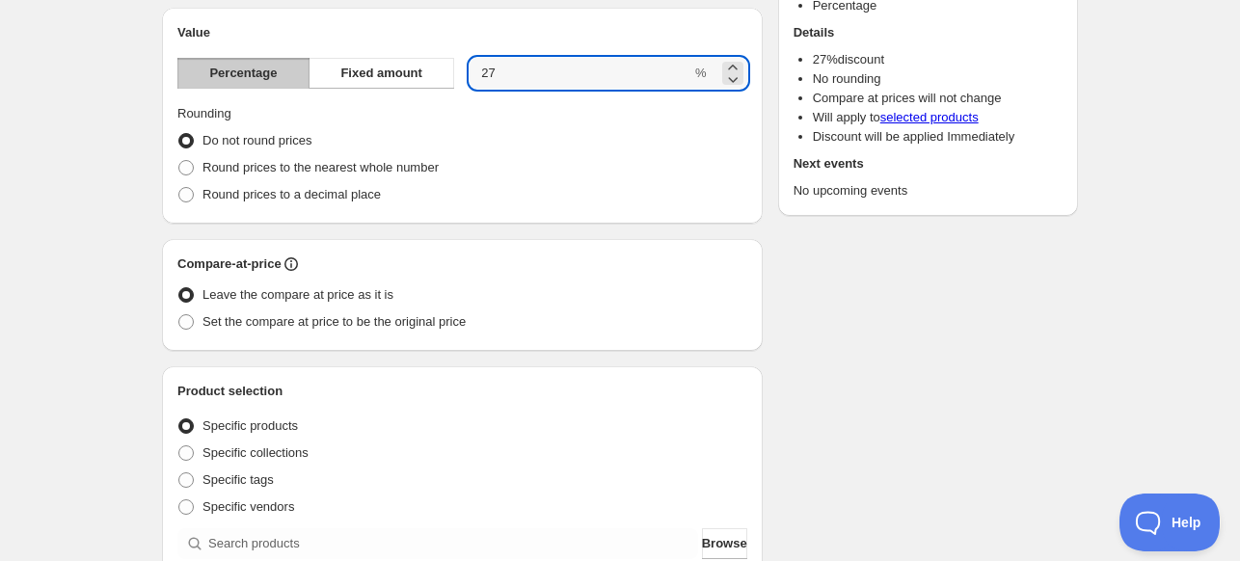
type input "27"
click at [306, 340] on div "Compare-at-price Leave the compare at price as it is Set the compare at price t…" at bounding box center [462, 295] width 601 height 112
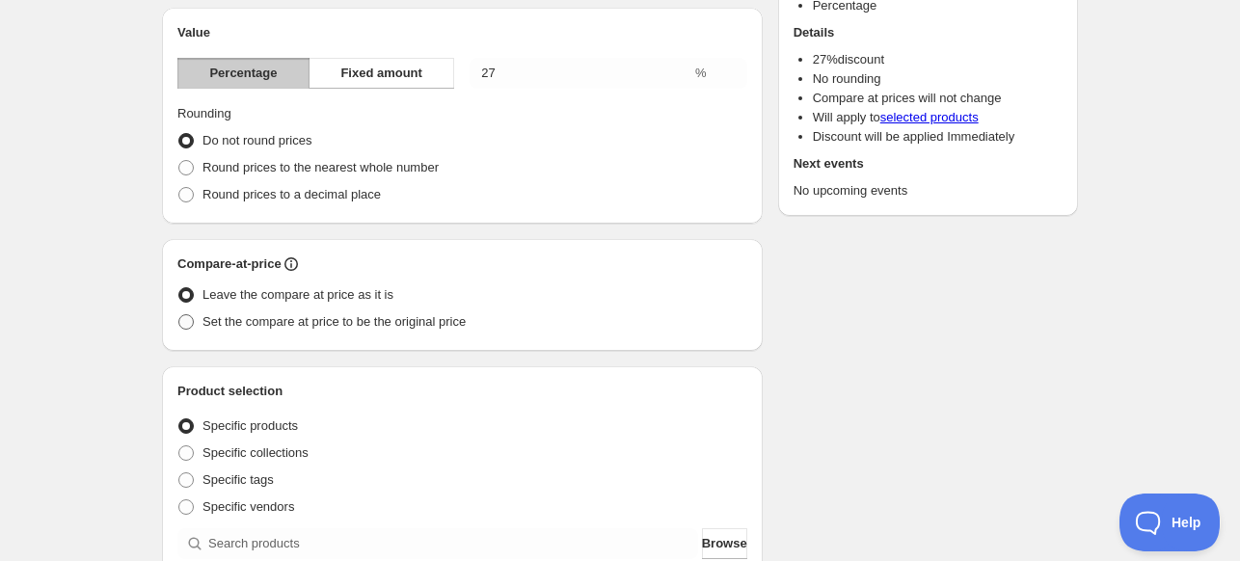
click at [299, 327] on span "Set the compare at price to be the original price" at bounding box center [333, 321] width 263 height 14
click at [179, 315] on input "Set the compare at price to be the original price" at bounding box center [178, 314] width 1 height 1
radio input "true"
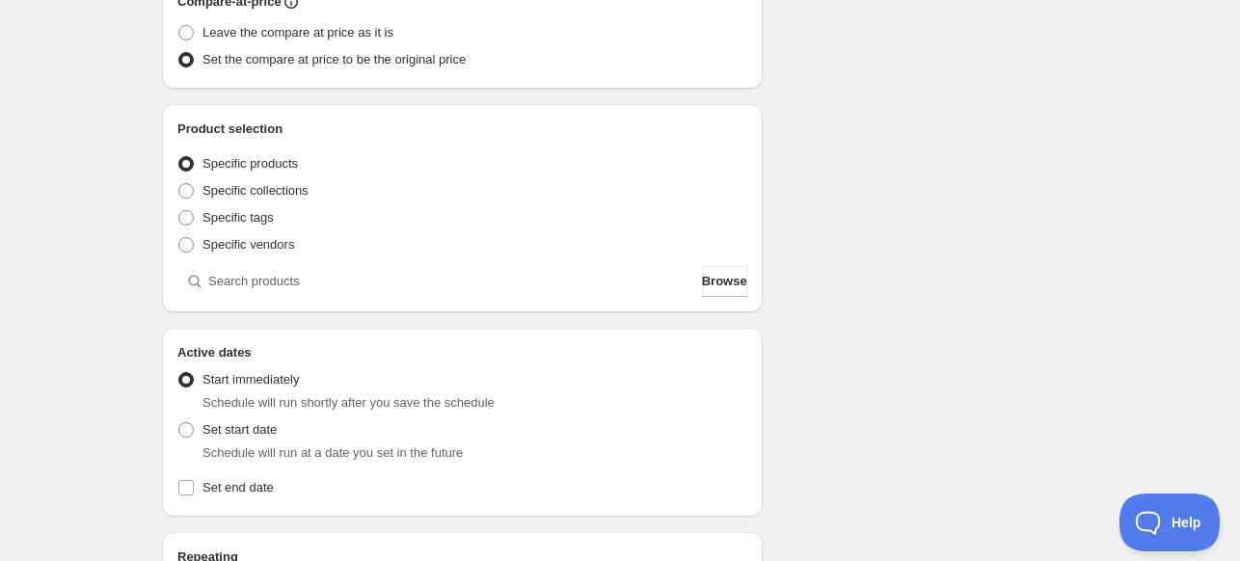
scroll to position [482, 0]
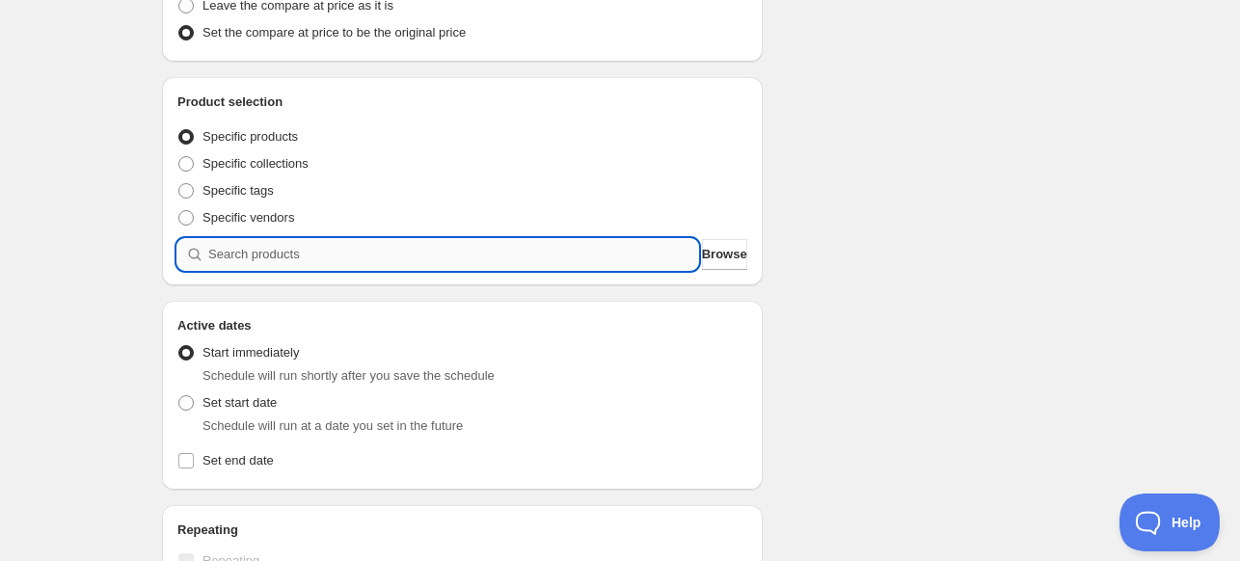
click at [416, 251] on input "search" at bounding box center [453, 254] width 490 height 31
paste input "search"
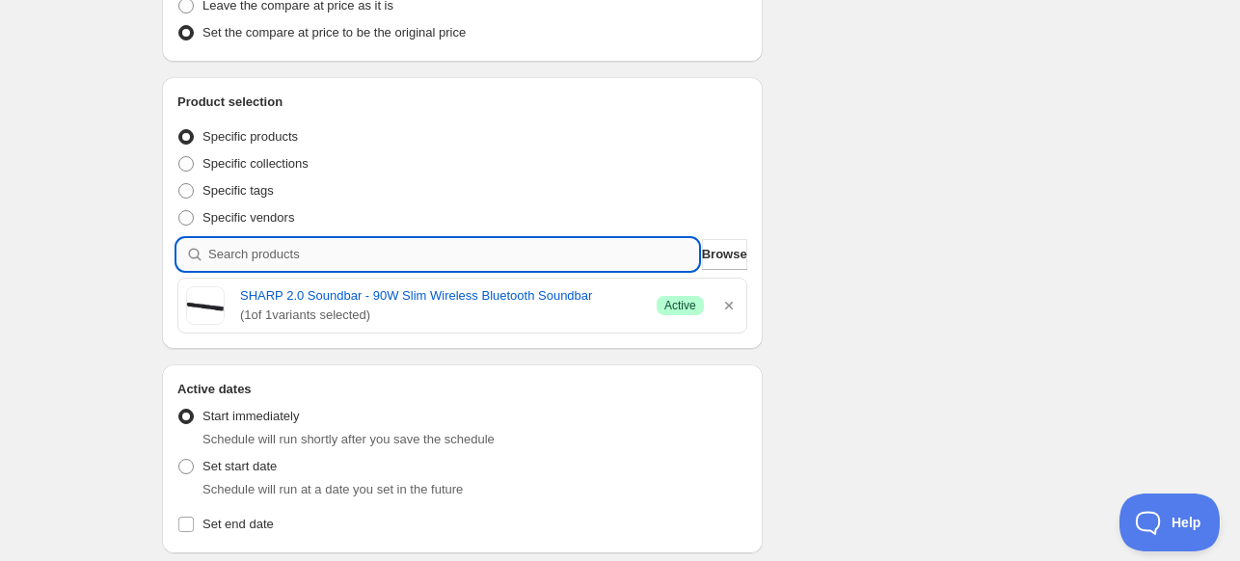
click at [387, 251] on input "search" at bounding box center [453, 254] width 490 height 31
paste input "search"
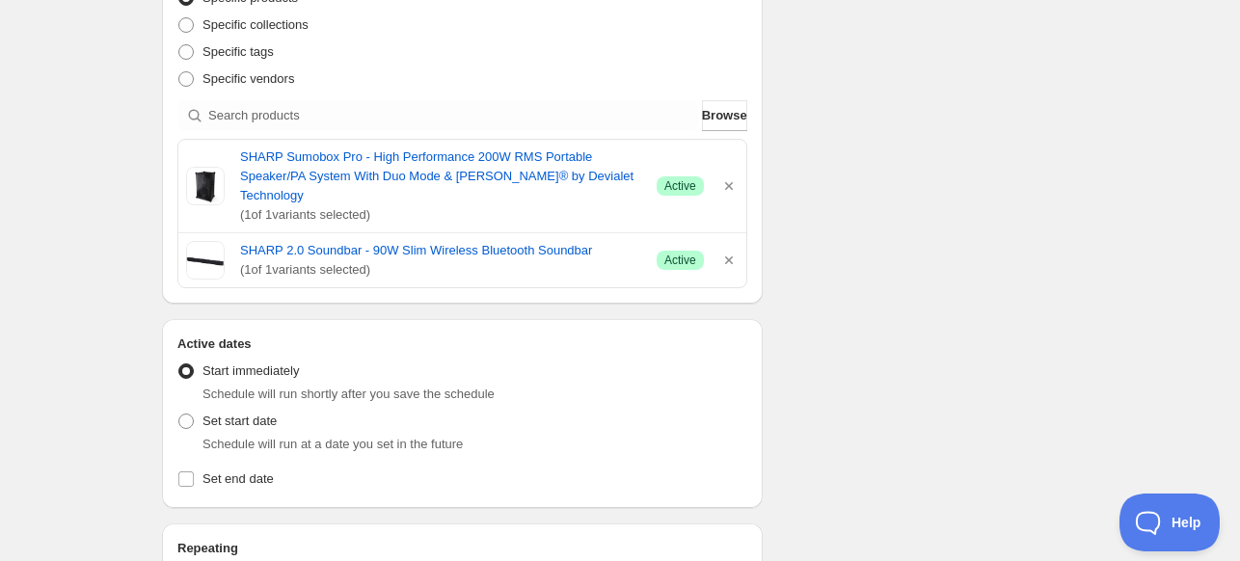
scroll to position [675, 0]
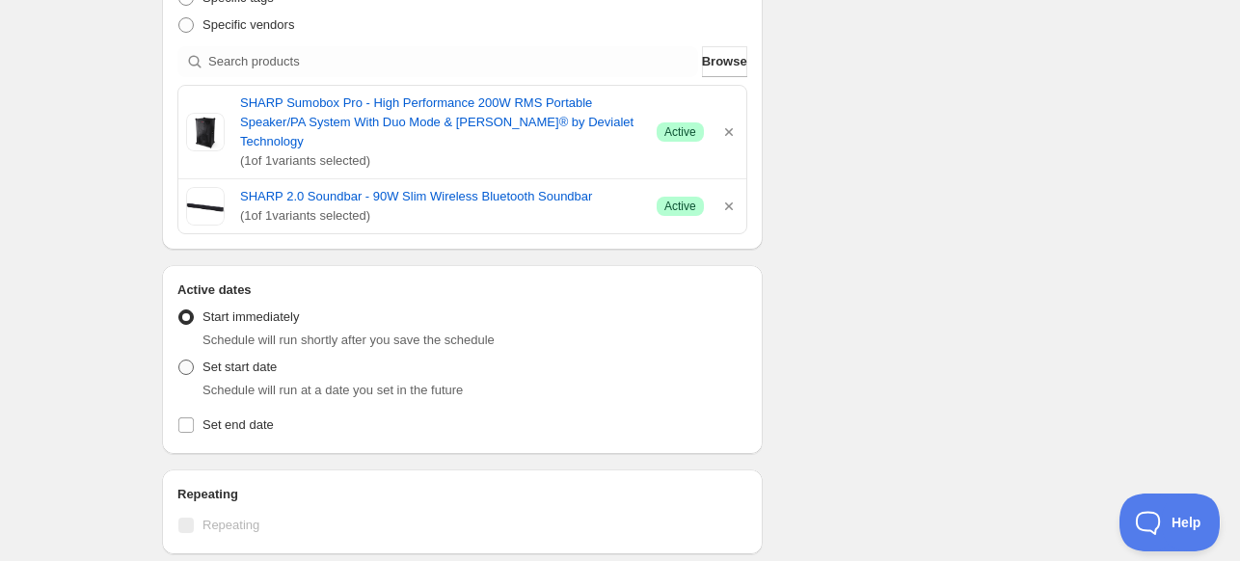
click at [231, 360] on span "Set start date" at bounding box center [239, 367] width 74 height 14
click at [179, 360] on input "Set start date" at bounding box center [178, 360] width 1 height 1
radio input "true"
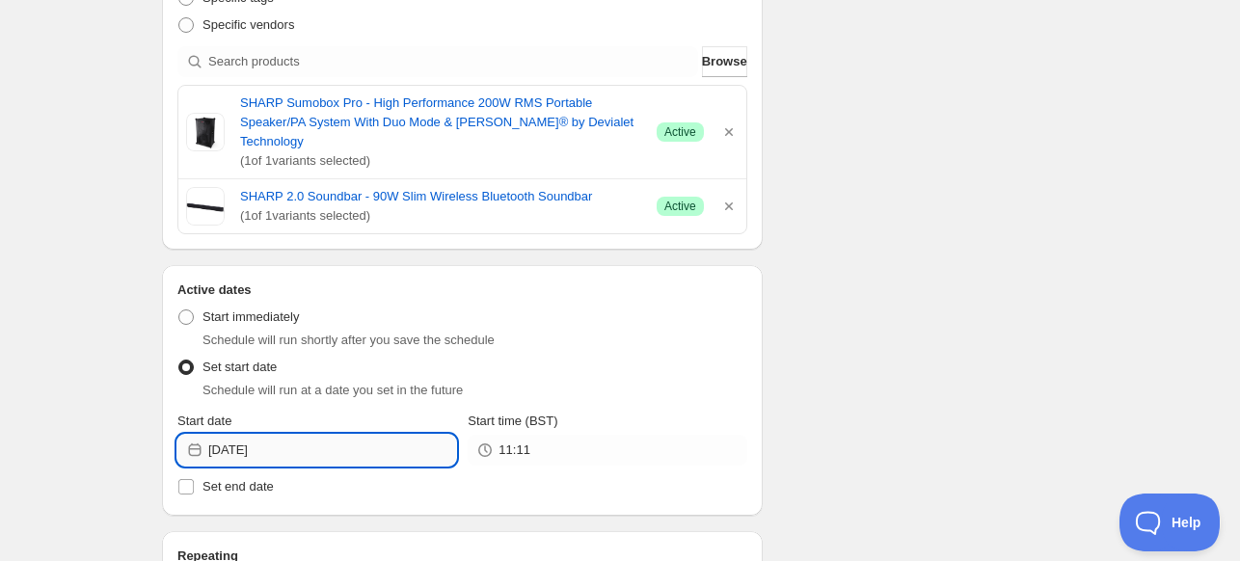
click at [325, 435] on input "[DATE]" at bounding box center [332, 450] width 248 height 31
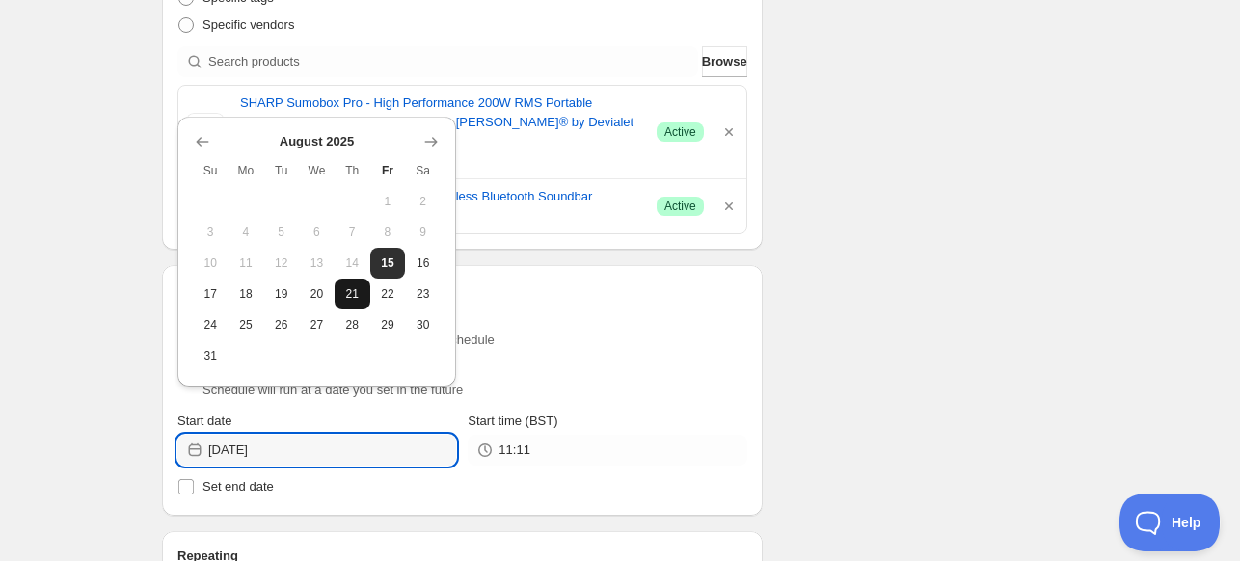
click at [355, 283] on button "21" at bounding box center [353, 294] width 36 height 31
type input "[DATE]"
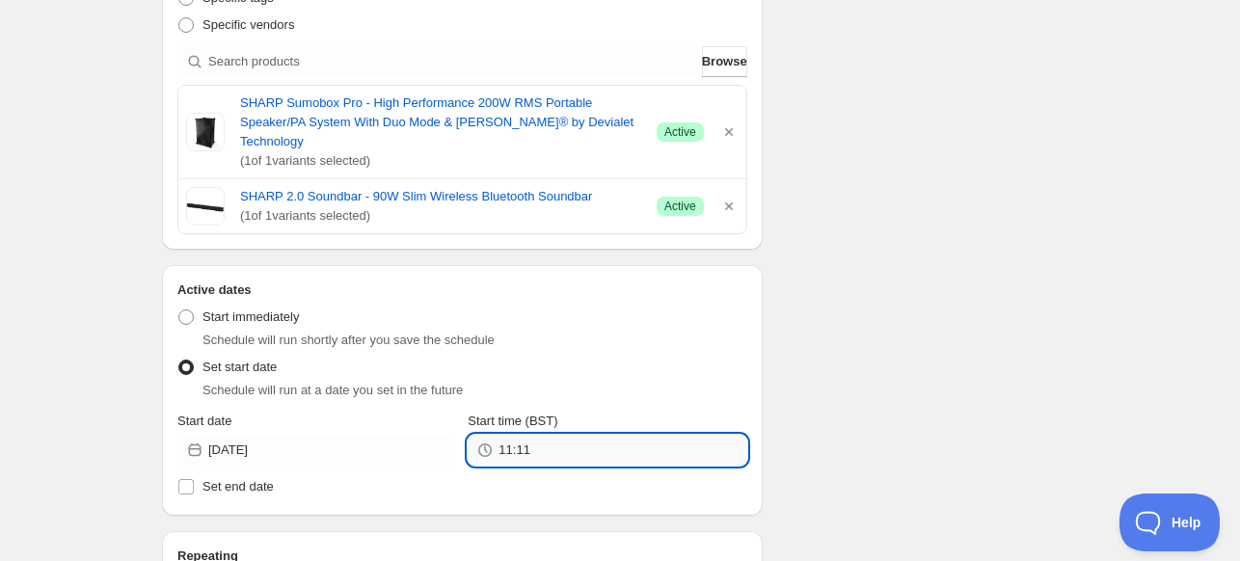
click at [517, 435] on input "11:11" at bounding box center [622, 450] width 248 height 31
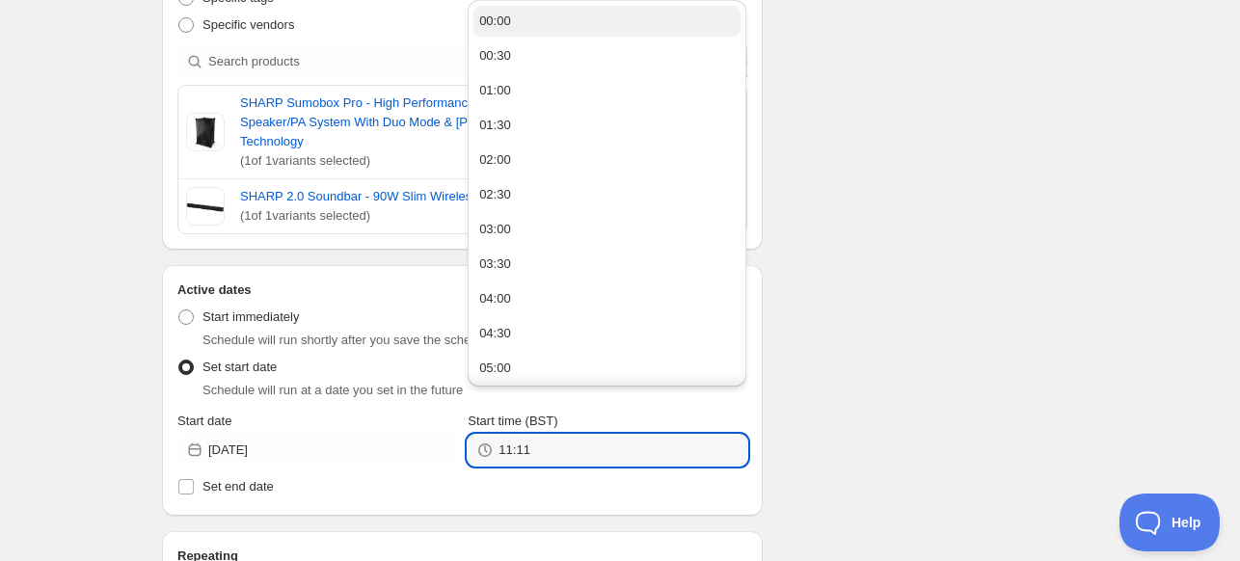
click at [563, 13] on button "00:00" at bounding box center [606, 21] width 267 height 31
type input "00:00"
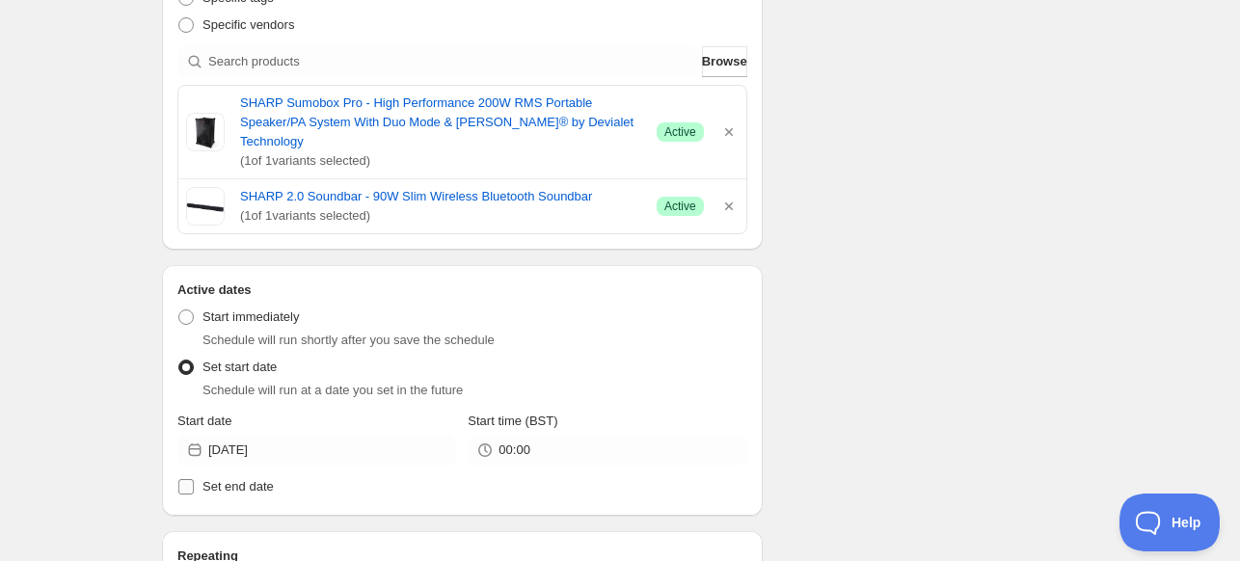
click at [283, 473] on label "Set end date" at bounding box center [462, 486] width 570 height 27
click at [194, 479] on input "Set end date" at bounding box center [185, 486] width 15 height 15
checkbox input "true"
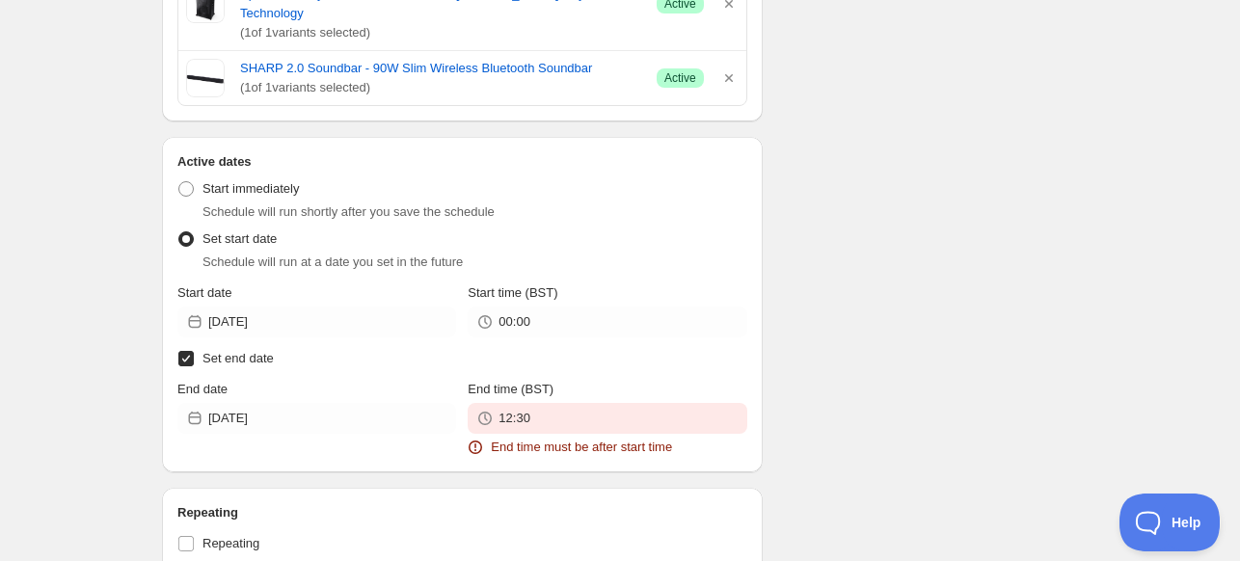
scroll to position [868, 0]
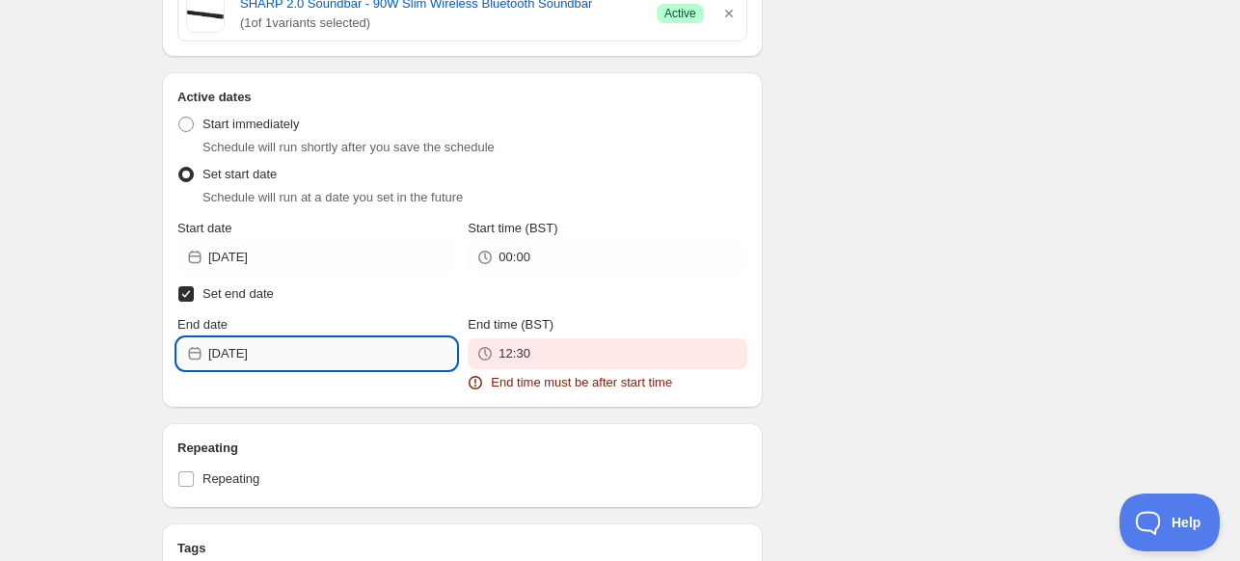
click at [354, 346] on input "[DATE]" at bounding box center [332, 353] width 248 height 31
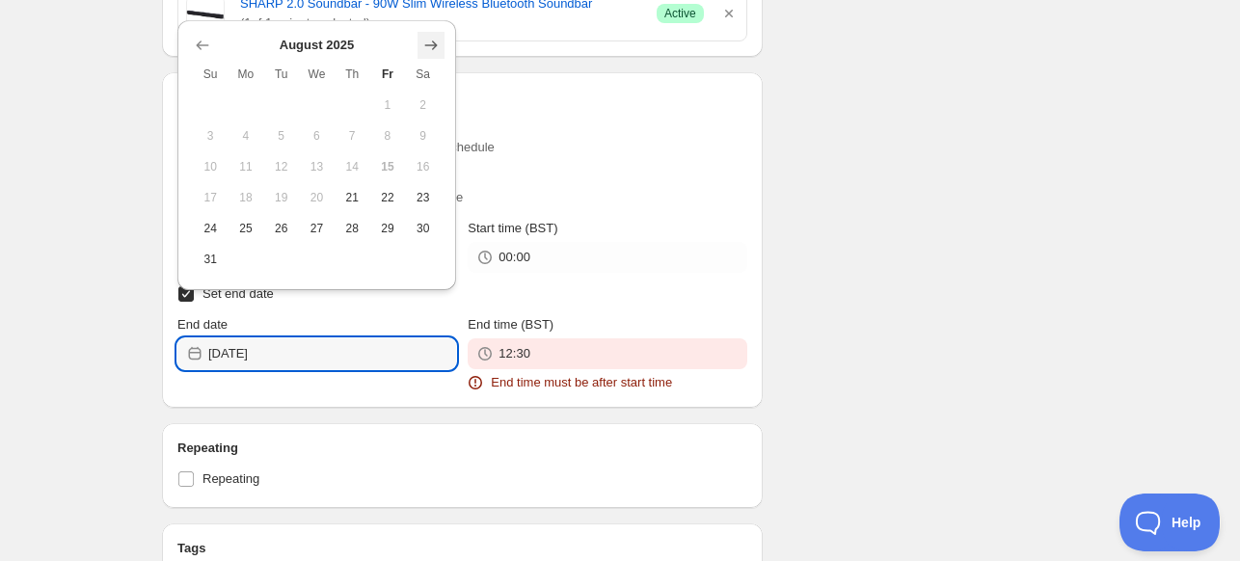
click at [440, 44] on icon "Show next month, September 2025" at bounding box center [430, 45] width 19 height 19
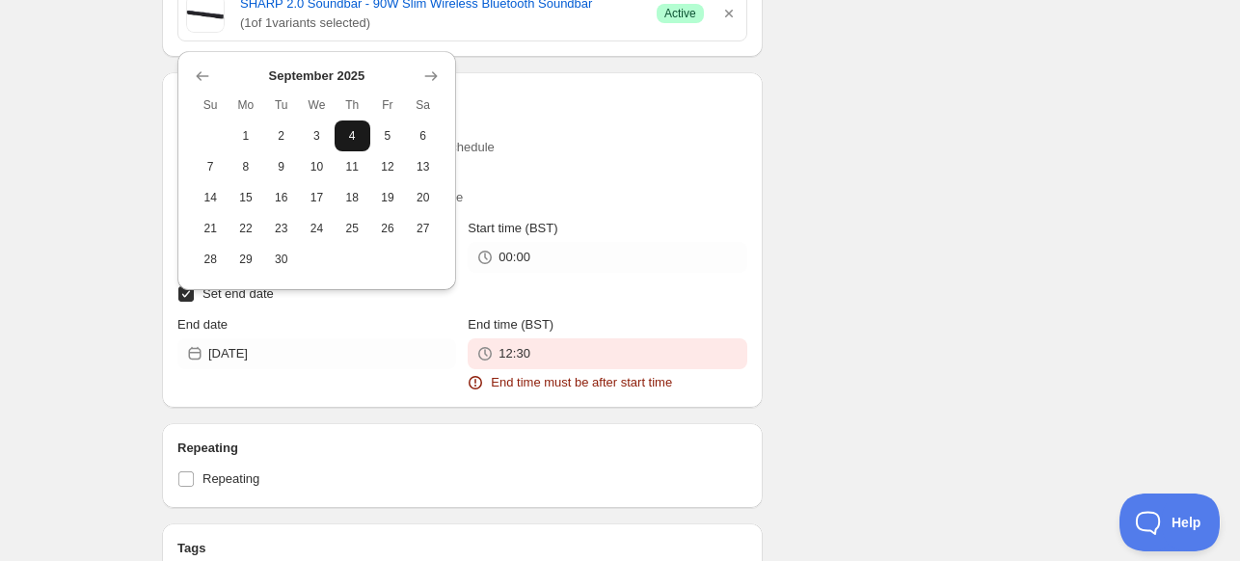
click at [339, 122] on button "4" at bounding box center [353, 136] width 36 height 31
type input "[DATE]"
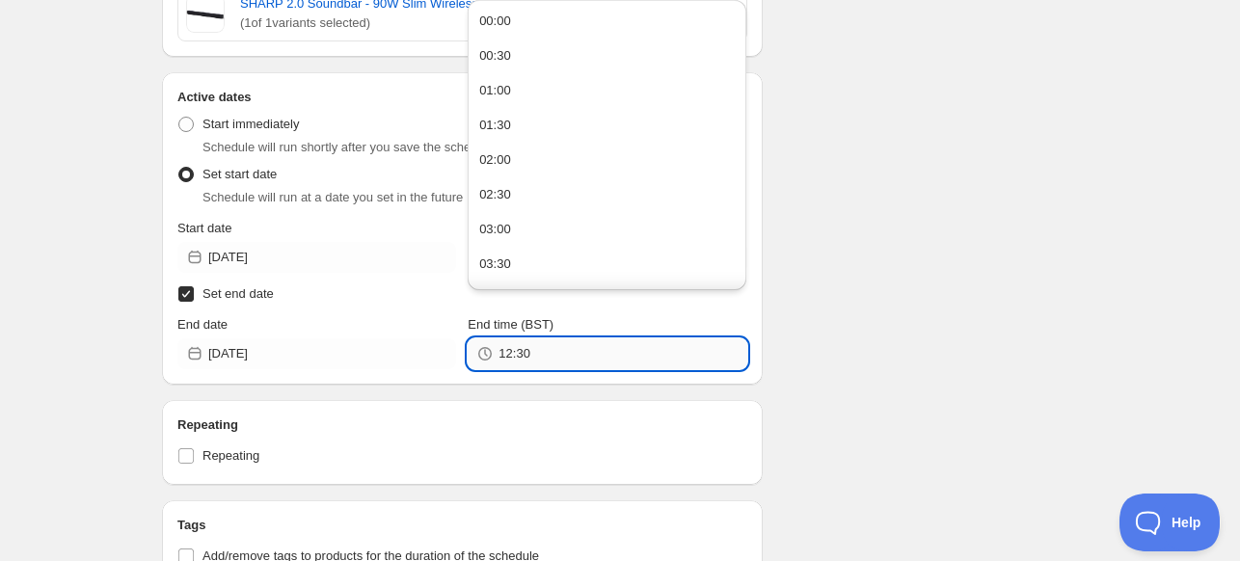
click at [577, 338] on input "12:30" at bounding box center [622, 353] width 248 height 31
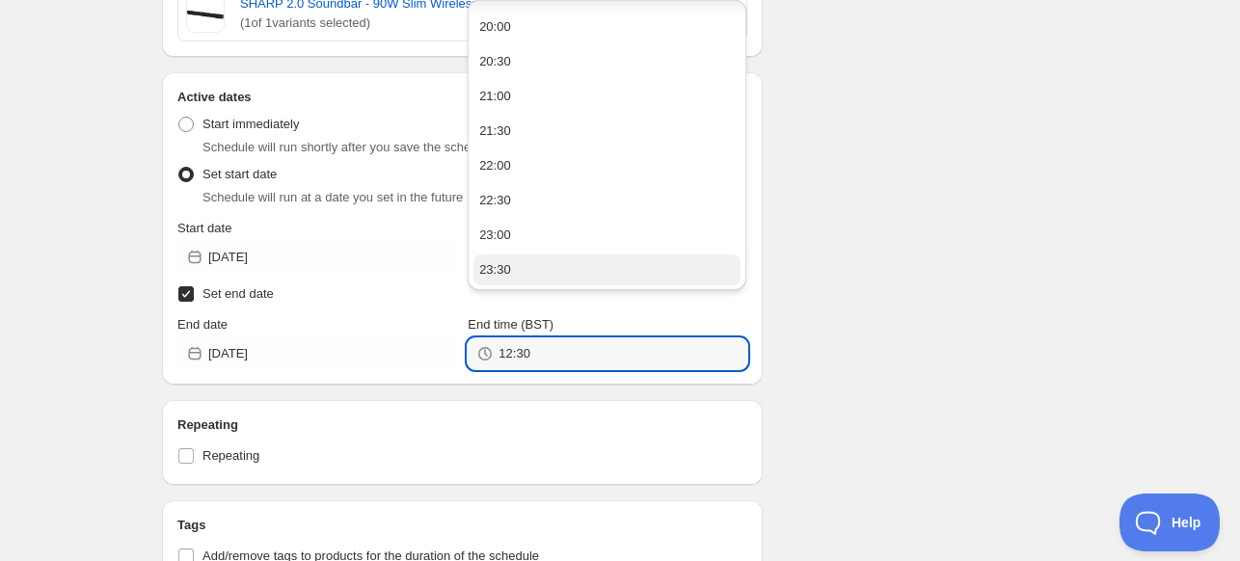
click at [658, 278] on button "23:30" at bounding box center [606, 270] width 267 height 31
type input "23:30"
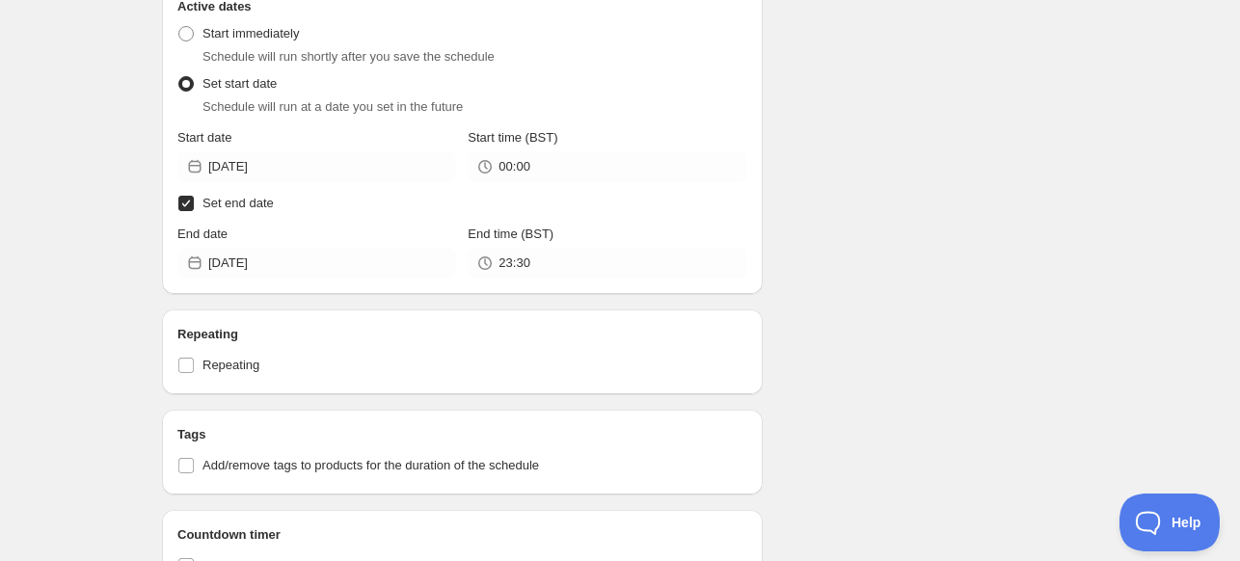
scroll to position [1123, 0]
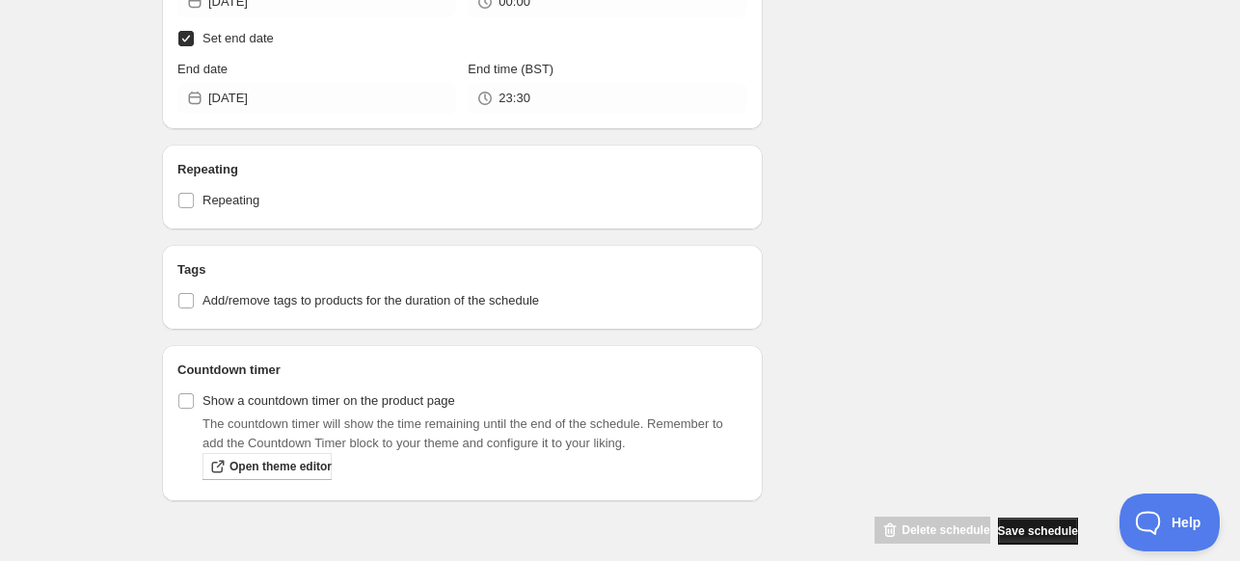
click at [1021, 523] on span "Save schedule" at bounding box center [1038, 530] width 80 height 15
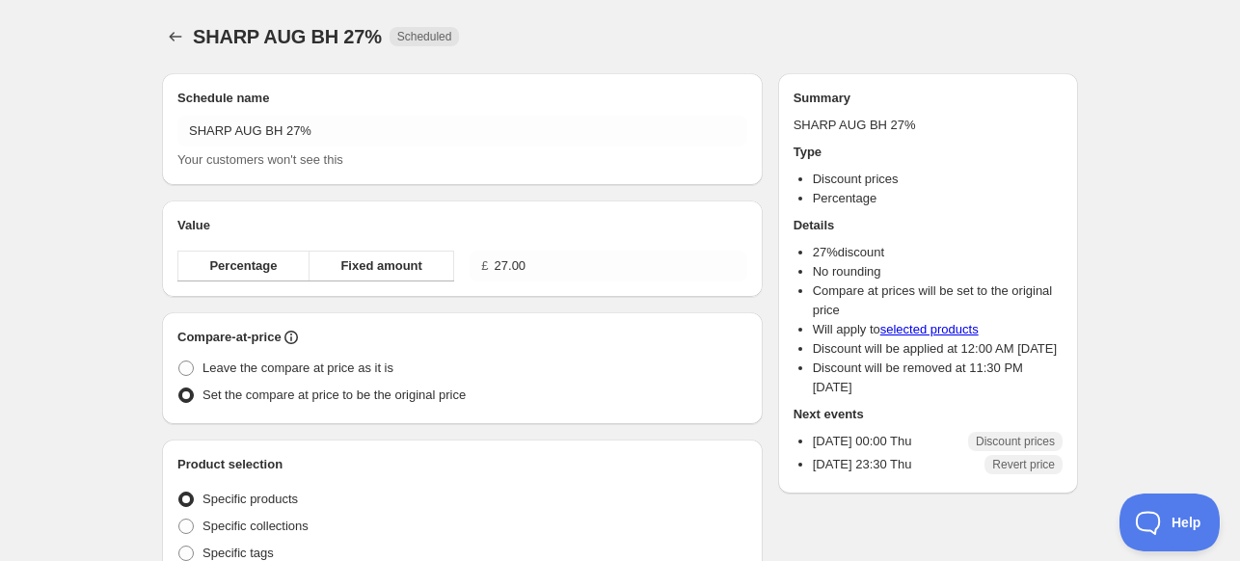
radio input "true"
checkbox input "true"
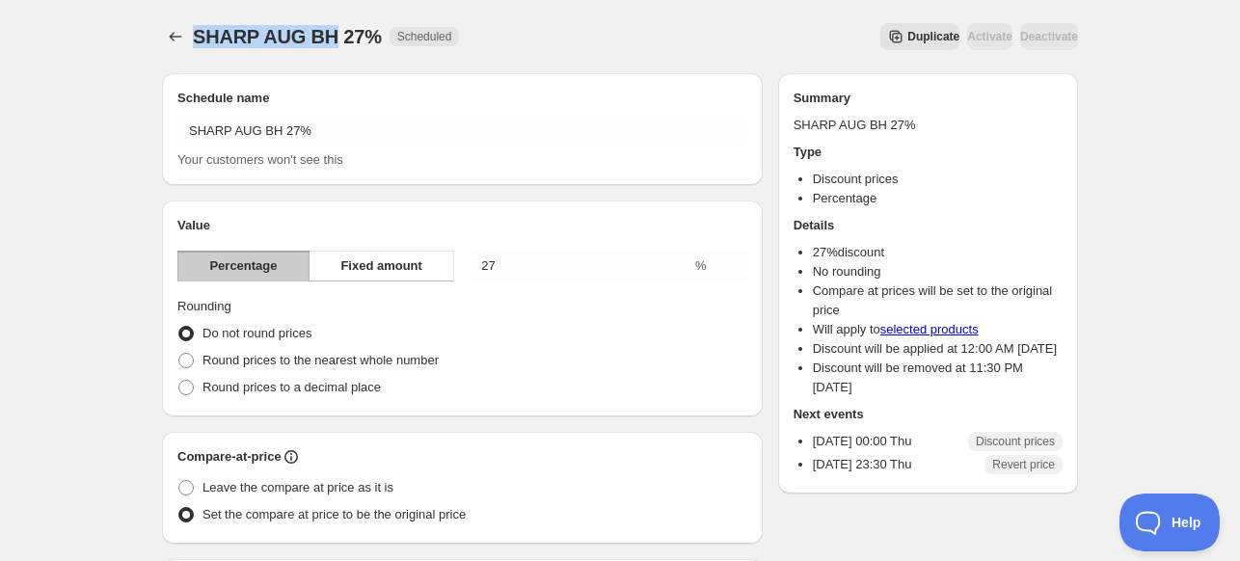
drag, startPoint x: 333, startPoint y: 42, endPoint x: 193, endPoint y: 41, distance: 139.8
click at [193, 41] on span "SHARP AUG BH 27%" at bounding box center [287, 36] width 189 height 21
copy span "SHARP AUG BH"
click at [173, 40] on icon "Schedules" at bounding box center [176, 37] width 13 height 10
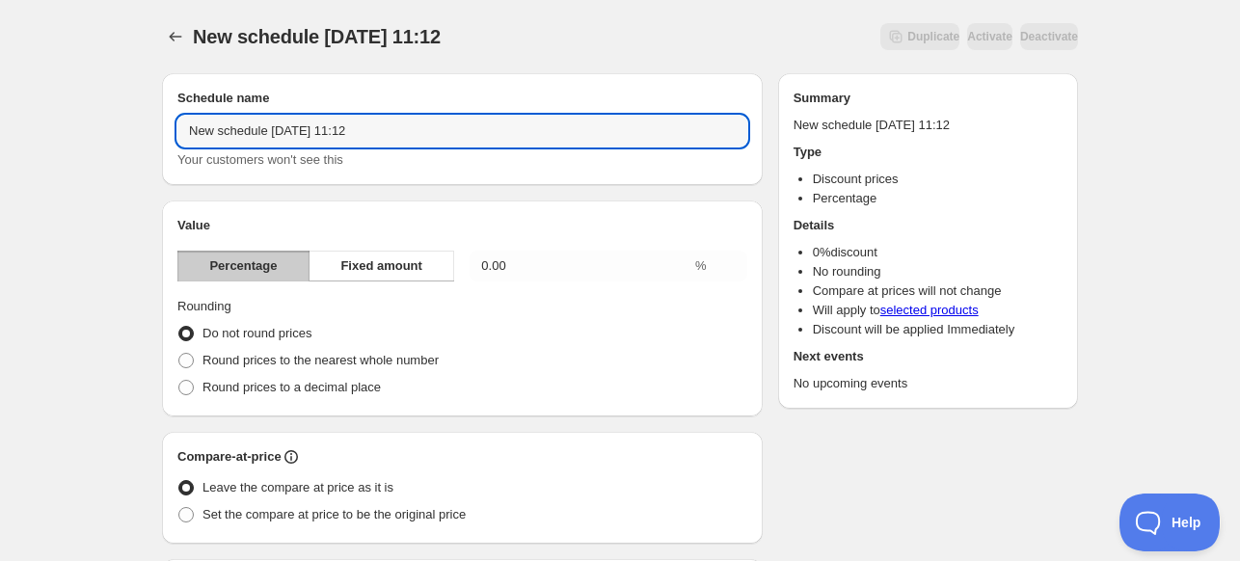
drag, startPoint x: 397, startPoint y: 130, endPoint x: 121, endPoint y: 141, distance: 275.9
paste input "SHARP AUG BH"
type input "SHARP AUG BH 29%"
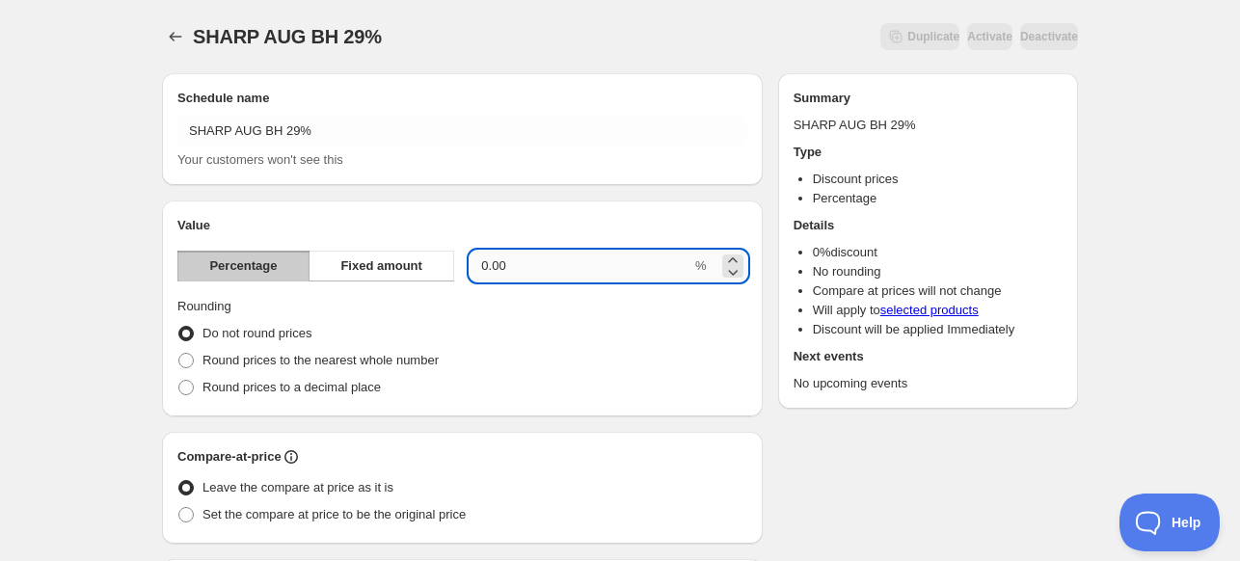
drag, startPoint x: 578, startPoint y: 257, endPoint x: 490, endPoint y: 266, distance: 89.1
click at [490, 266] on input "0.00" at bounding box center [581, 266] width 222 height 31
type input "0"
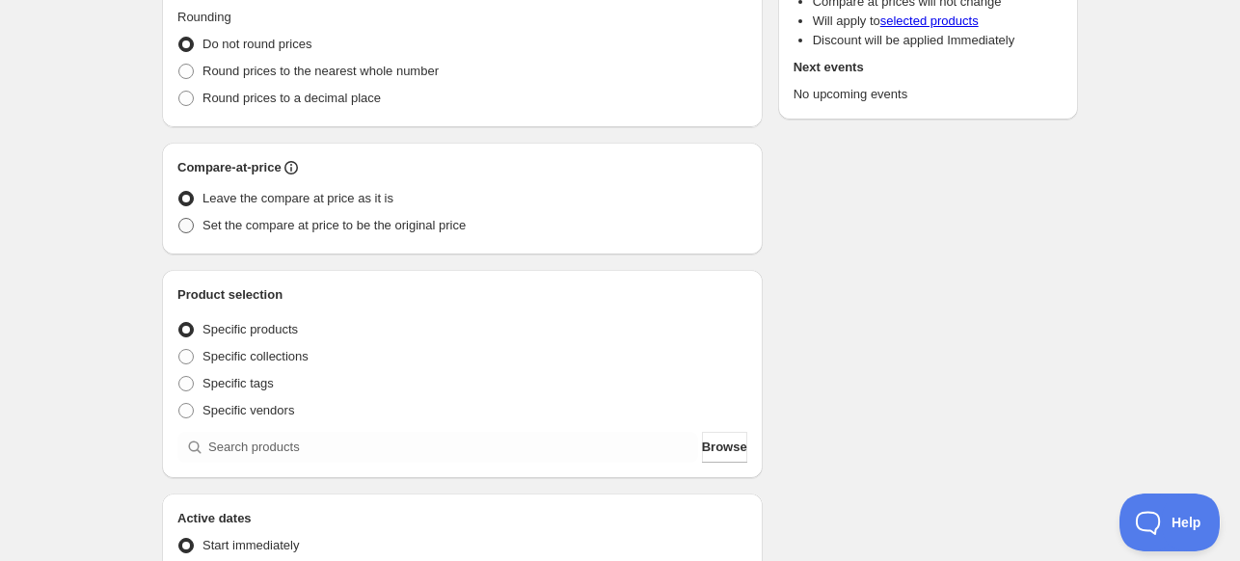
type input "29"
click at [267, 232] on span "Set the compare at price to be the original price" at bounding box center [333, 225] width 263 height 14
click at [179, 219] on input "Set the compare at price to be the original price" at bounding box center [178, 218] width 1 height 1
radio input "true"
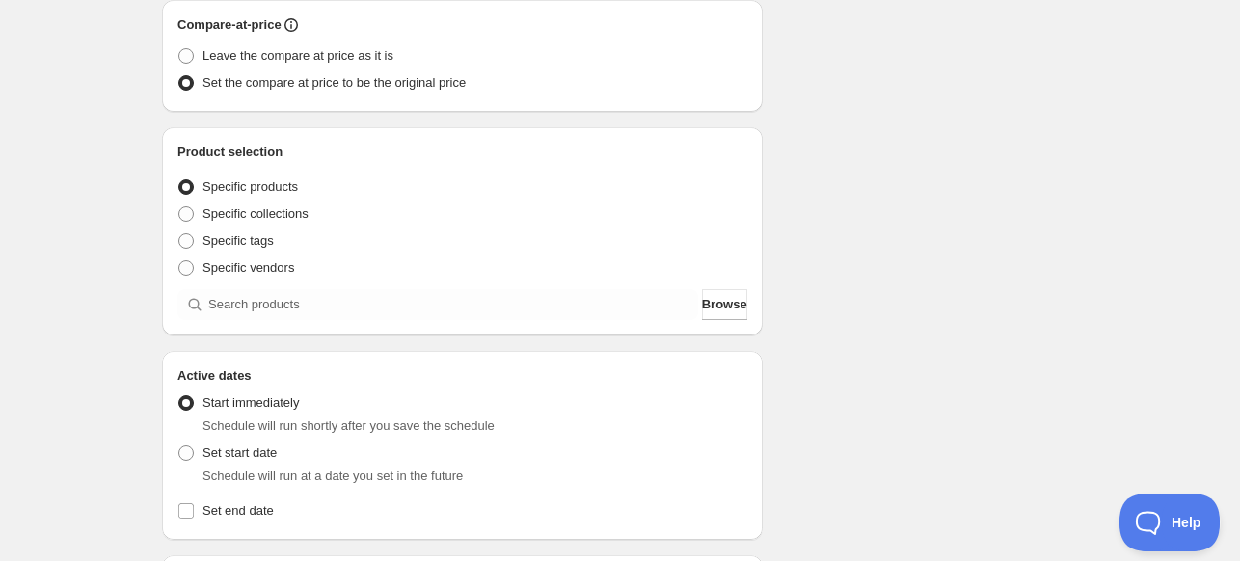
scroll to position [482, 0]
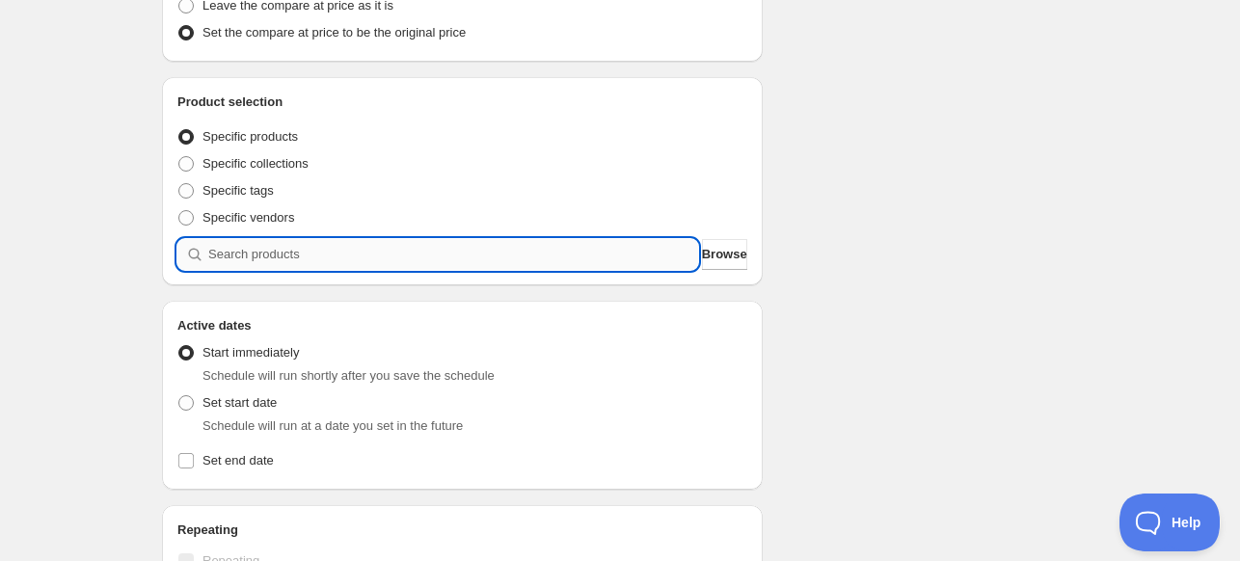
click at [240, 250] on input "search" at bounding box center [453, 254] width 490 height 31
paste input "search"
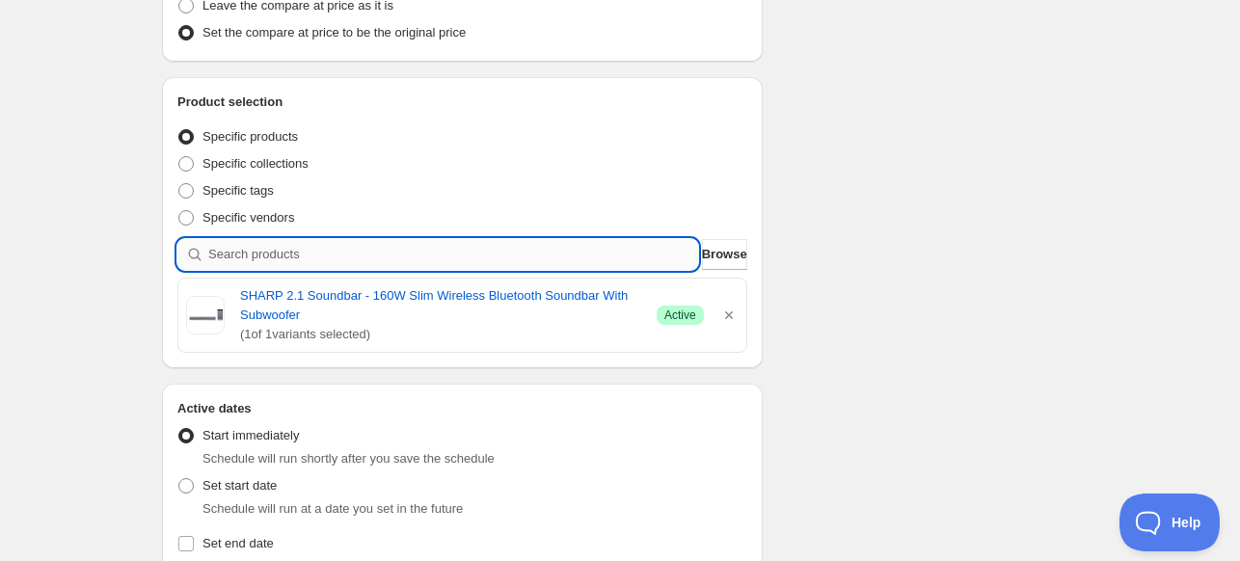
click at [328, 243] on input "search" at bounding box center [453, 254] width 490 height 31
paste input "search"
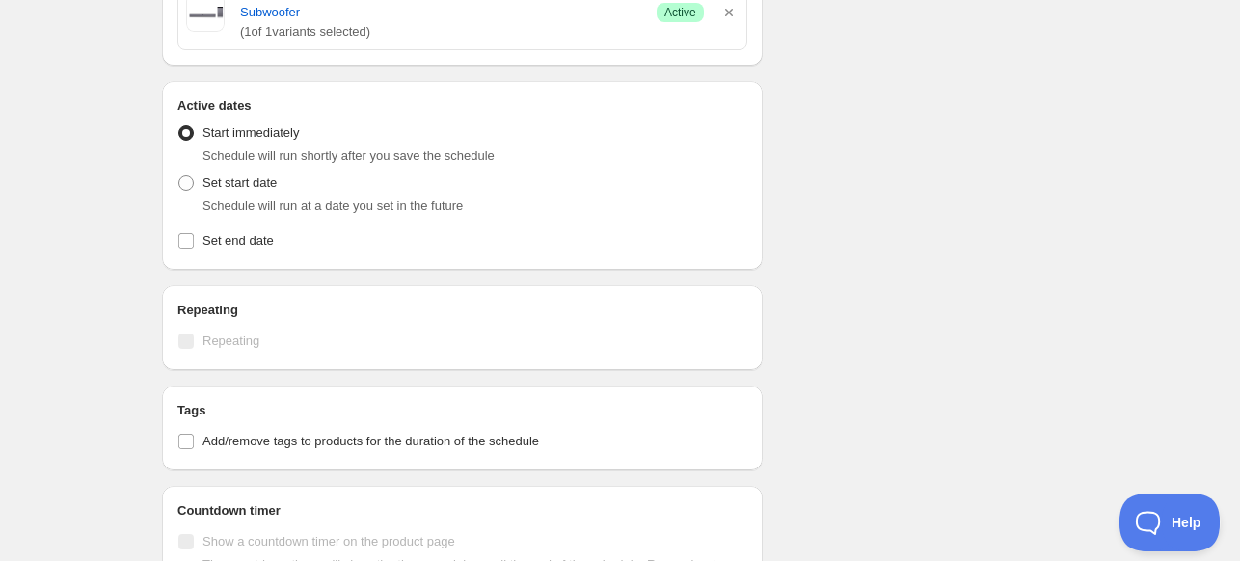
scroll to position [868, 0]
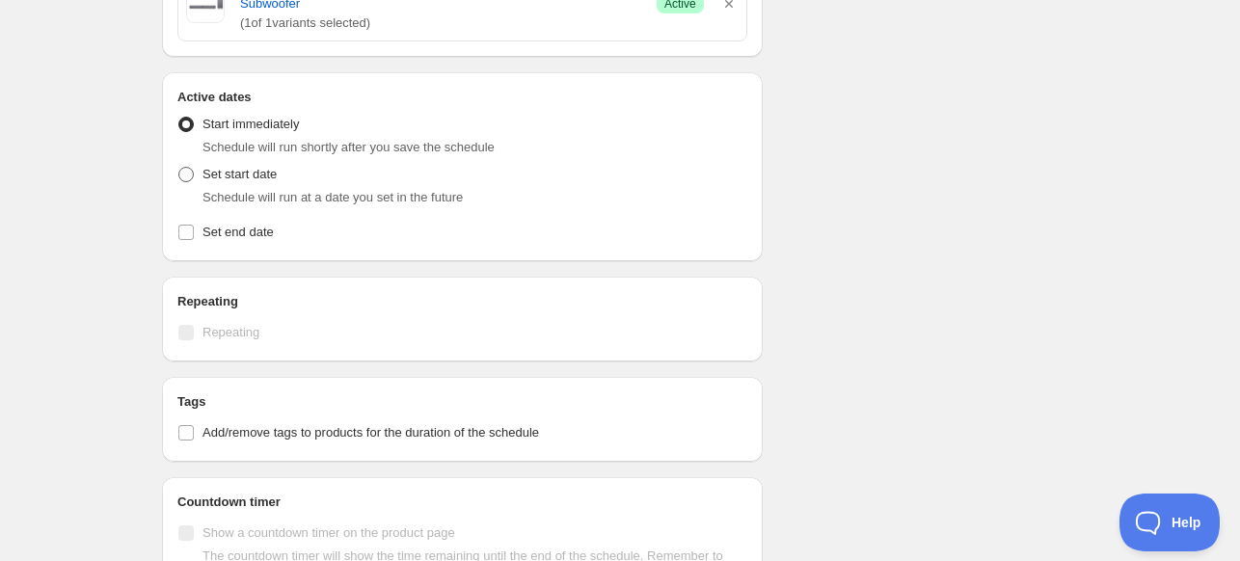
click at [212, 167] on span "Set start date" at bounding box center [239, 174] width 74 height 14
click at [179, 167] on input "Set start date" at bounding box center [178, 167] width 1 height 1
radio input "true"
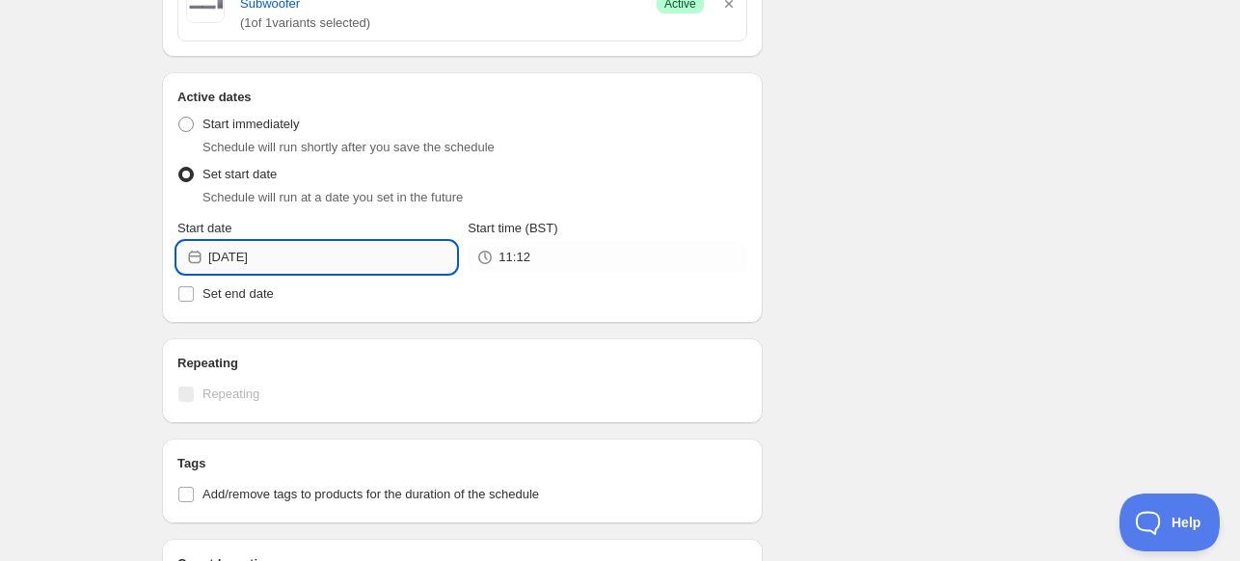
click at [364, 242] on input "[DATE]" at bounding box center [332, 257] width 248 height 31
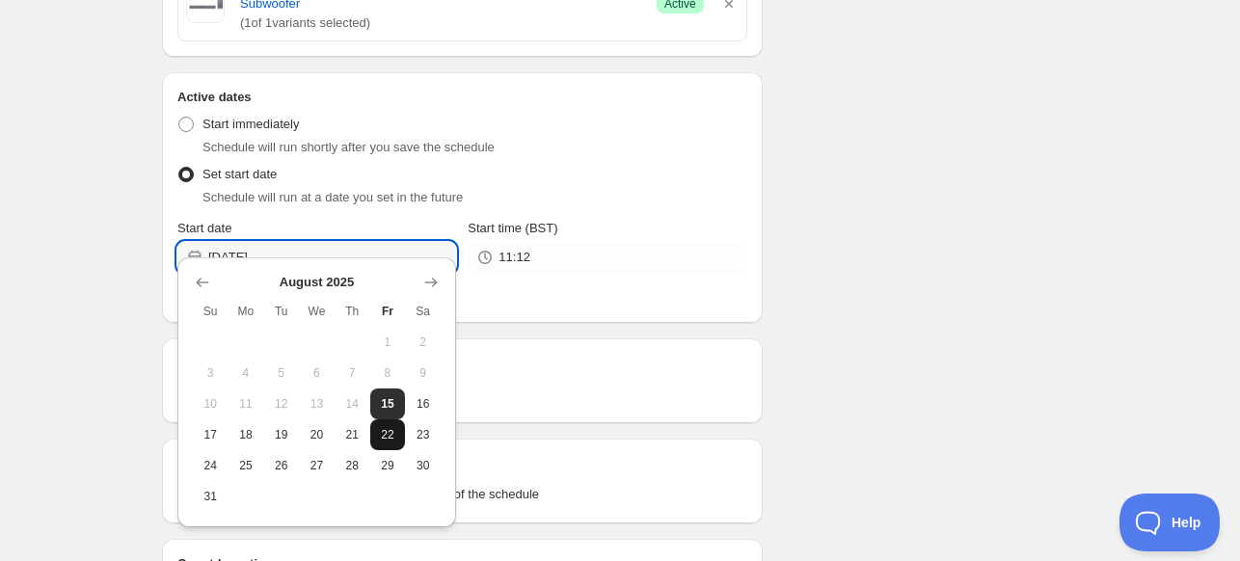
click at [374, 421] on button "22" at bounding box center [388, 434] width 36 height 31
click at [308, 249] on input "[DATE]" at bounding box center [332, 257] width 248 height 31
click at [357, 437] on span "21" at bounding box center [352, 434] width 20 height 15
type input "[DATE]"
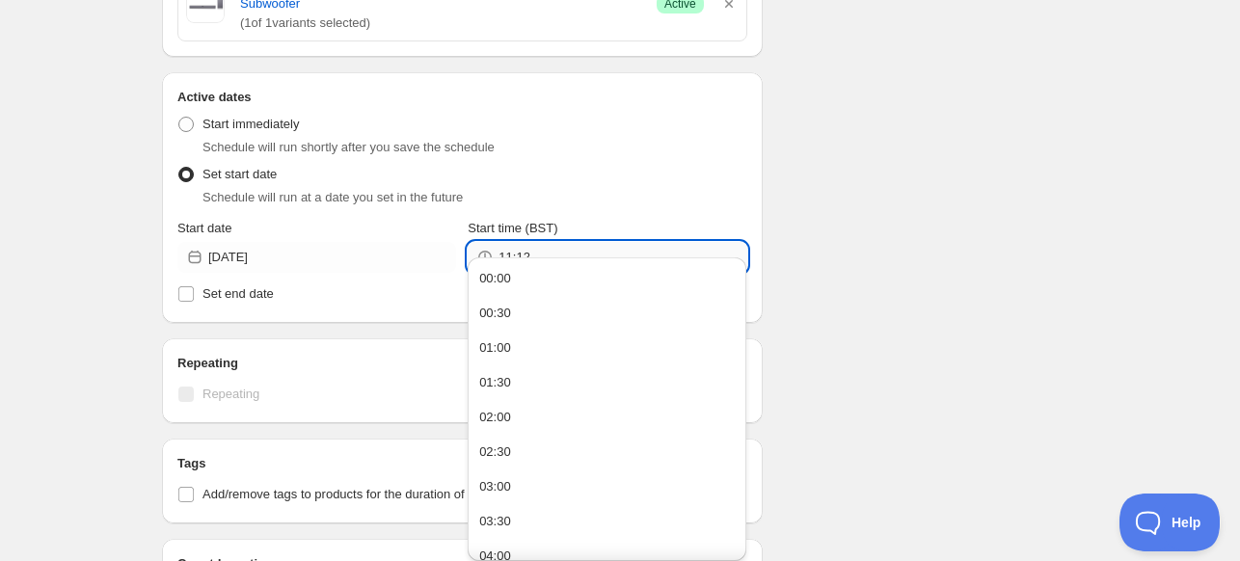
click at [584, 242] on input "11:12" at bounding box center [622, 257] width 248 height 31
click at [636, 280] on button "00:00" at bounding box center [606, 278] width 267 height 31
type input "00:00"
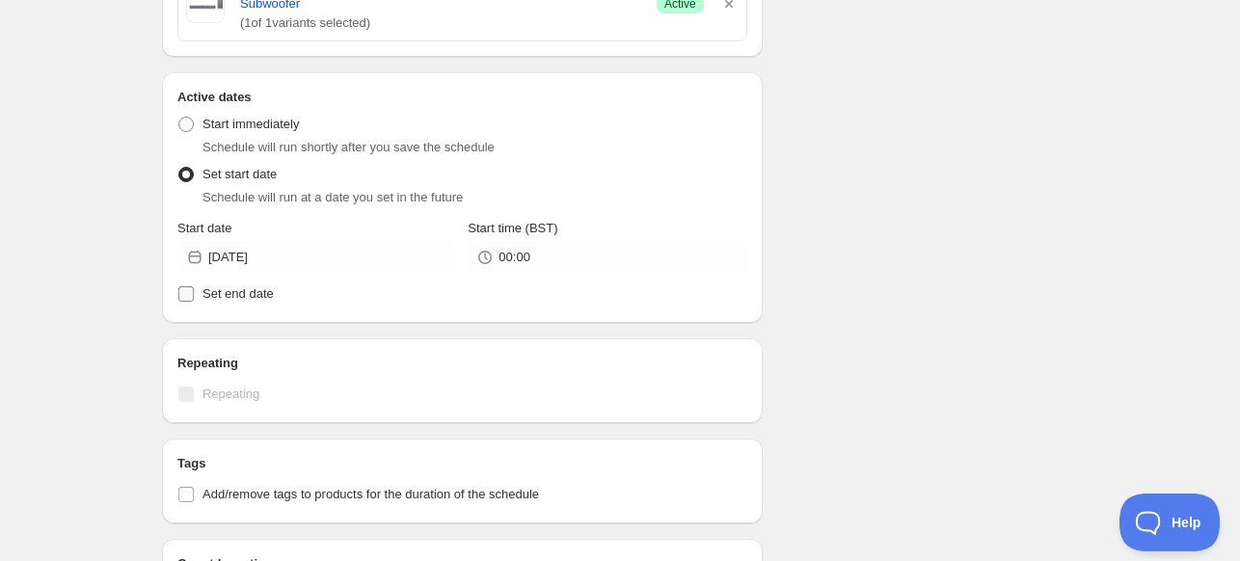
click at [222, 286] on span "Set end date" at bounding box center [237, 293] width 71 height 14
click at [194, 286] on input "Set end date" at bounding box center [185, 293] width 15 height 15
checkbox input "true"
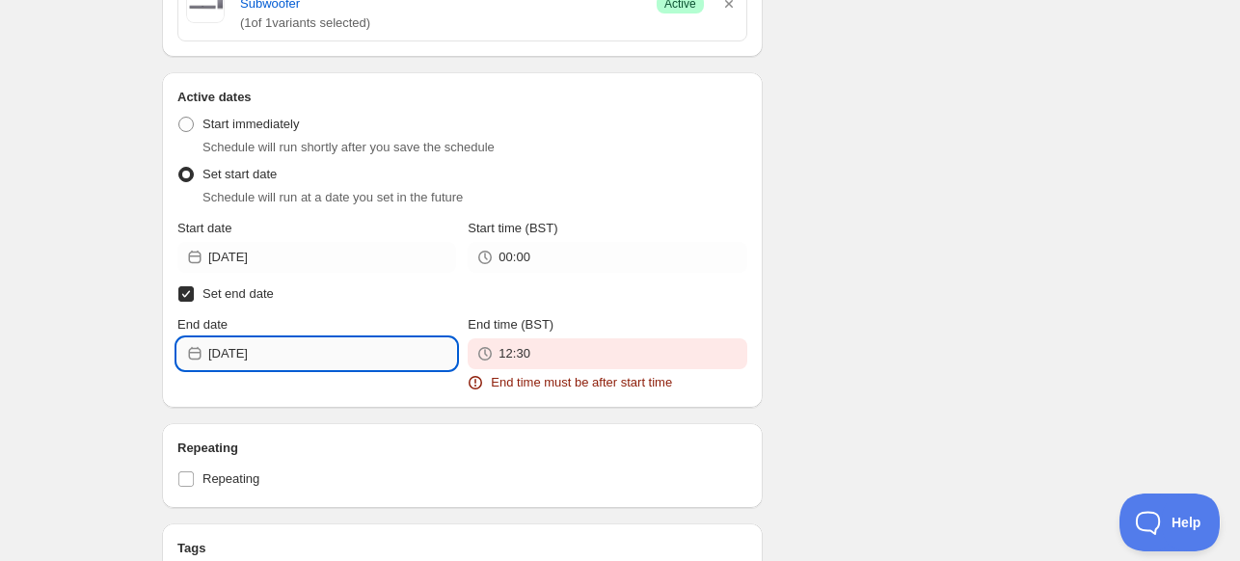
click at [312, 338] on input "[DATE]" at bounding box center [332, 353] width 248 height 31
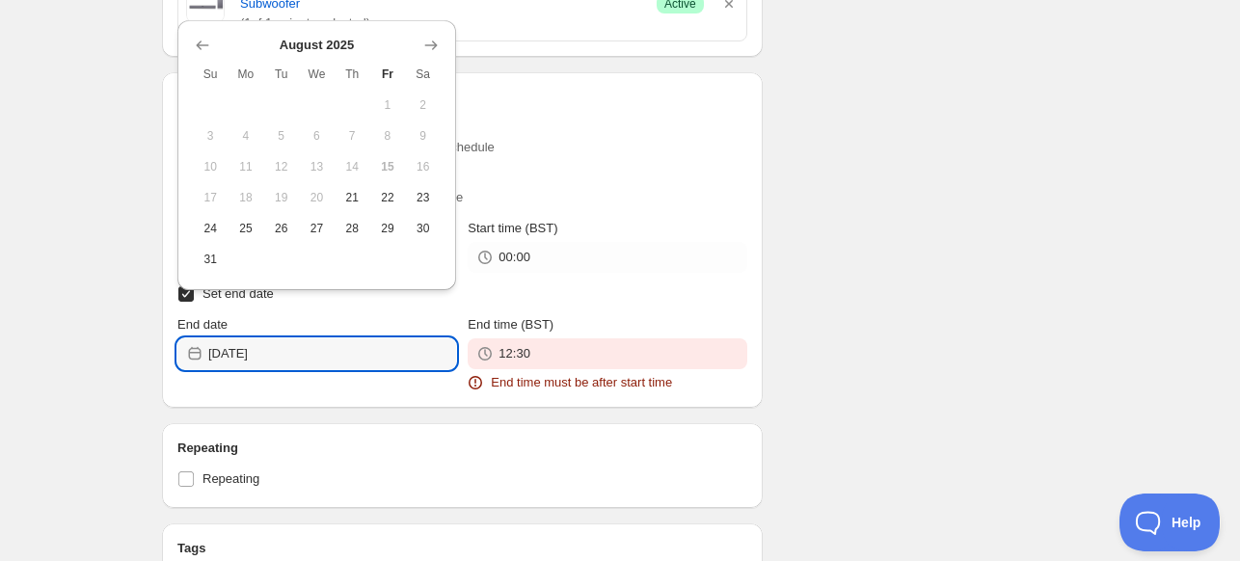
click at [427, 55] on button "Show next month, September 2025" at bounding box center [430, 45] width 27 height 27
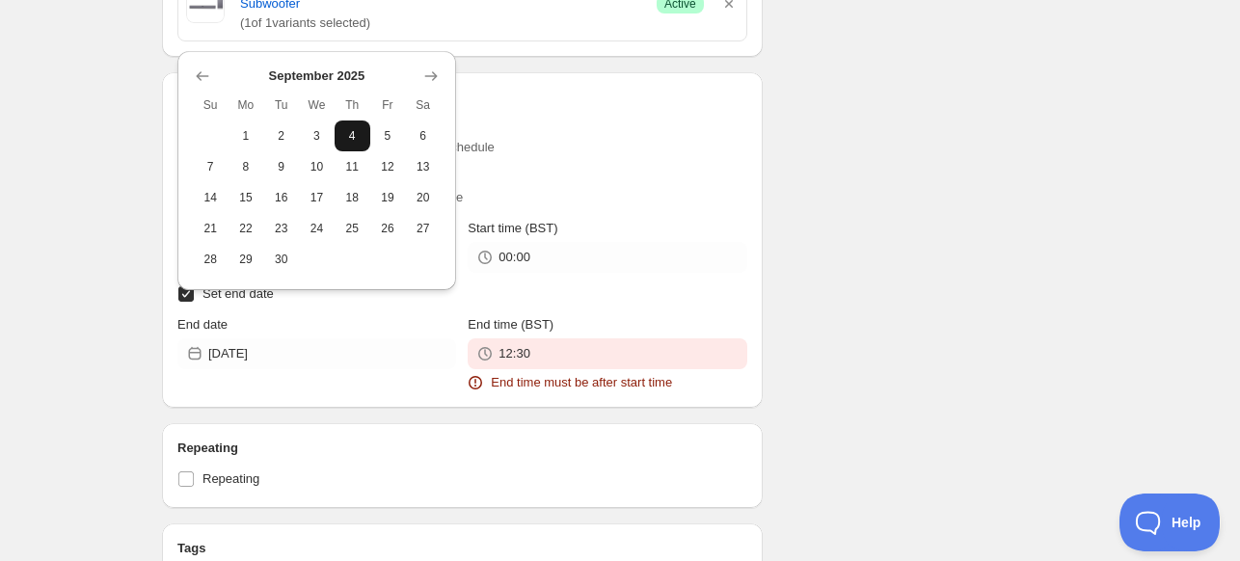
click at [359, 141] on span "4" at bounding box center [352, 135] width 20 height 15
type input "[DATE]"
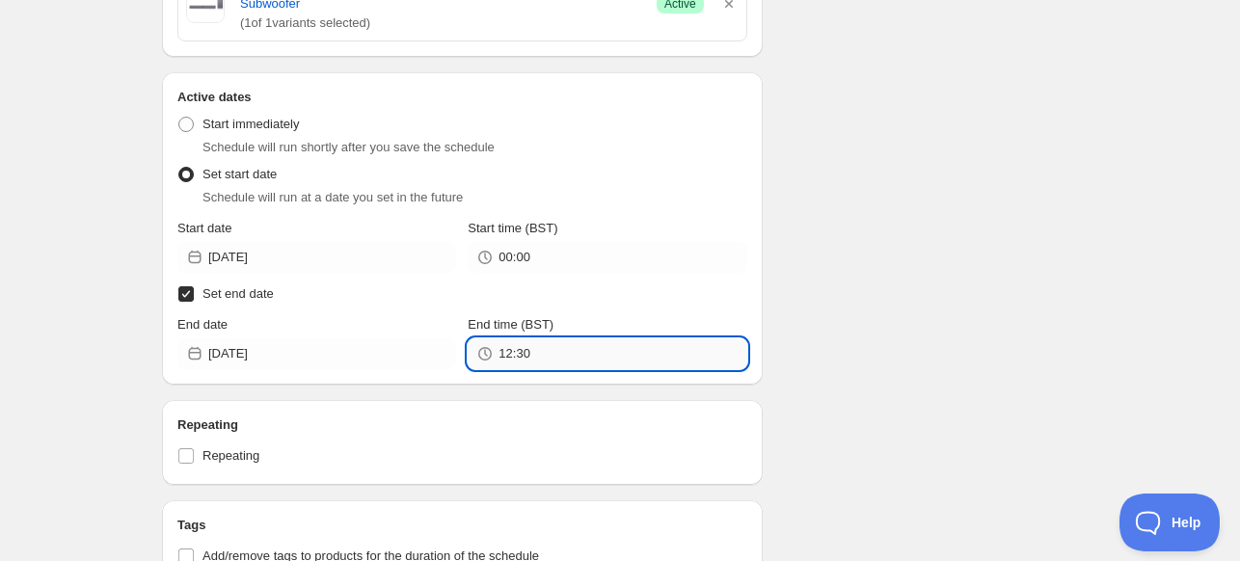
click at [561, 338] on input "12:30" at bounding box center [622, 353] width 248 height 31
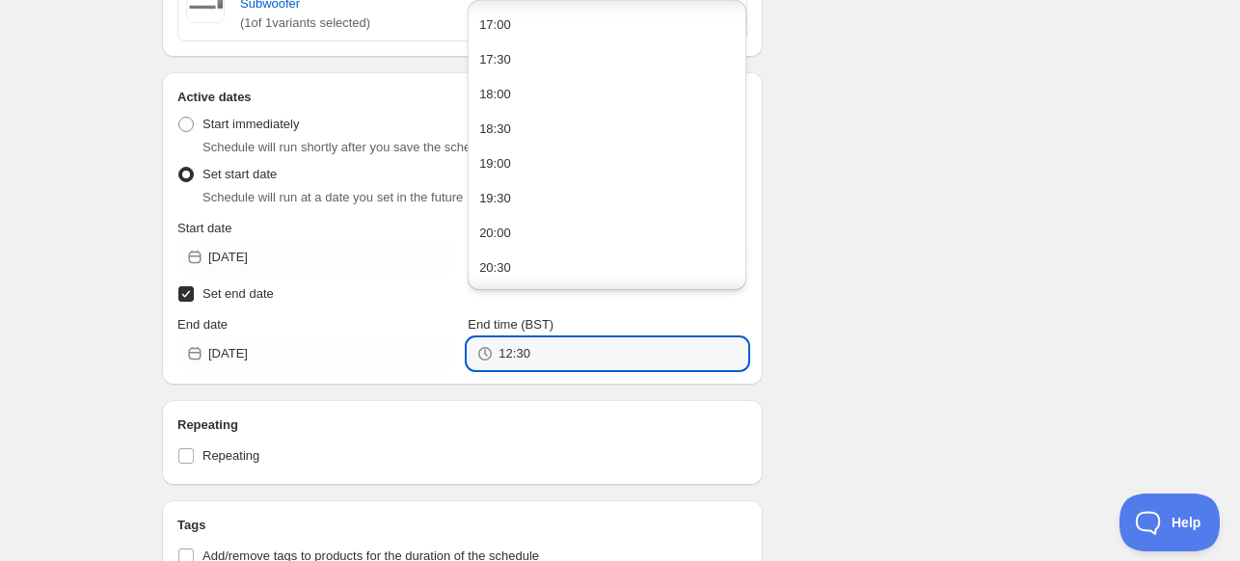
scroll to position [1382, 0]
click at [629, 269] on button "23:30" at bounding box center [606, 270] width 267 height 31
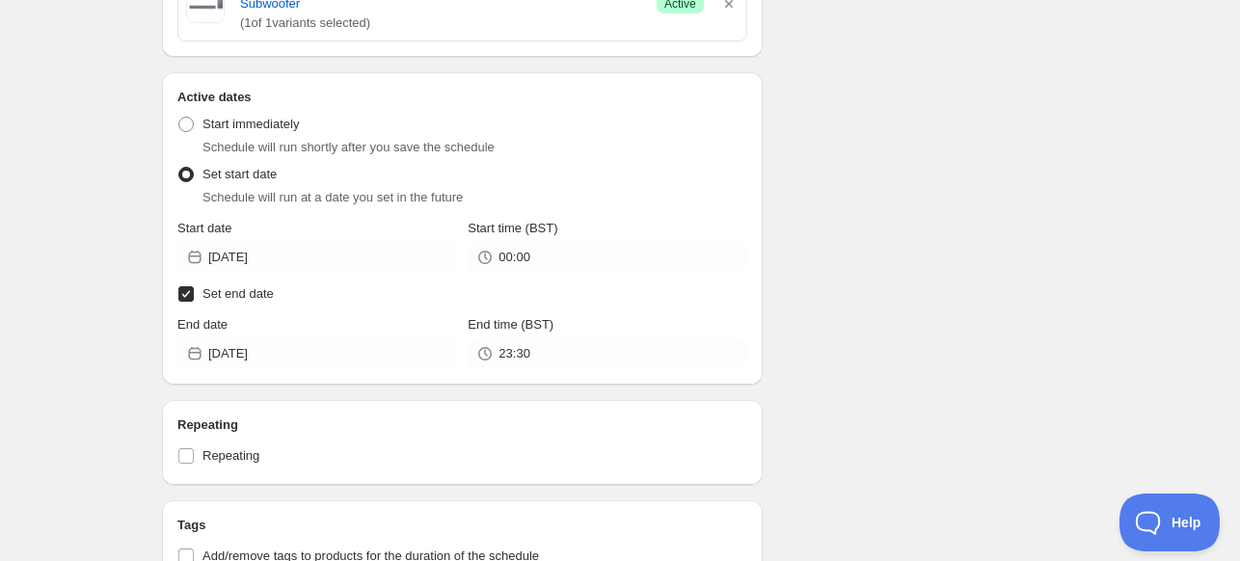
type input "23:30"
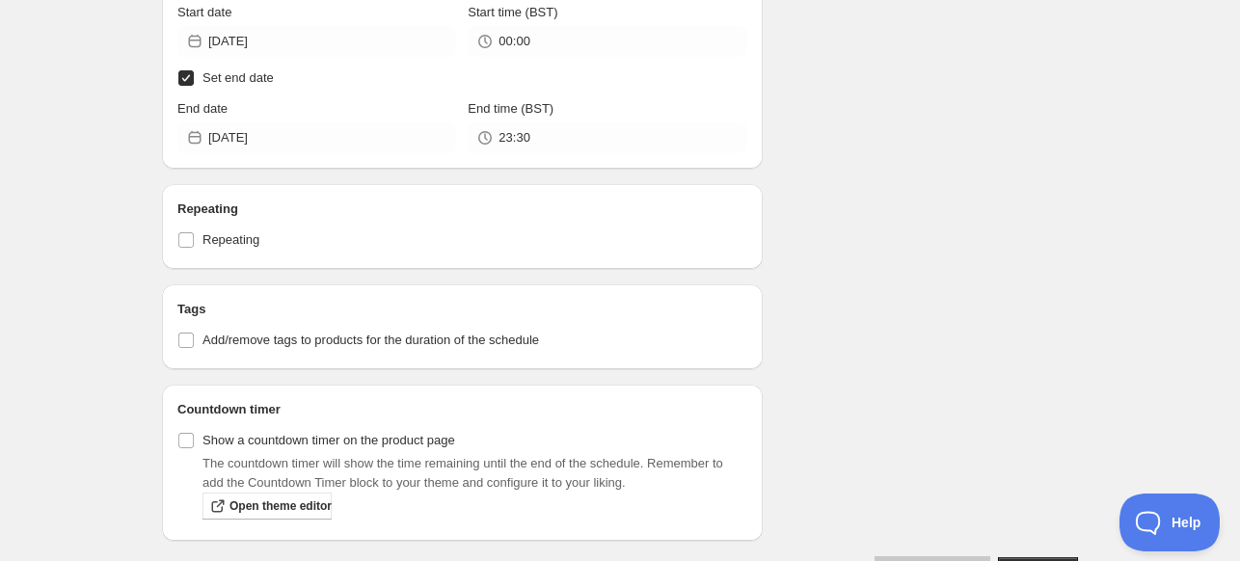
scroll to position [1123, 0]
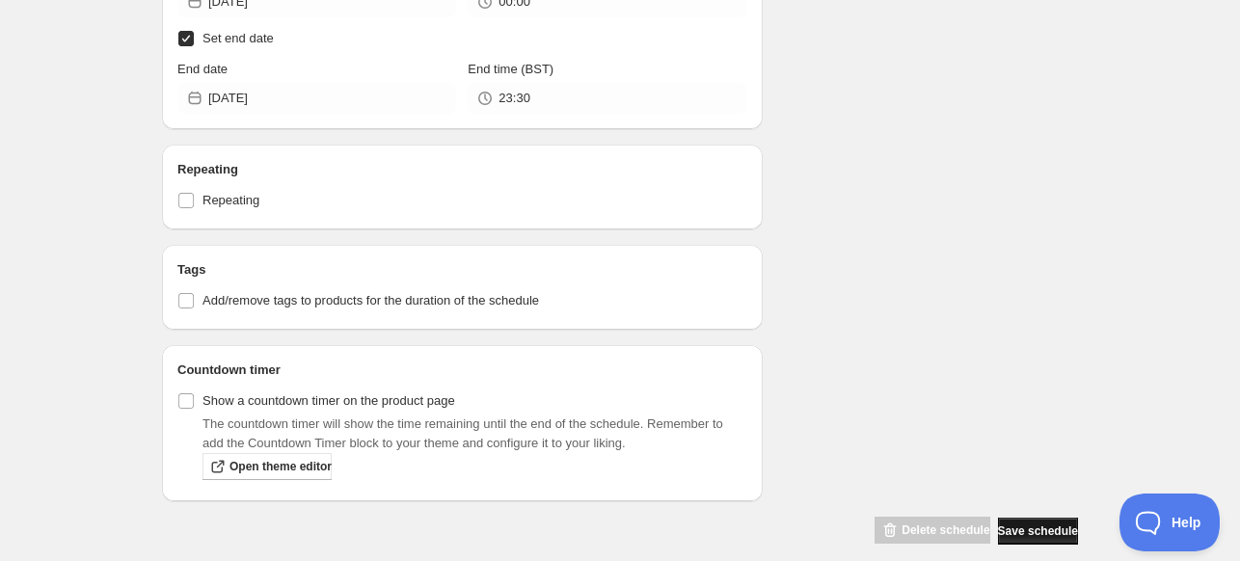
click at [1017, 523] on span "Save schedule" at bounding box center [1038, 530] width 80 height 15
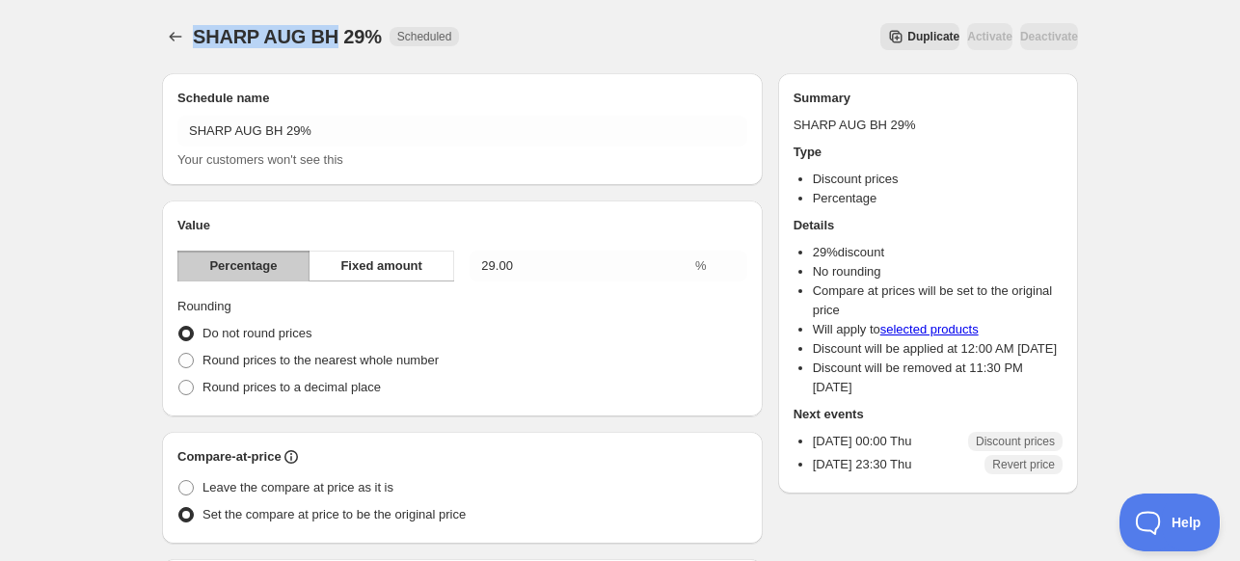
drag, startPoint x: 285, startPoint y: 41, endPoint x: 196, endPoint y: 49, distance: 90.0
click at [196, 49] on div "SHARP AUG BH 29% Scheduled" at bounding box center [326, 36] width 266 height 27
copy span "SHARP AUG BH"
click at [162, 37] on button "Schedules" at bounding box center [175, 36] width 27 height 27
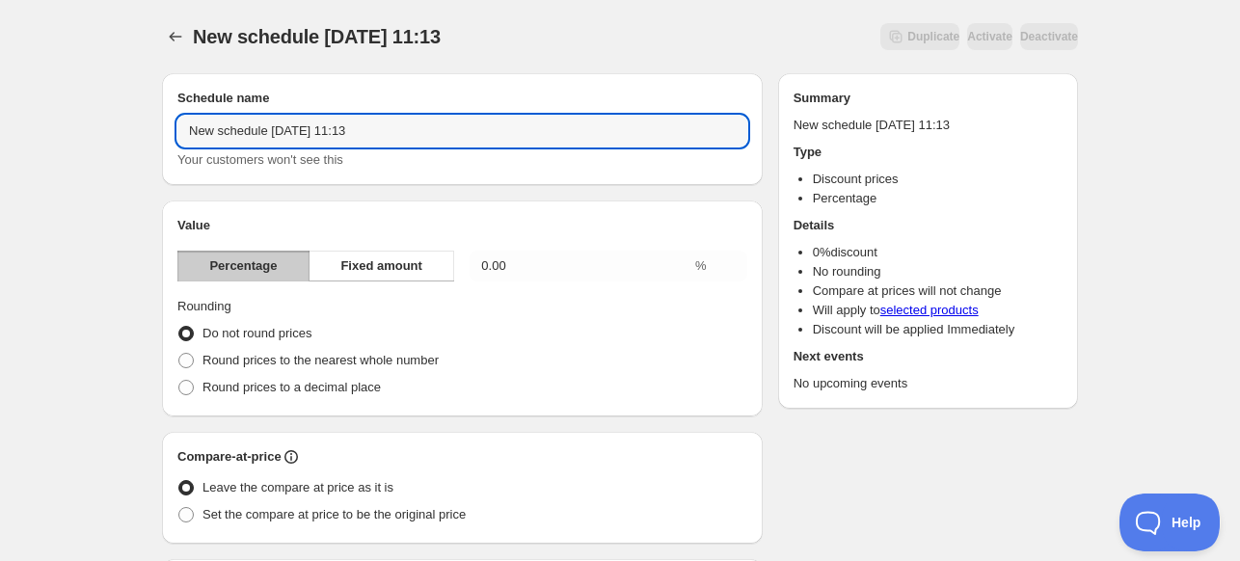
paste input "SHARP AUG BH"
drag, startPoint x: 400, startPoint y: 127, endPoint x: 155, endPoint y: 141, distance: 245.2
click at [327, 143] on input "SHARP AUG BH" at bounding box center [462, 131] width 570 height 31
type input "SHARP AUG BH 40%"
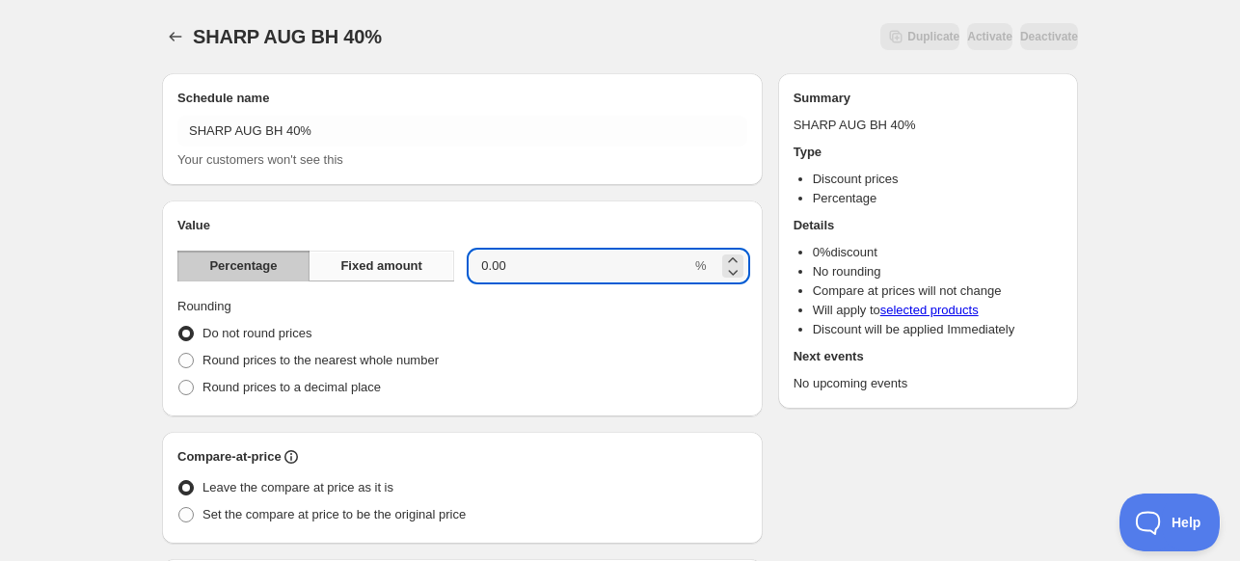
drag, startPoint x: 615, startPoint y: 272, endPoint x: 385, endPoint y: 265, distance: 230.5
click at [397, 266] on div "Percentage Fixed amount 0.00 %" at bounding box center [462, 266] width 570 height 31
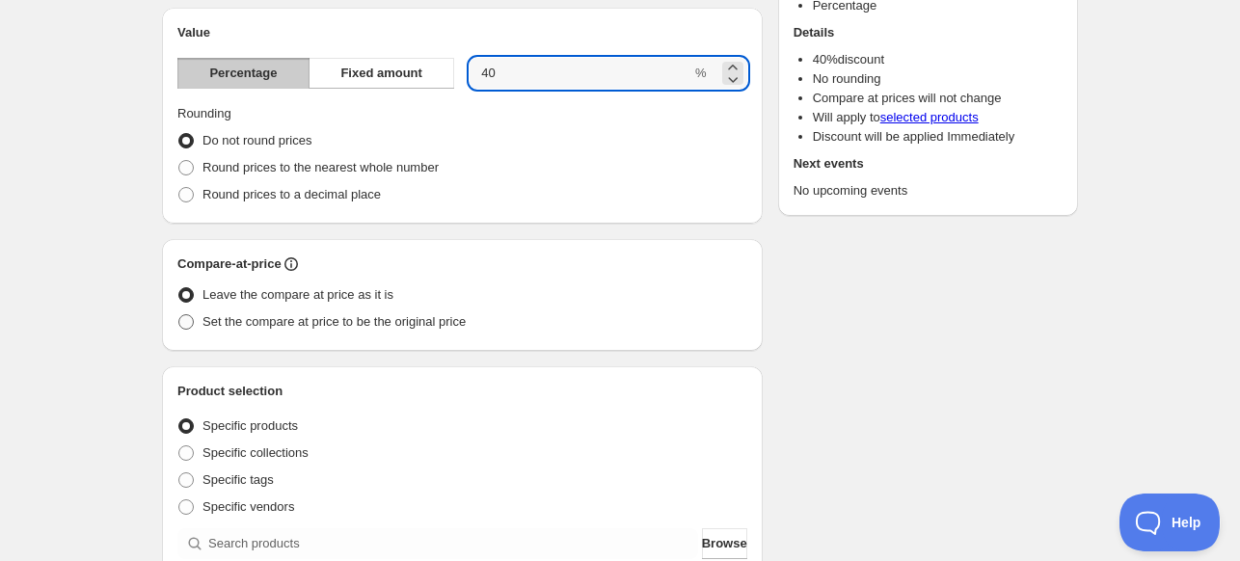
type input "40"
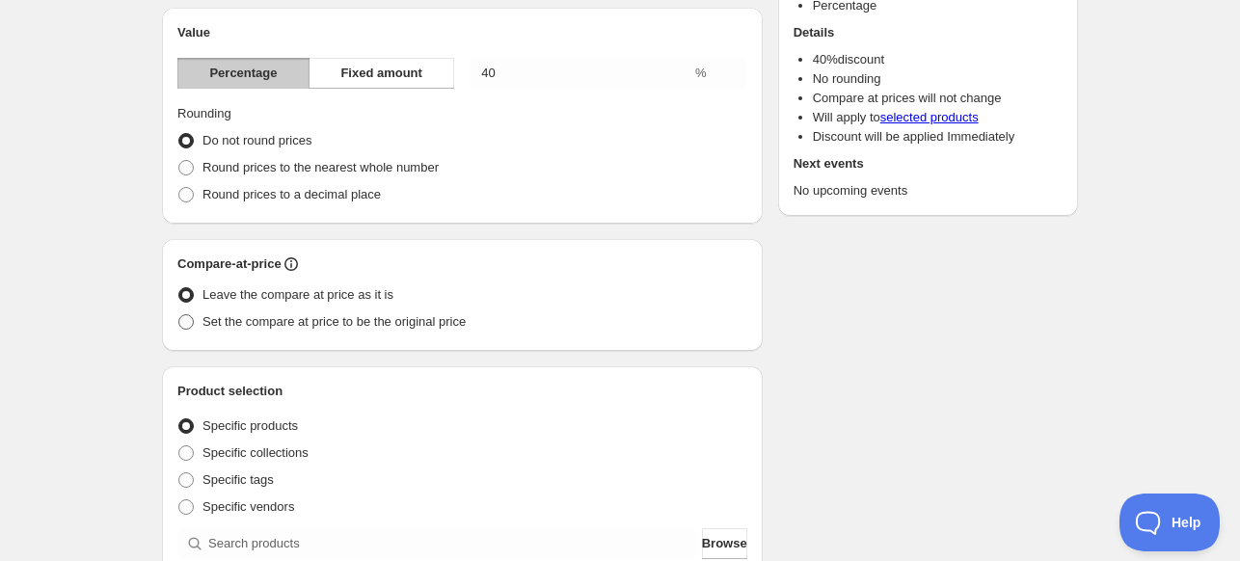
click at [347, 320] on span "Set the compare at price to be the original price" at bounding box center [333, 321] width 263 height 14
click at [179, 315] on input "Set the compare at price to be the original price" at bounding box center [178, 314] width 1 height 1
radio input "true"
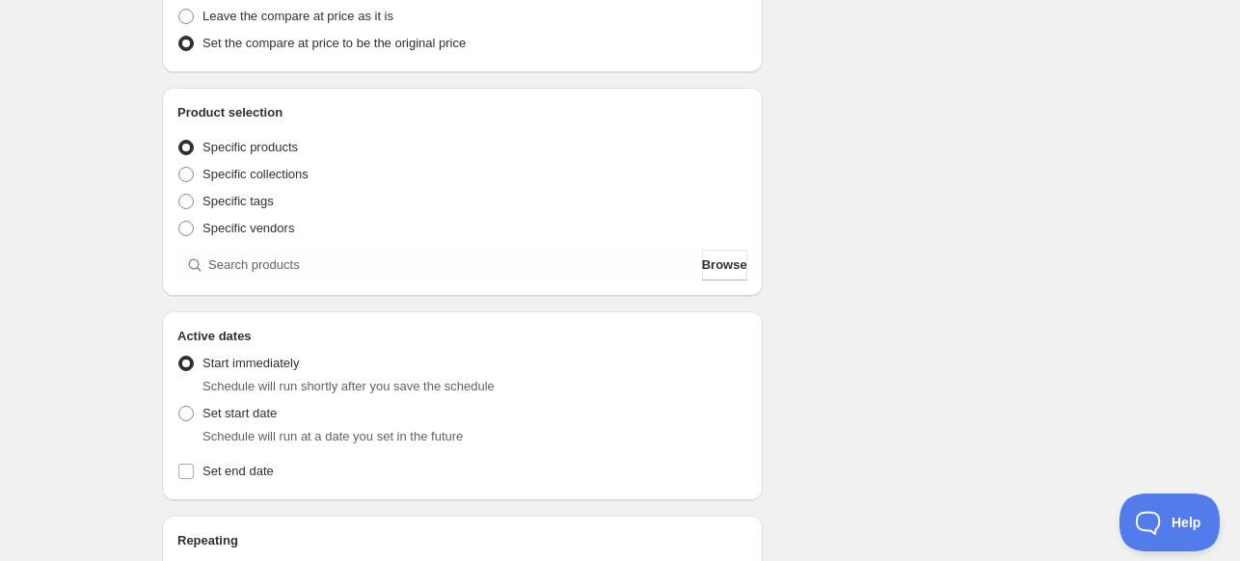
scroll to position [482, 0]
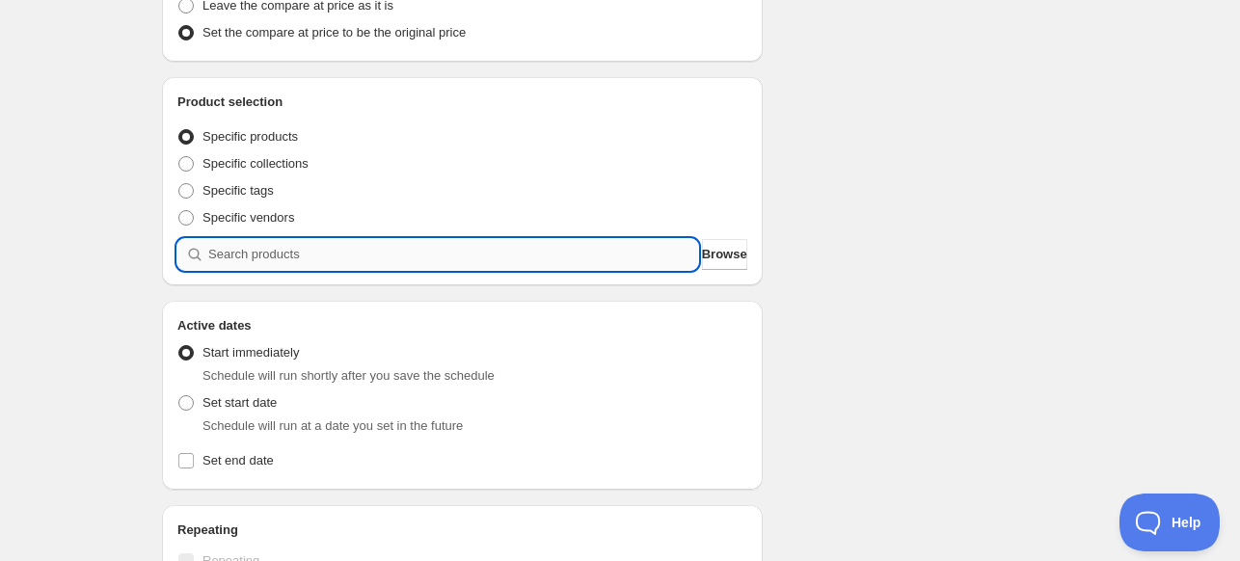
click at [386, 248] on input "search" at bounding box center [453, 254] width 490 height 31
paste input "search"
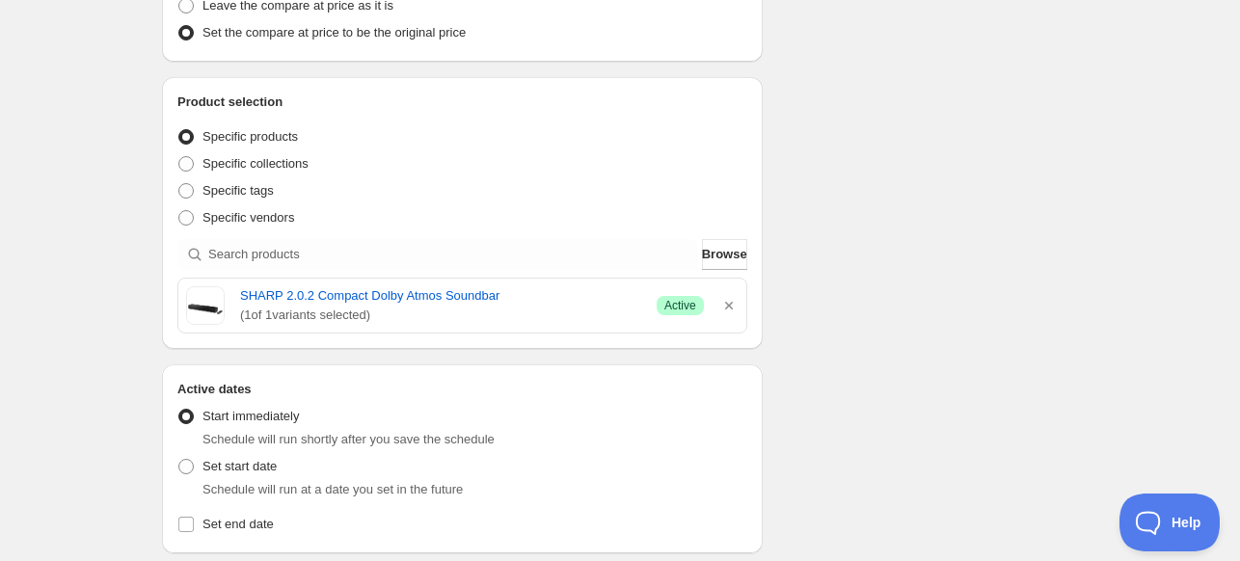
scroll to position [675, 0]
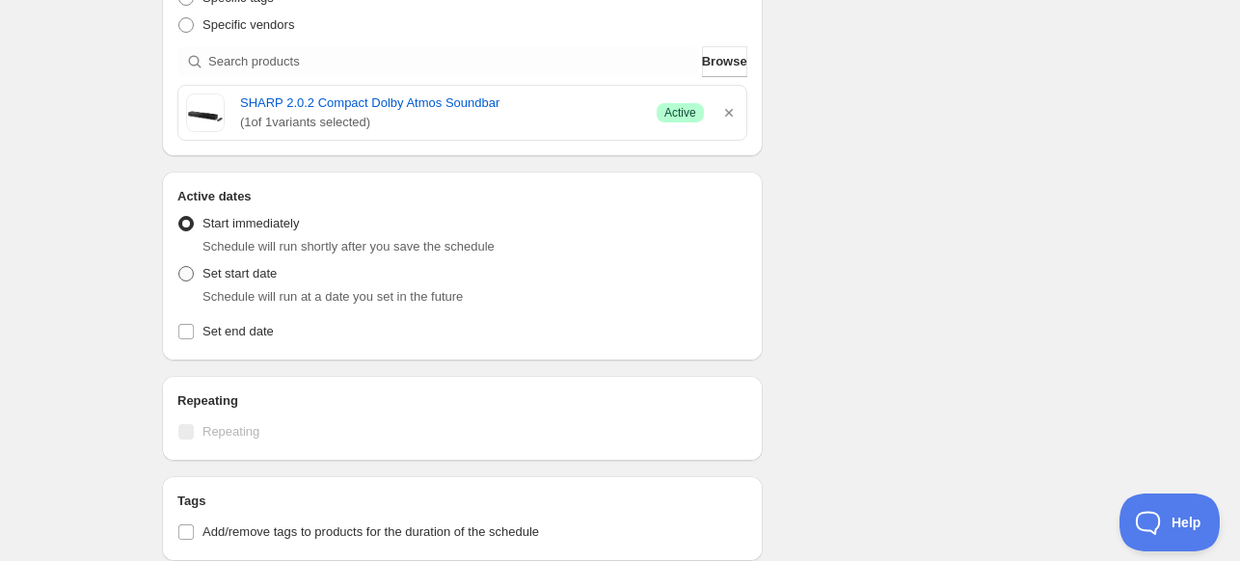
click at [197, 281] on label "Set start date" at bounding box center [226, 273] width 99 height 27
click at [179, 267] on input "Set start date" at bounding box center [178, 266] width 1 height 1
radio input "true"
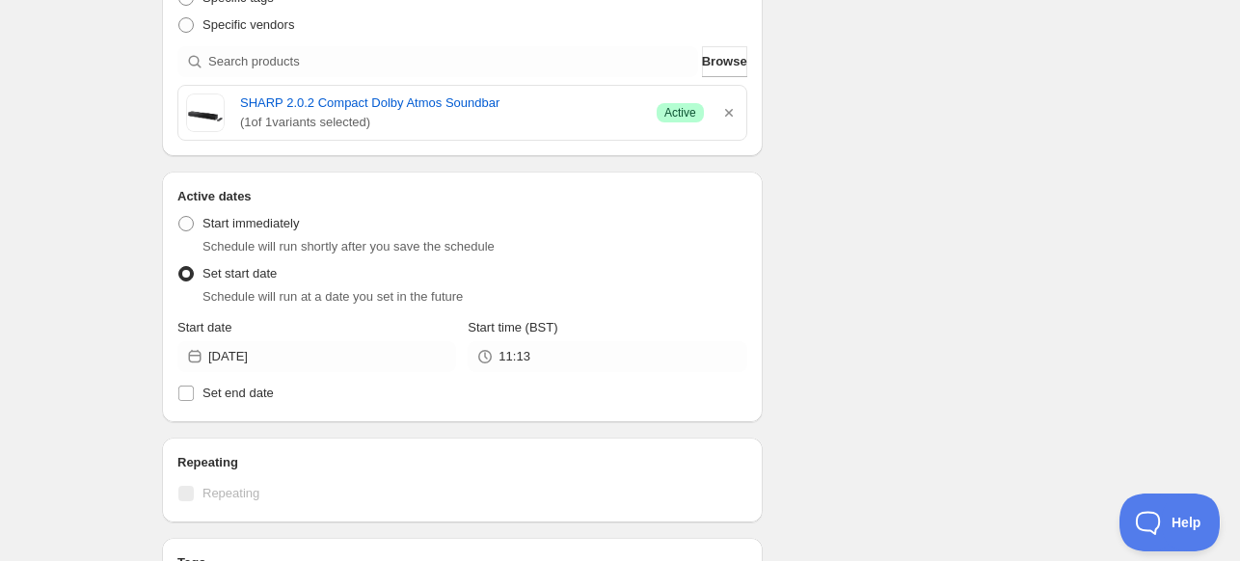
click at [278, 339] on div "Start date [DATE]" at bounding box center [316, 345] width 279 height 54
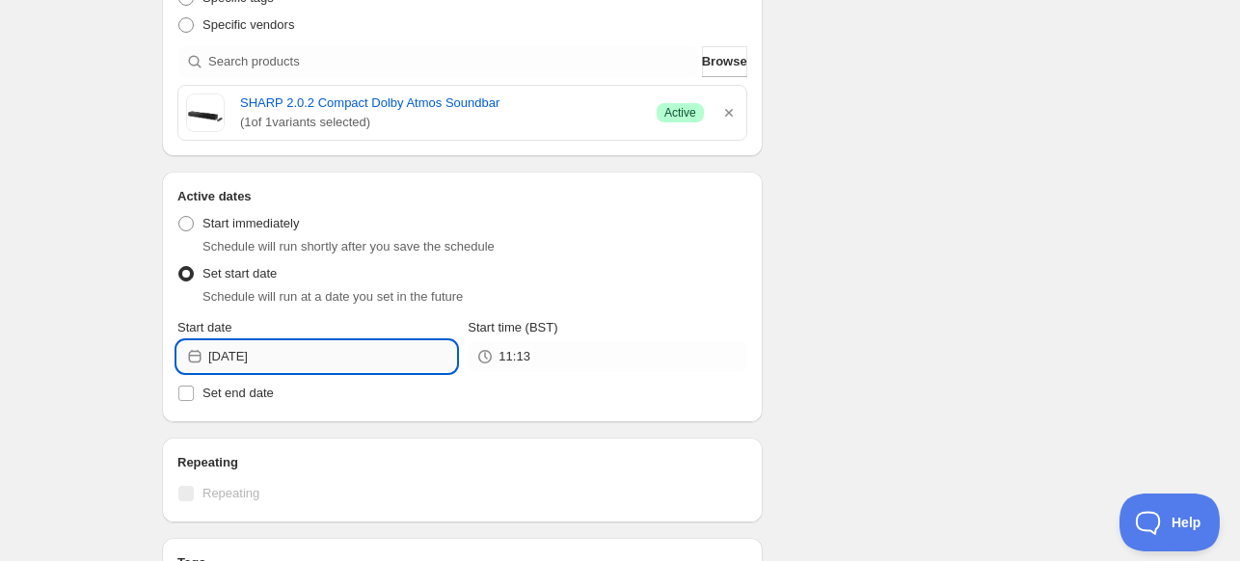
click at [282, 350] on input "[DATE]" at bounding box center [332, 356] width 248 height 31
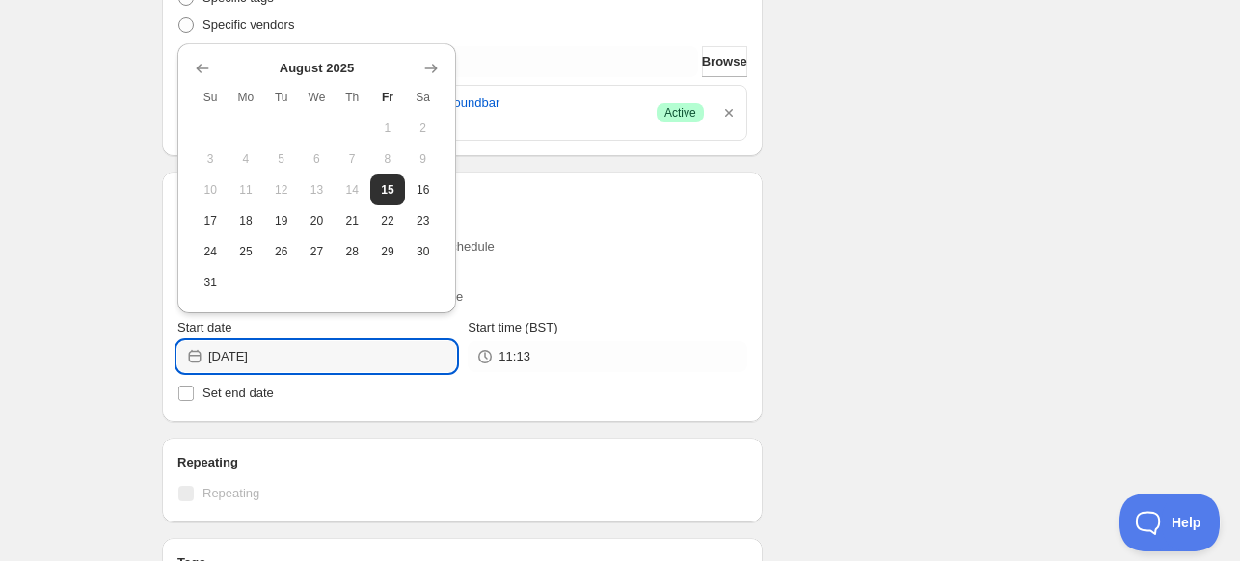
click at [355, 233] on button "21" at bounding box center [353, 220] width 36 height 31
type input "[DATE]"
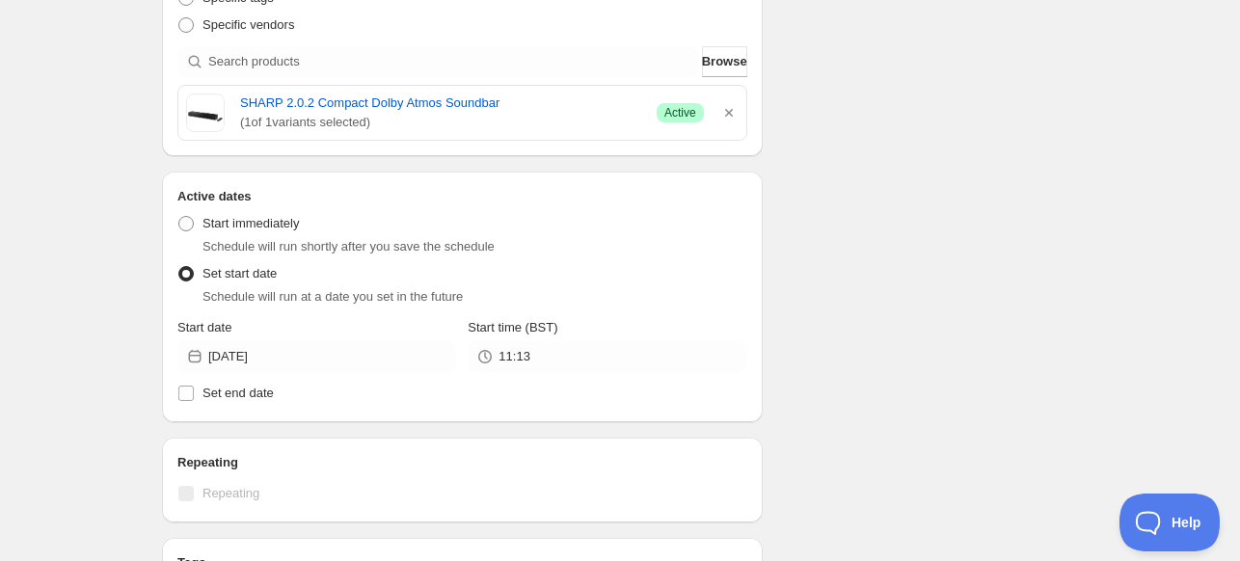
click at [539, 338] on div "Start time (BST) 11:13" at bounding box center [607, 345] width 279 height 54
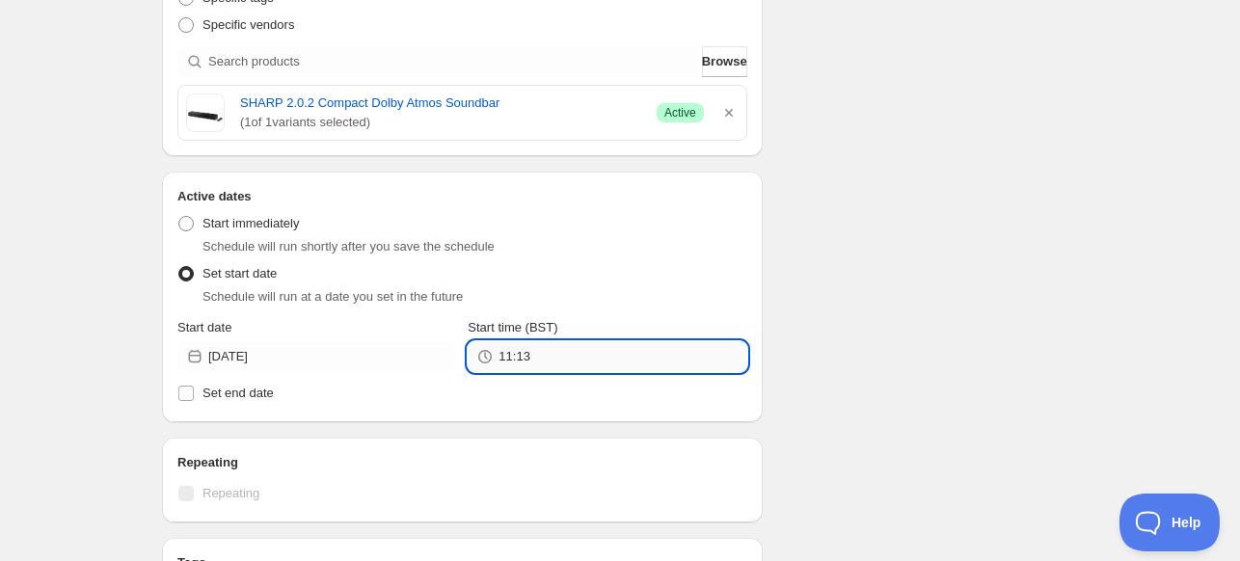
click at [543, 351] on input "11:13" at bounding box center [622, 356] width 248 height 31
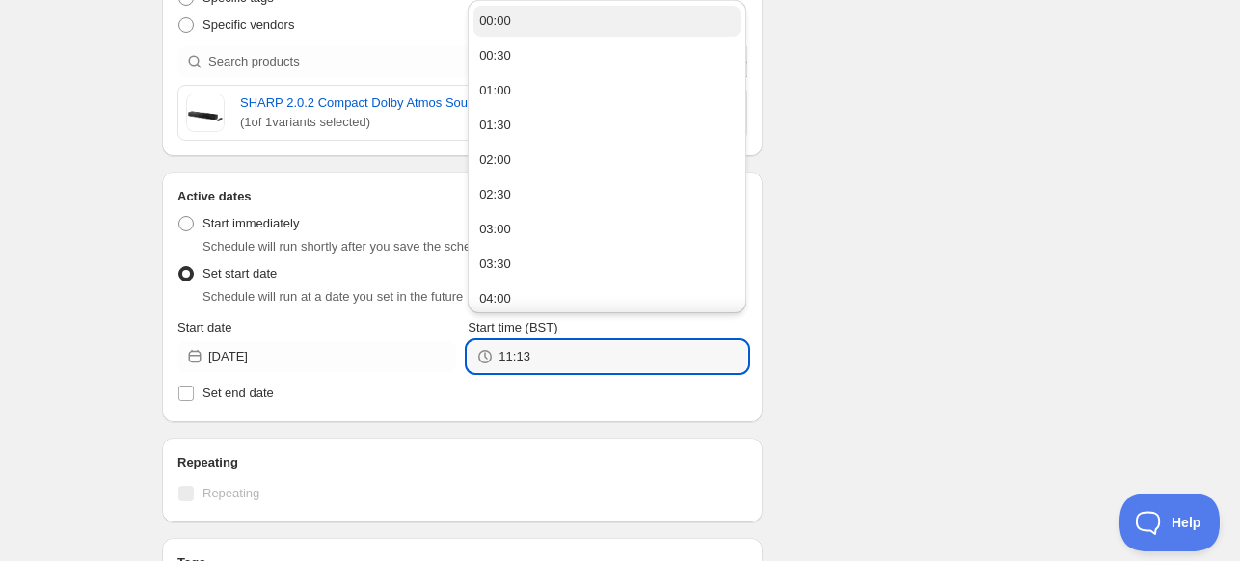
click at [536, 35] on button "00:00" at bounding box center [606, 21] width 267 height 31
type input "00:00"
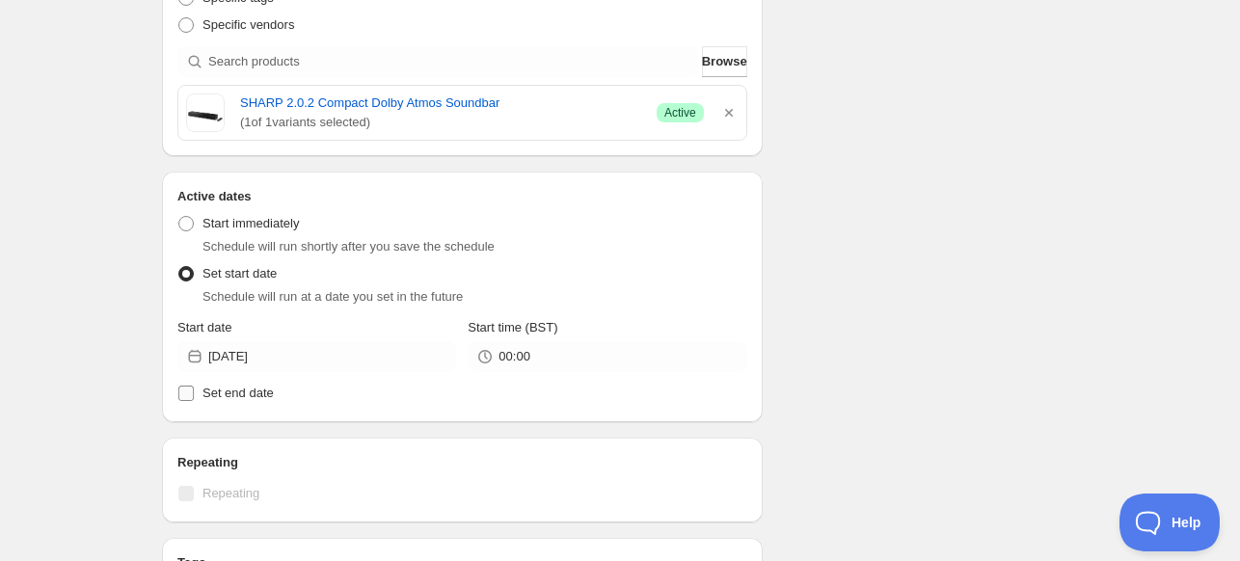
click at [213, 387] on span "Set end date" at bounding box center [237, 393] width 71 height 14
click at [194, 387] on input "Set end date" at bounding box center [185, 393] width 15 height 15
checkbox input "true"
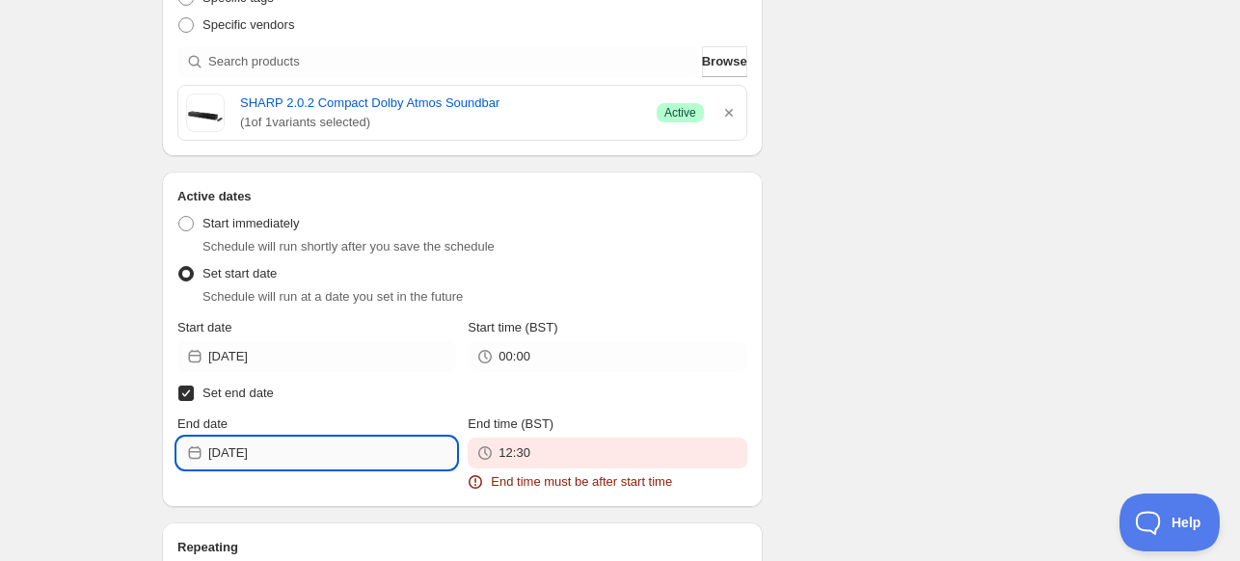
click at [291, 450] on input "[DATE]" at bounding box center [332, 453] width 248 height 31
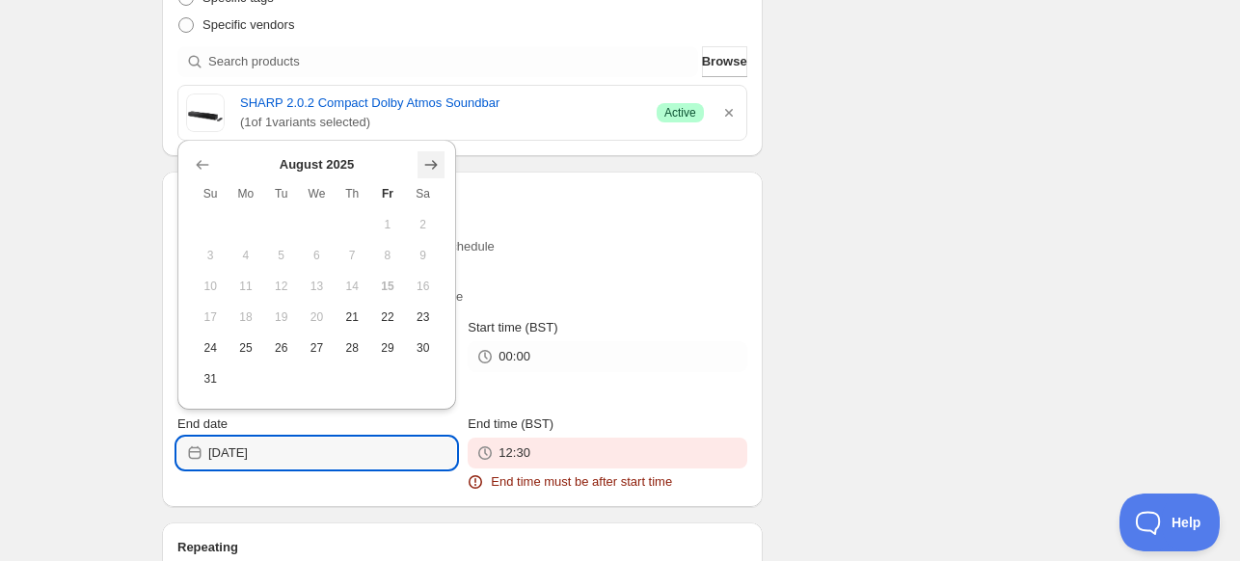
click at [426, 166] on icon "Show next month, September 2025" at bounding box center [430, 164] width 19 height 19
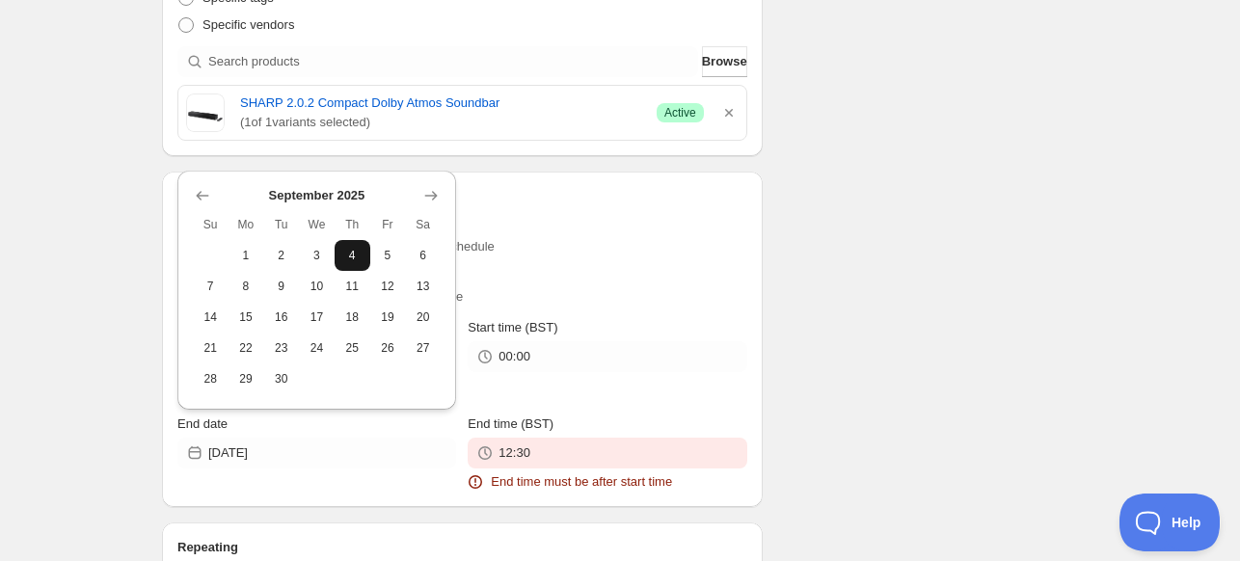
click at [350, 255] on span "4" at bounding box center [352, 255] width 20 height 15
type input "[DATE]"
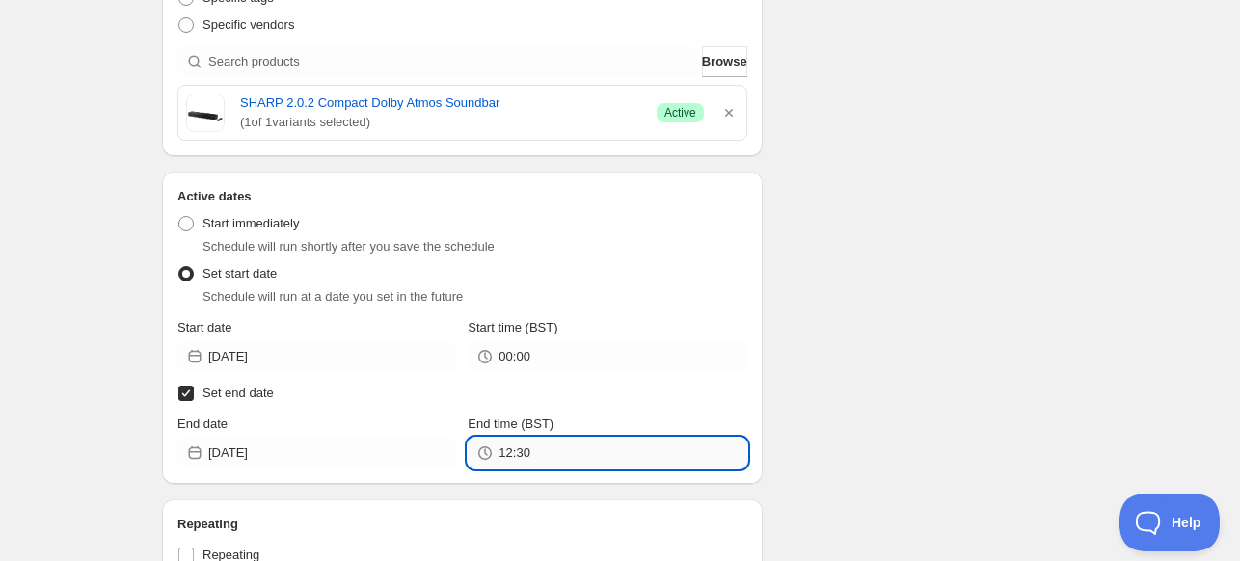
click at [629, 454] on input "12:30" at bounding box center [622, 453] width 248 height 31
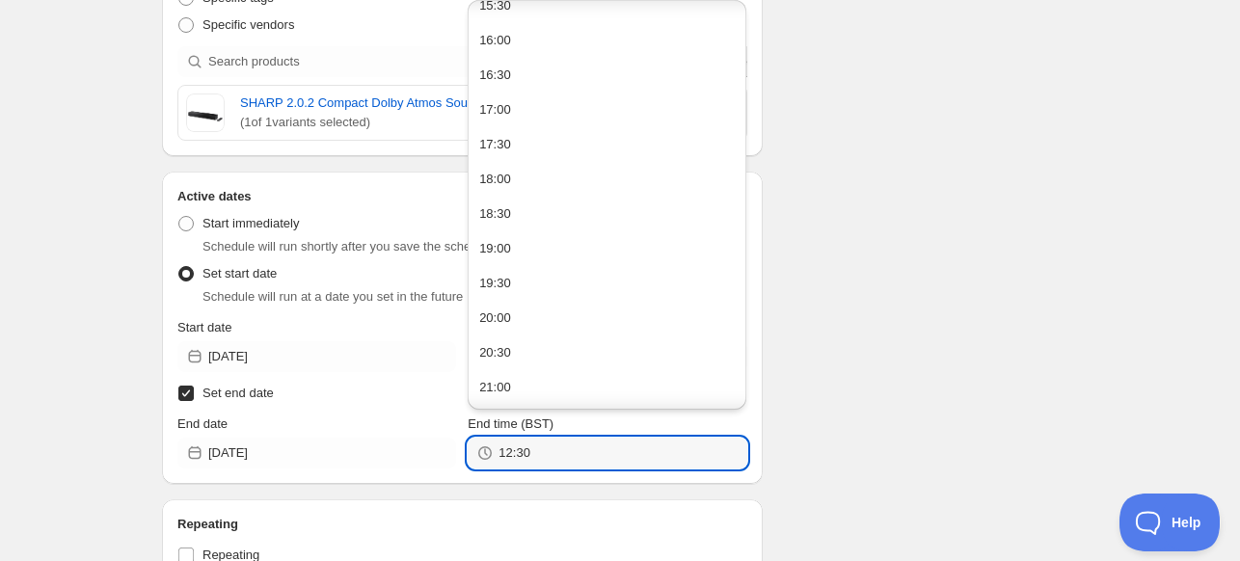
scroll to position [1264, 0]
click at [647, 397] on button "23:30" at bounding box center [606, 388] width 267 height 31
type input "23:30"
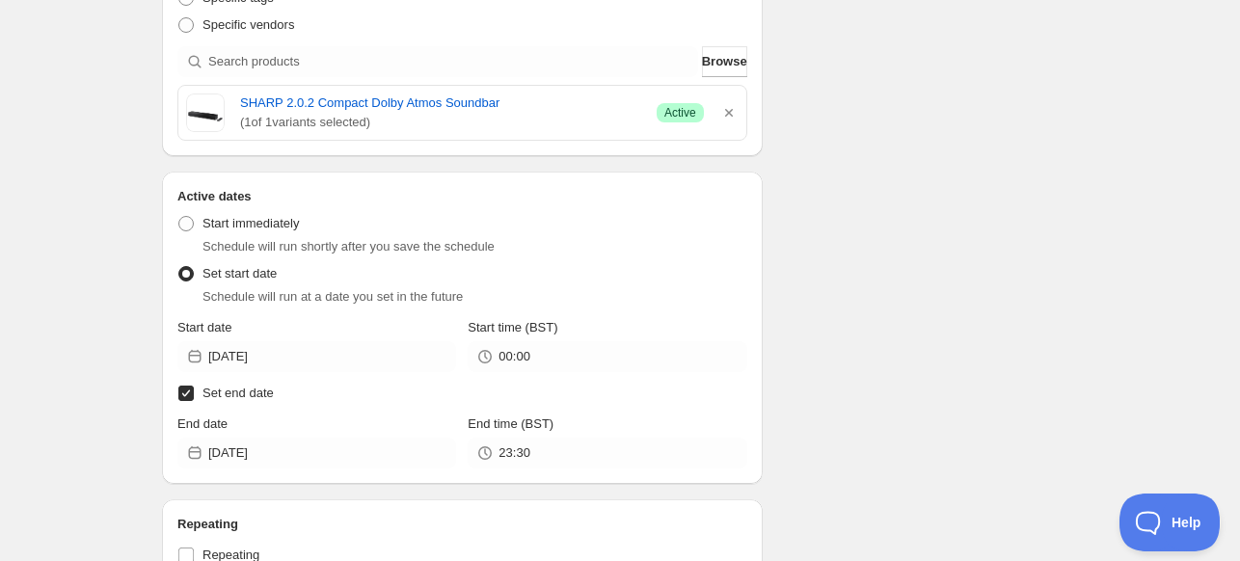
click at [875, 335] on div "Schedule name SHARP AUG BH 40% Your customers won't see this Value Percentage F…" at bounding box center [612, 141] width 931 height 1517
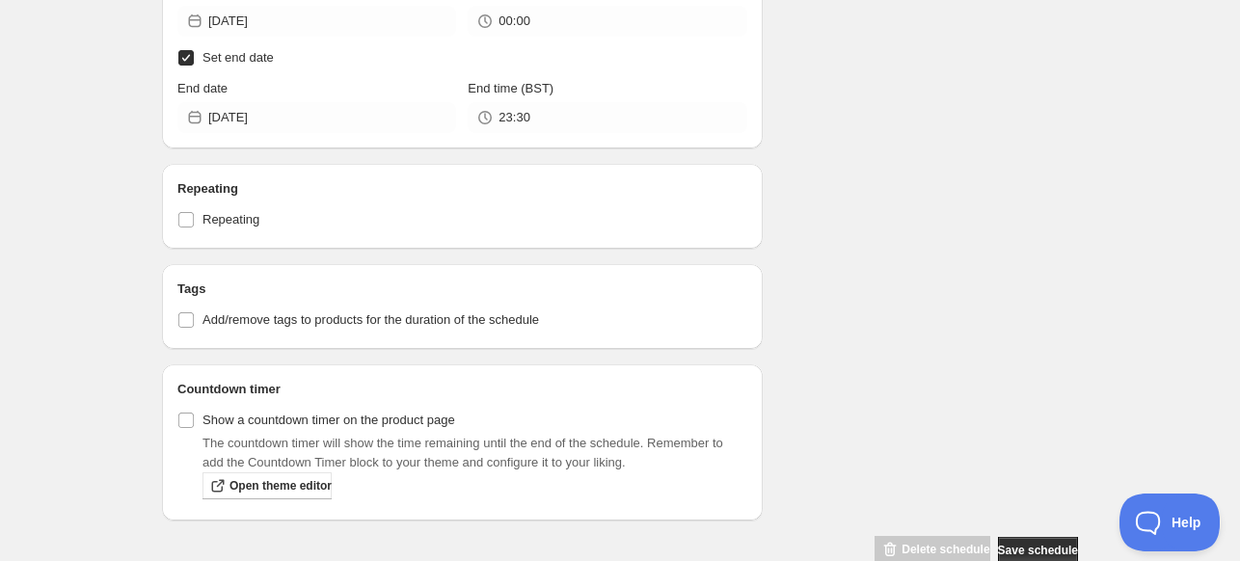
scroll to position [1049, 0]
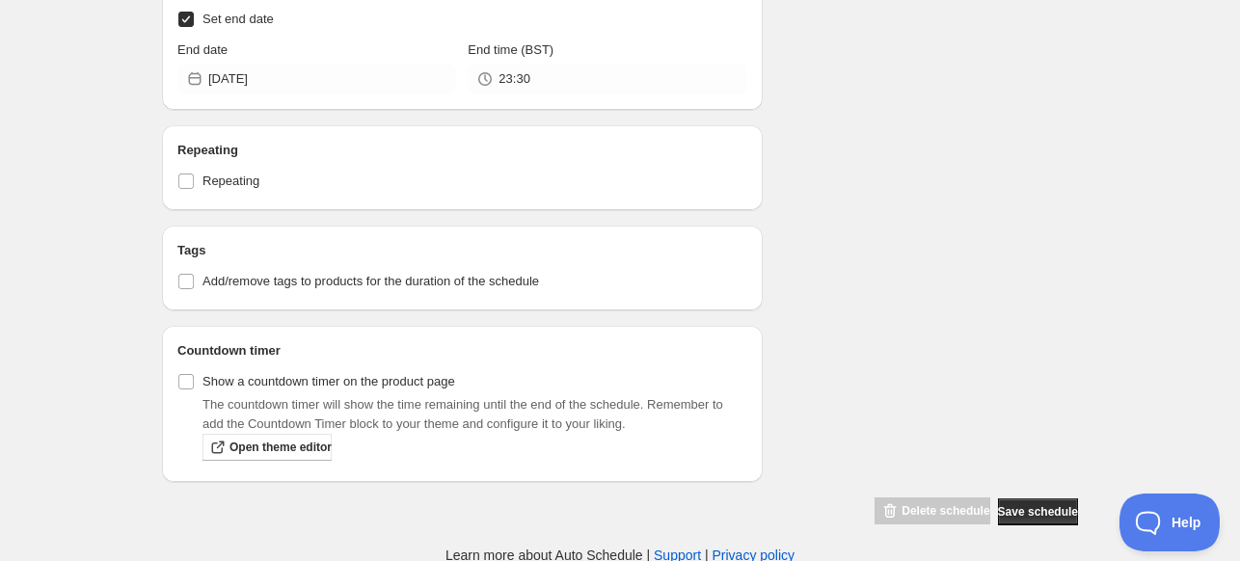
click at [1023, 493] on div "Delete schedule Save schedule" at bounding box center [972, 508] width 211 height 37
click at [1026, 498] on button "Save schedule" at bounding box center [1038, 511] width 80 height 27
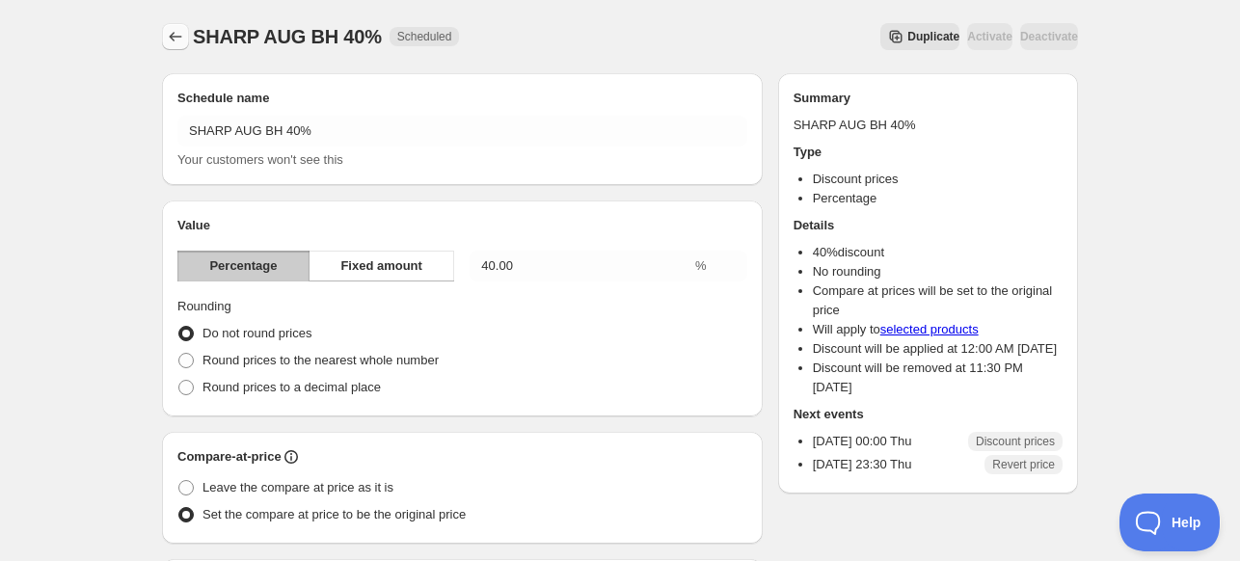
click at [174, 41] on icon "Schedules" at bounding box center [175, 36] width 19 height 19
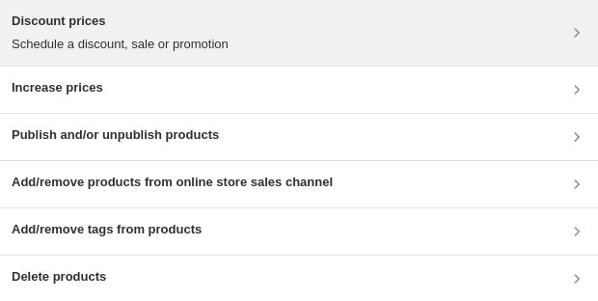
click at [118, 30] on h3 "Discount prices" at bounding box center [120, 21] width 217 height 19
click at [291, 31] on div "Discount prices Schedule a discount, sale or promotion" at bounding box center [299, 33] width 575 height 42
click at [66, 43] on p "Schedule a discount, sale or promotion" at bounding box center [120, 44] width 217 height 19
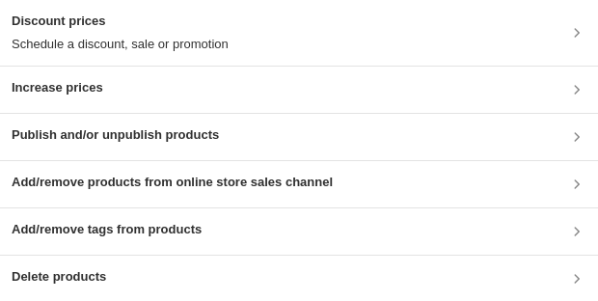
click at [316, 38] on div "Discount prices Schedule a discount, sale or promotion" at bounding box center [299, 33] width 575 height 42
click at [166, 33] on div "Discount prices Schedule a discount, sale or promotion" at bounding box center [120, 33] width 217 height 42
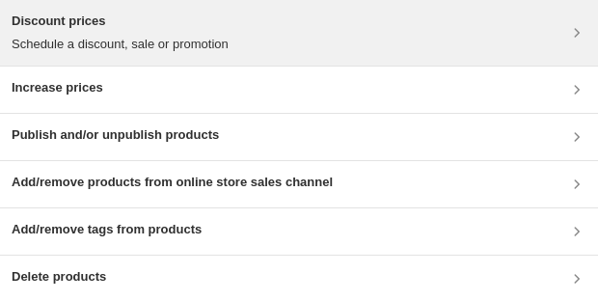
click at [62, 38] on p "Schedule a discount, sale or promotion" at bounding box center [120, 44] width 217 height 19
click at [133, 35] on p "Schedule a discount, sale or promotion" at bounding box center [120, 44] width 217 height 19
click at [106, 53] on p "Schedule a discount, sale or promotion" at bounding box center [120, 44] width 217 height 19
click at [241, 48] on div "Discount prices Schedule a discount, sale or promotion" at bounding box center [299, 33] width 575 height 42
click at [129, 58] on div "Discount prices Schedule a discount, sale or promotion" at bounding box center [299, 33] width 598 height 66
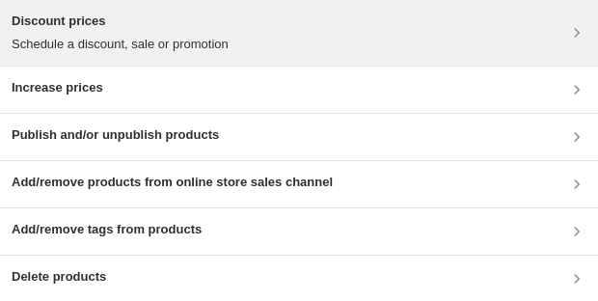
click at [27, 30] on h3 "Discount prices" at bounding box center [120, 21] width 217 height 19
